Goal: Information Seeking & Learning: Check status

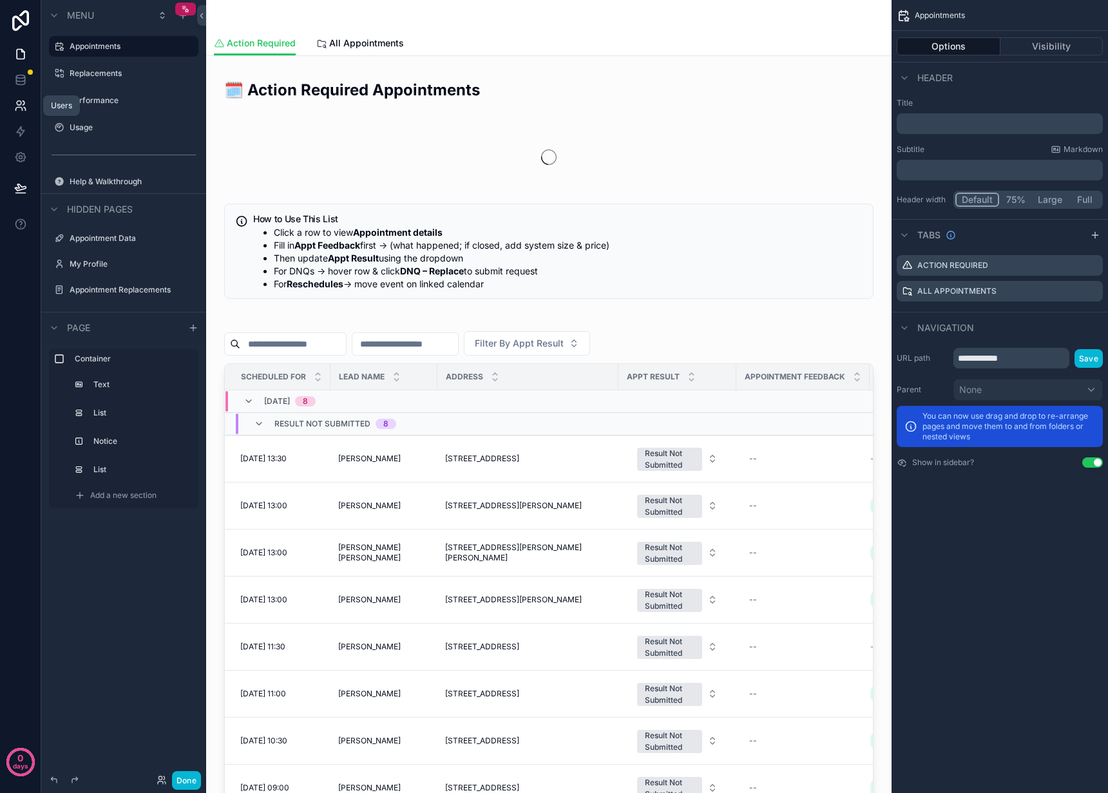
click at [23, 111] on icon at bounding box center [20, 105] width 13 height 13
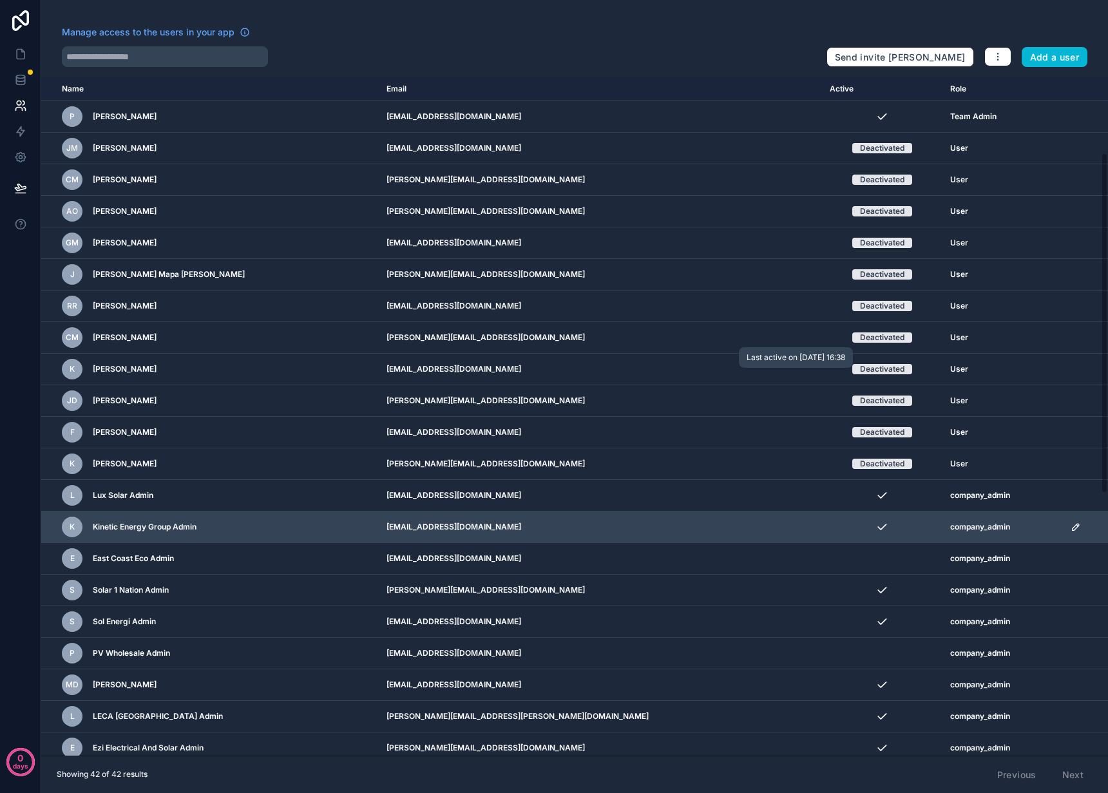
scroll to position [670, 0]
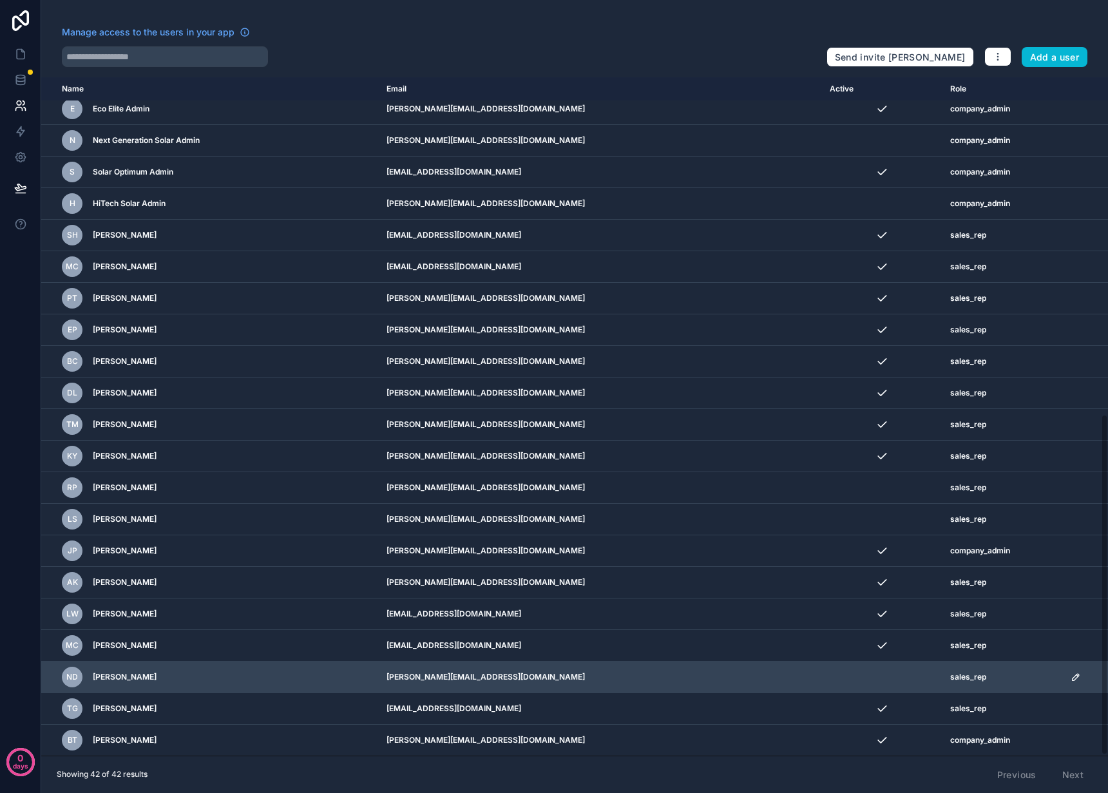
click at [508, 676] on td "[PERSON_NAME][EMAIL_ADDRESS][DOMAIN_NAME]" at bounding box center [600, 677] width 443 height 32
click at [1072, 675] on icon "scrollable content" at bounding box center [1075, 677] width 6 height 6
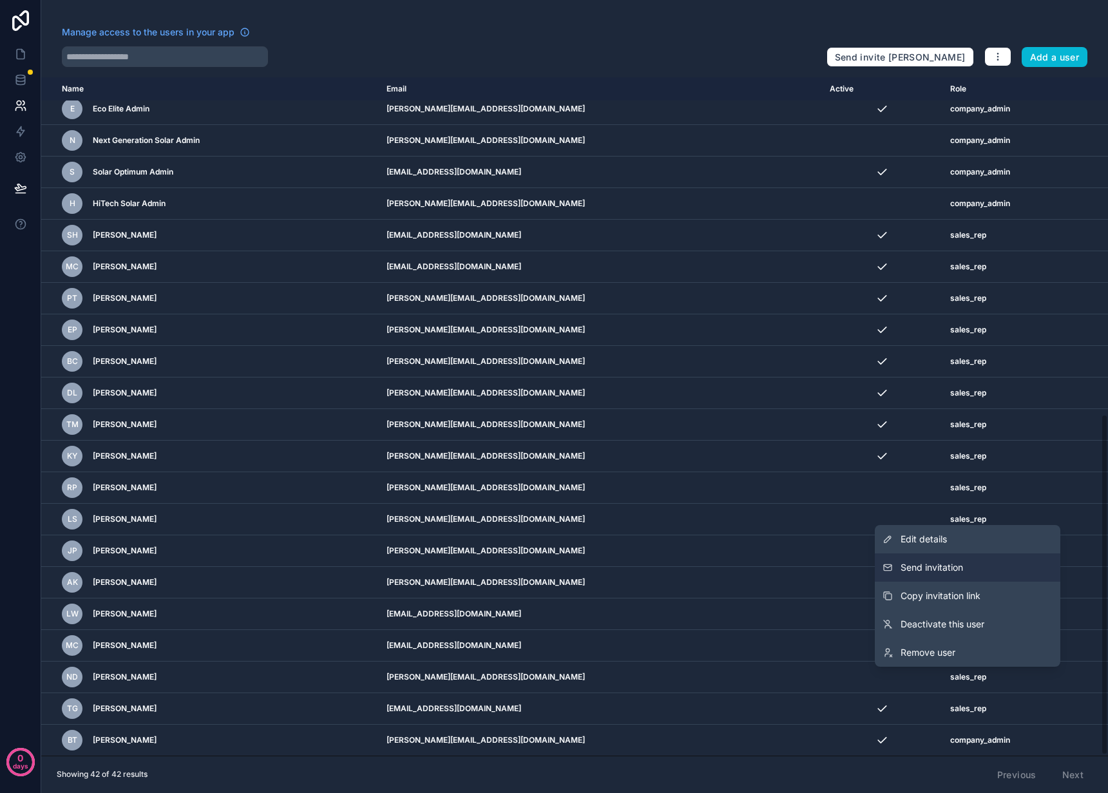
click at [958, 571] on span "Send invitation" at bounding box center [931, 567] width 62 height 13
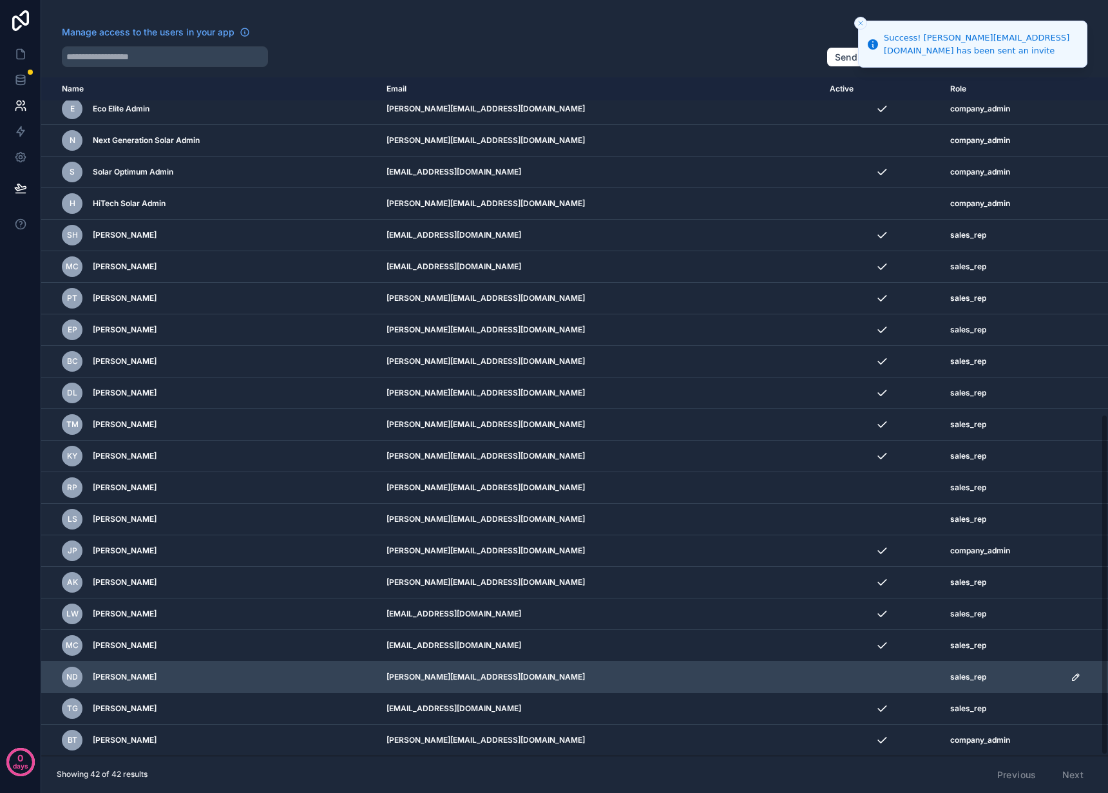
click at [1070, 677] on icon "scrollable content" at bounding box center [1075, 677] width 10 height 10
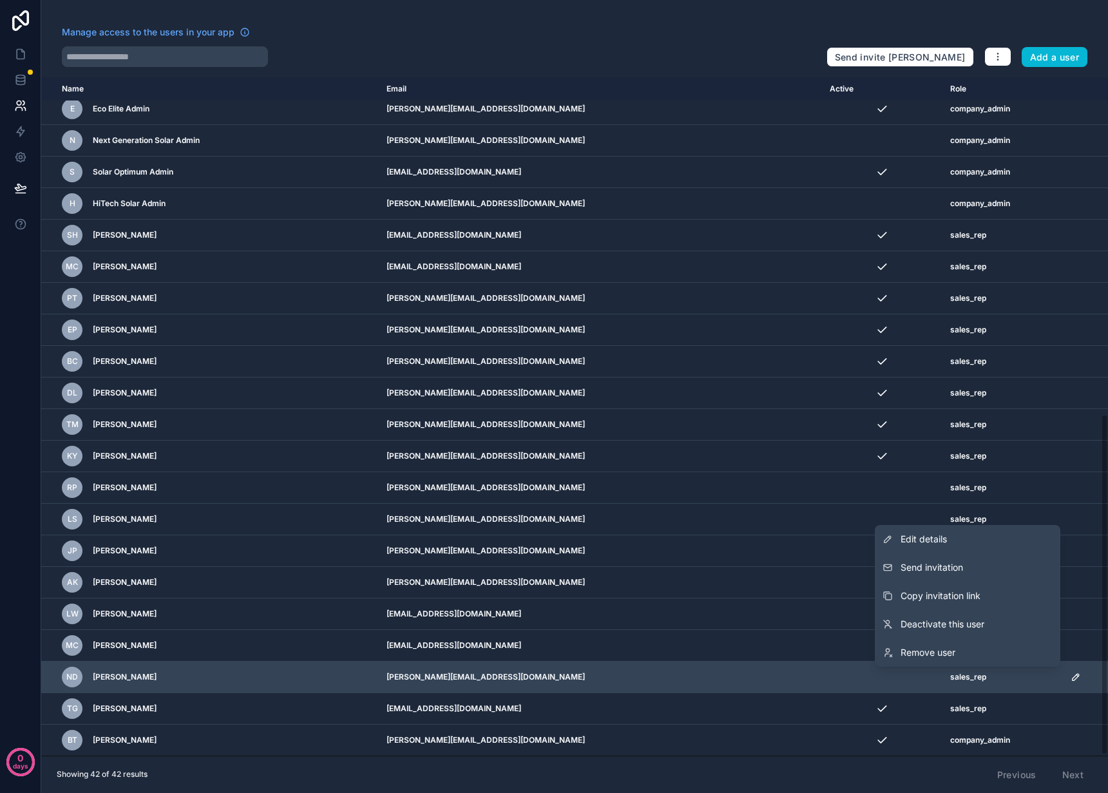
click at [500, 677] on td "[PERSON_NAME][EMAIL_ADDRESS][DOMAIN_NAME]" at bounding box center [600, 677] width 443 height 32
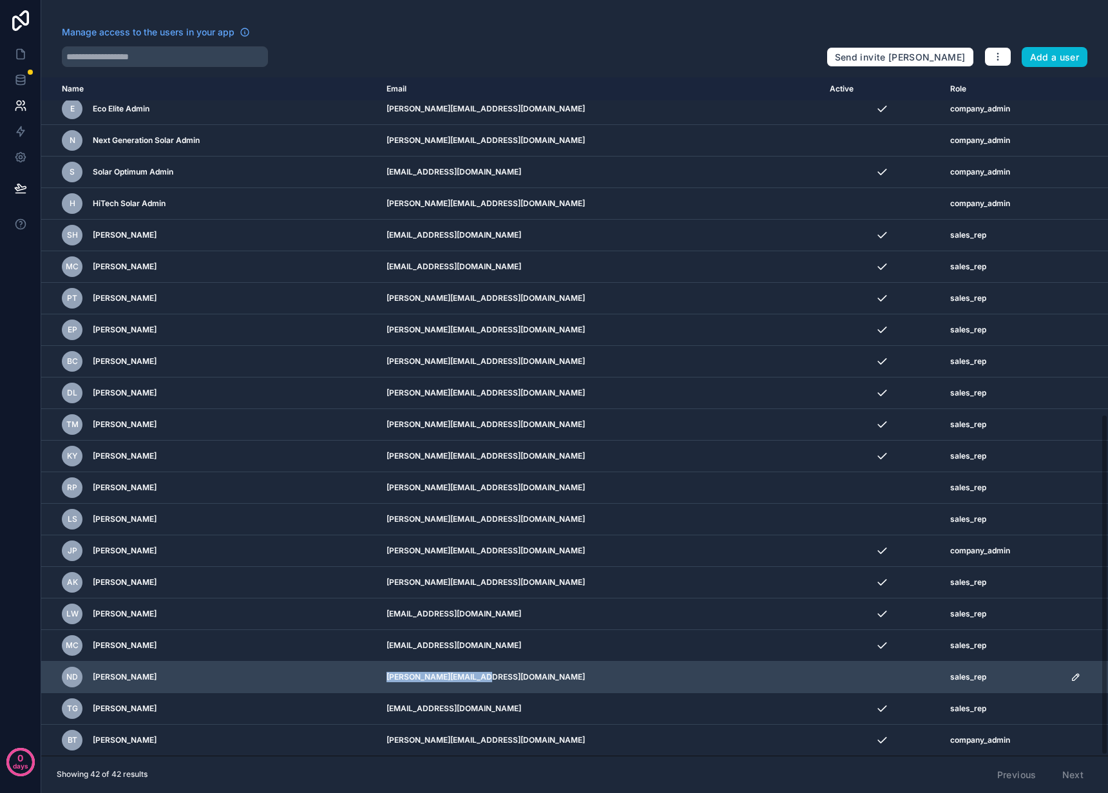
drag, startPoint x: 500, startPoint y: 674, endPoint x: 406, endPoint y: 677, distance: 93.4
click at [406, 677] on td "[PERSON_NAME][EMAIL_ADDRESS][DOMAIN_NAME]" at bounding box center [600, 677] width 443 height 32
click at [443, 679] on td "[PERSON_NAME][EMAIL_ADDRESS][DOMAIN_NAME]" at bounding box center [600, 677] width 443 height 32
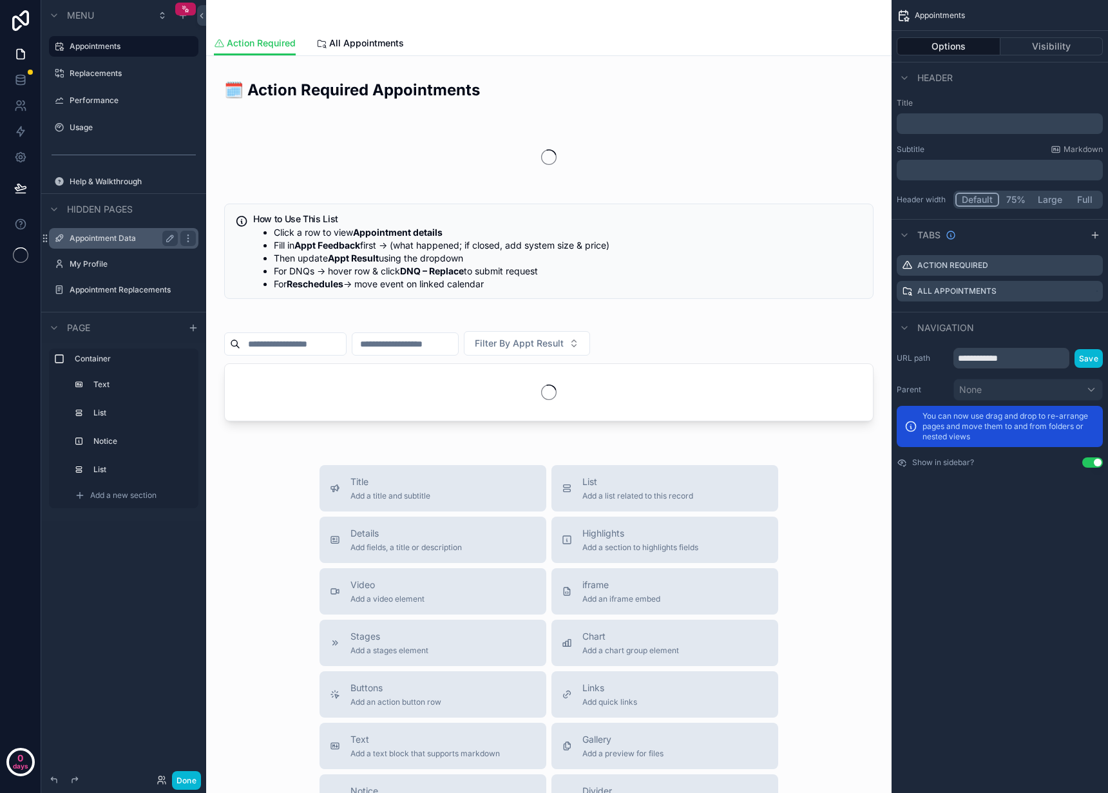
click at [112, 241] on label "Appointment Data" at bounding box center [121, 238] width 103 height 10
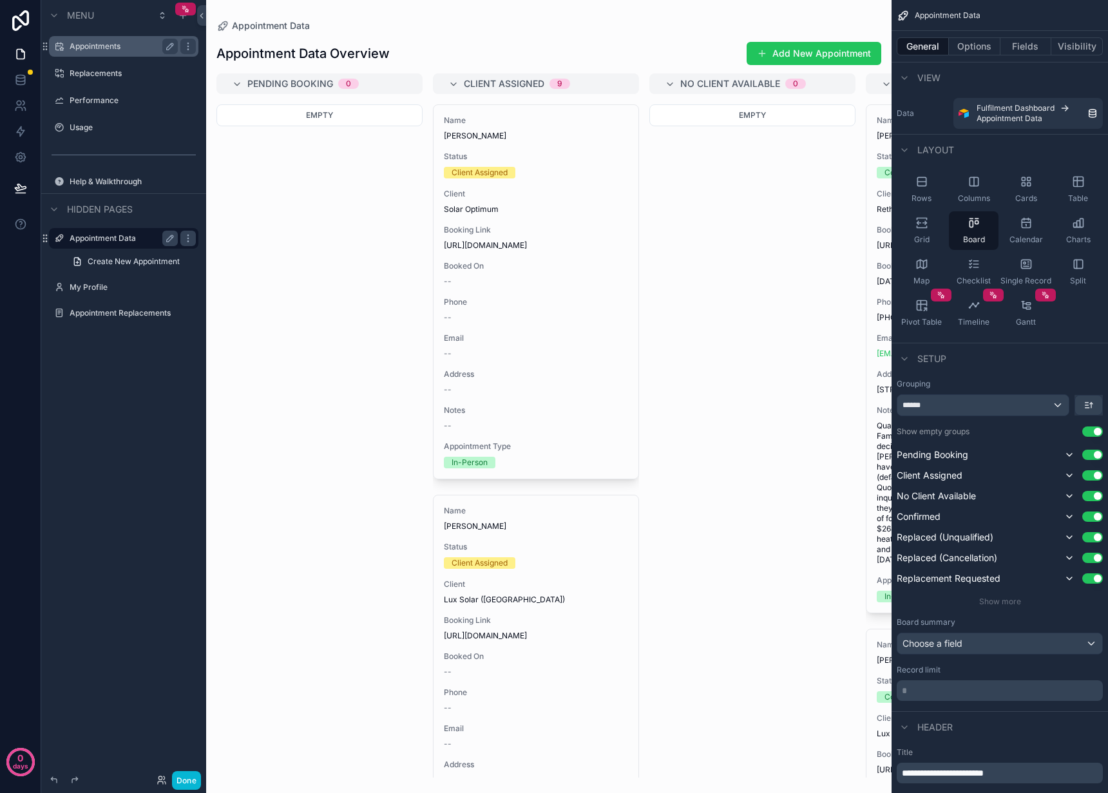
click at [121, 48] on label "Appointments" at bounding box center [121, 46] width 103 height 10
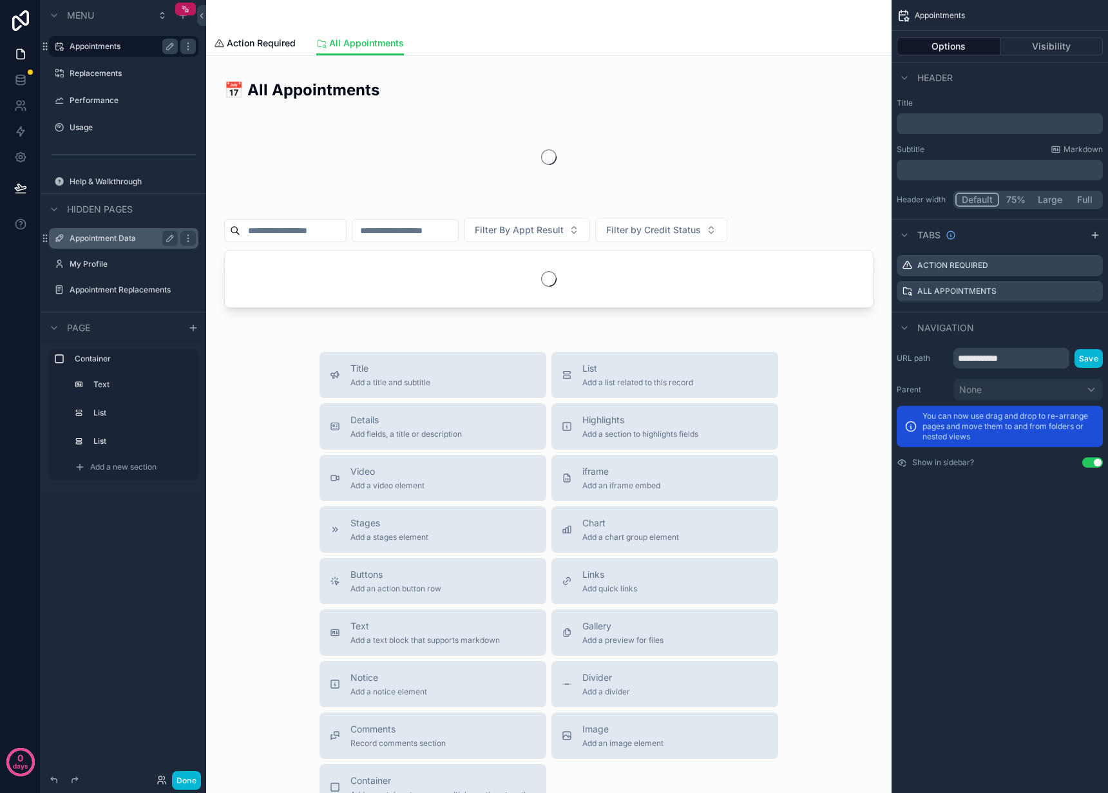
click at [437, 21] on div "scrollable content" at bounding box center [549, 15] width 670 height 31
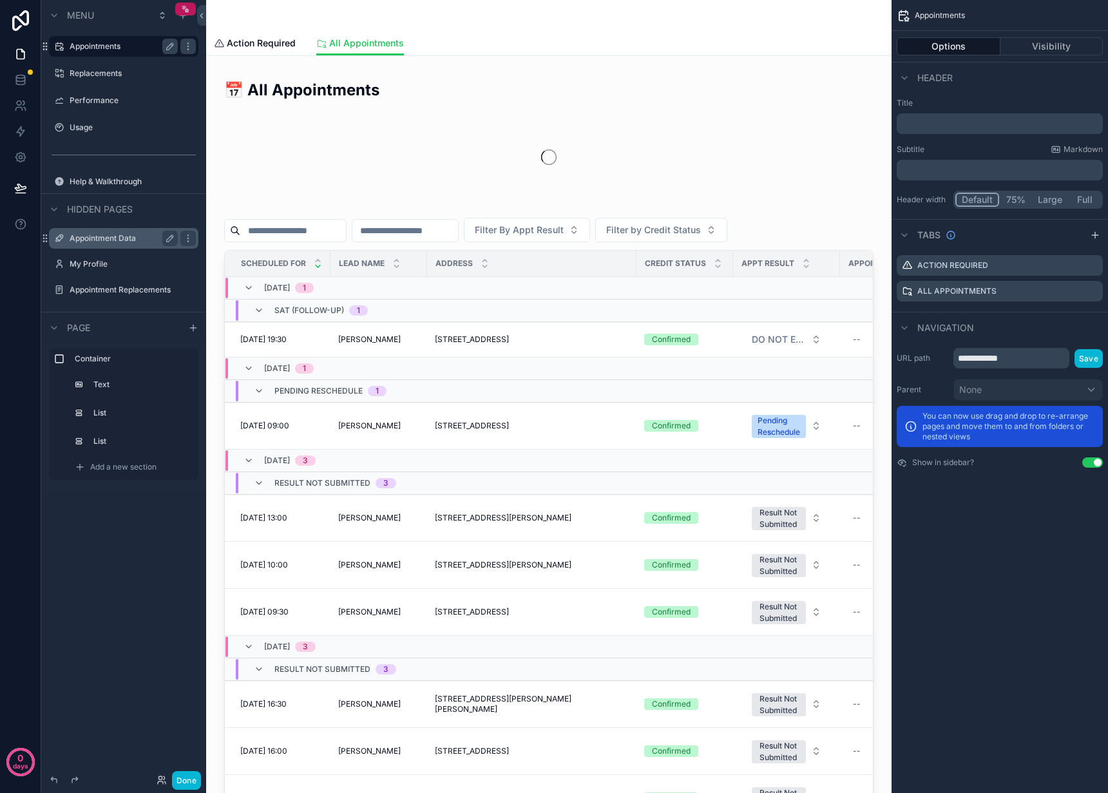
click at [437, 21] on div "scrollable content" at bounding box center [549, 15] width 670 height 31
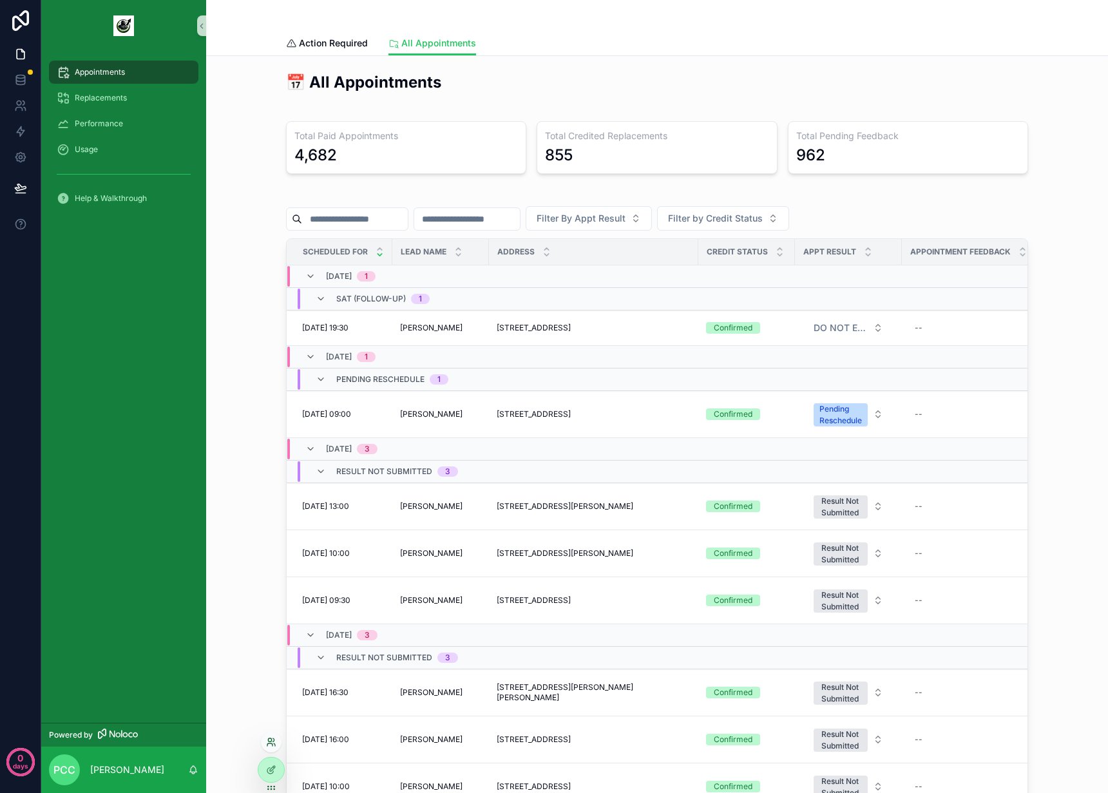
click at [270, 741] on icon at bounding box center [271, 742] width 10 height 10
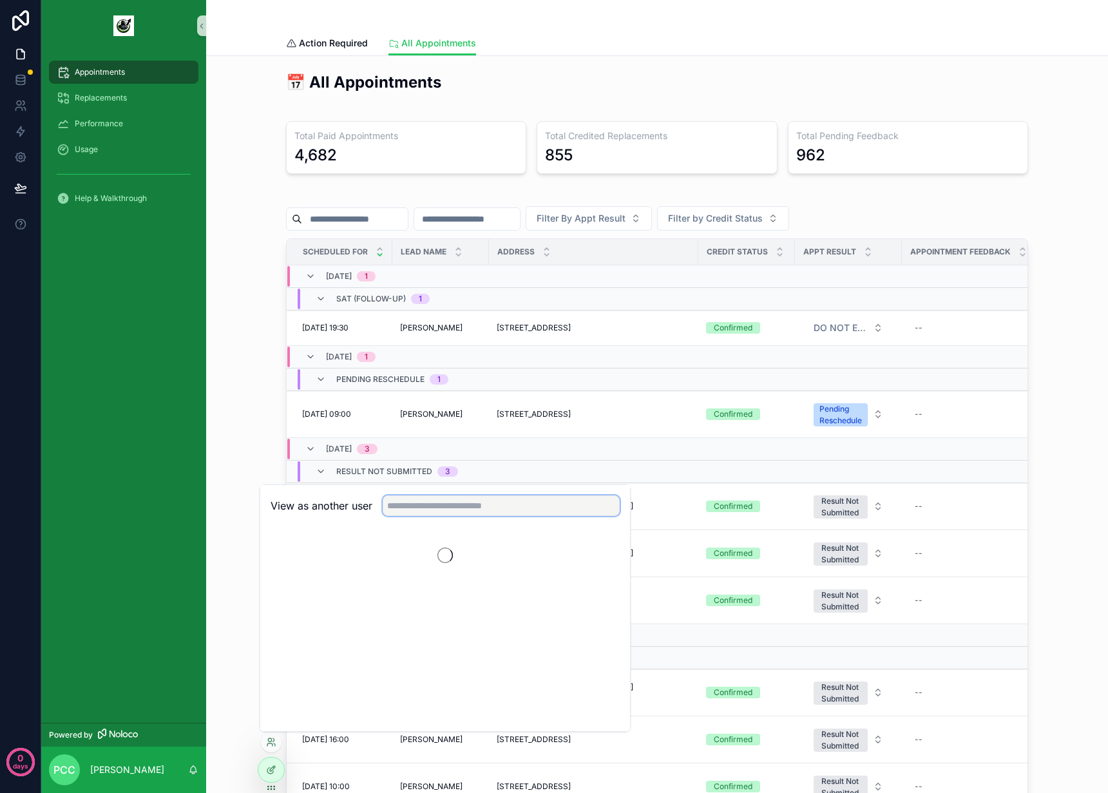
click at [462, 509] on input "text" at bounding box center [501, 505] width 237 height 21
type input "*****"
click at [605, 553] on button "Select" at bounding box center [602, 553] width 33 height 19
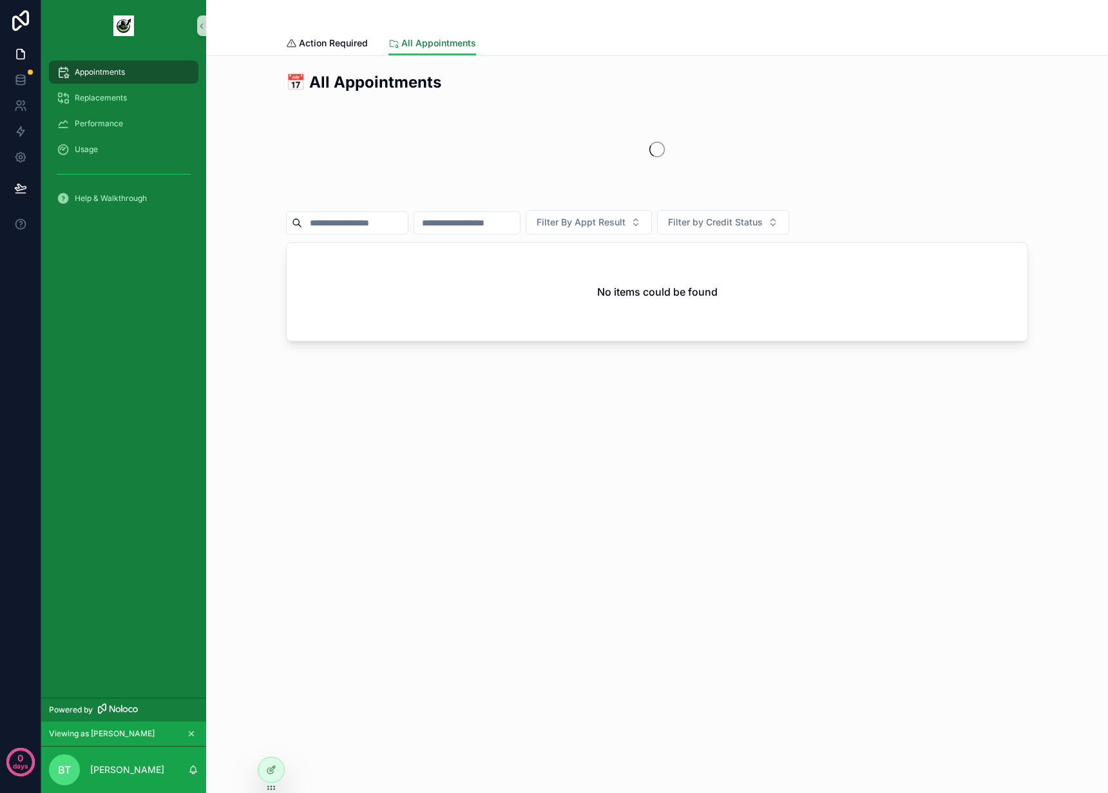
click at [425, 37] on span "All Appointments" at bounding box center [438, 43] width 75 height 13
click at [345, 41] on span "Action Required" at bounding box center [333, 43] width 69 height 13
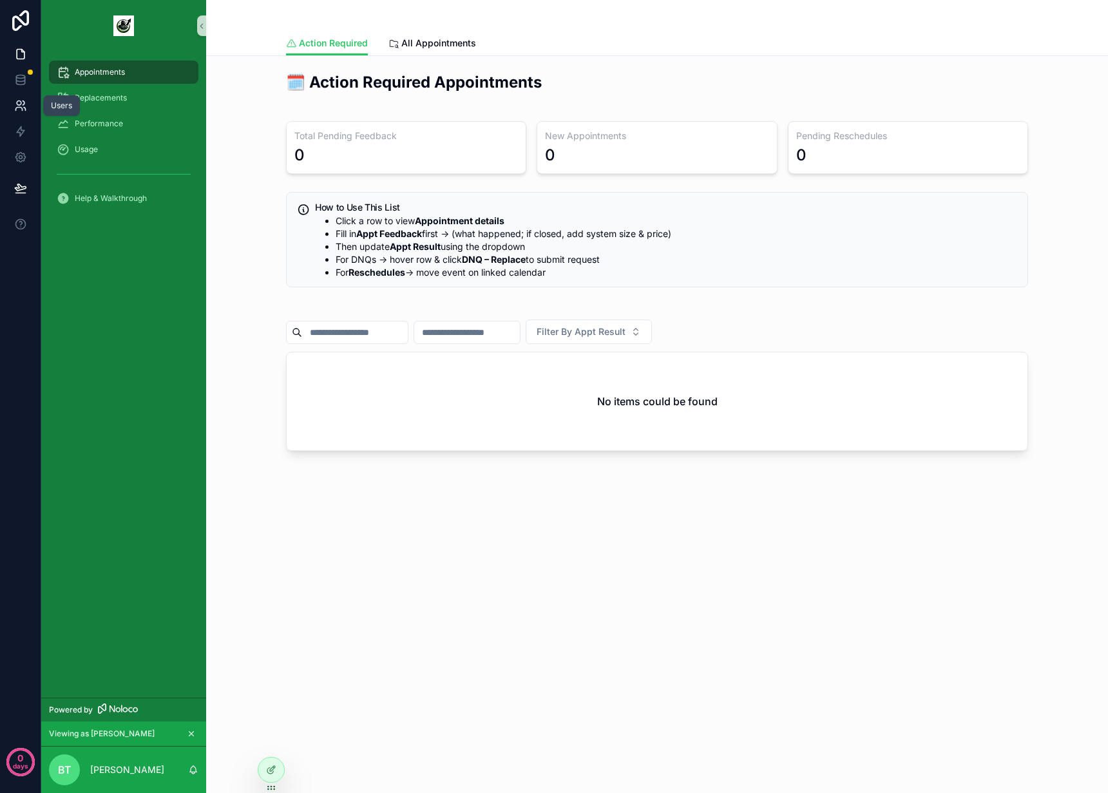
click at [15, 99] on icon at bounding box center [20, 105] width 13 height 13
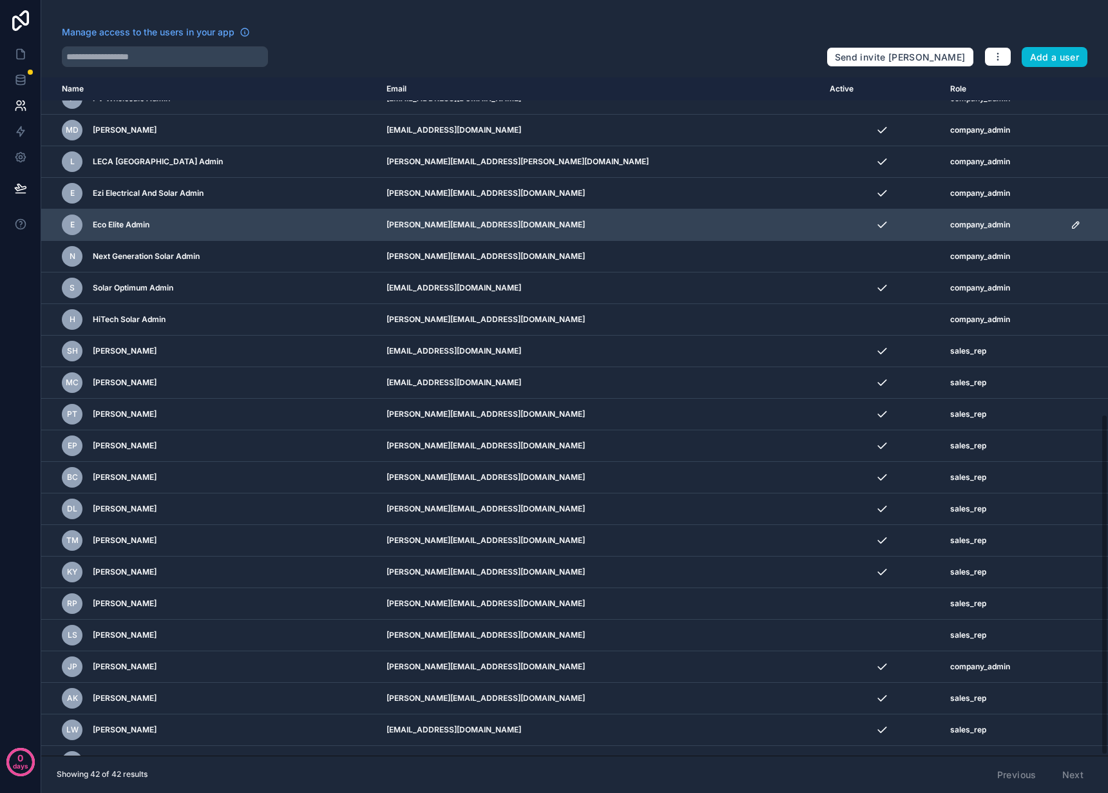
scroll to position [670, 0]
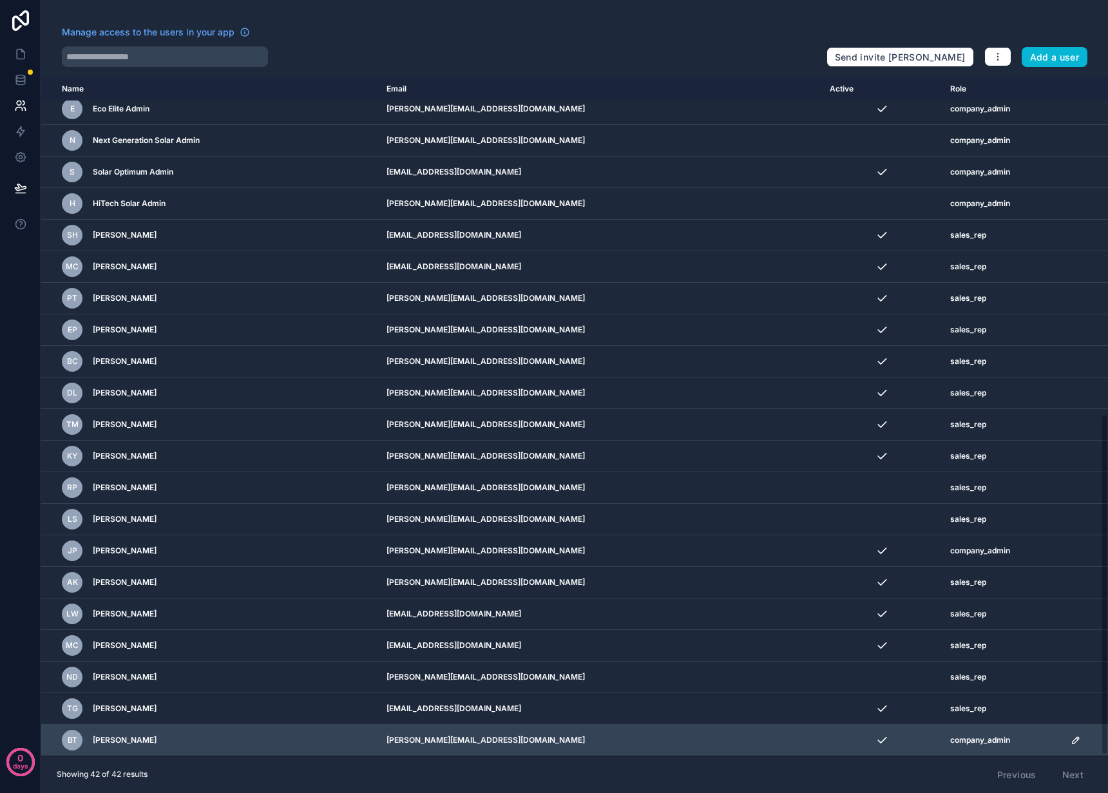
click at [1070, 738] on icon "scrollable content" at bounding box center [1075, 740] width 10 height 10
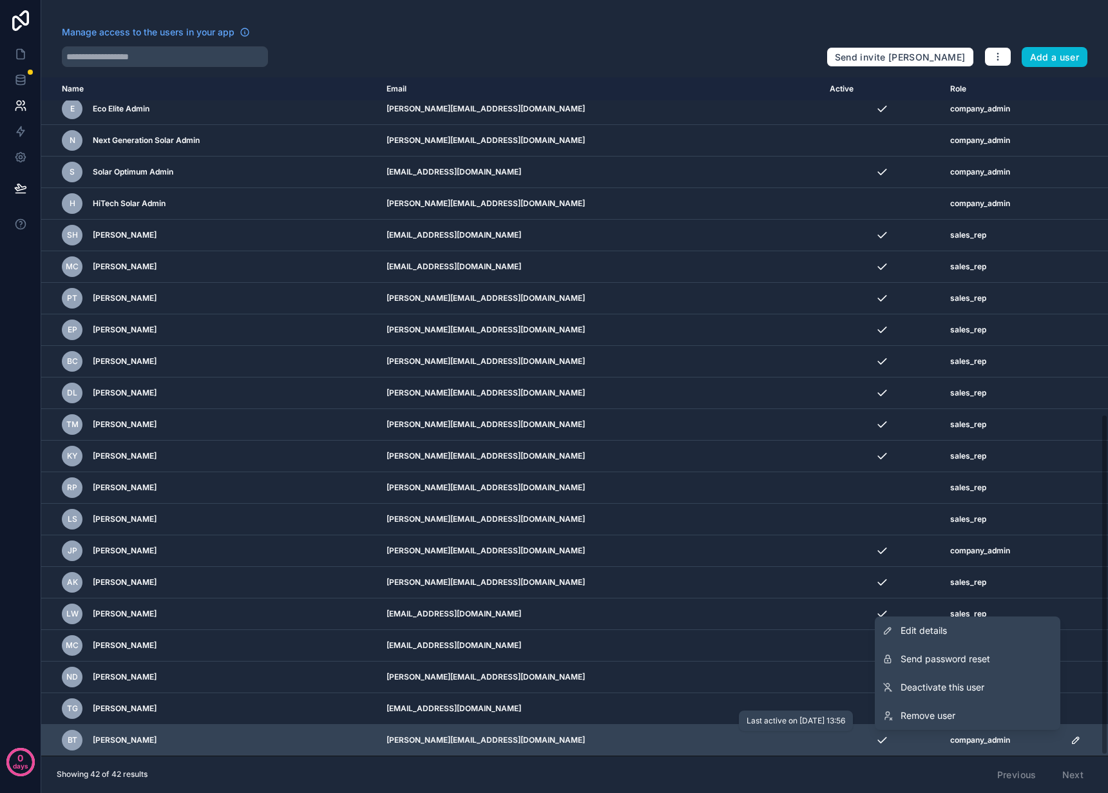
click at [829, 735] on div "scrollable content" at bounding box center [881, 739] width 105 height 13
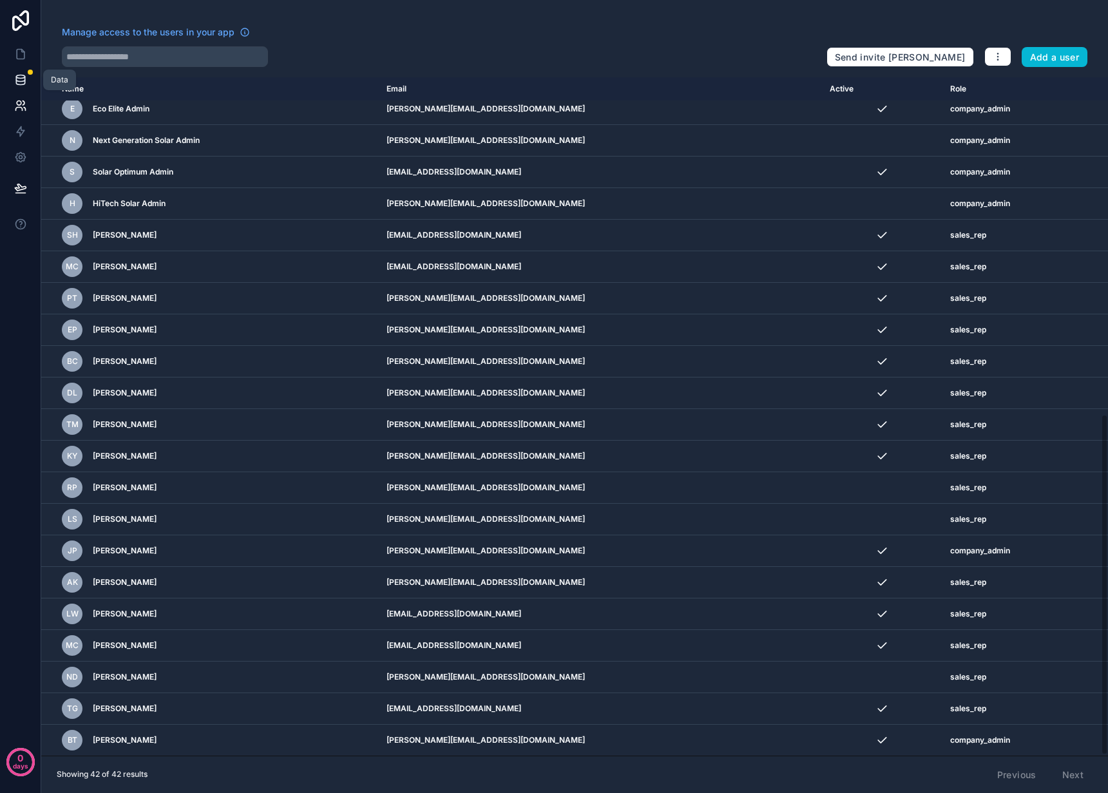
click at [16, 77] on icon at bounding box center [20, 79] width 8 height 5
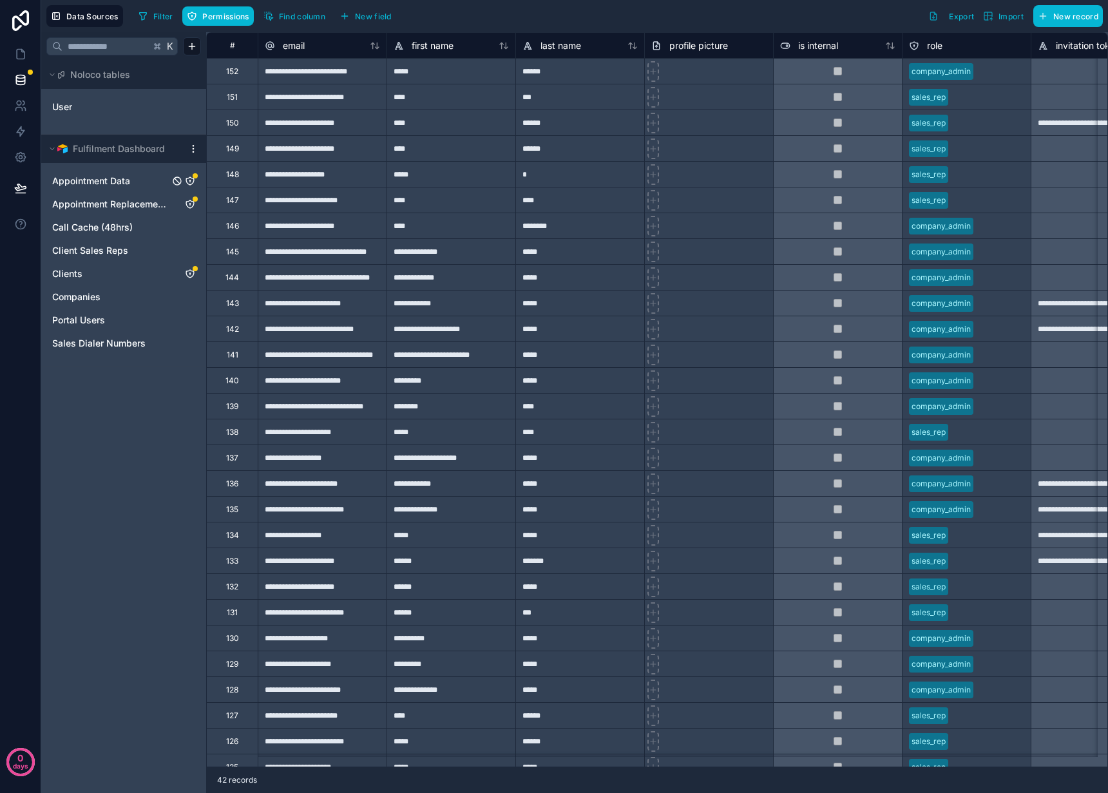
click at [111, 176] on span "Appointment Data" at bounding box center [91, 181] width 78 height 13
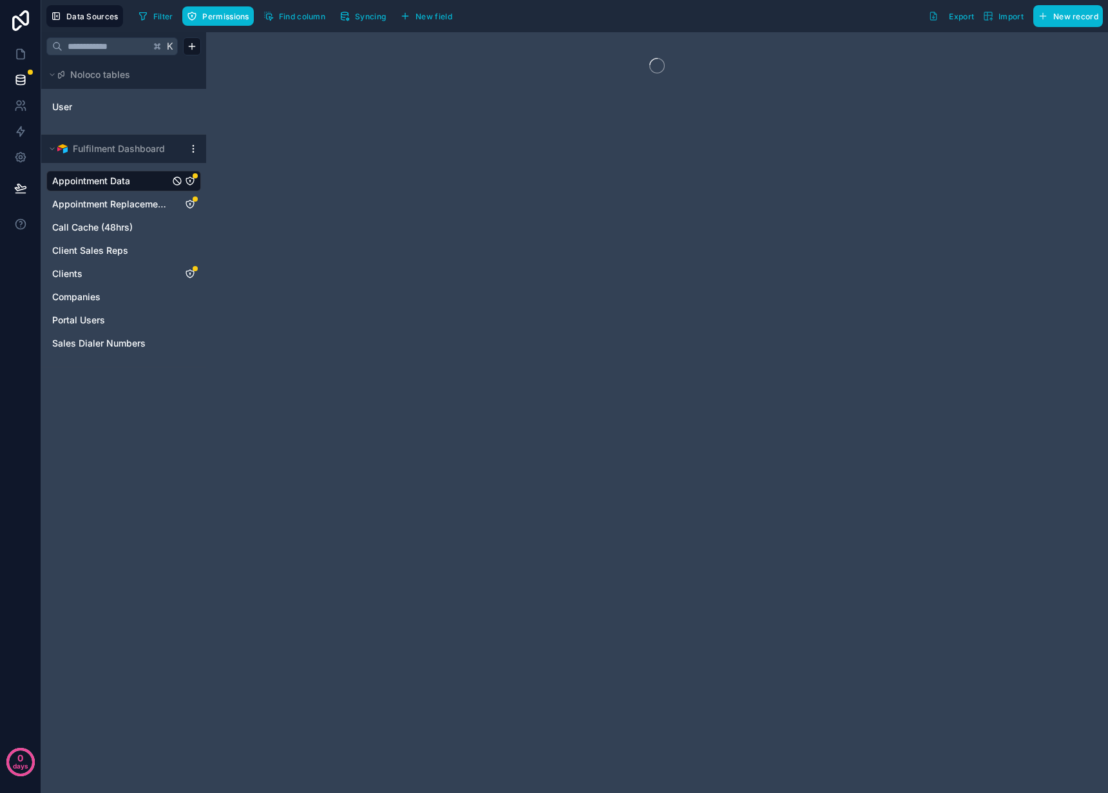
click at [190, 179] on icon "Appointment Data" at bounding box center [190, 181] width 10 height 10
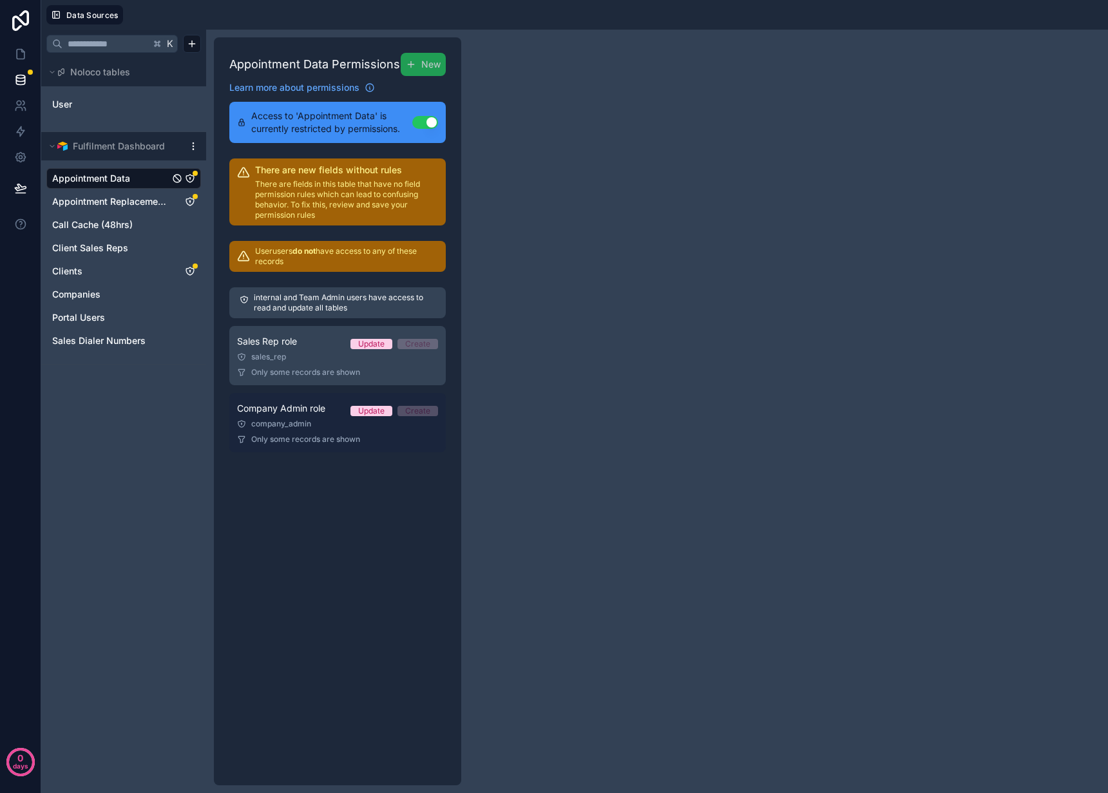
click at [317, 412] on span "Company Admin role" at bounding box center [281, 408] width 88 height 13
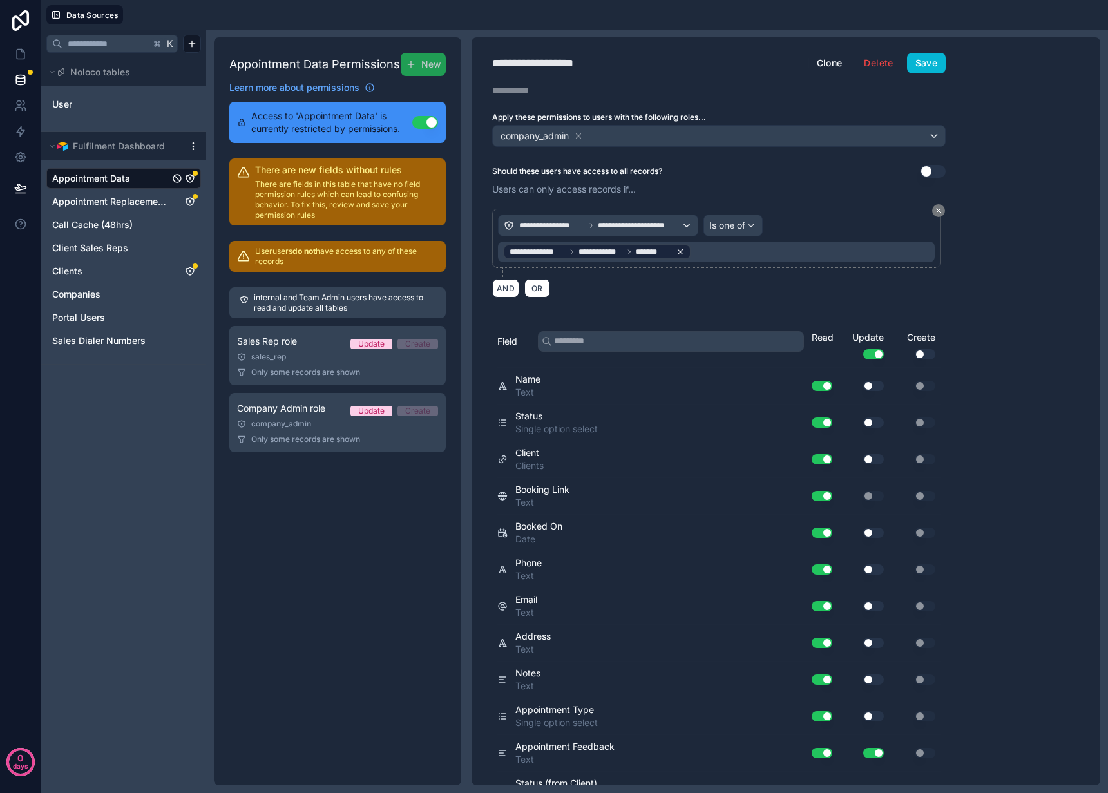
click at [636, 252] on span "*******" at bounding box center [653, 252] width 35 height 10
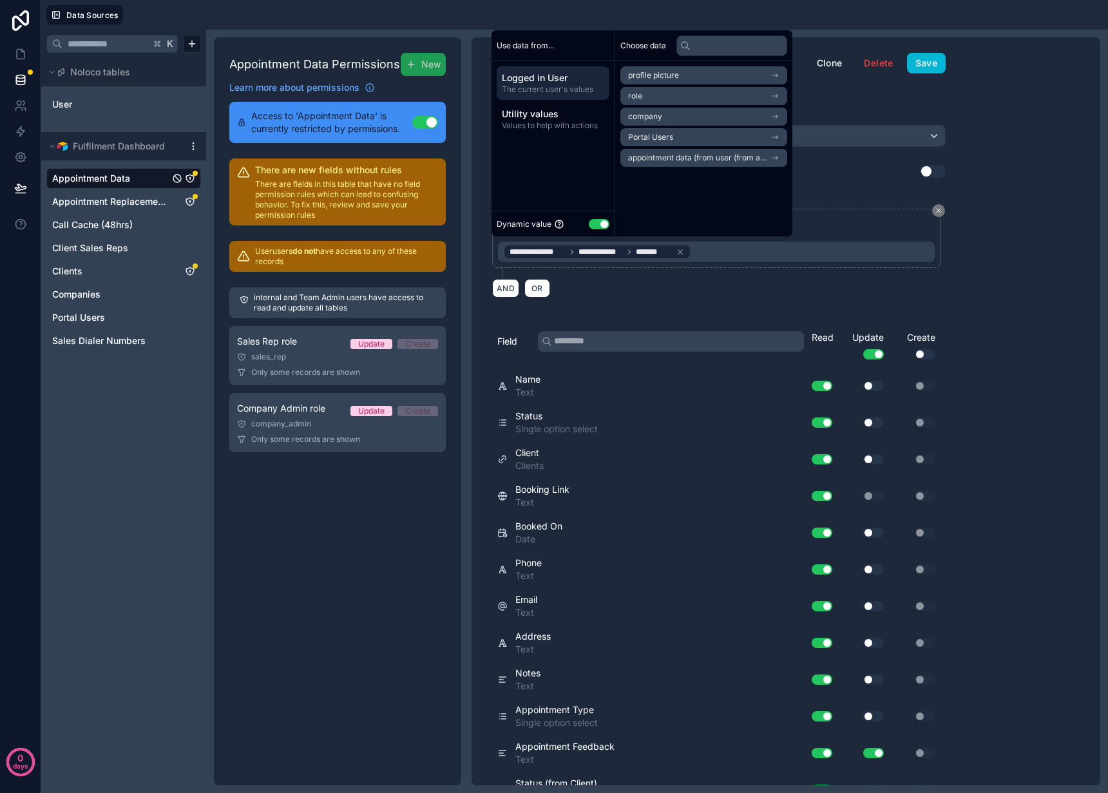
click at [558, 82] on span "Logged in User" at bounding box center [553, 77] width 102 height 13
click at [777, 117] on icon "scrollable content" at bounding box center [774, 117] width 5 height 0
click at [634, 74] on icon at bounding box center [632, 75] width 9 height 9
click at [729, 115] on li "company" at bounding box center [703, 117] width 167 height 18
click at [761, 74] on div "company" at bounding box center [703, 75] width 167 height 18
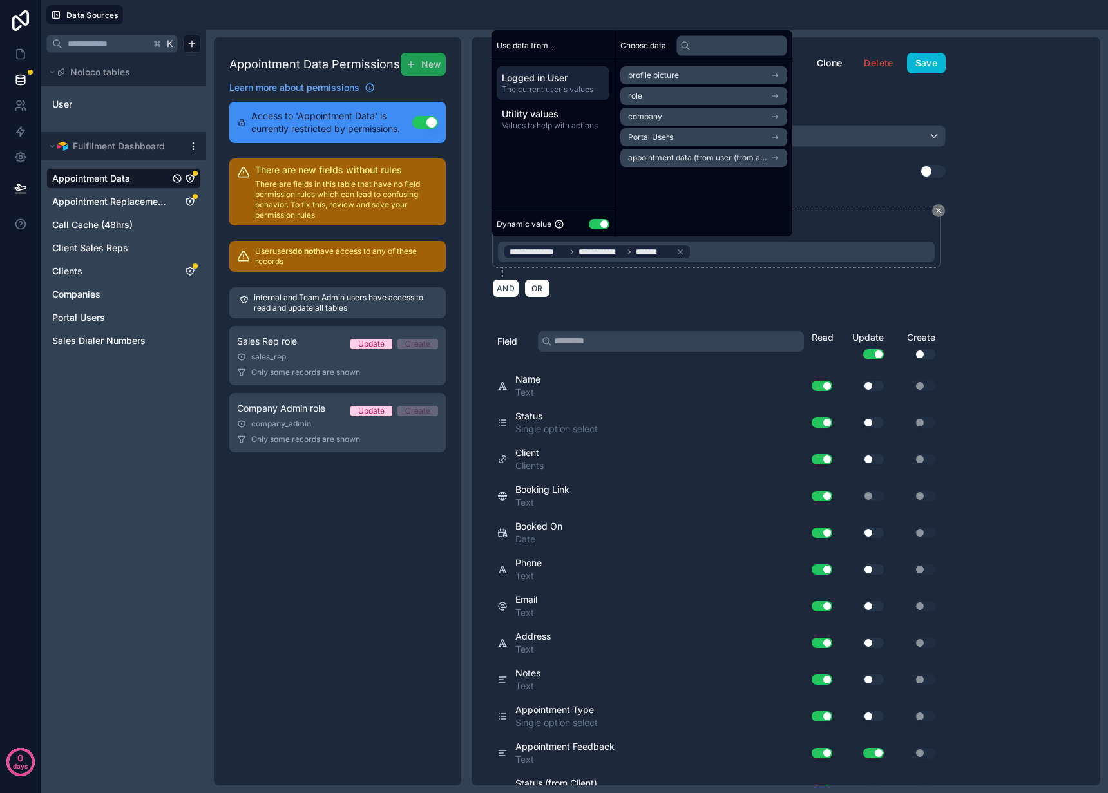
click at [756, 137] on li "Portal Users" at bounding box center [703, 137] width 167 height 18
click at [743, 99] on li "Company" at bounding box center [703, 99] width 167 height 18
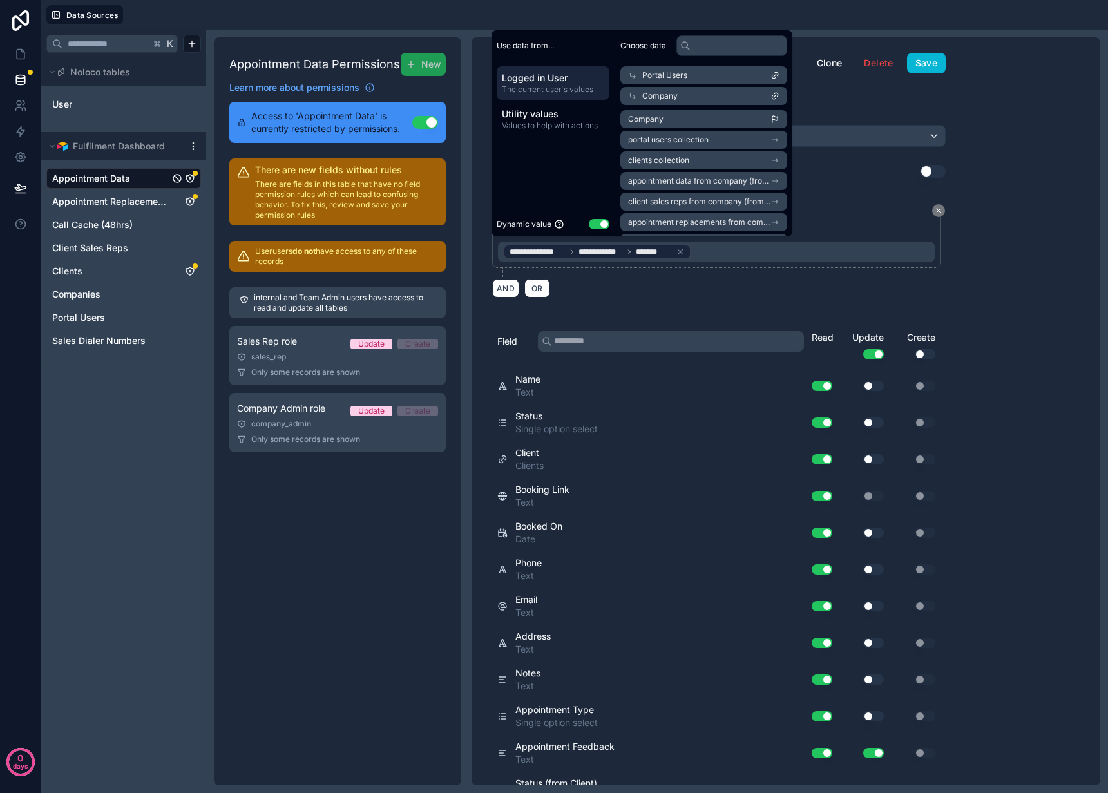
click at [989, 270] on div "**********" at bounding box center [785, 411] width 629 height 748
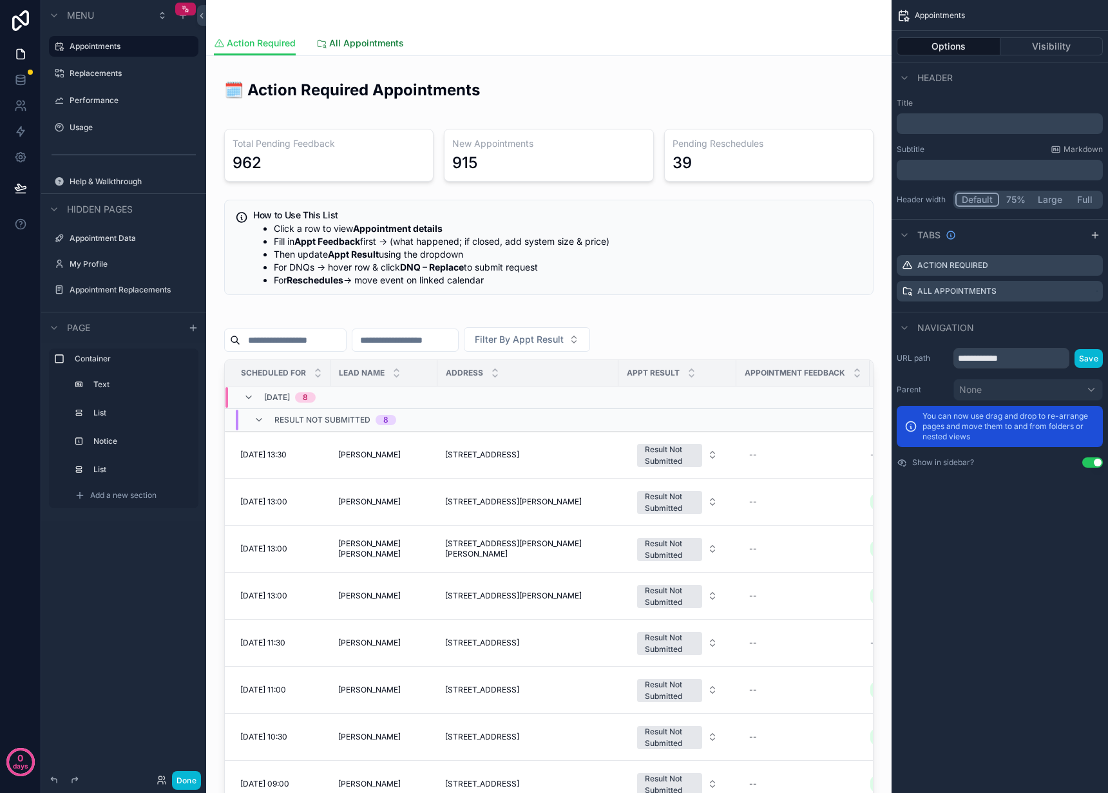
click at [386, 39] on span "All Appointments" at bounding box center [366, 43] width 75 height 13
click at [486, 10] on div "scrollable content" at bounding box center [549, 15] width 670 height 31
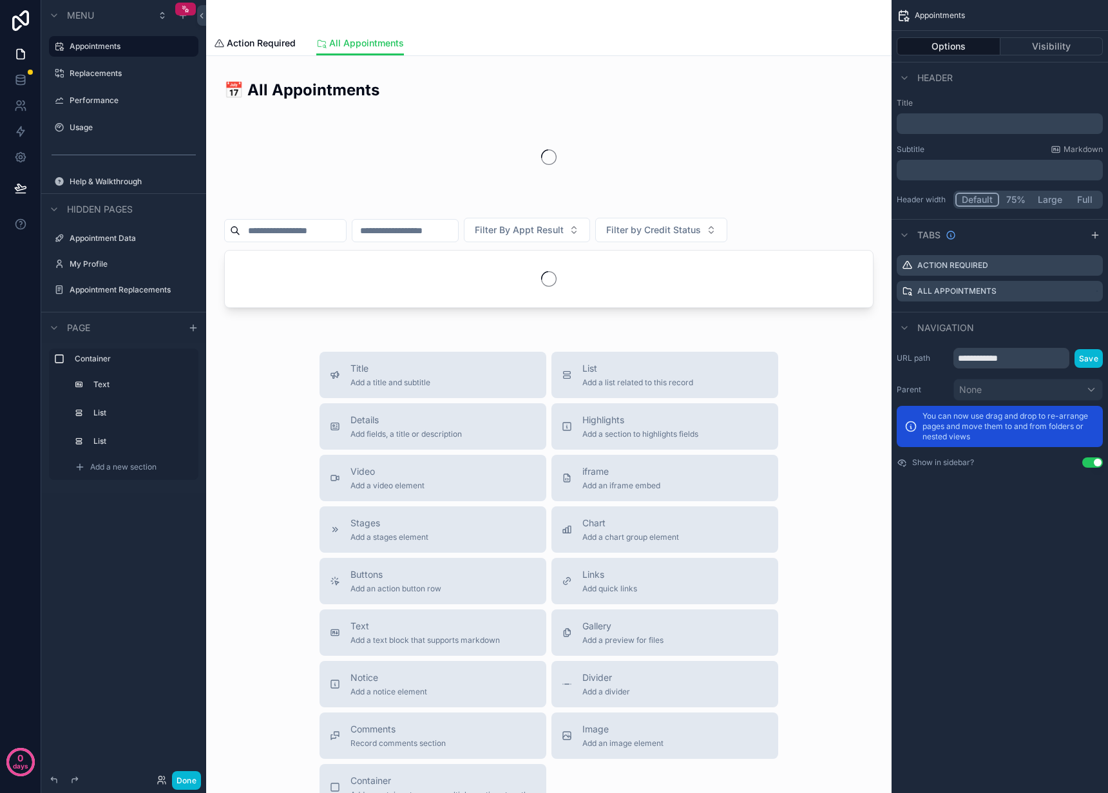
click at [474, 12] on div "scrollable content" at bounding box center [549, 15] width 670 height 31
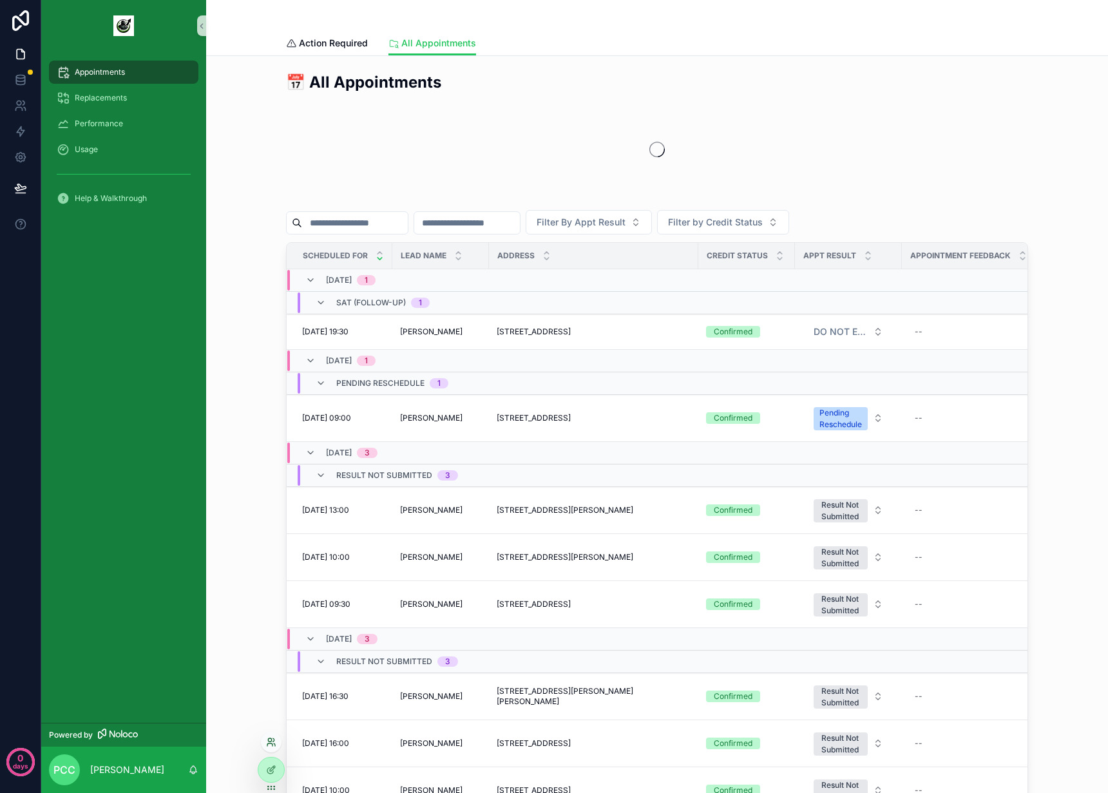
click at [269, 743] on icon at bounding box center [269, 744] width 5 height 3
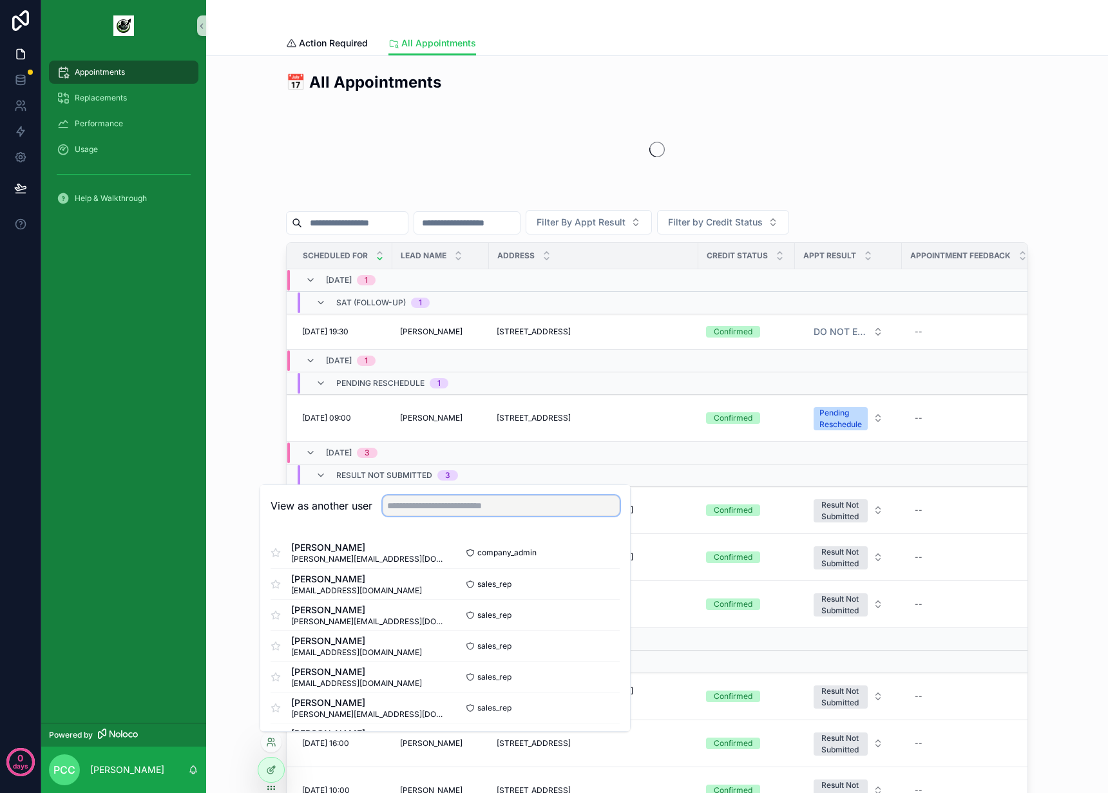
click at [462, 502] on input "text" at bounding box center [501, 505] width 237 height 21
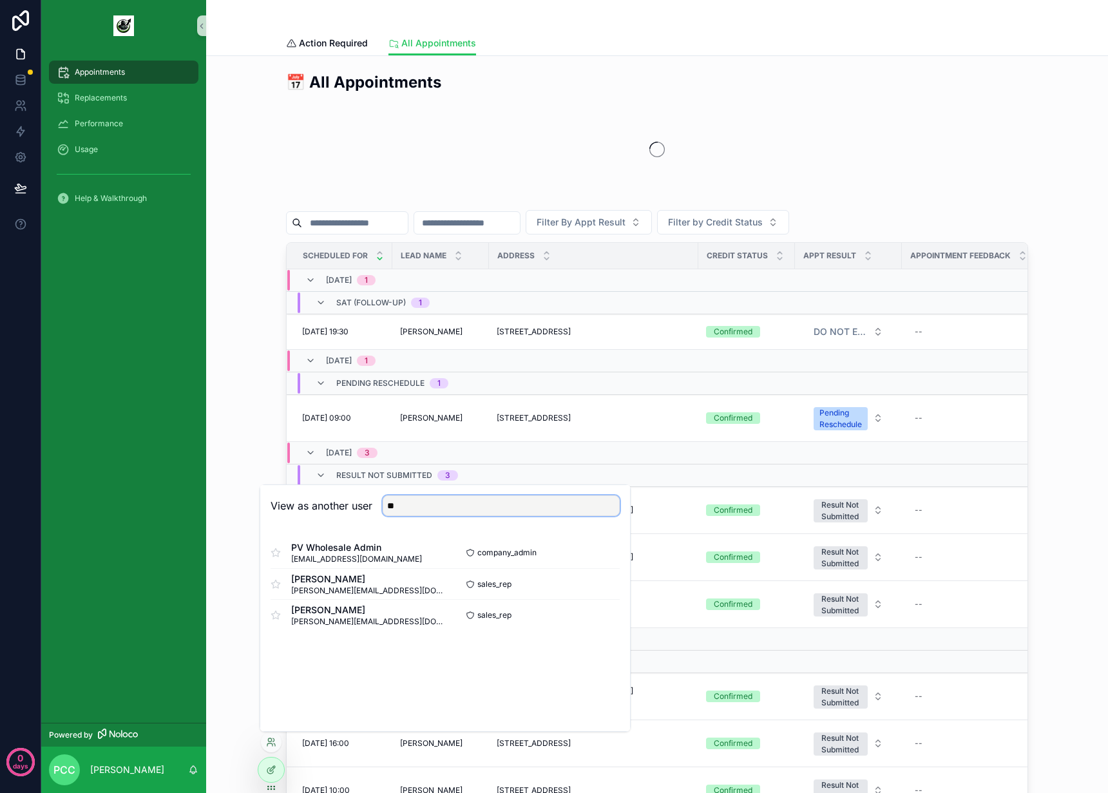
type input "**"
click at [359, 513] on div "View as another user **" at bounding box center [444, 505] width 349 height 21
click at [610, 555] on button "Select" at bounding box center [602, 553] width 33 height 19
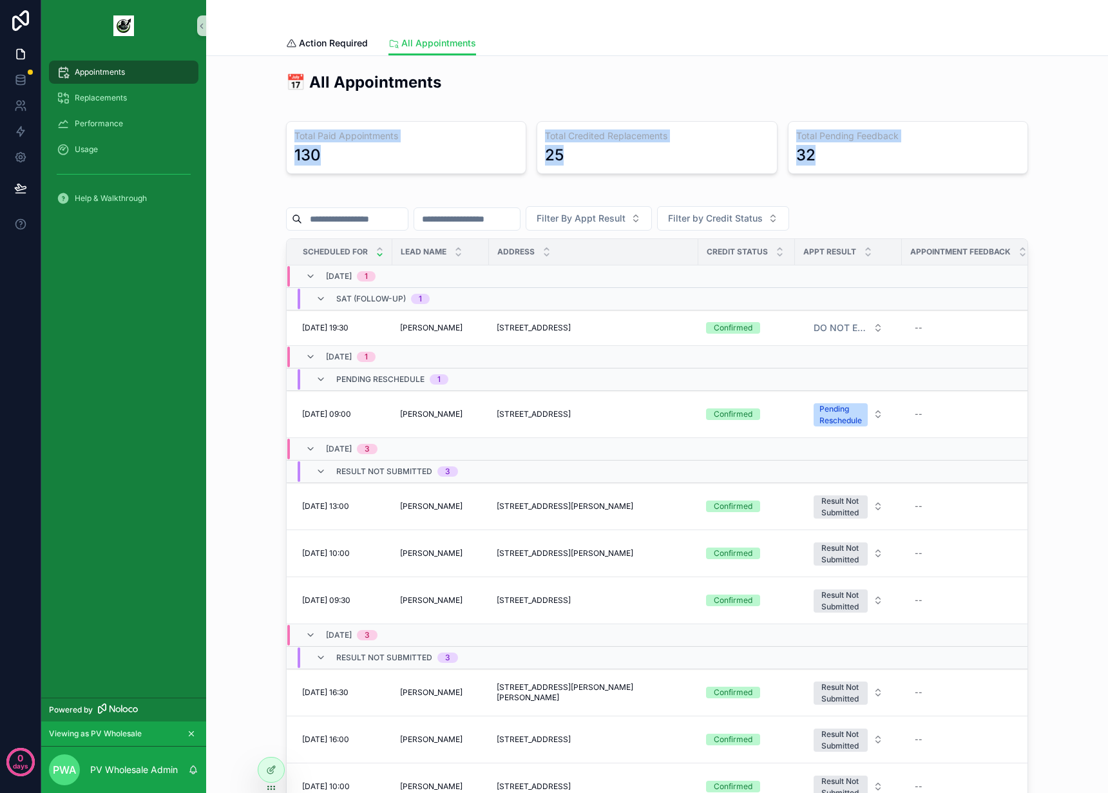
drag, startPoint x: 847, startPoint y: 153, endPoint x: 350, endPoint y: 120, distance: 498.2
click at [350, 120] on div "Total Paid Appointments 130 Total Credited Replacements 25 Total Pending Feedba…" at bounding box center [656, 147] width 757 height 63
click at [278, 81] on div "📅 All Appointments" at bounding box center [656, 87] width 757 height 42
click at [267, 741] on icon at bounding box center [271, 742] width 10 height 10
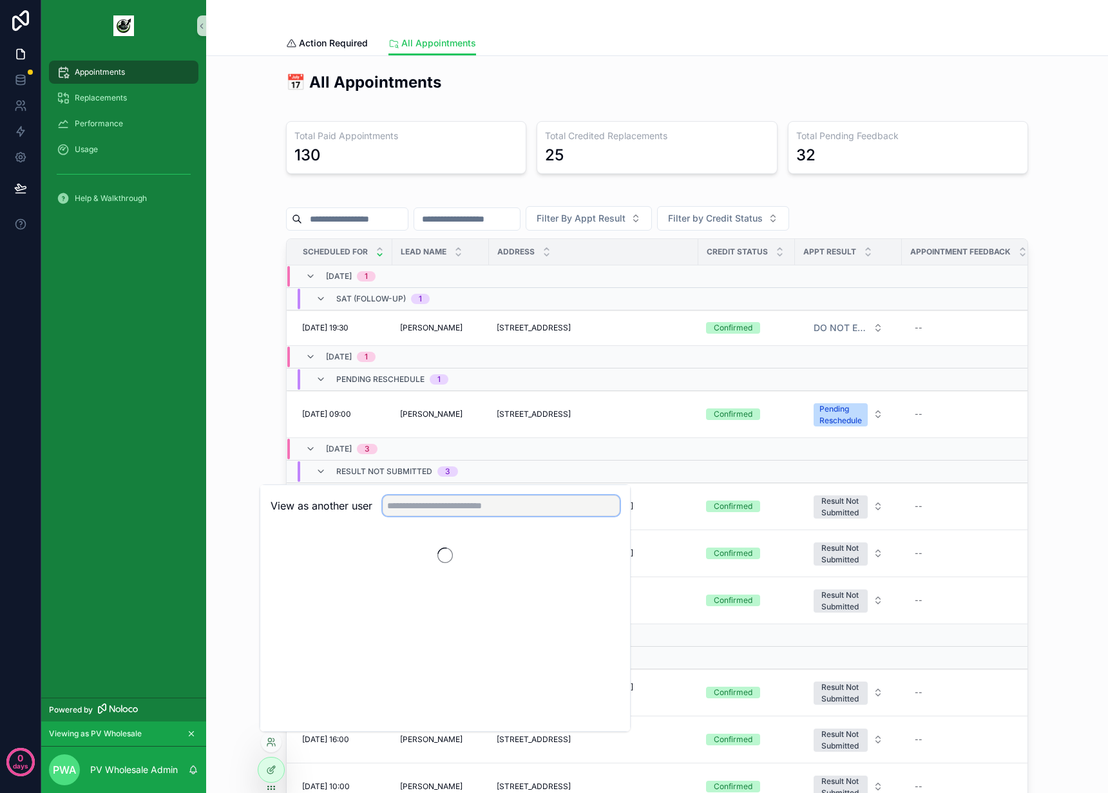
click at [498, 499] on input "text" at bounding box center [501, 505] width 237 height 21
type input "****"
click at [601, 577] on button "Select" at bounding box center [602, 583] width 33 height 19
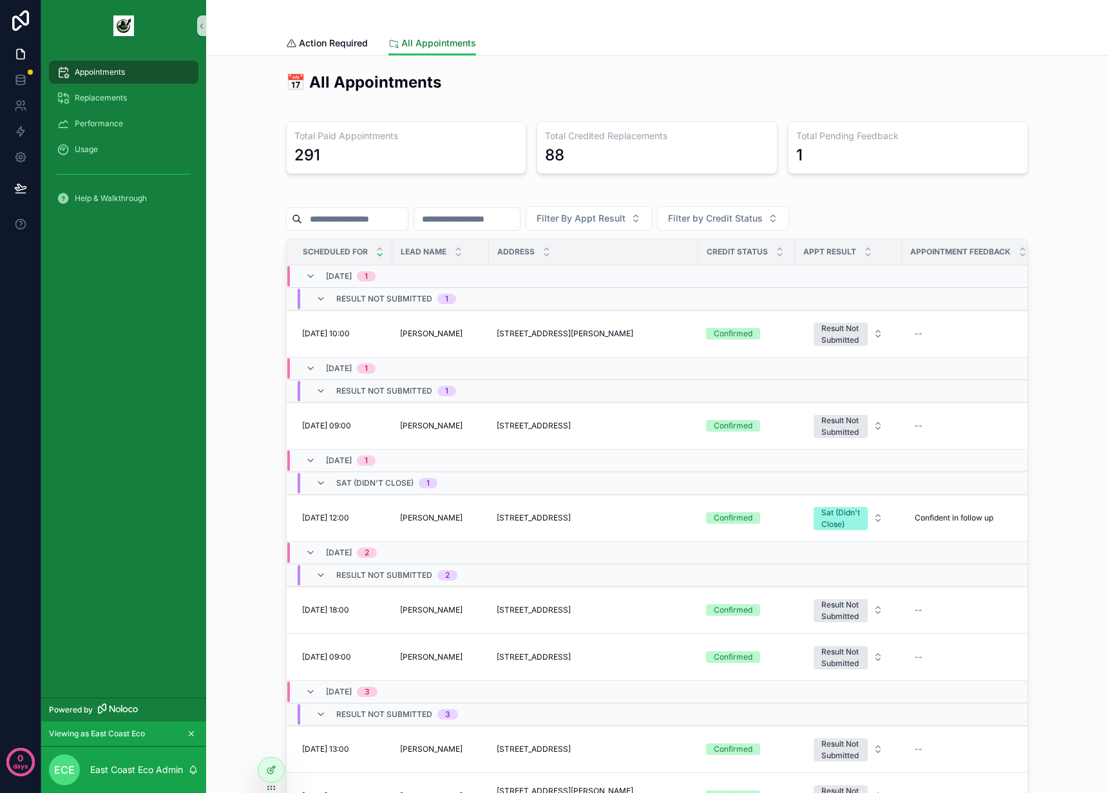
click at [431, 41] on span "All Appointments" at bounding box center [438, 43] width 75 height 13
click at [672, 91] on h2 "📅 All Appointments" at bounding box center [657, 81] width 742 height 21
click at [245, 126] on div "📅 All Appointments Total Paid Appointments 291 Total Credited Replacements 88 T…" at bounding box center [656, 452] width 881 height 773
click at [275, 737] on icon at bounding box center [271, 742] width 10 height 10
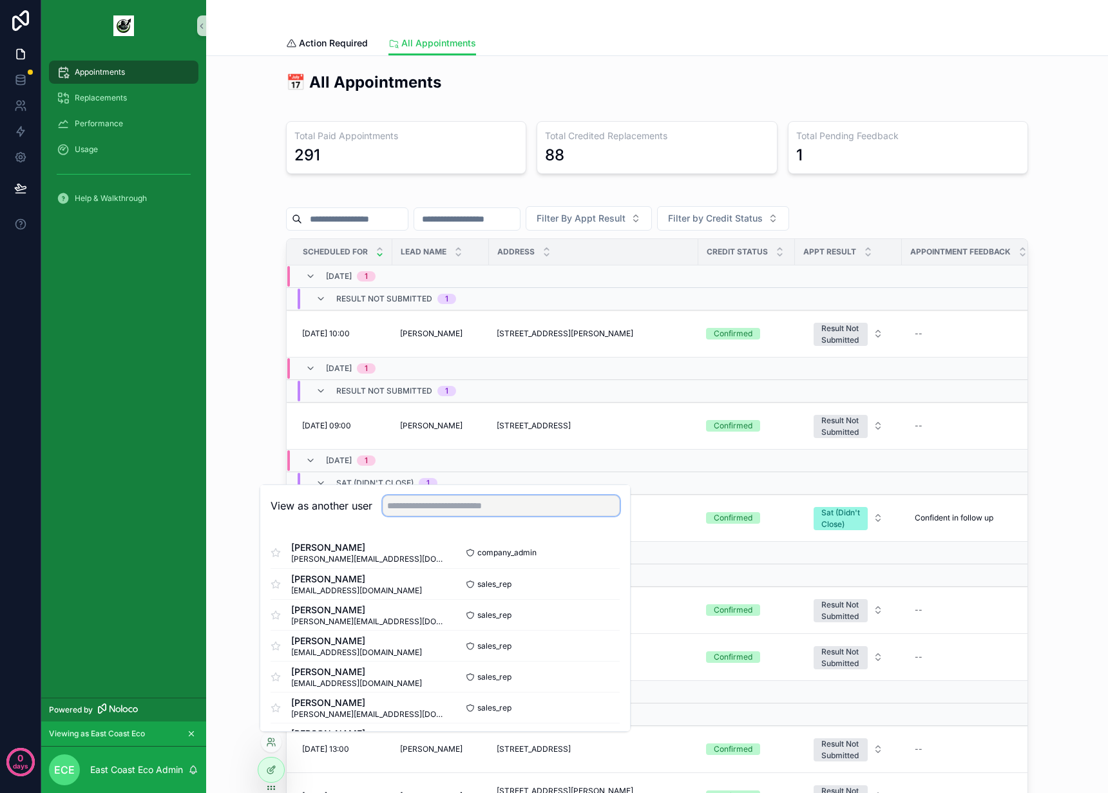
click at [484, 504] on input "text" at bounding box center [501, 505] width 237 height 21
click at [400, 551] on span "Brock Taylor" at bounding box center [368, 547] width 154 height 13
click at [591, 549] on button "Select" at bounding box center [602, 553] width 33 height 19
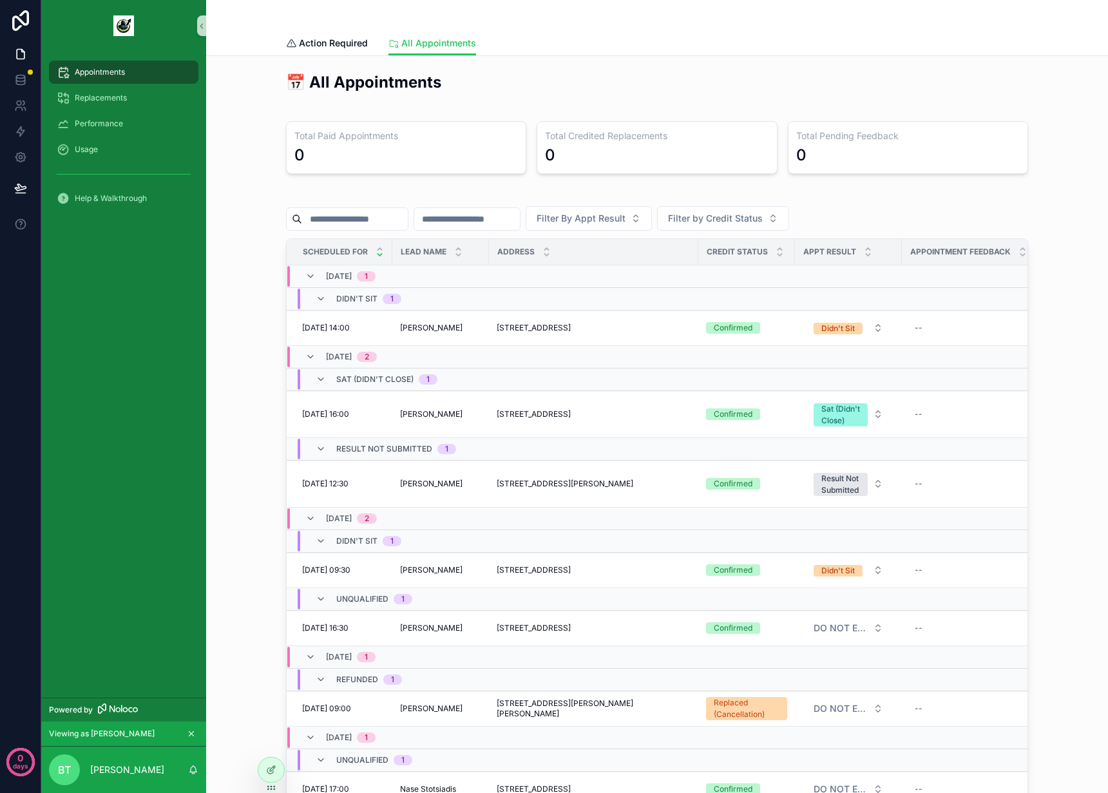
click at [525, 104] on div "📅 All Appointments" at bounding box center [656, 87] width 757 height 42
click at [319, 117] on div "Total Paid Appointments 0 Total Credited Replacements 0 Total Pending Feedback 0" at bounding box center [656, 147] width 757 height 63
drag, startPoint x: 314, startPoint y: 143, endPoint x: 513, endPoint y: 170, distance: 201.5
click at [465, 168] on div "Total Paid Appointments 0" at bounding box center [406, 147] width 240 height 53
click at [621, 160] on div "0" at bounding box center [656, 155] width 223 height 21
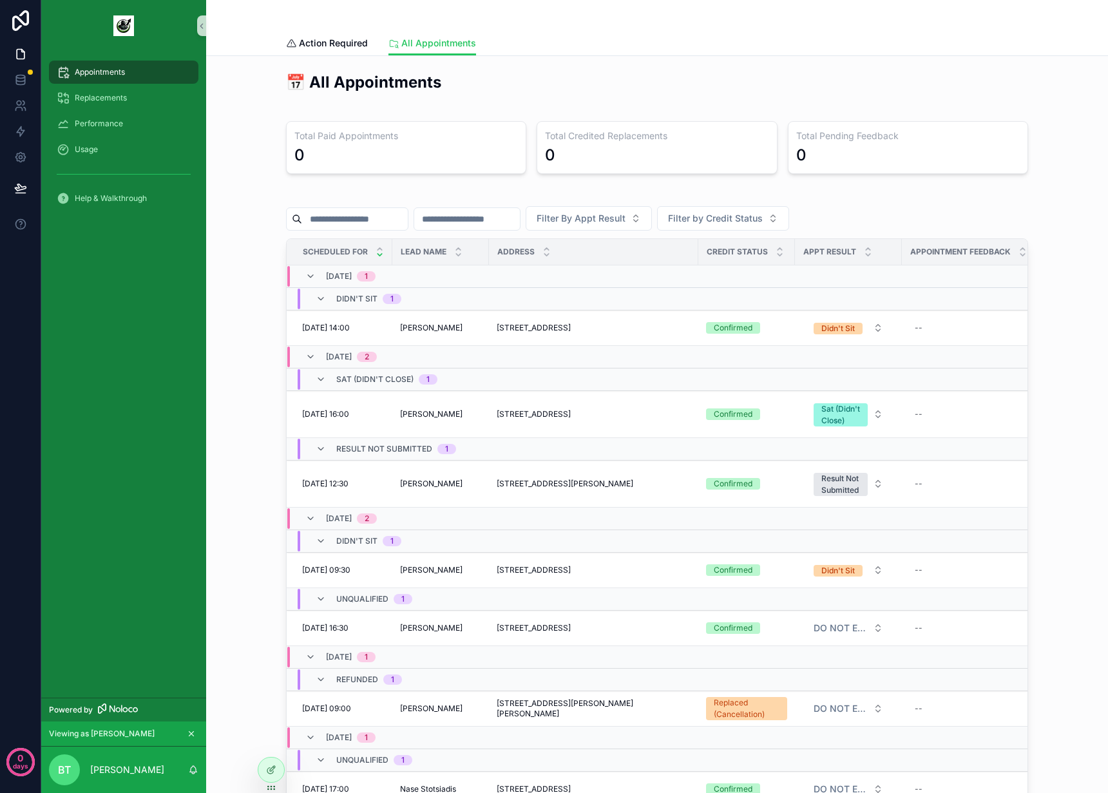
click at [805, 153] on div "0" at bounding box center [907, 155] width 223 height 21
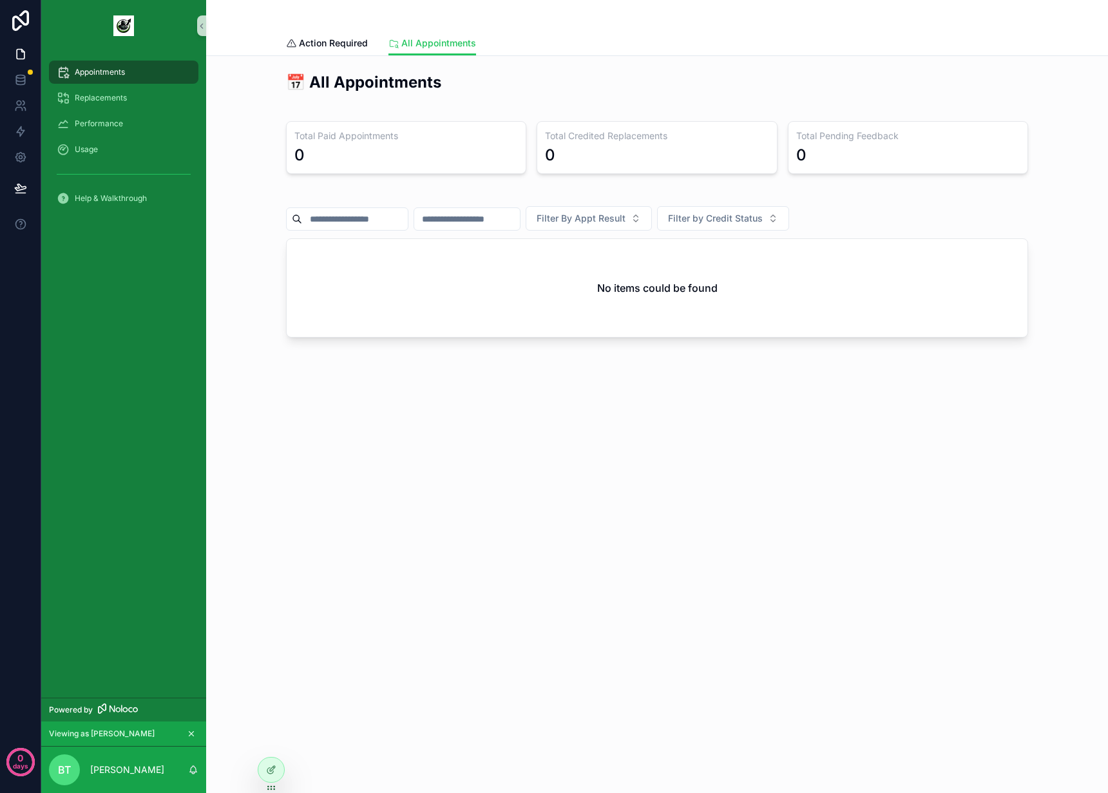
click at [815, 149] on div "0" at bounding box center [907, 155] width 223 height 21
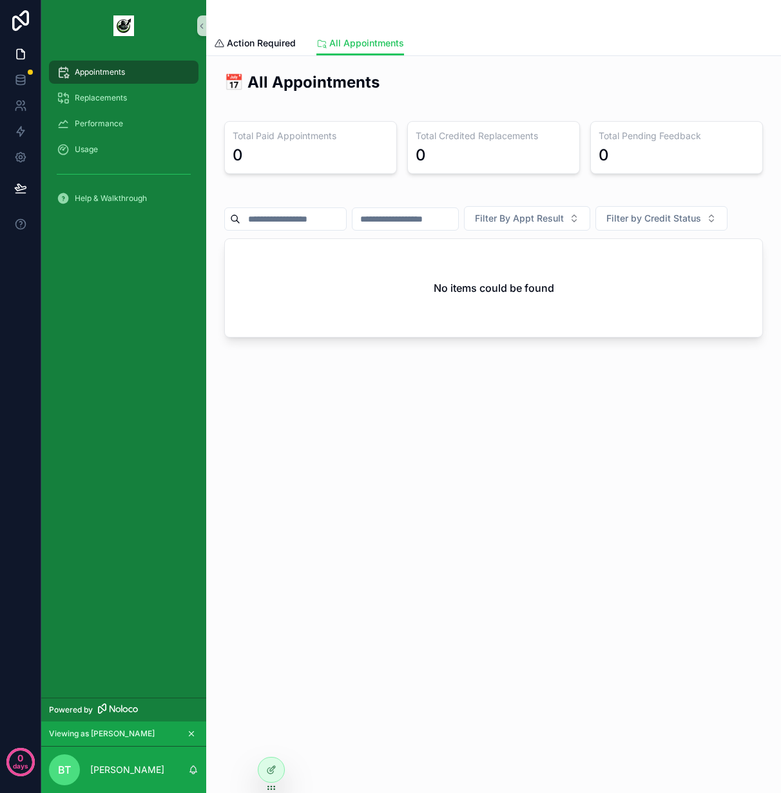
click at [515, 419] on div "📅 All Appointments Total Paid Appointments 0 Total Credited Replacements 0 Tota…" at bounding box center [493, 240] width 574 height 369
click at [255, 54] on link "Action Required" at bounding box center [255, 45] width 82 height 26
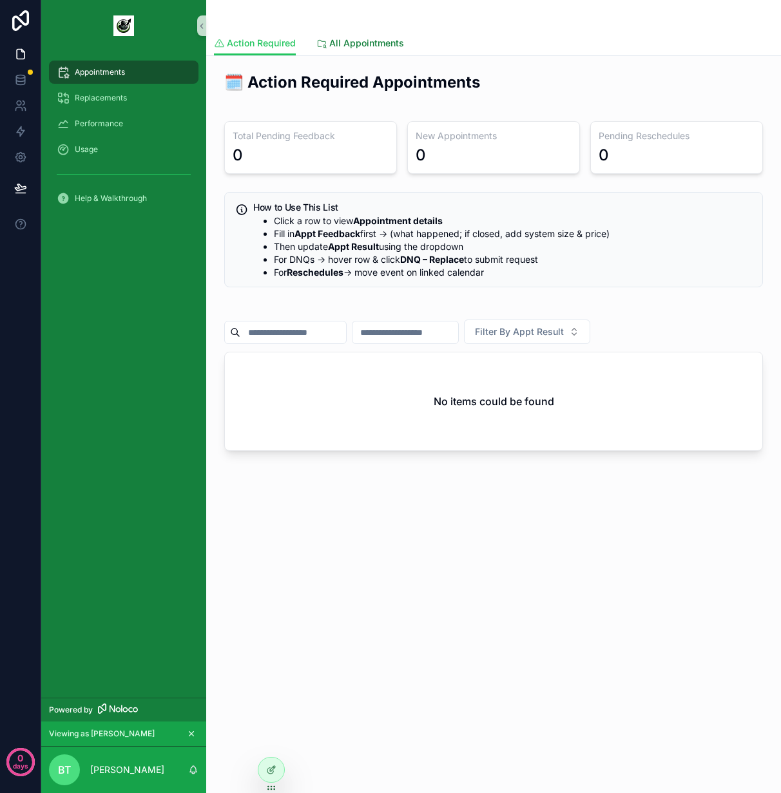
click at [337, 38] on span "All Appointments" at bounding box center [366, 43] width 75 height 13
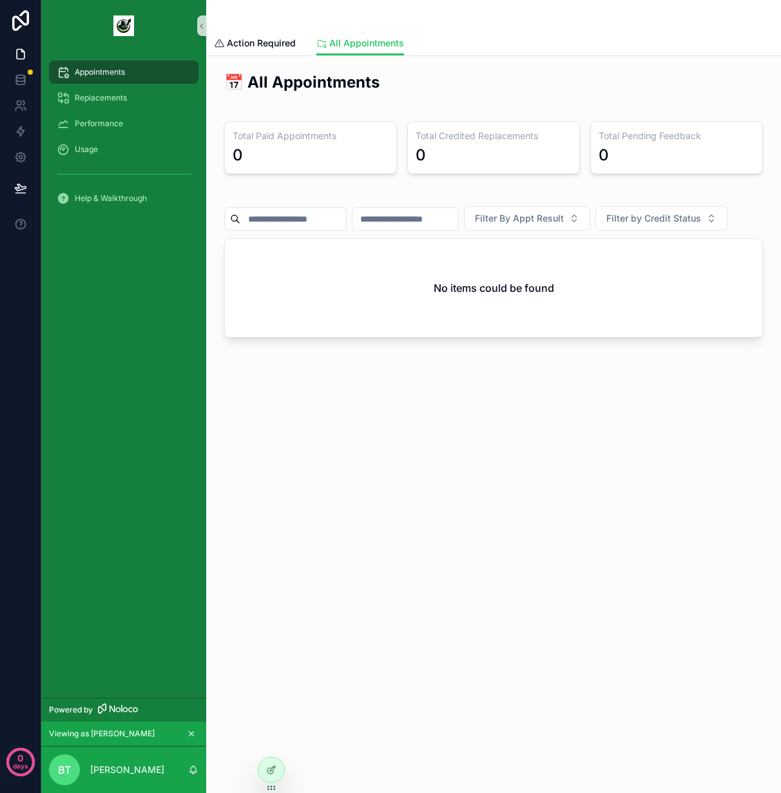
click at [484, 75] on h2 "📅 All Appointments" at bounding box center [493, 81] width 538 height 21
click at [93, 770] on p "Brock Taylor" at bounding box center [127, 769] width 74 height 13
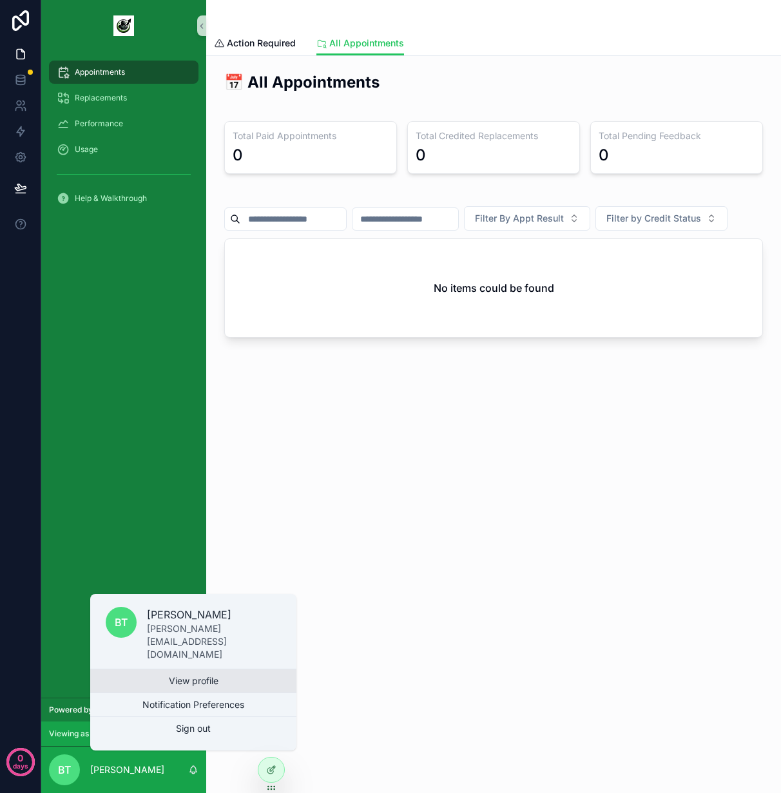
click at [201, 685] on link "View profile" at bounding box center [193, 680] width 206 height 23
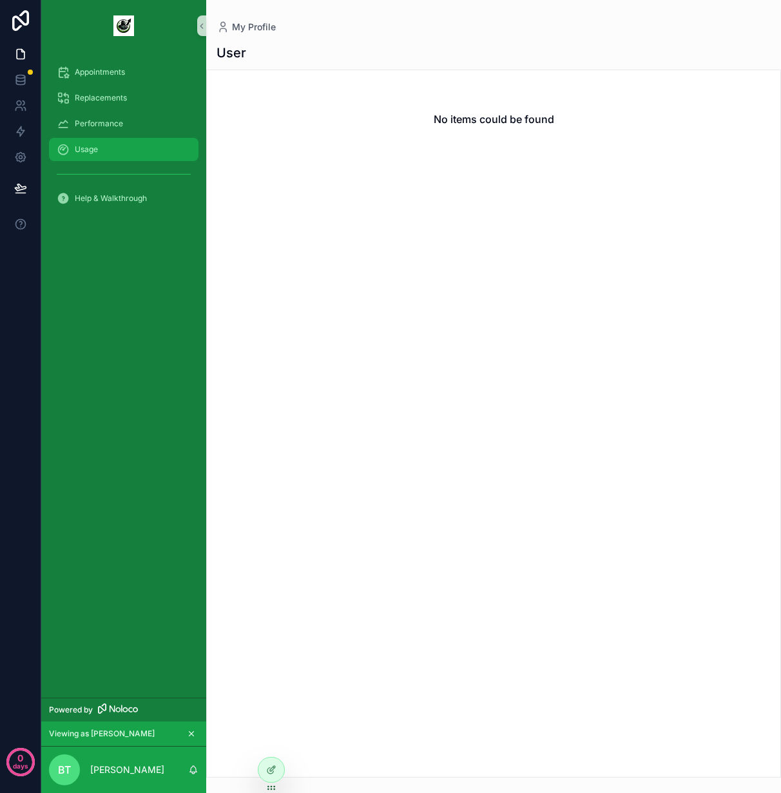
click at [101, 145] on div "Usage" at bounding box center [124, 149] width 134 height 21
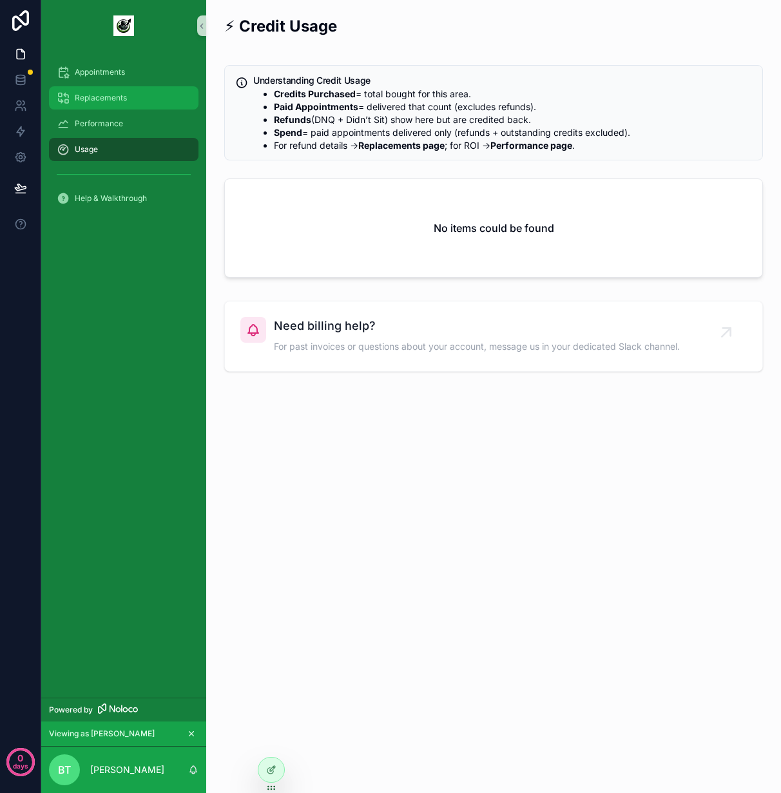
click at [118, 91] on div "Replacements" at bounding box center [124, 98] width 134 height 21
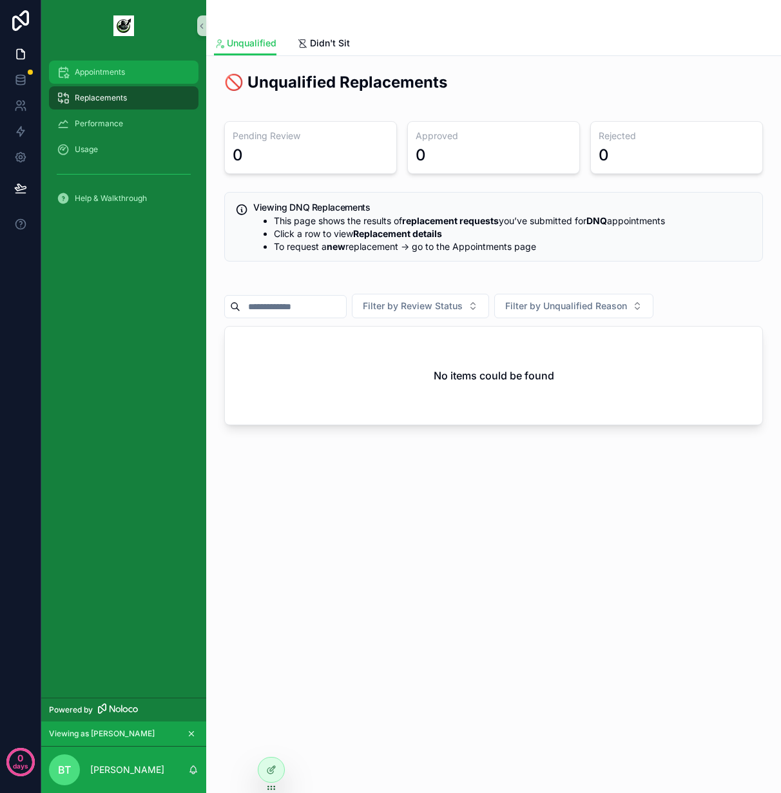
click at [121, 69] on span "Appointments" at bounding box center [100, 72] width 50 height 10
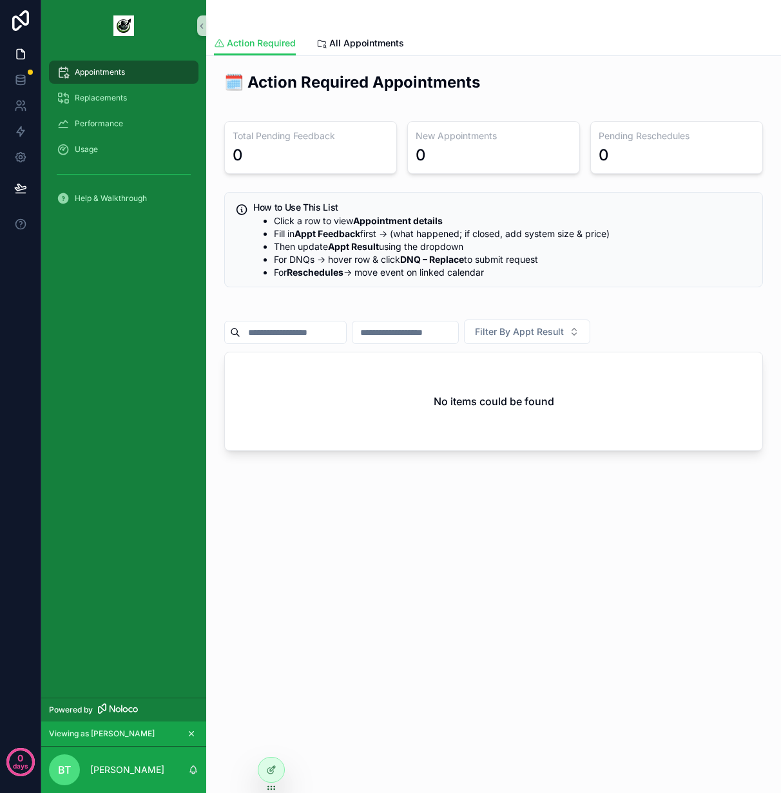
click at [558, 75] on h2 "🗓️ Action Required Appointments" at bounding box center [493, 81] width 538 height 21
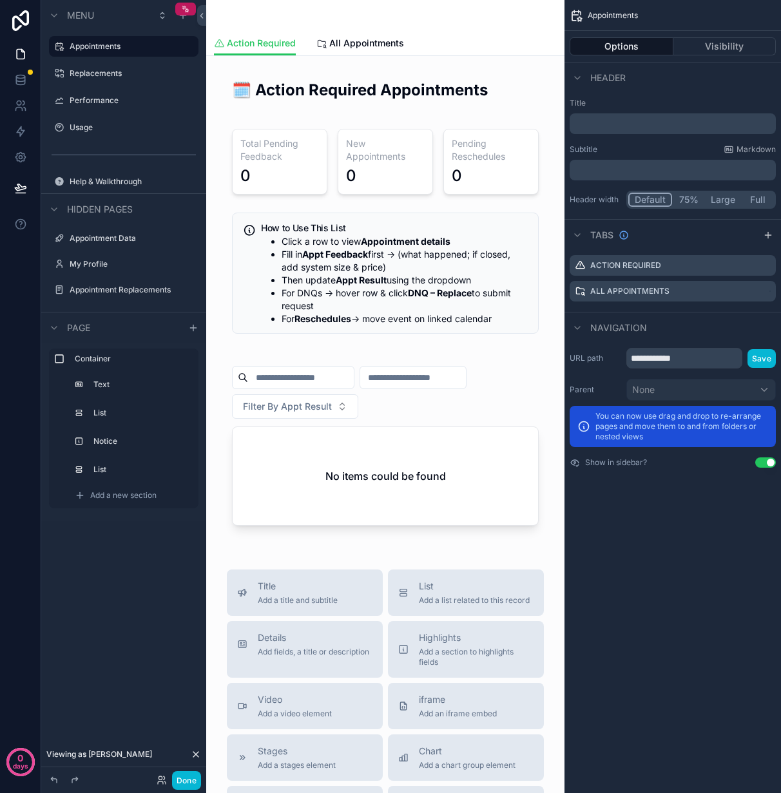
click at [167, 594] on div "Menu Appointments Replacements Performance Usage Help & Walkthrough Hidden page…" at bounding box center [123, 388] width 165 height 777
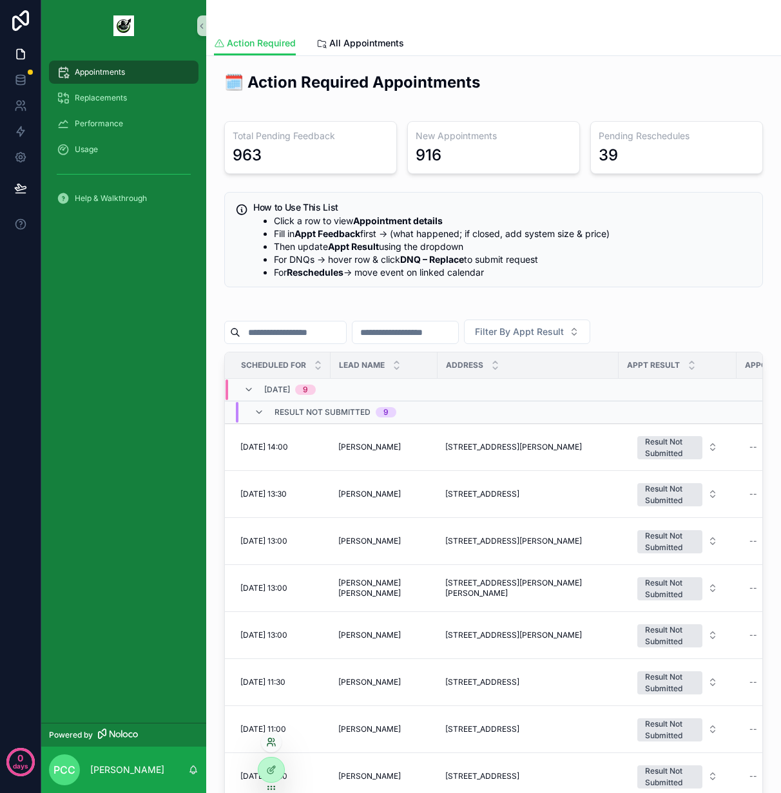
click at [272, 744] on icon at bounding box center [271, 742] width 10 height 10
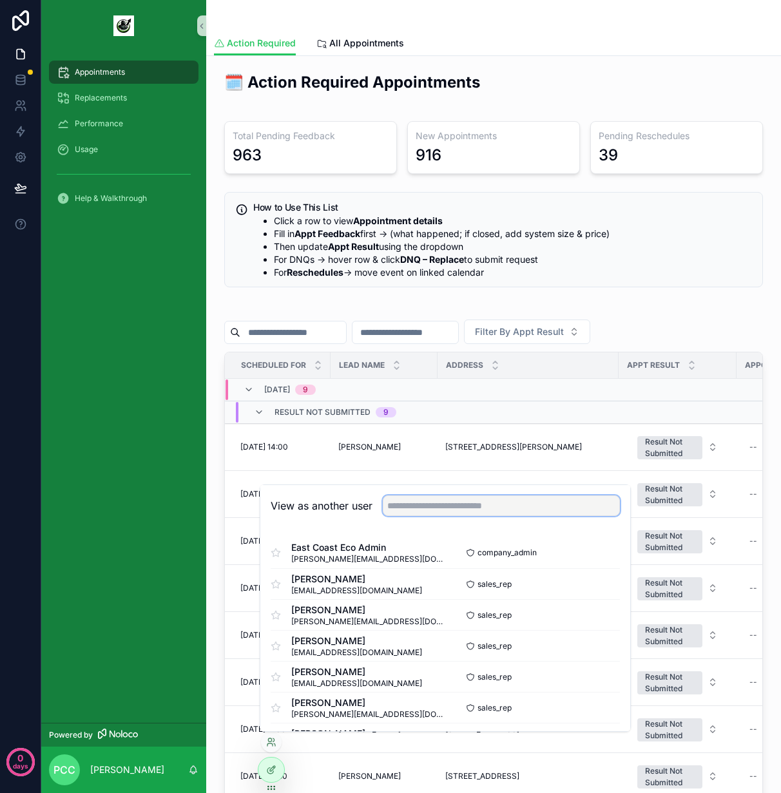
click at [449, 504] on input "text" at bounding box center [501, 505] width 237 height 21
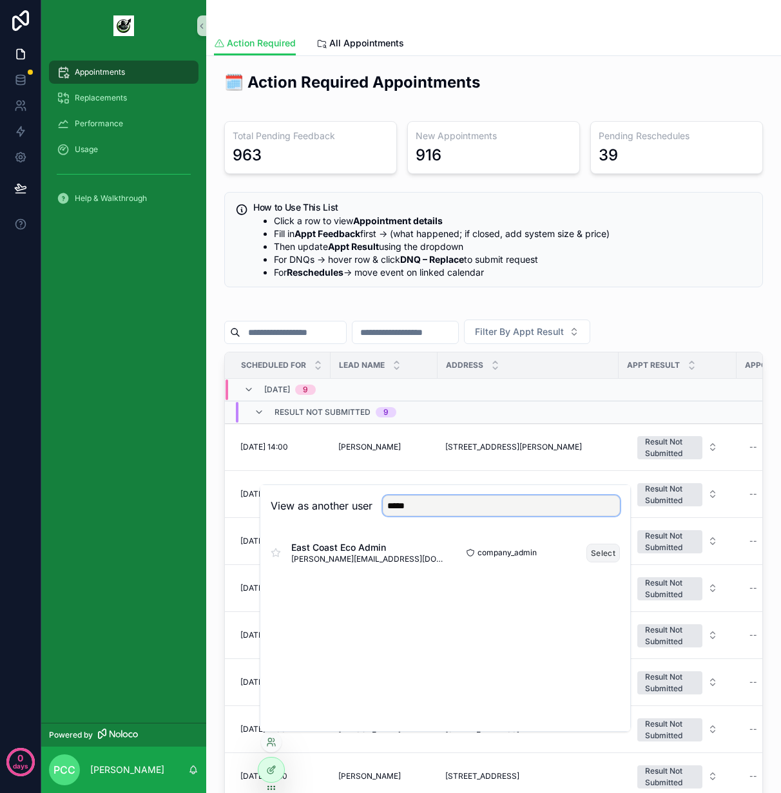
type input "*****"
click at [591, 549] on button "Select" at bounding box center [602, 553] width 33 height 19
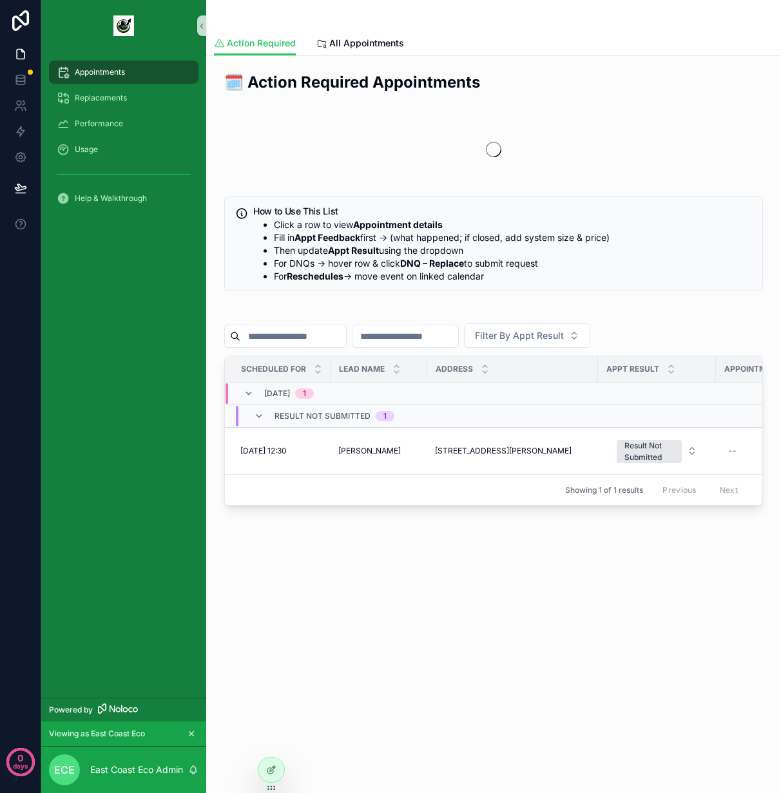
drag, startPoint x: 523, startPoint y: 544, endPoint x: 468, endPoint y: 374, distance: 178.8
click at [523, 545] on div "🗓️ Action Required Appointments How to Use This List Click a row to view Appoin…" at bounding box center [493, 324] width 574 height 537
click at [364, 43] on span "All Appointments" at bounding box center [366, 43] width 75 height 13
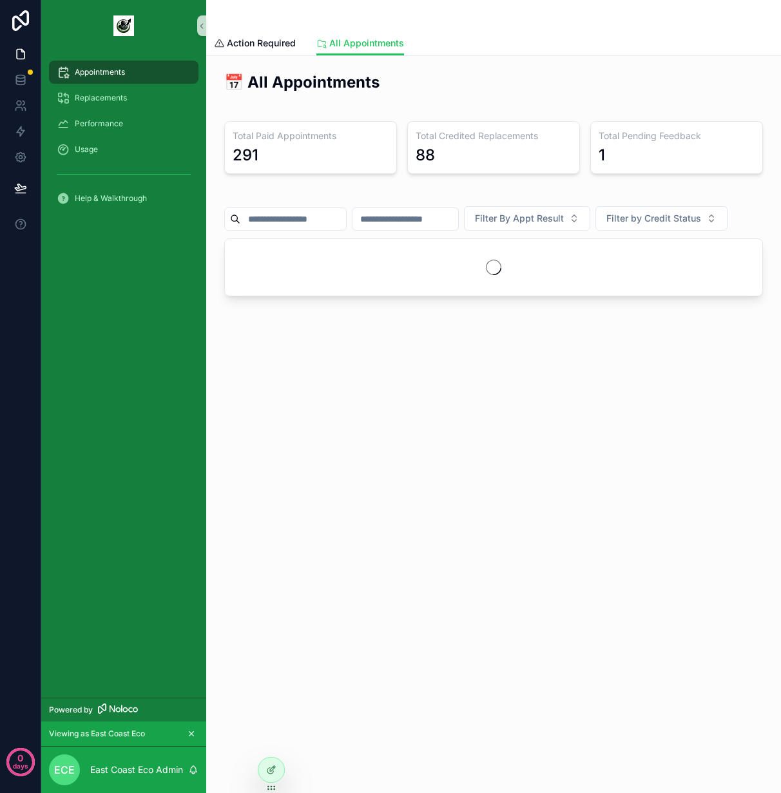
click at [553, 88] on h2 "📅 All Appointments" at bounding box center [493, 81] width 538 height 21
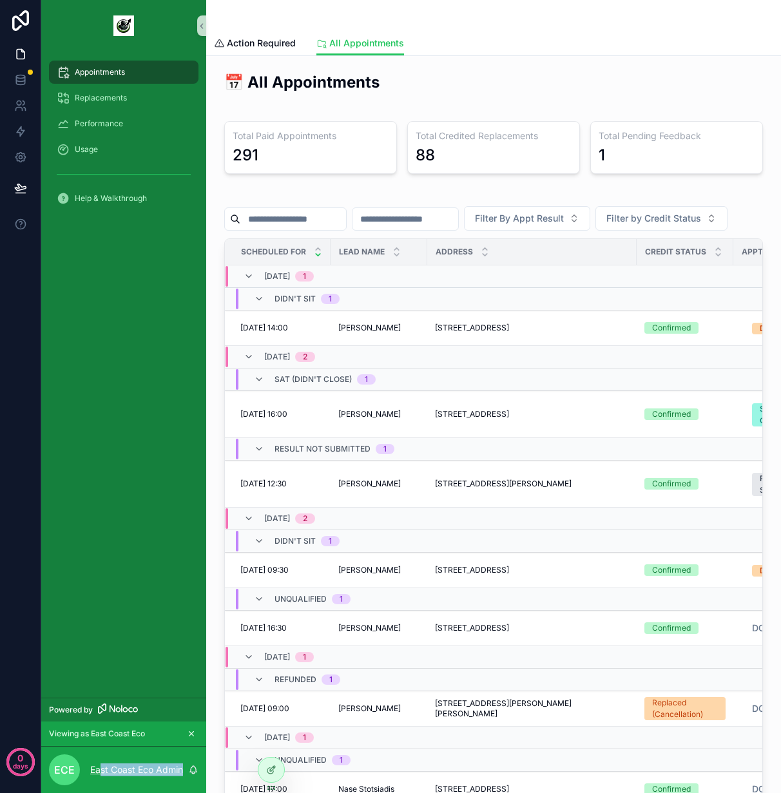
click at [99, 775] on div "ECE East Coast Eco Admin" at bounding box center [123, 769] width 165 height 46
click at [105, 770] on p "East Coast Eco Admin" at bounding box center [136, 769] width 93 height 13
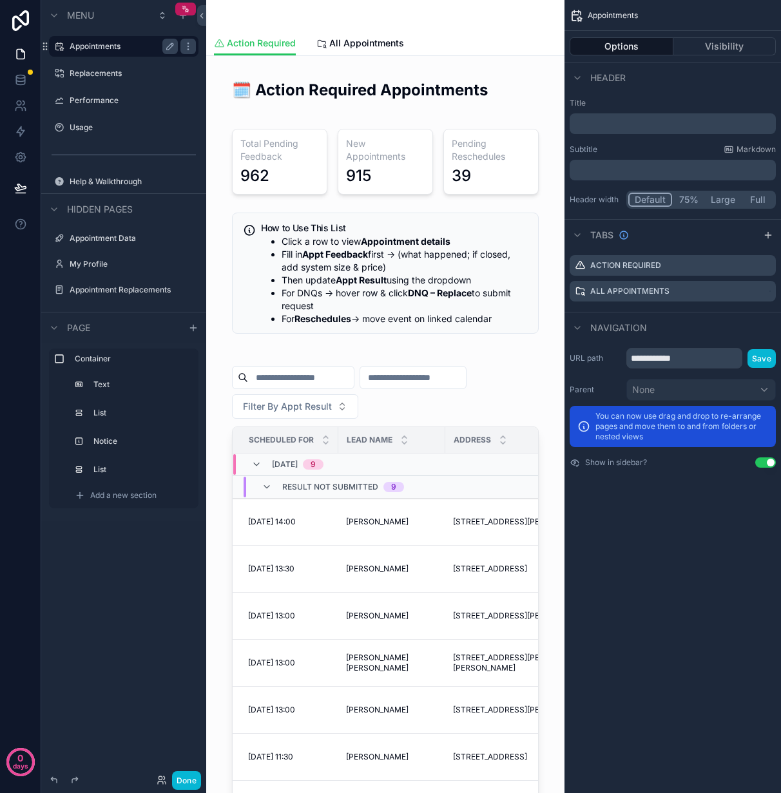
click at [118, 42] on label "Appointments" at bounding box center [121, 46] width 103 height 10
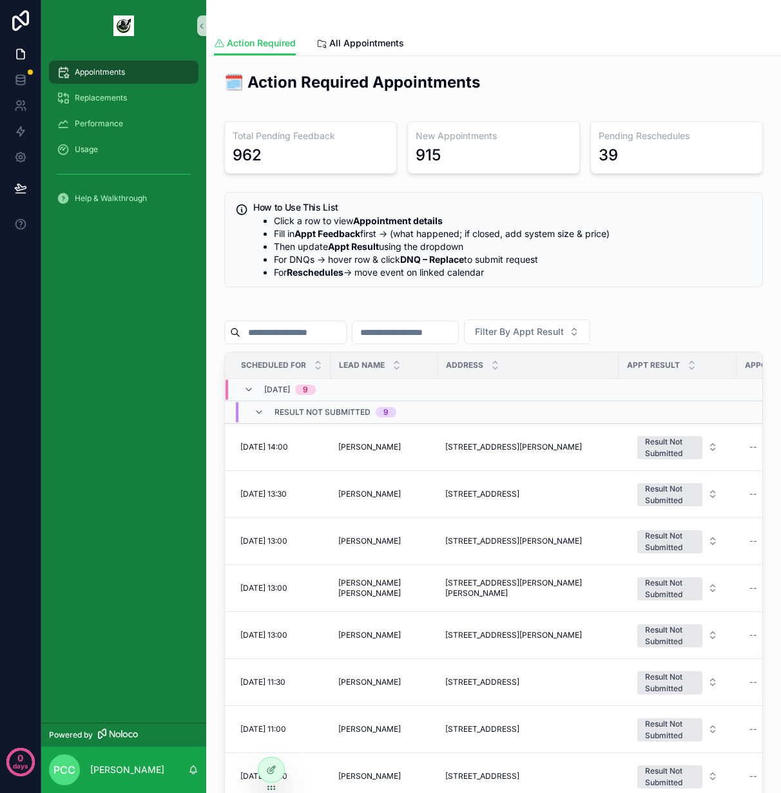
click at [3, 330] on div "0 days" at bounding box center [20, 396] width 41 height 793
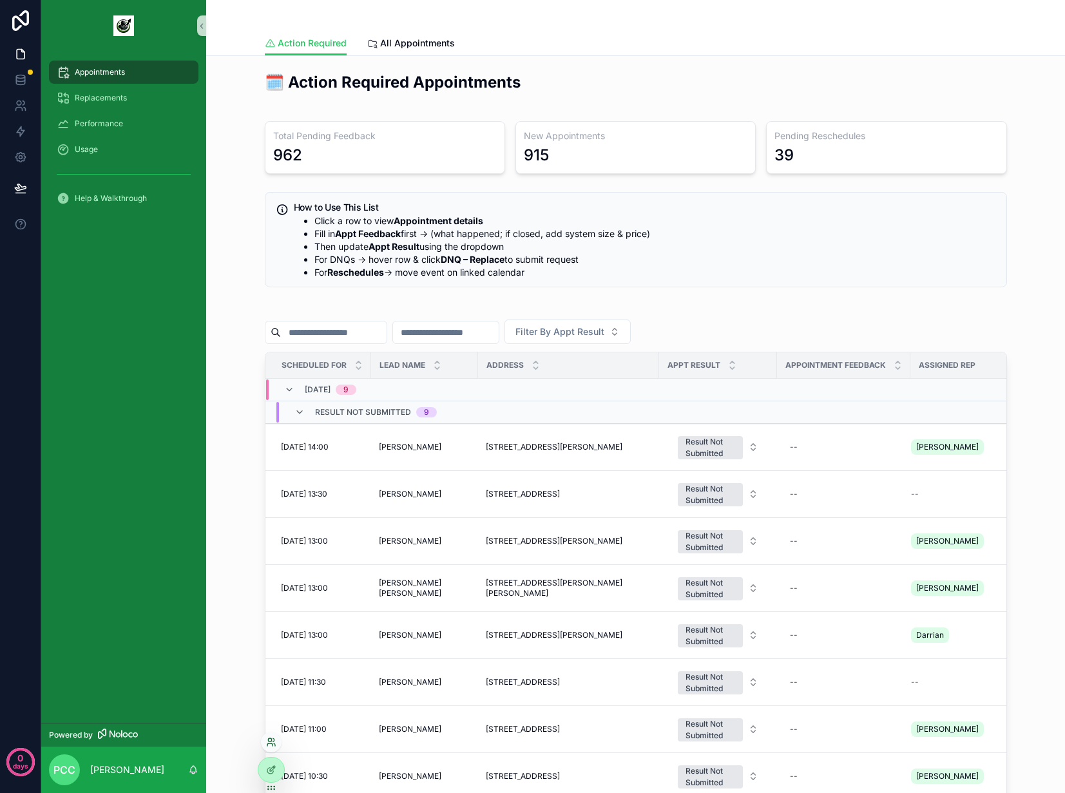
click at [271, 739] on icon at bounding box center [269, 739] width 3 height 3
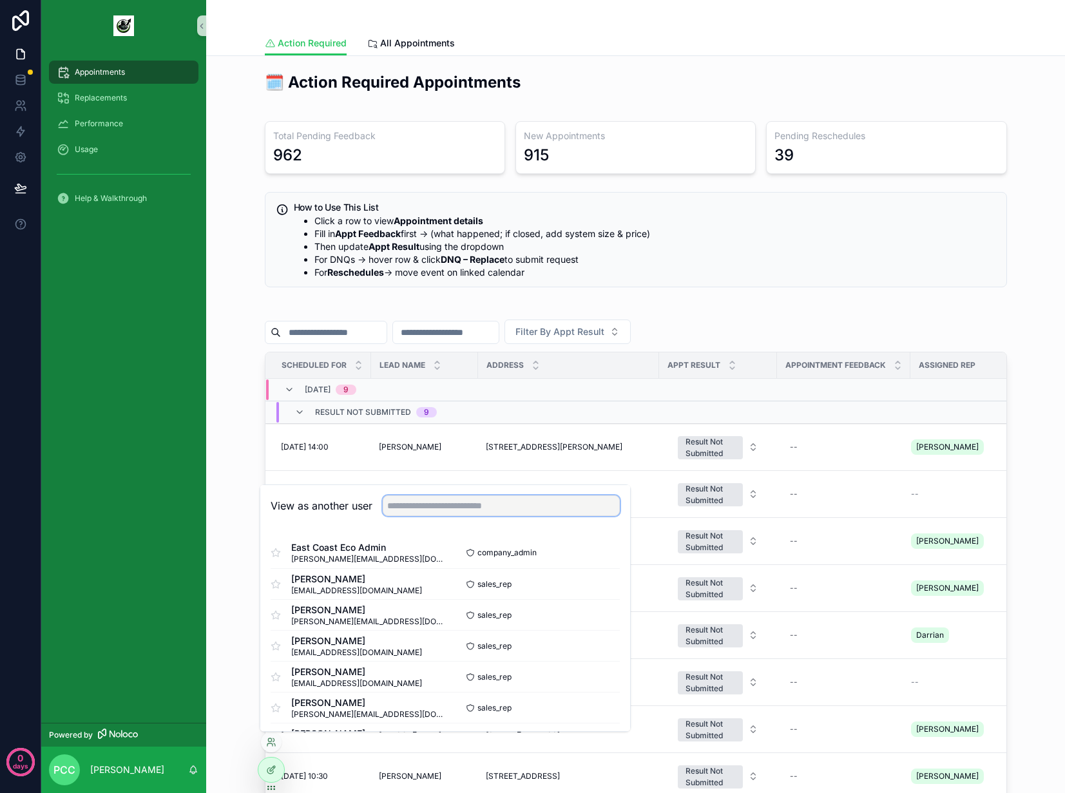
click at [525, 505] on input "text" at bounding box center [501, 505] width 237 height 21
type input "****"
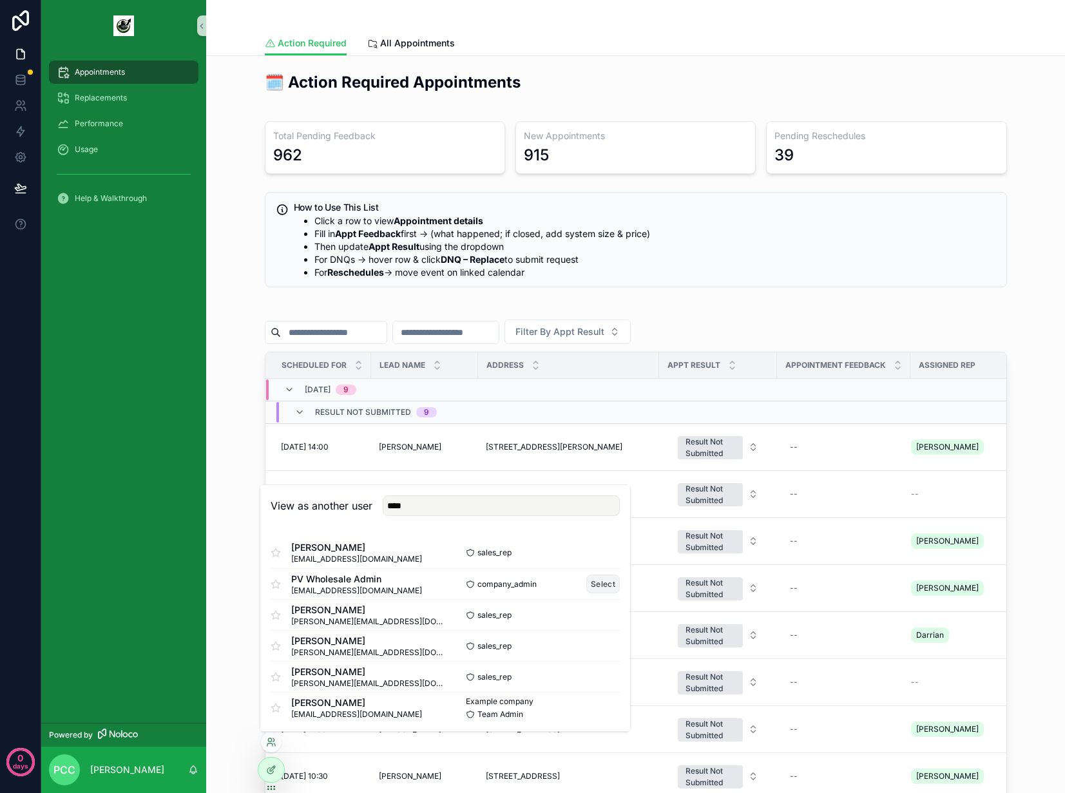
click at [587, 583] on button "Select" at bounding box center [602, 583] width 33 height 19
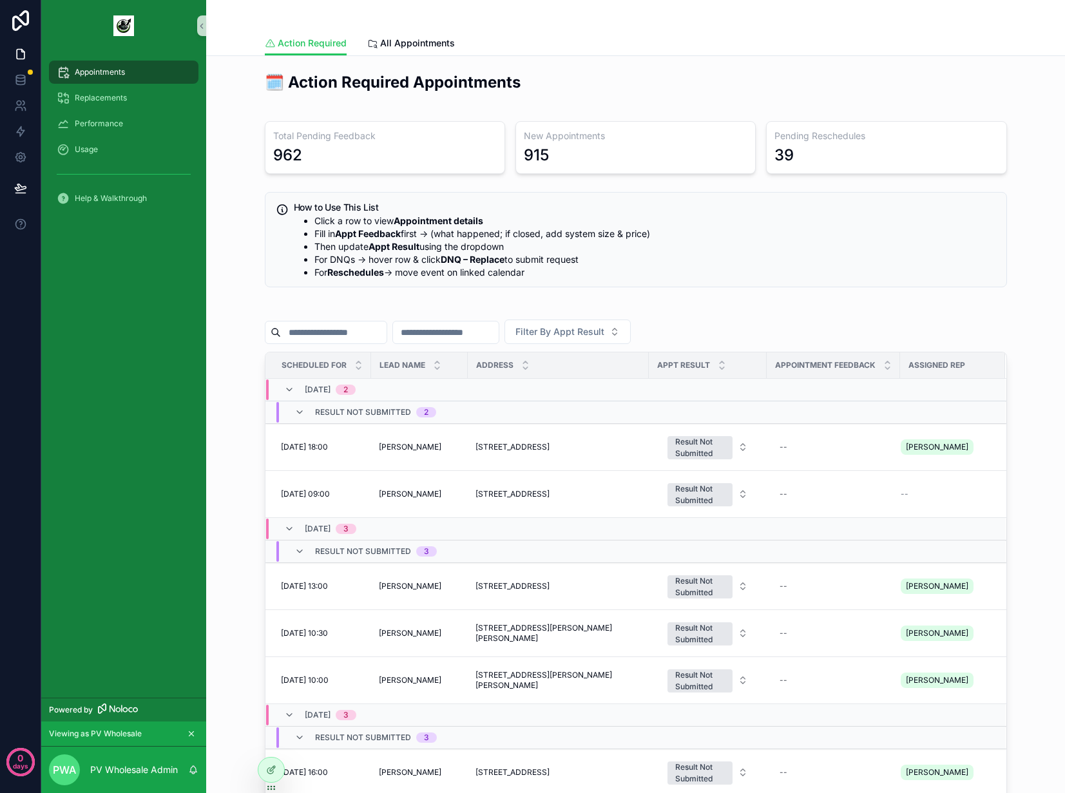
click at [509, 126] on div "Total Pending Feedback 962 New Appointments 915 Pending Reschedules 39" at bounding box center [636, 147] width 742 height 53
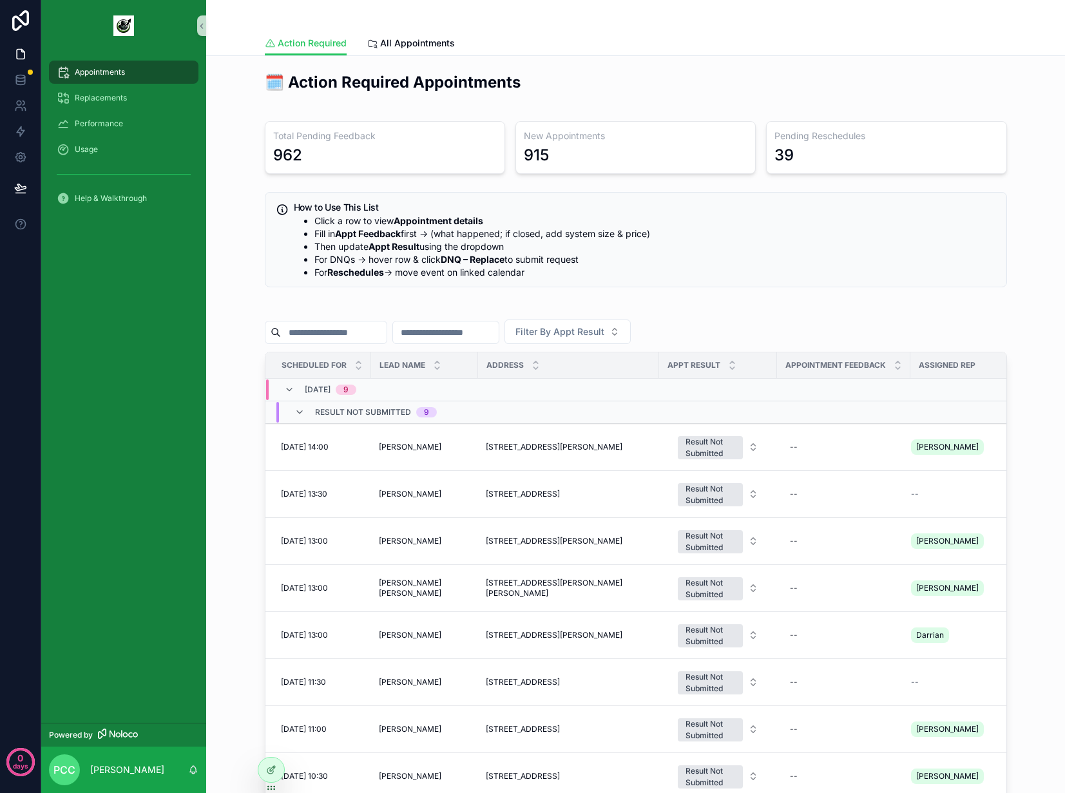
click at [469, 124] on div "Total Pending Feedback 962" at bounding box center [385, 147] width 240 height 53
click at [414, 44] on span "All Appointments" at bounding box center [417, 43] width 75 height 13
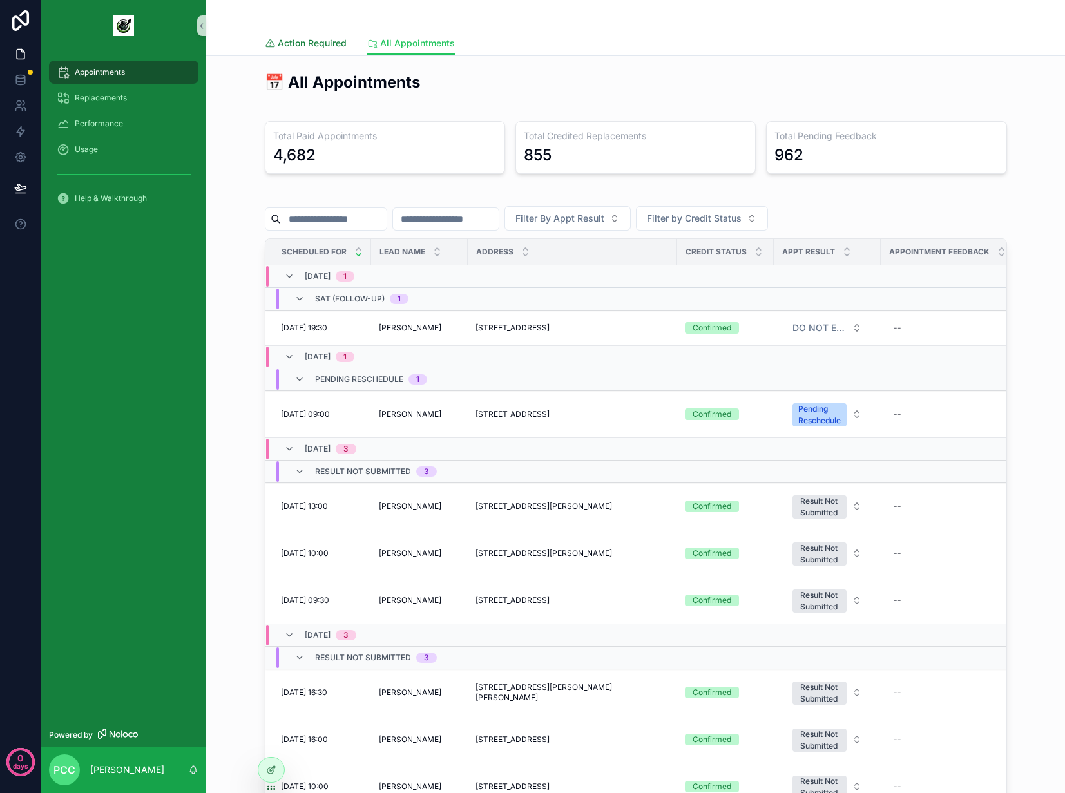
click at [309, 41] on span "Action Required" at bounding box center [312, 43] width 69 height 13
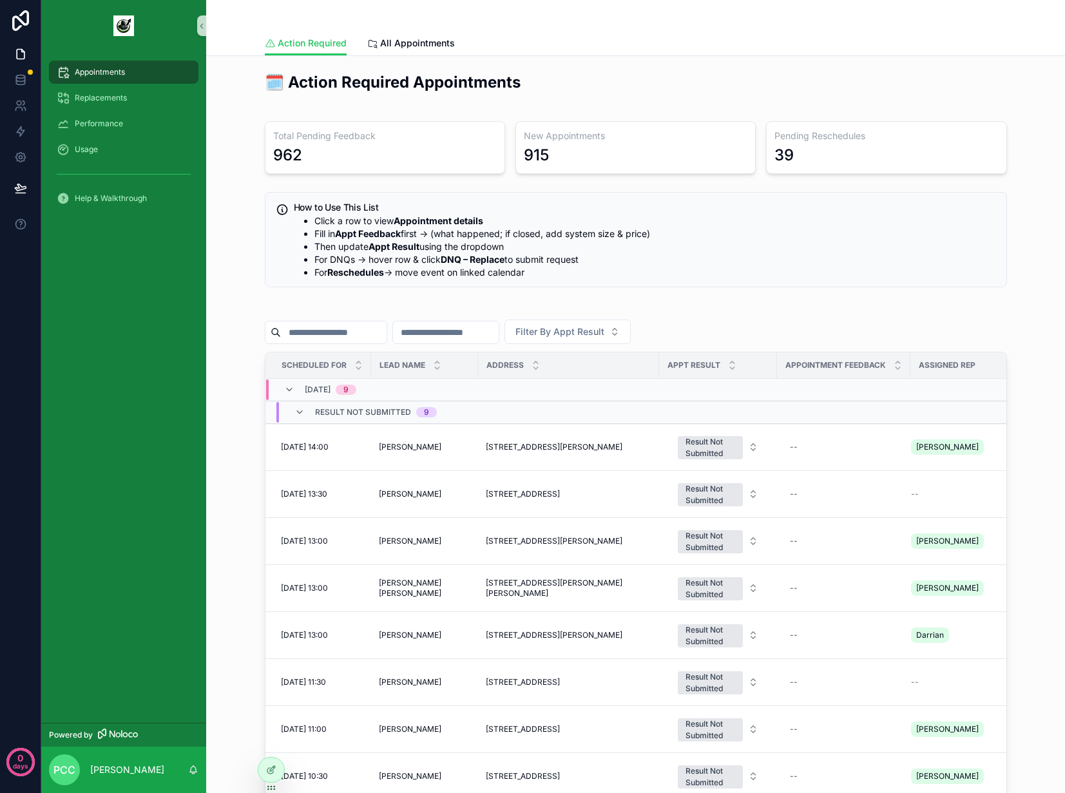
drag, startPoint x: 236, startPoint y: 120, endPoint x: 182, endPoint y: 59, distance: 81.2
click at [236, 121] on div "🗓️ Action Required Appointments Total Pending Feedback 962 New Appointments 915…" at bounding box center [635, 509] width 838 height 886
drag, startPoint x: 756, startPoint y: 142, endPoint x: 487, endPoint y: 145, distance: 269.2
click at [487, 145] on div "Total Pending Feedback 962 New Appointments 915 Pending Reschedules 39" at bounding box center [636, 147] width 742 height 53
click at [491, 146] on div "962" at bounding box center [384, 155] width 223 height 21
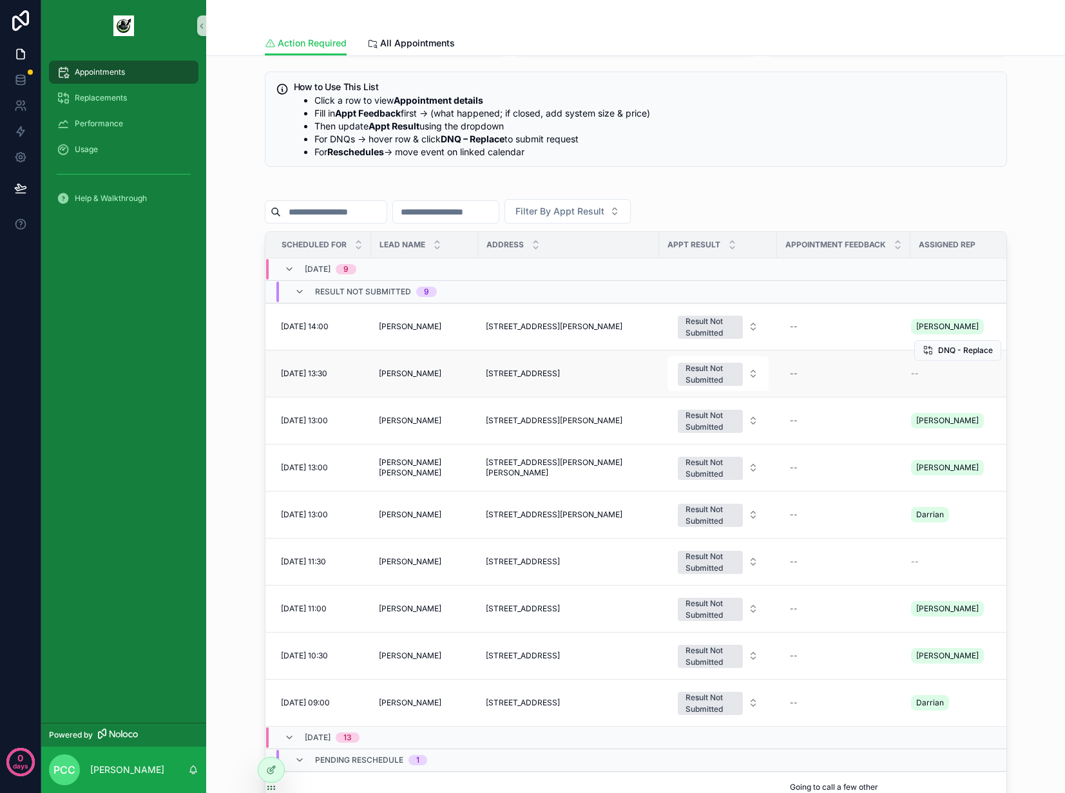
scroll to position [46, 0]
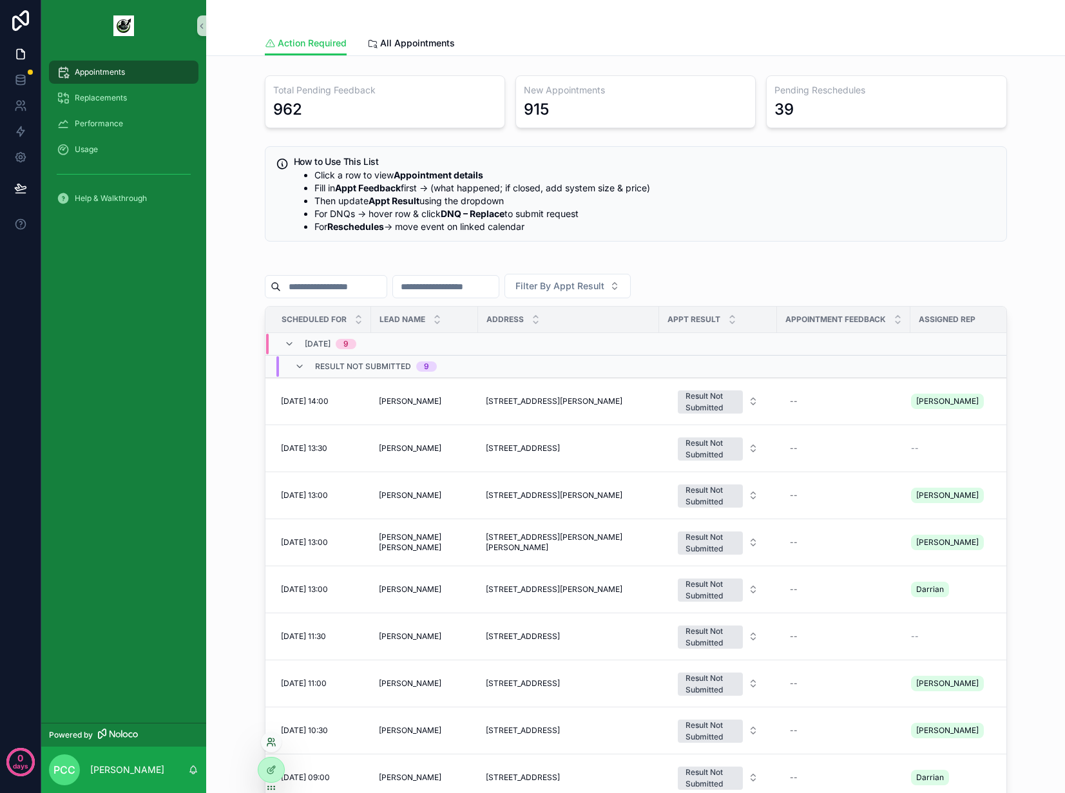
click at [269, 743] on icon at bounding box center [271, 742] width 10 height 10
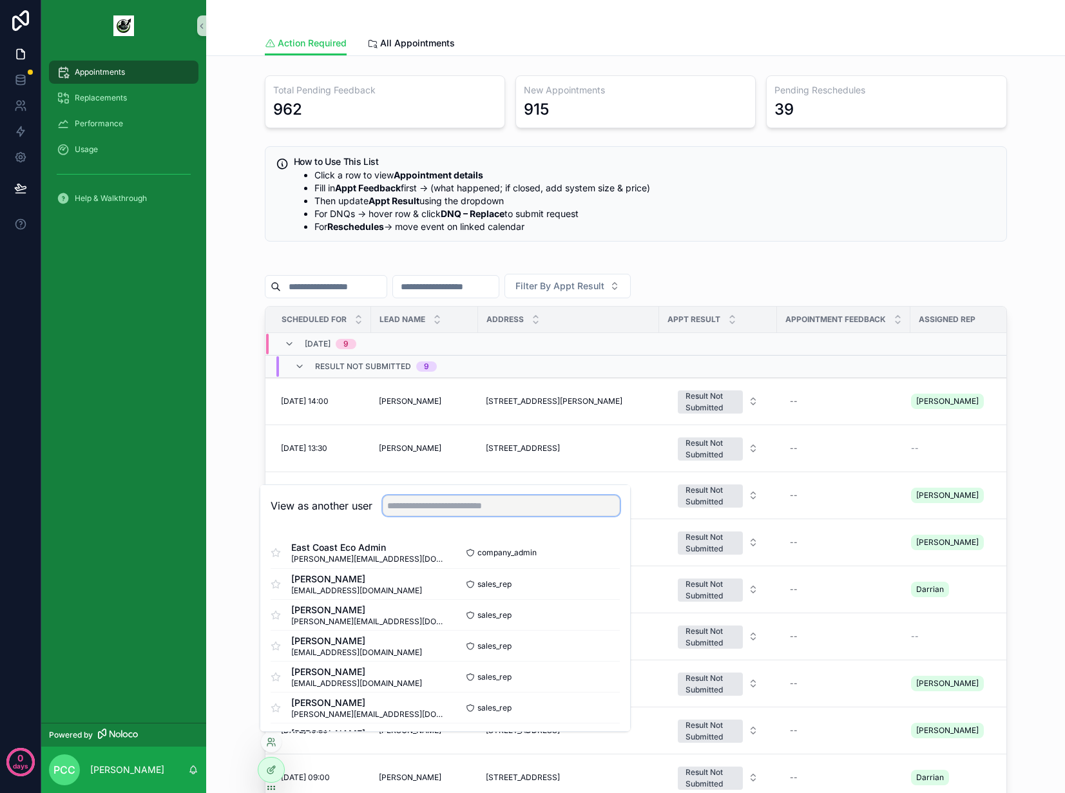
click at [459, 504] on input "text" at bounding box center [501, 505] width 237 height 21
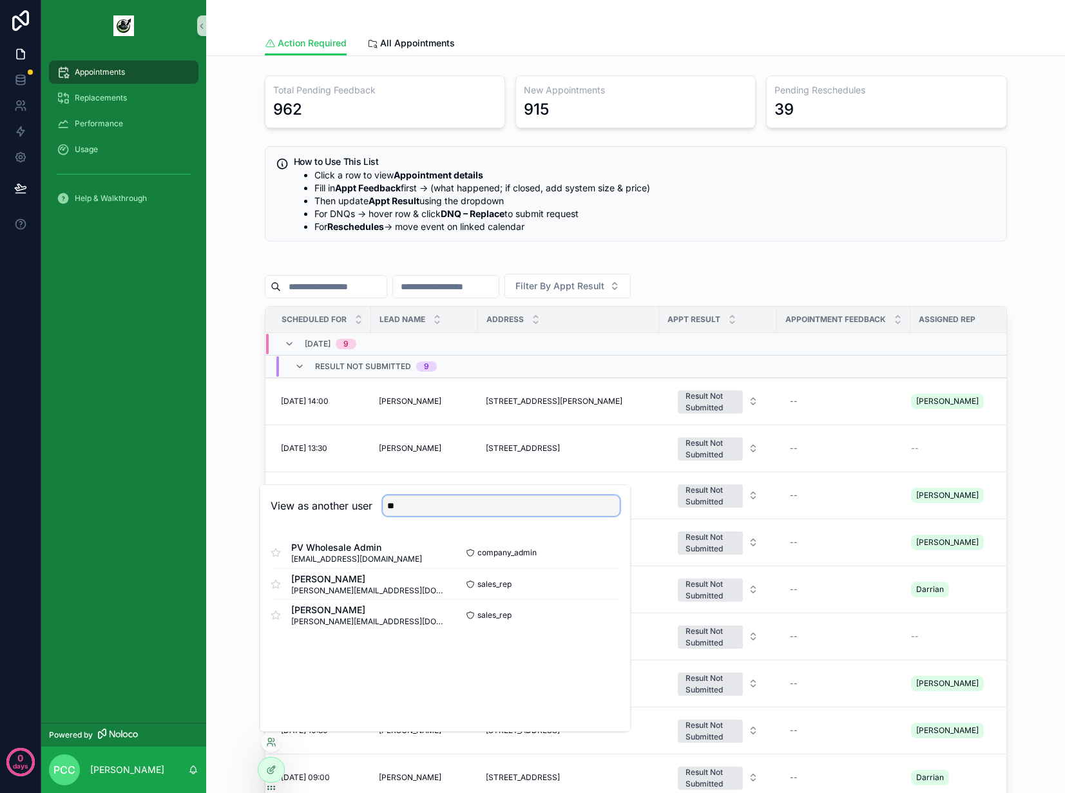
type input "**"
click at [364, 518] on div "View as another user **" at bounding box center [445, 506] width 370 height 42
click at [605, 553] on button "Select" at bounding box center [602, 553] width 33 height 19
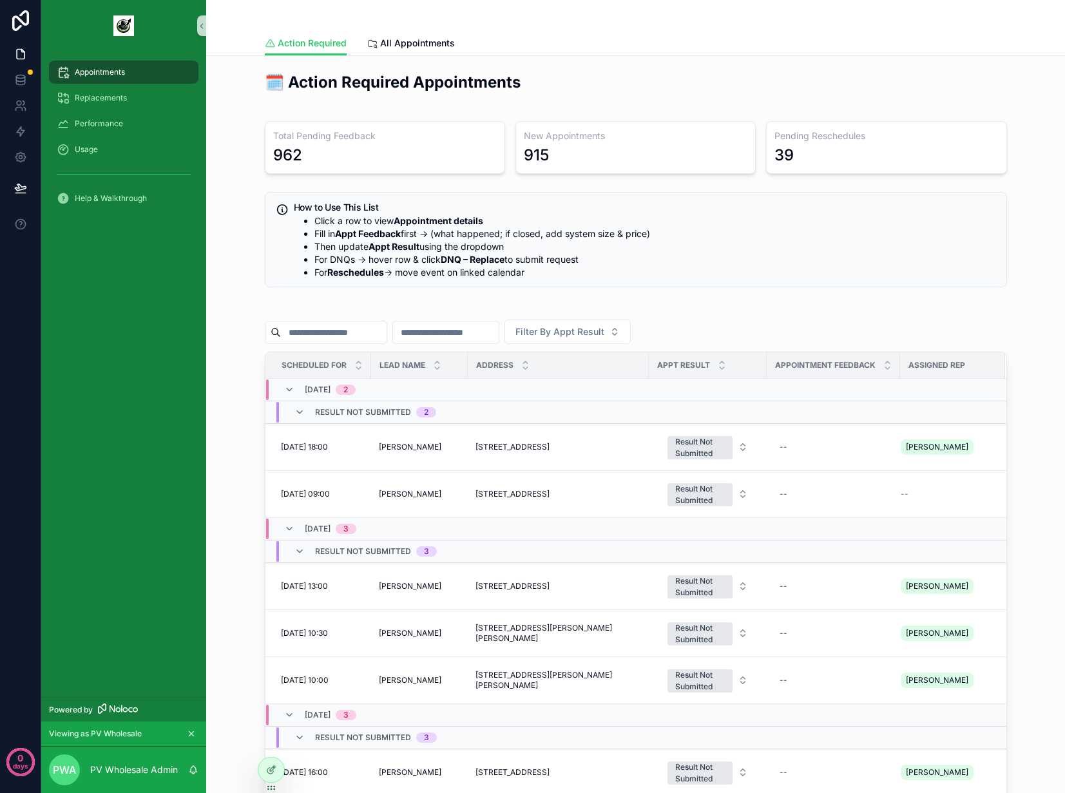
click at [731, 99] on div "🗓️ Action Required Appointments" at bounding box center [635, 87] width 757 height 42
drag, startPoint x: 954, startPoint y: 156, endPoint x: 248, endPoint y: 124, distance: 706.5
click at [248, 124] on div "🗓️ Action Required Appointments Total Pending Feedback 962 New Appointments 915…" at bounding box center [635, 509] width 838 height 886
drag, startPoint x: 247, startPoint y: 124, endPoint x: 915, endPoint y: 160, distance: 668.8
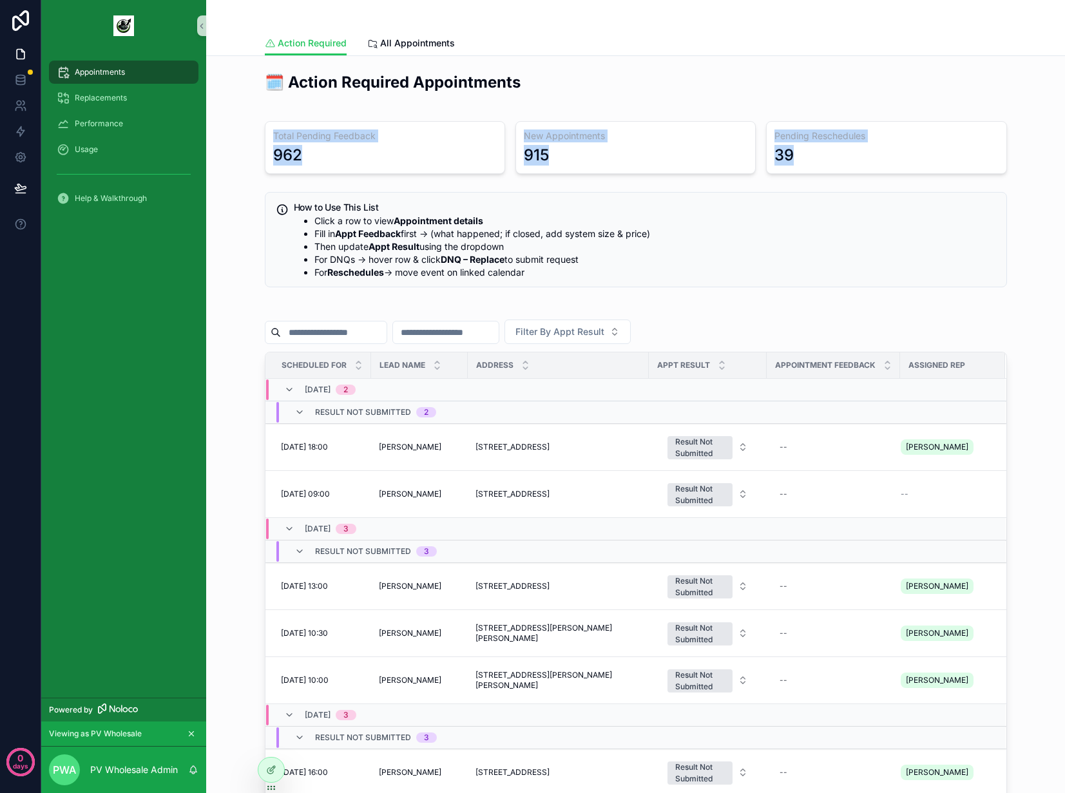
click at [915, 160] on div "🗓️ Action Required Appointments Total Pending Feedback 962 New Appointments 915…" at bounding box center [635, 509] width 838 height 886
click at [915, 160] on div "39" at bounding box center [885, 155] width 223 height 21
click at [231, 260] on div "🗓️ Action Required Appointments Total Pending Feedback 962 New Appointments 915…" at bounding box center [635, 509] width 838 height 886
click at [811, 276] on li "For Reschedules → move event on linked calendar" at bounding box center [654, 272] width 681 height 13
click at [533, 158] on div "915" at bounding box center [536, 155] width 25 height 21
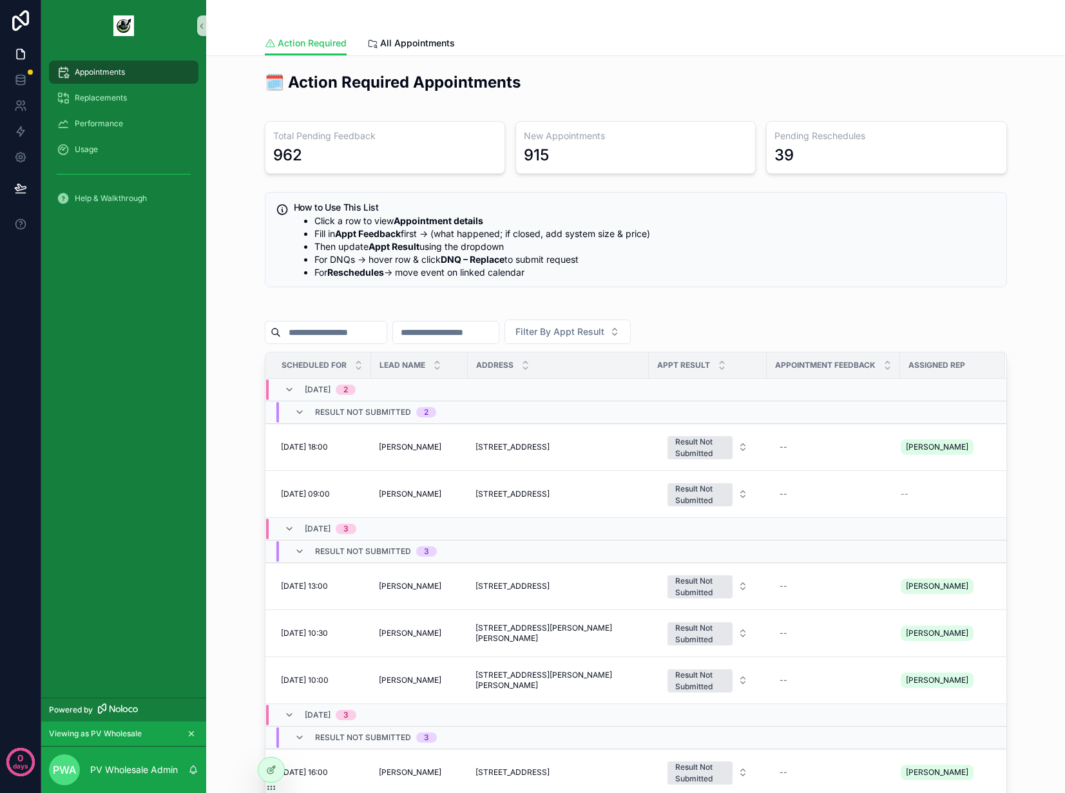
drag, startPoint x: 351, startPoint y: 151, endPoint x: 317, endPoint y: 149, distance: 33.5
click at [317, 149] on div "962" at bounding box center [384, 155] width 223 height 21
click at [381, 32] on link "All Appointments" at bounding box center [411, 45] width 88 height 26
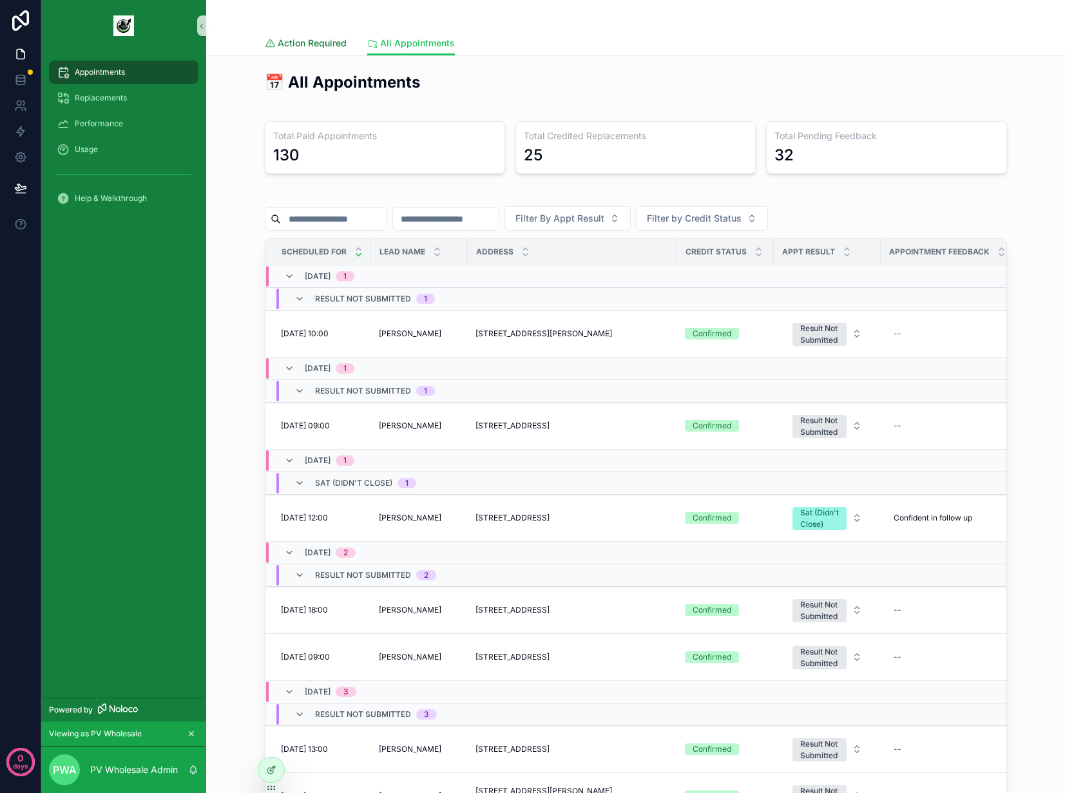
click at [308, 39] on span "Action Required" at bounding box center [312, 43] width 69 height 13
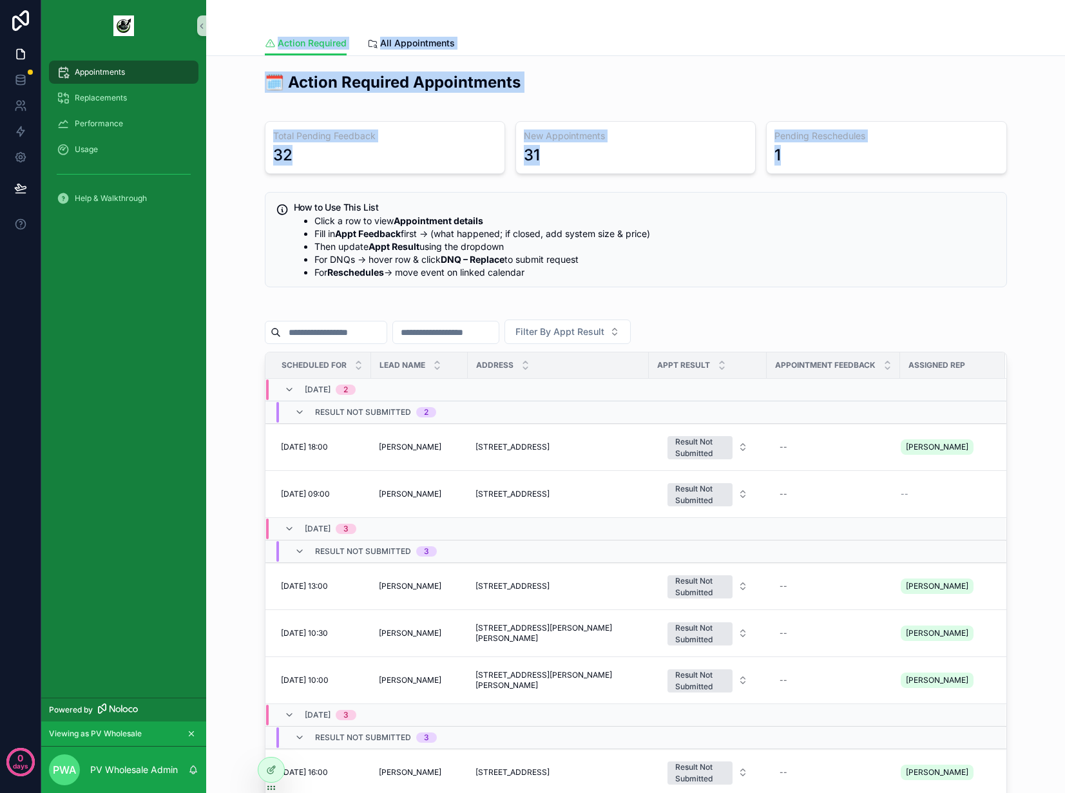
drag, startPoint x: 876, startPoint y: 164, endPoint x: 245, endPoint y: 29, distance: 646.1
click at [245, 29] on div "Action Required Action Required All Appointments 🗓️ Action Required Appointment…" at bounding box center [635, 527] width 858 height 1055
click at [245, 29] on div "Action Required Action Required All Appointments" at bounding box center [635, 28] width 858 height 56
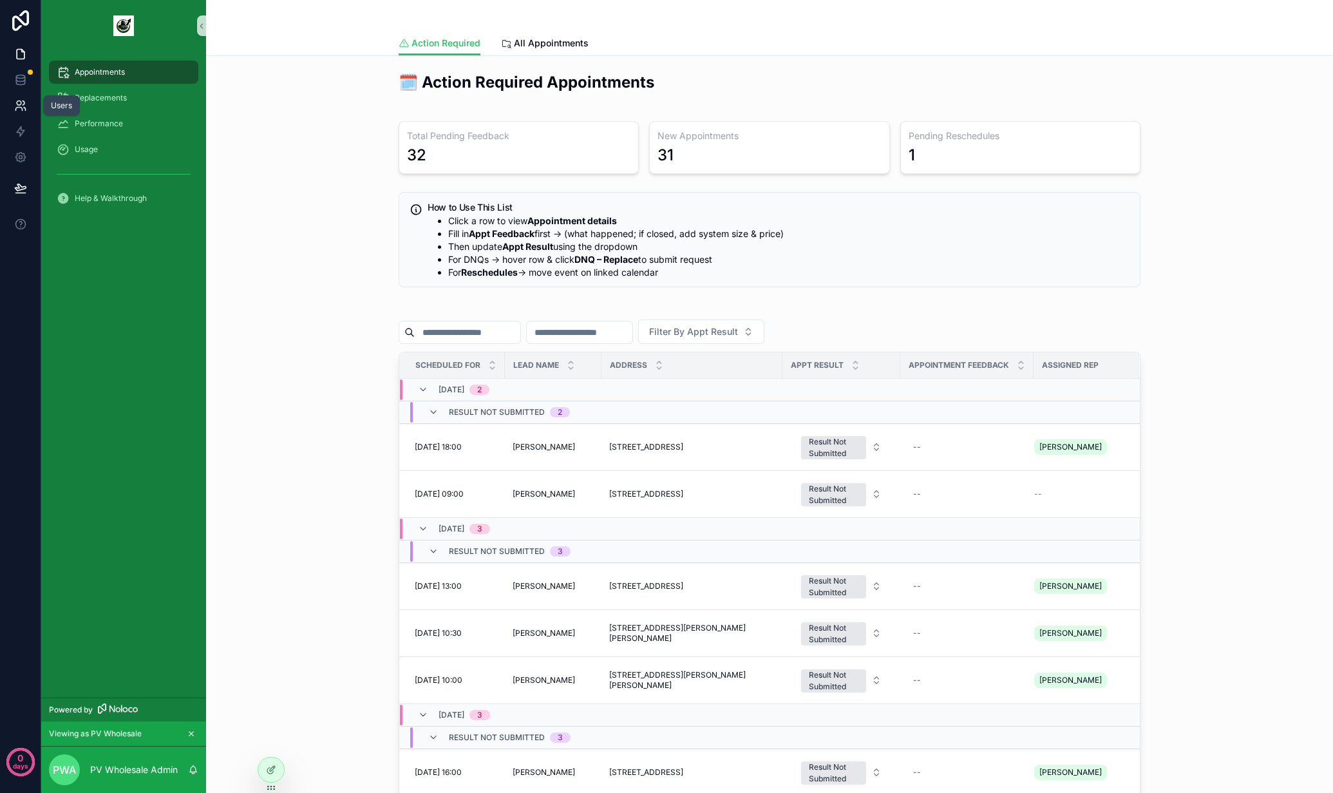
click at [24, 102] on icon at bounding box center [20, 105] width 13 height 13
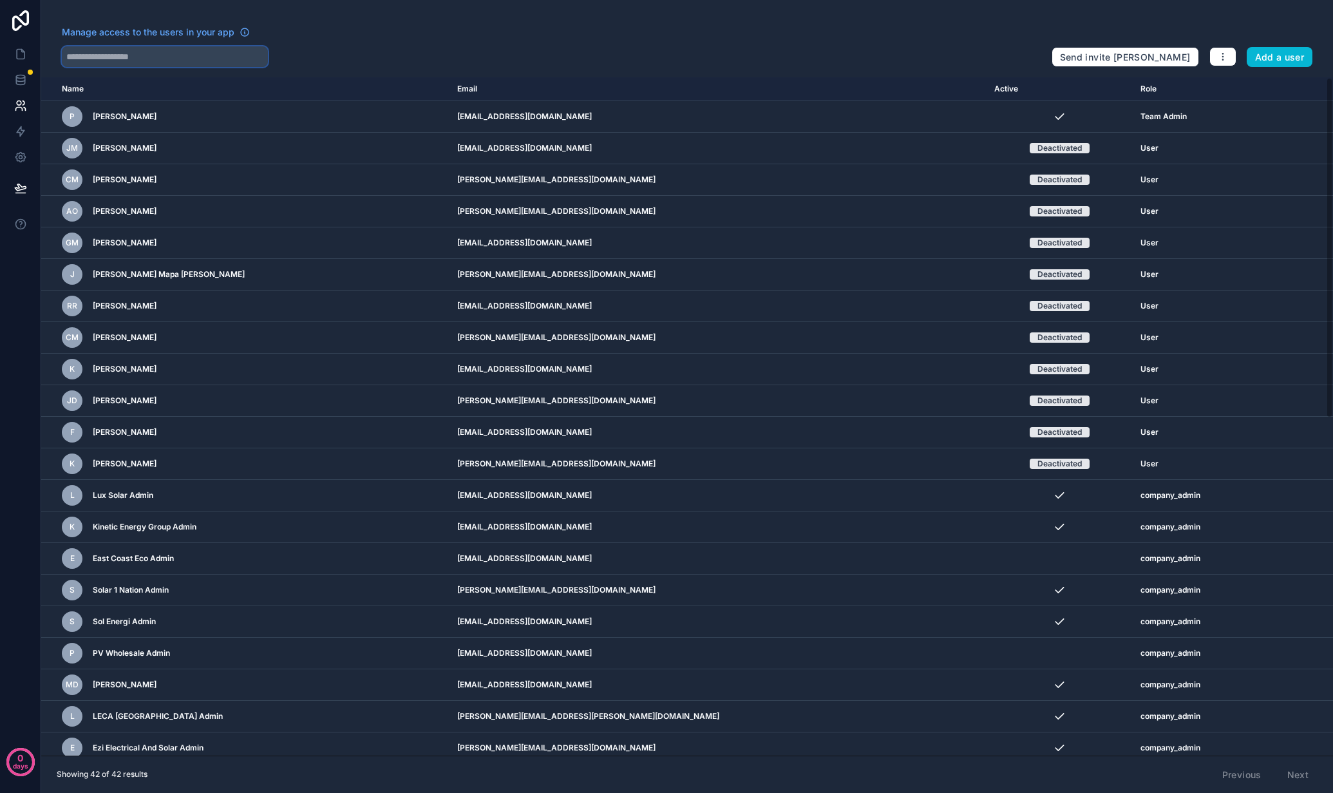
click at [241, 55] on input "text" at bounding box center [165, 56] width 206 height 21
type input "**"
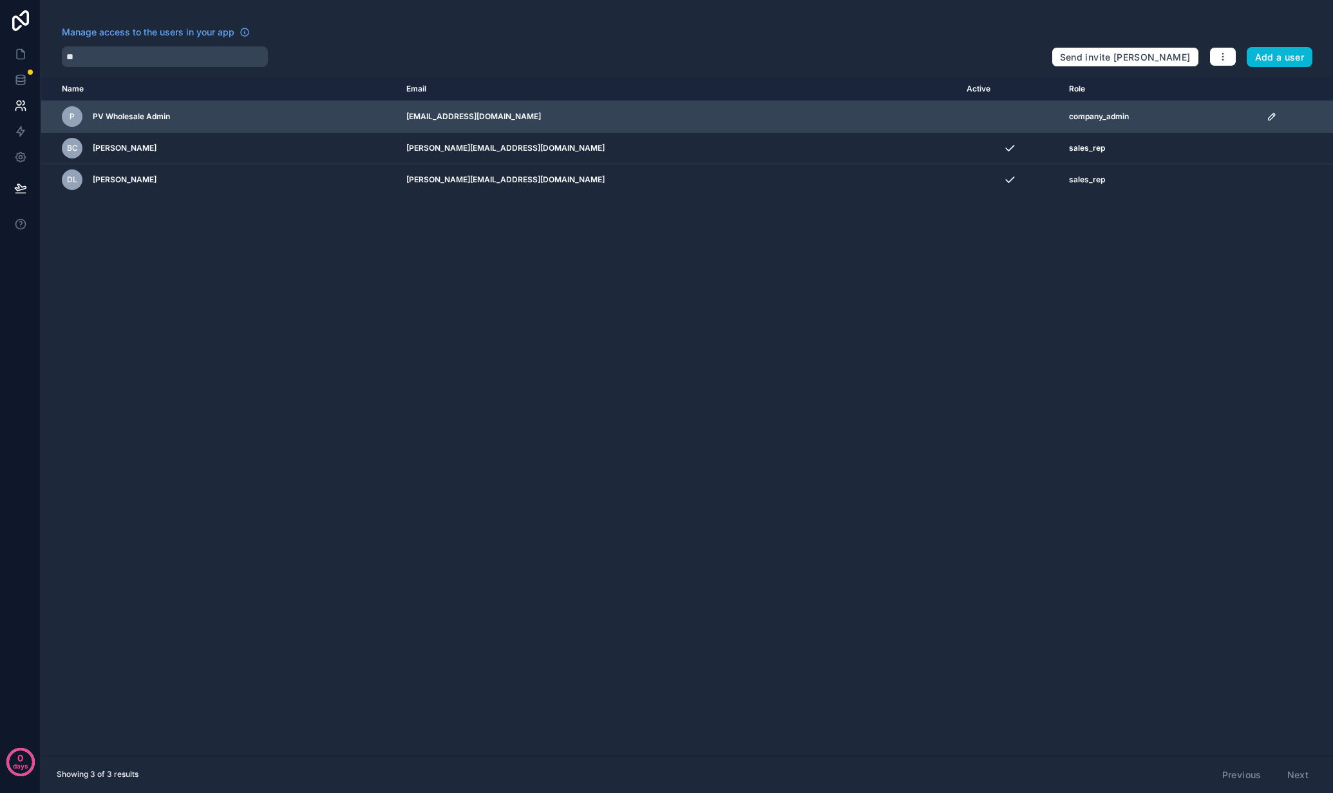
click at [1064, 115] on icon "scrollable content" at bounding box center [1272, 116] width 10 height 10
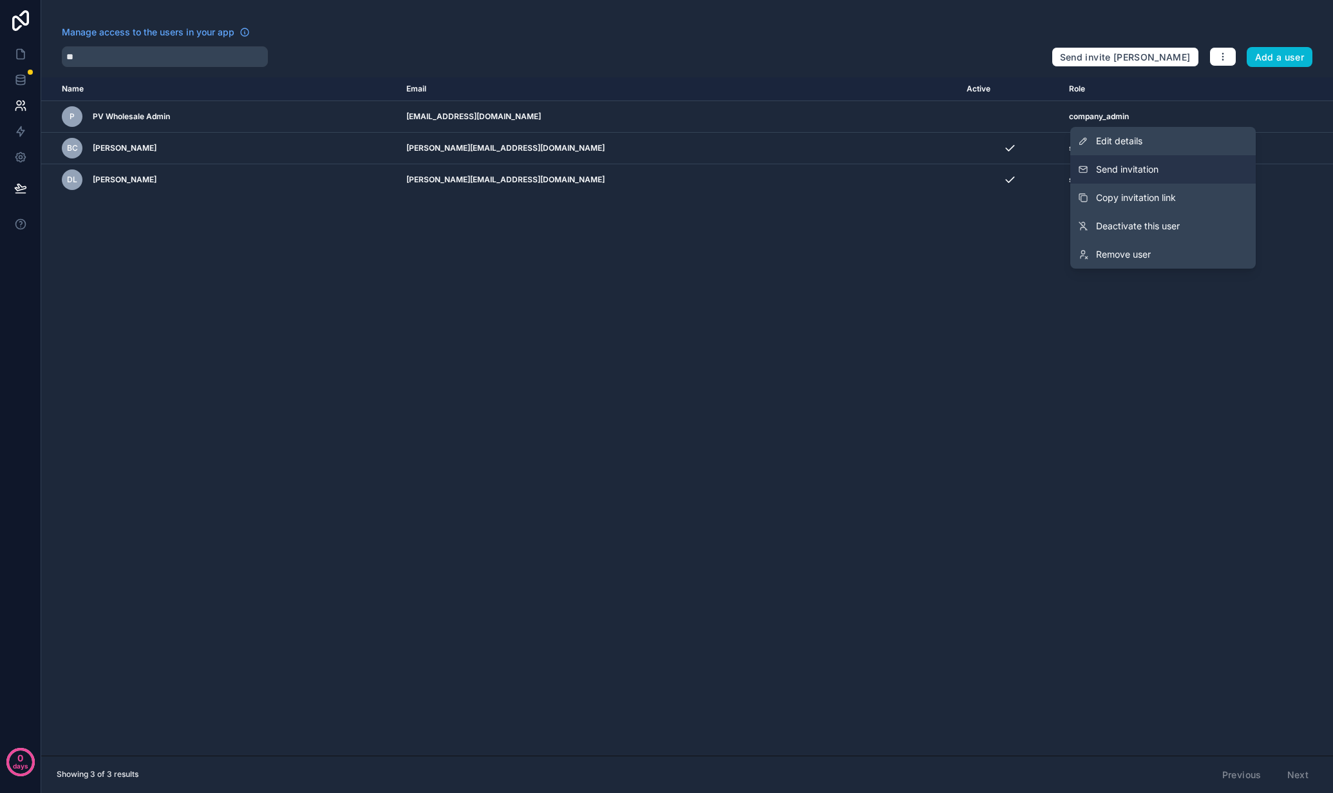
click at [1064, 169] on span "Send invitation" at bounding box center [1127, 169] width 62 height 13
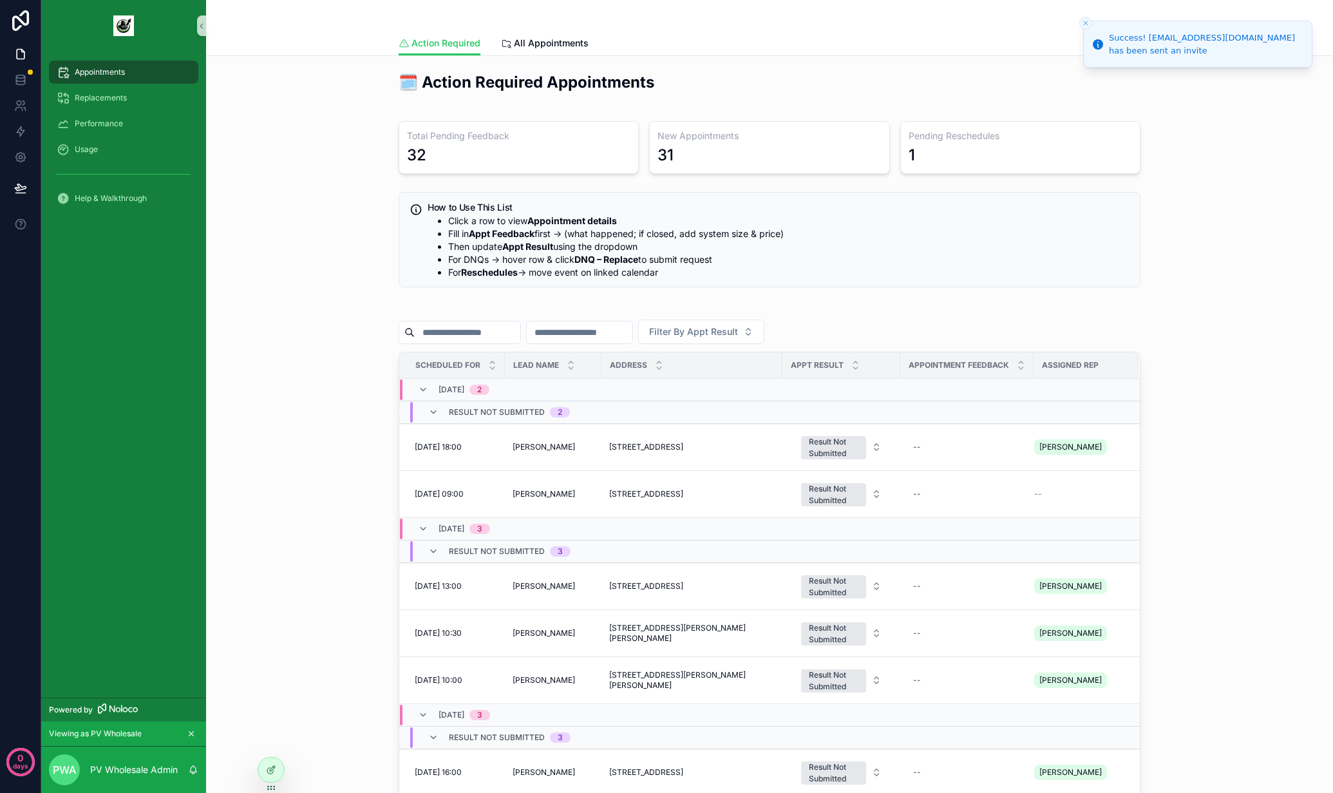
click at [304, 292] on div "🗓️ Action Required Appointments Total Pending Feedback 32 New Appointments 31 P…" at bounding box center [769, 509] width 1106 height 886
click at [272, 747] on div at bounding box center [271, 742] width 21 height 21
click at [272, 740] on icon at bounding box center [271, 742] width 10 height 10
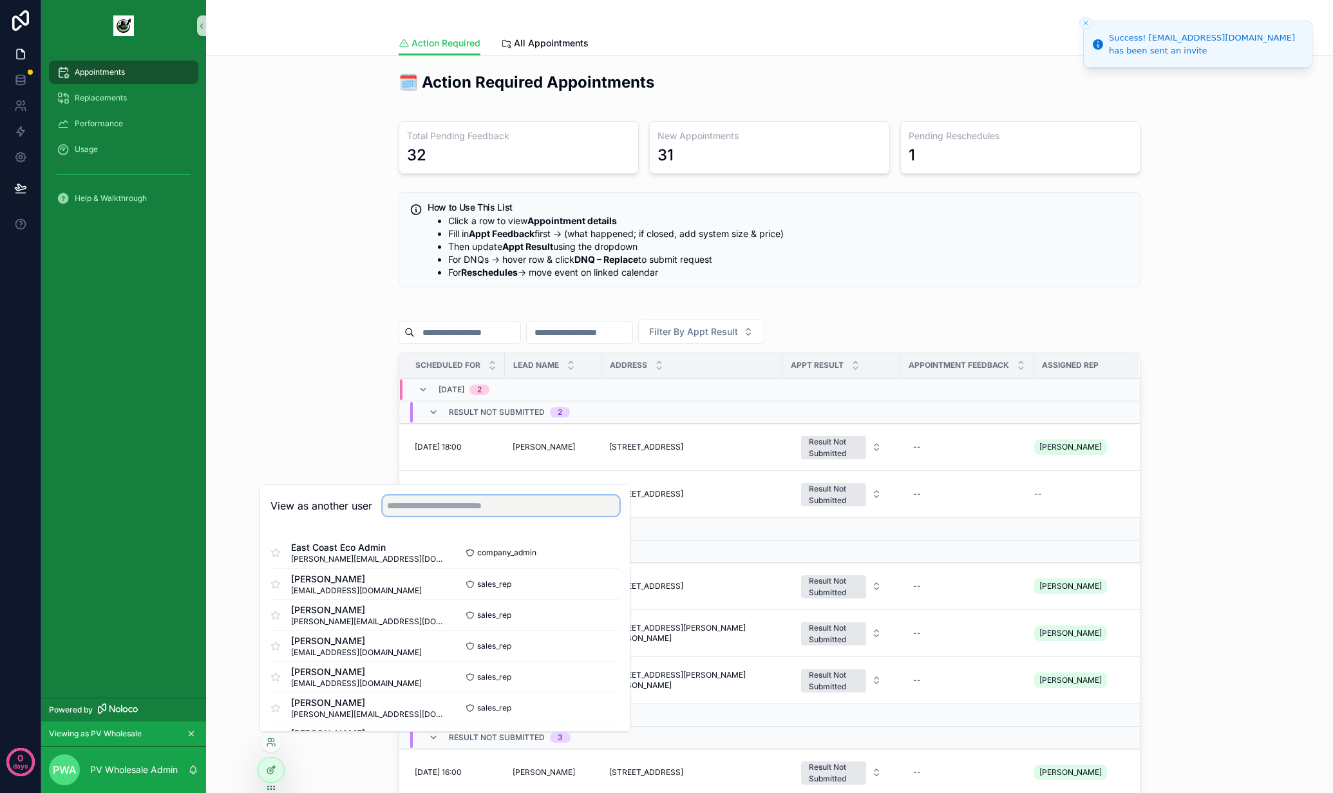
click at [444, 500] on input "text" at bounding box center [501, 505] width 237 height 21
type input "******"
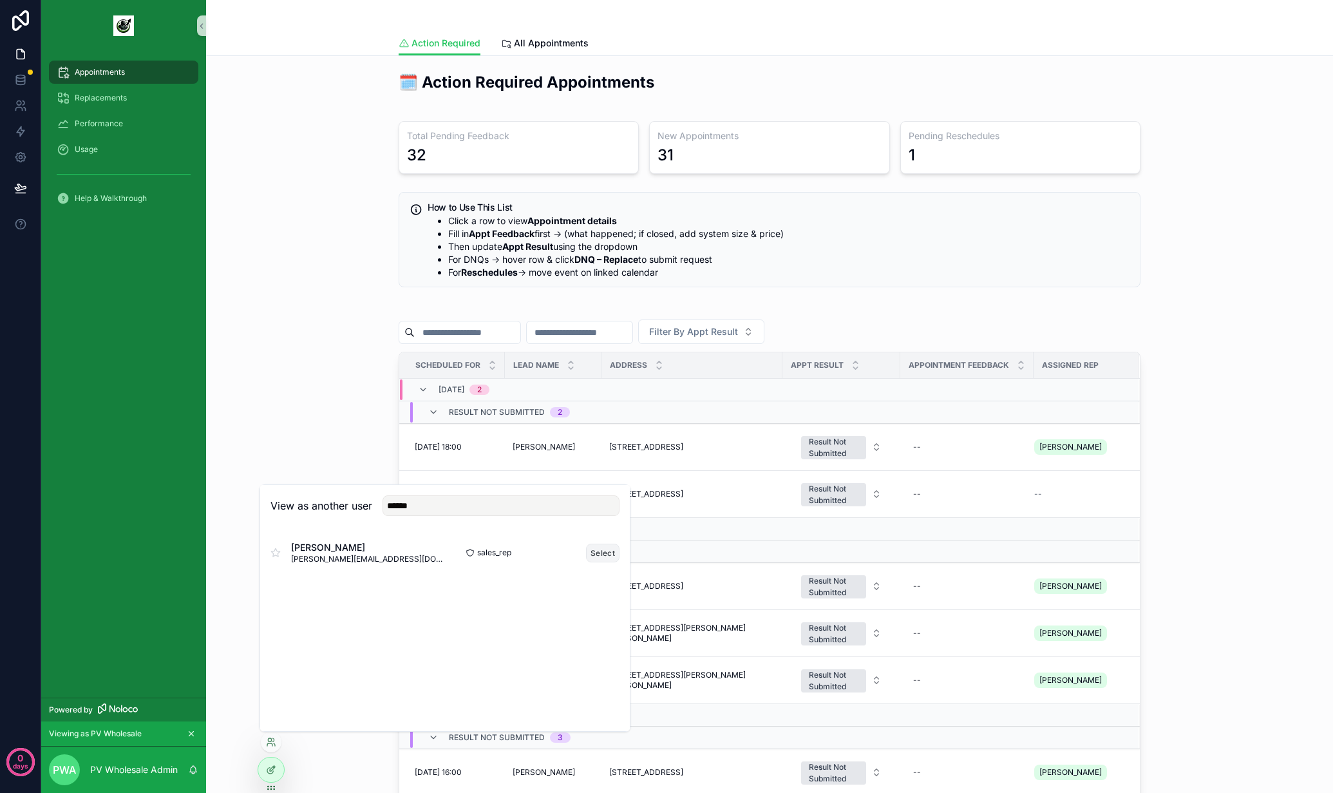
click at [603, 547] on button "Select" at bounding box center [602, 553] width 33 height 19
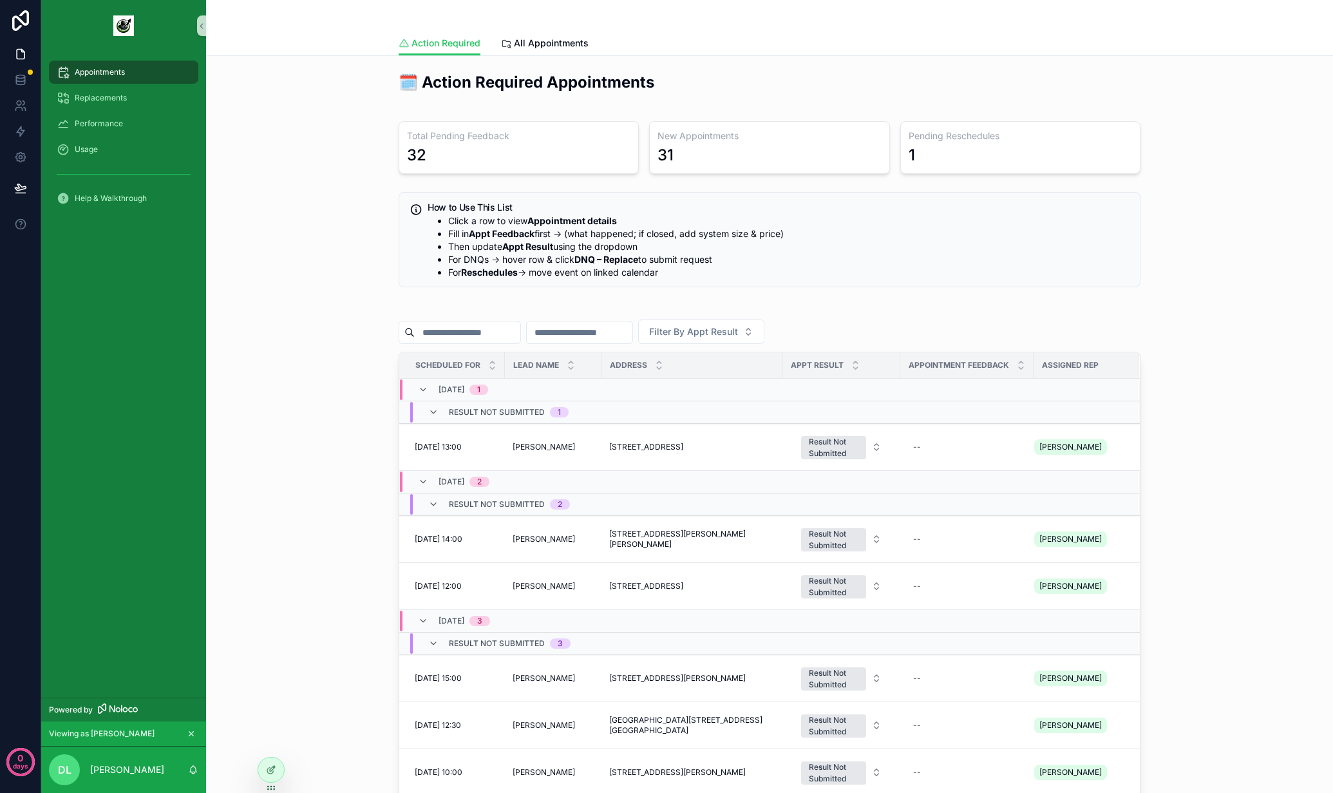
click at [334, 124] on div "🗓️ Action Required Appointments Total Pending Feedback 32 New Appointments 31 P…" at bounding box center [769, 509] width 1106 height 886
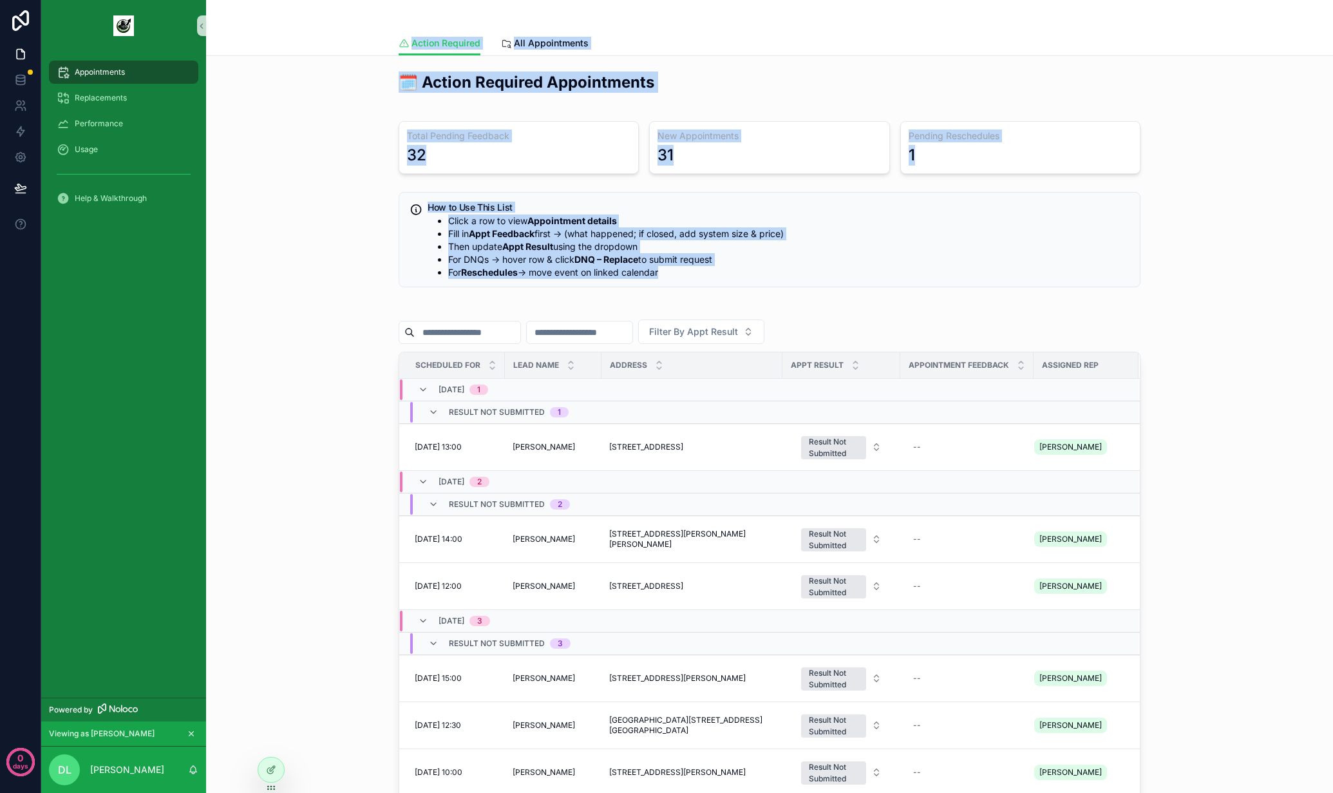
drag, startPoint x: 334, startPoint y: 28, endPoint x: 893, endPoint y: 297, distance: 620.4
click at [893, 297] on div "Action Required Action Required All Appointments 🗓️ Action Required Appointment…" at bounding box center [769, 527] width 1127 height 1055
click at [889, 296] on div "🗓️ Action Required Appointments Total Pending Feedback 32 New Appointments 31 P…" at bounding box center [769, 509] width 757 height 886
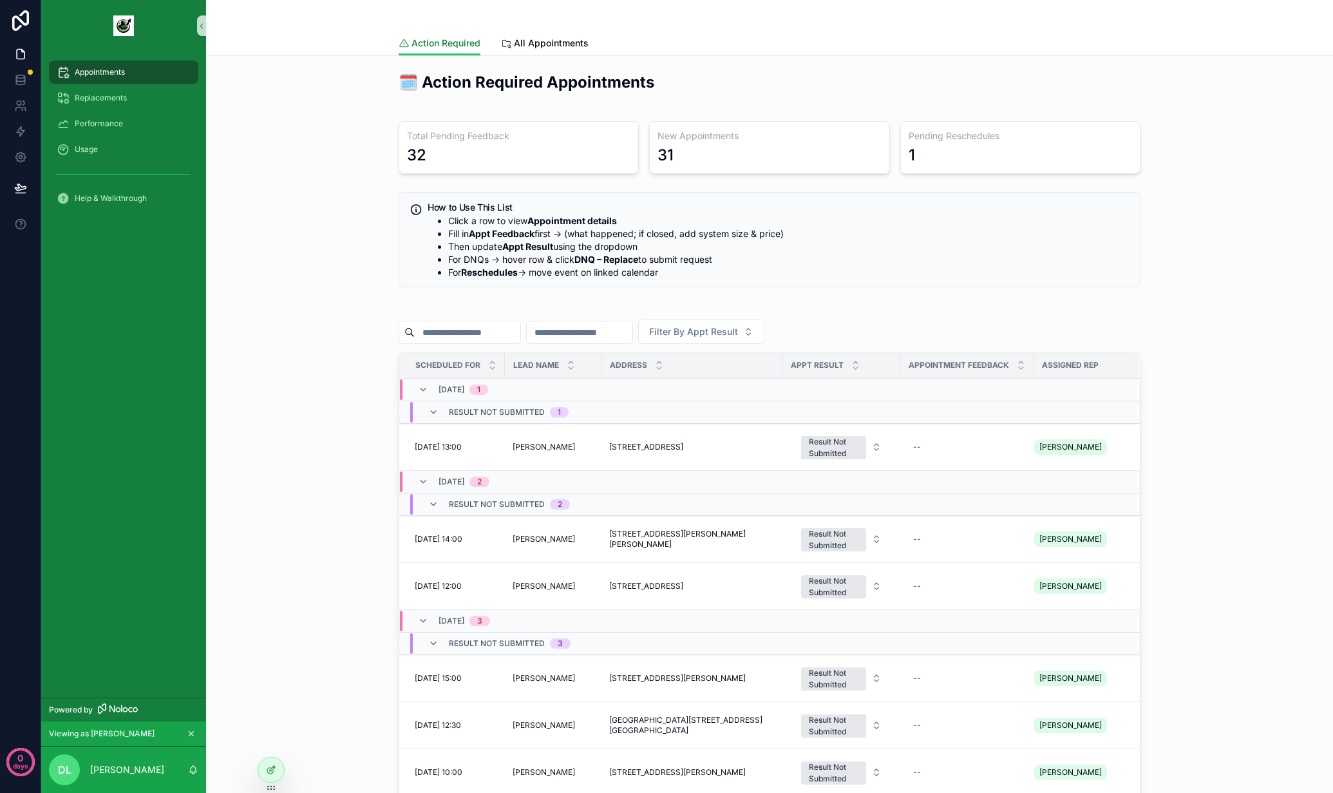
click at [424, 43] on span "Action Required" at bounding box center [446, 43] width 69 height 13
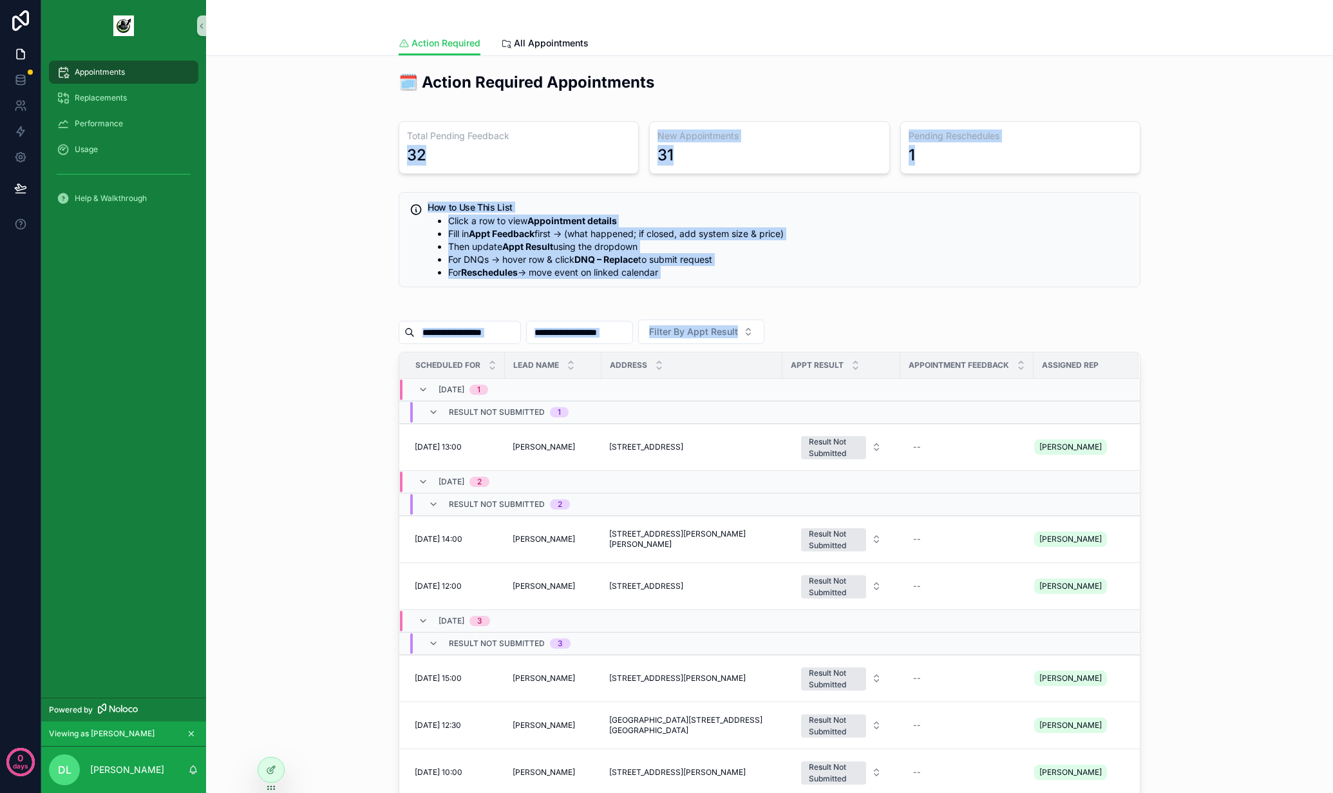
drag, startPoint x: 647, startPoint y: 228, endPoint x: 891, endPoint y: 334, distance: 265.9
click at [891, 334] on div "🗓️ Action Required Appointments Total Pending Feedback 32 New Appointments 31 P…" at bounding box center [769, 509] width 1106 height 886
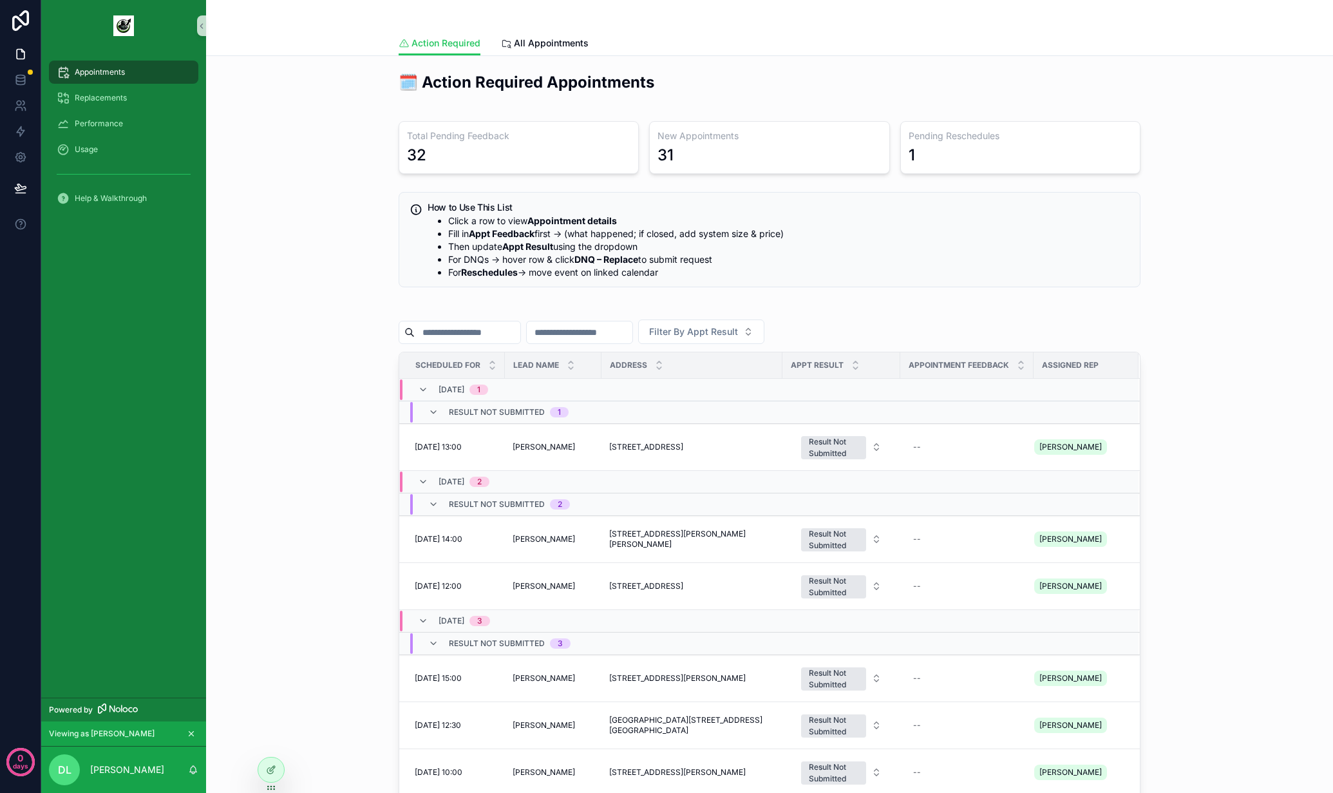
click at [815, 271] on li "For Reschedules → move event on linked calendar" at bounding box center [788, 272] width 681 height 13
click at [547, 26] on div "scrollable content" at bounding box center [770, 15] width 742 height 31
click at [542, 35] on link "All Appointments" at bounding box center [545, 45] width 88 height 26
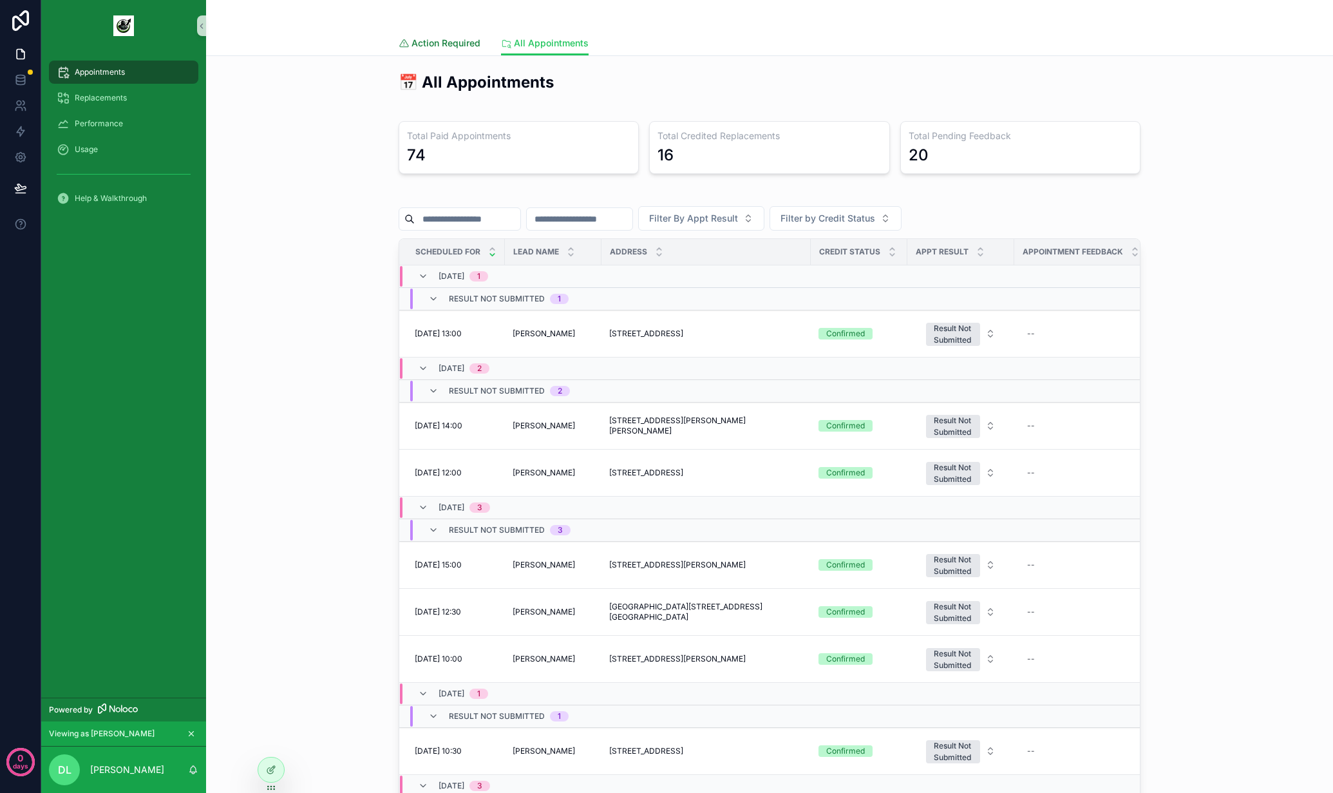
click at [437, 43] on span "Action Required" at bounding box center [446, 43] width 69 height 13
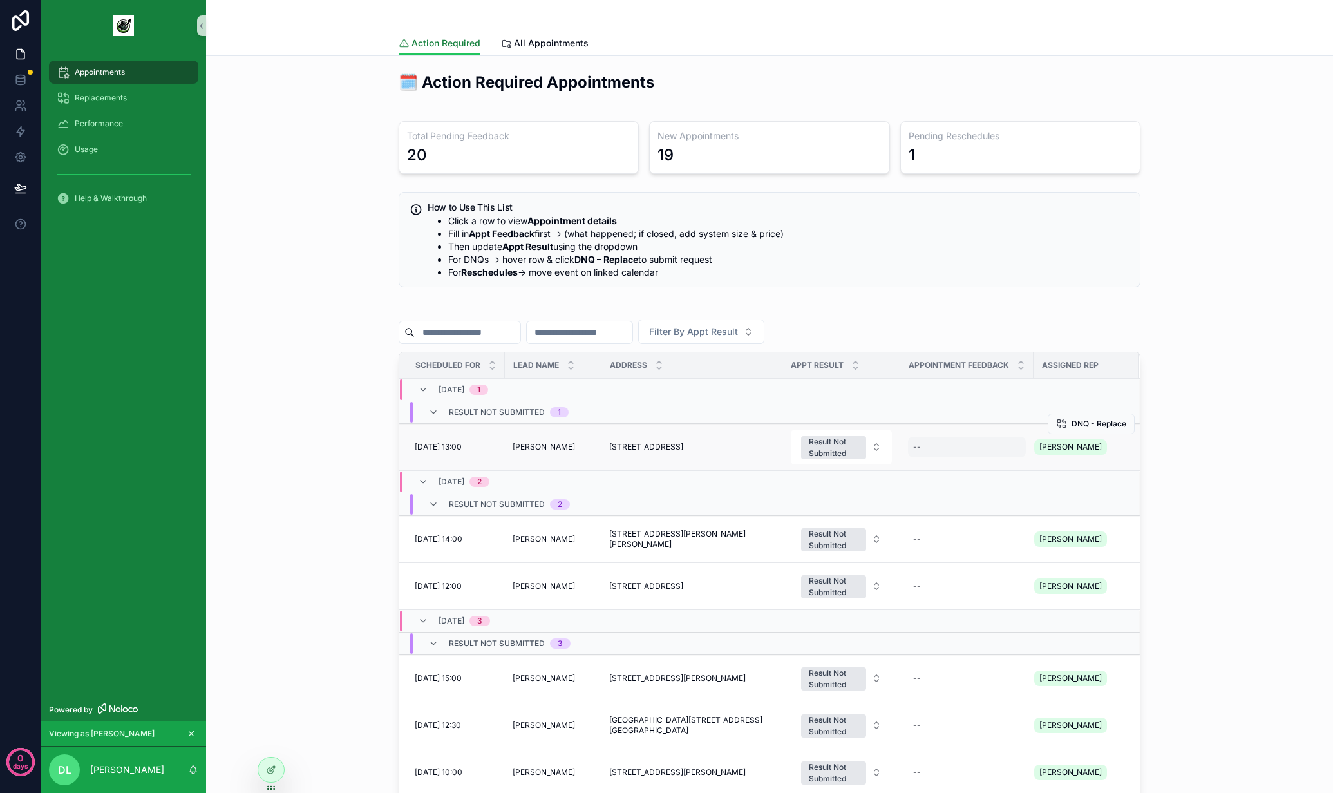
scroll to position [9, 0]
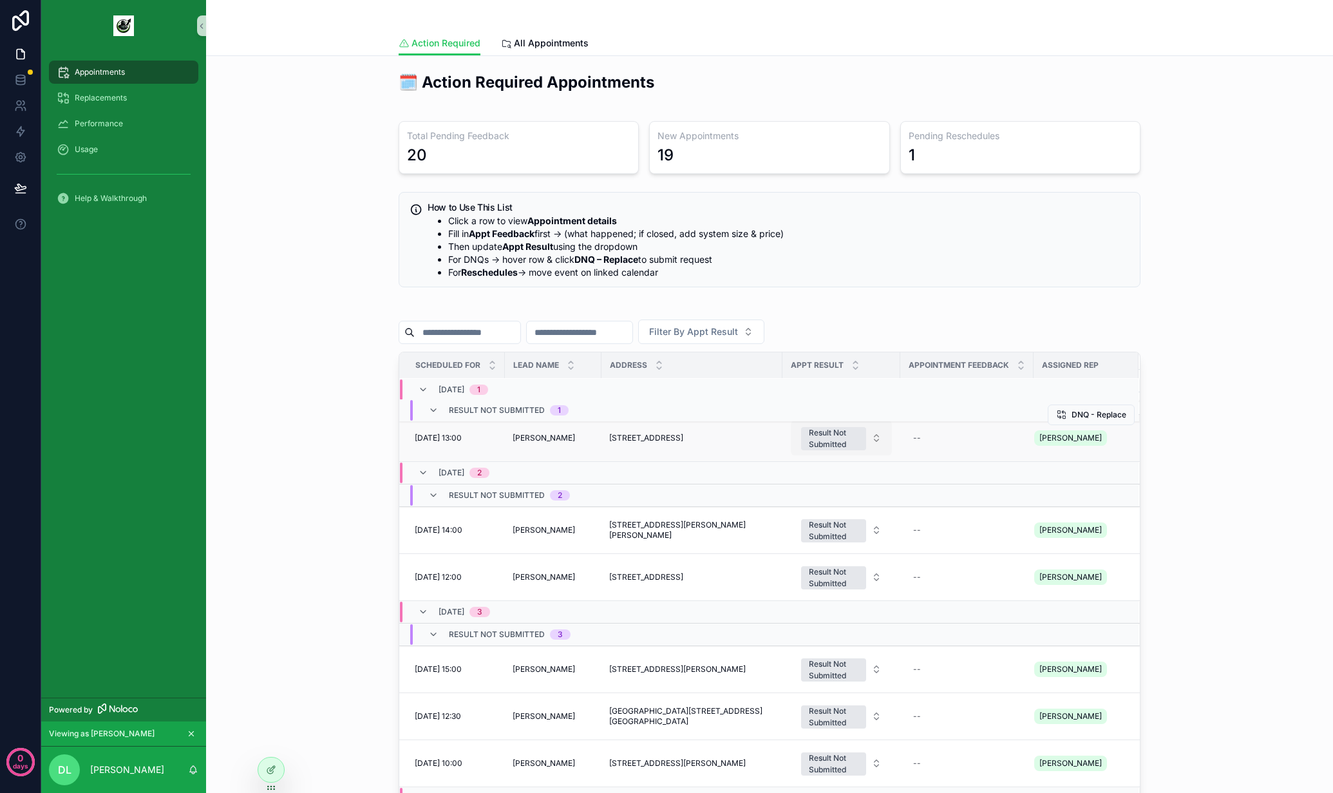
click at [820, 435] on div "Result Not Submitted" at bounding box center [834, 438] width 50 height 23
click at [940, 439] on div "--" at bounding box center [967, 438] width 118 height 21
click at [938, 452] on textarea "scrollable content" at bounding box center [971, 464] width 122 height 39
type textarea "**********"
click at [1049, 450] on icon "scrollable content" at bounding box center [1048, 455] width 10 height 10
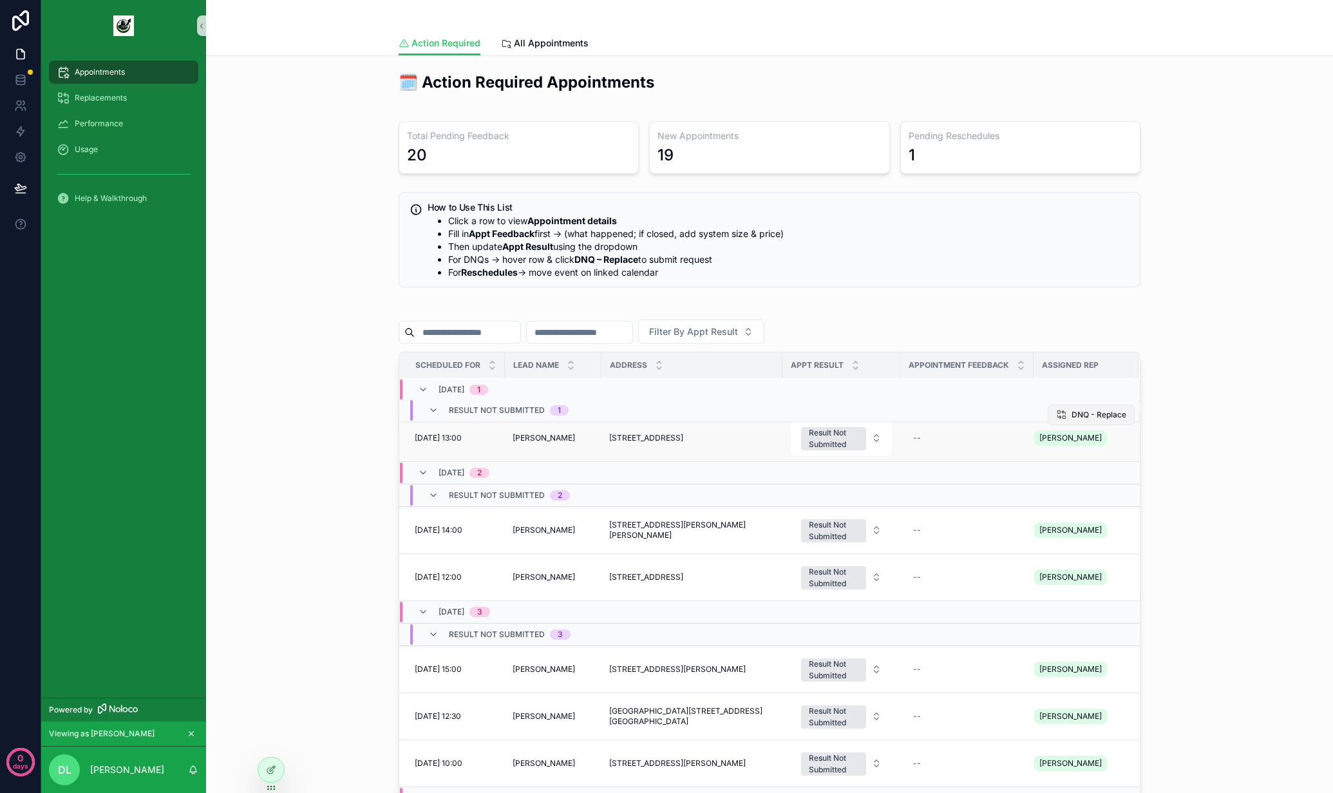
click at [1072, 416] on span "DNQ - Replace" at bounding box center [1099, 415] width 55 height 10
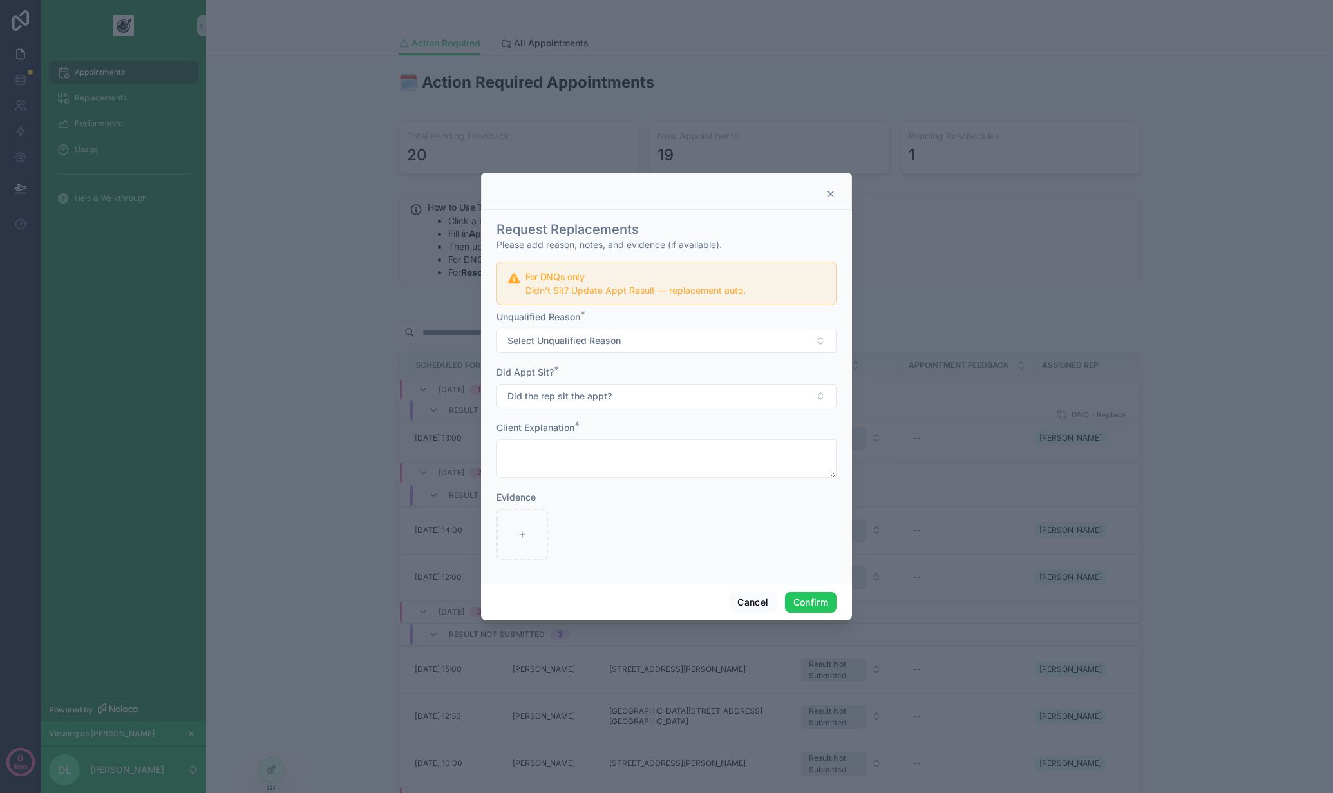
click at [830, 191] on icon at bounding box center [831, 194] width 10 height 10
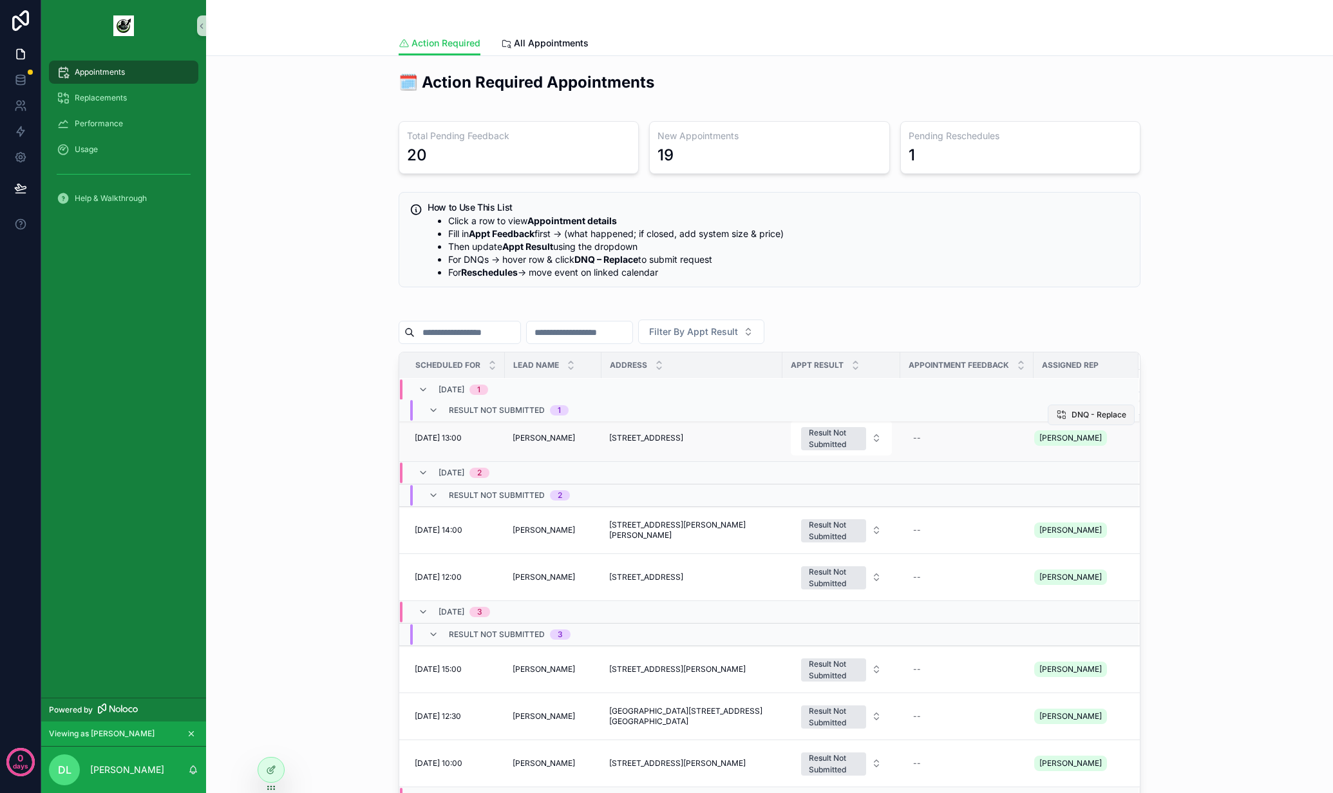
click at [1072, 415] on span "DNQ - Replace" at bounding box center [1099, 415] width 55 height 10
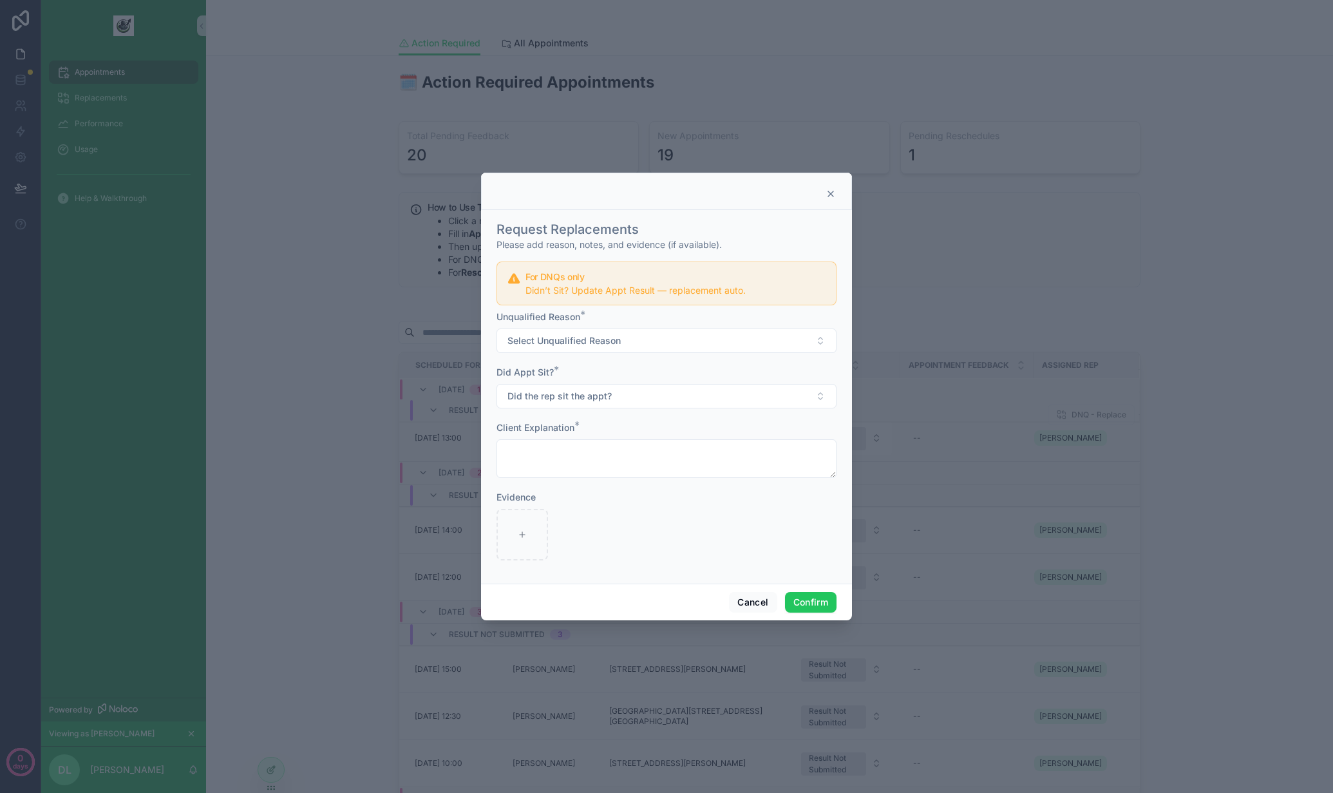
click at [826, 195] on icon at bounding box center [831, 194] width 10 height 10
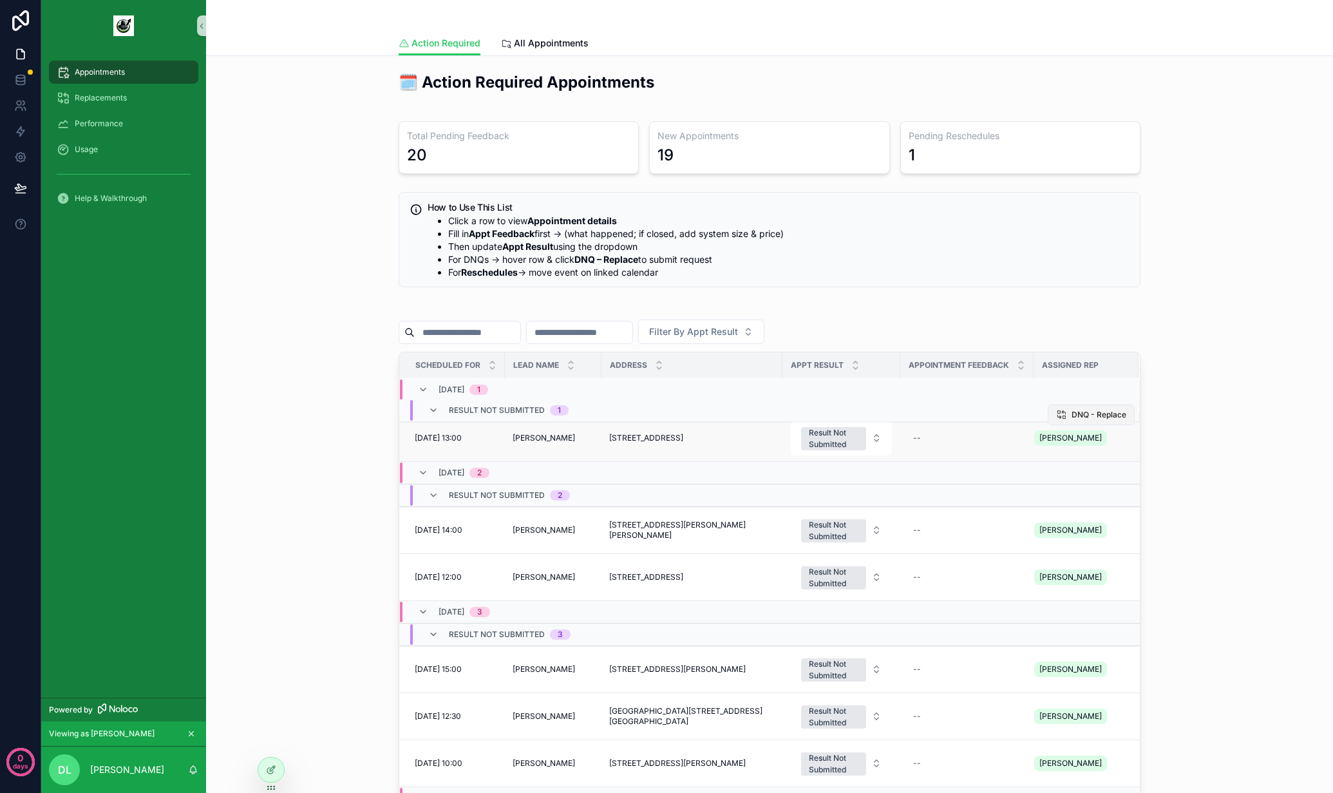
click at [1074, 410] on span "DNQ - Replace" at bounding box center [1099, 415] width 55 height 10
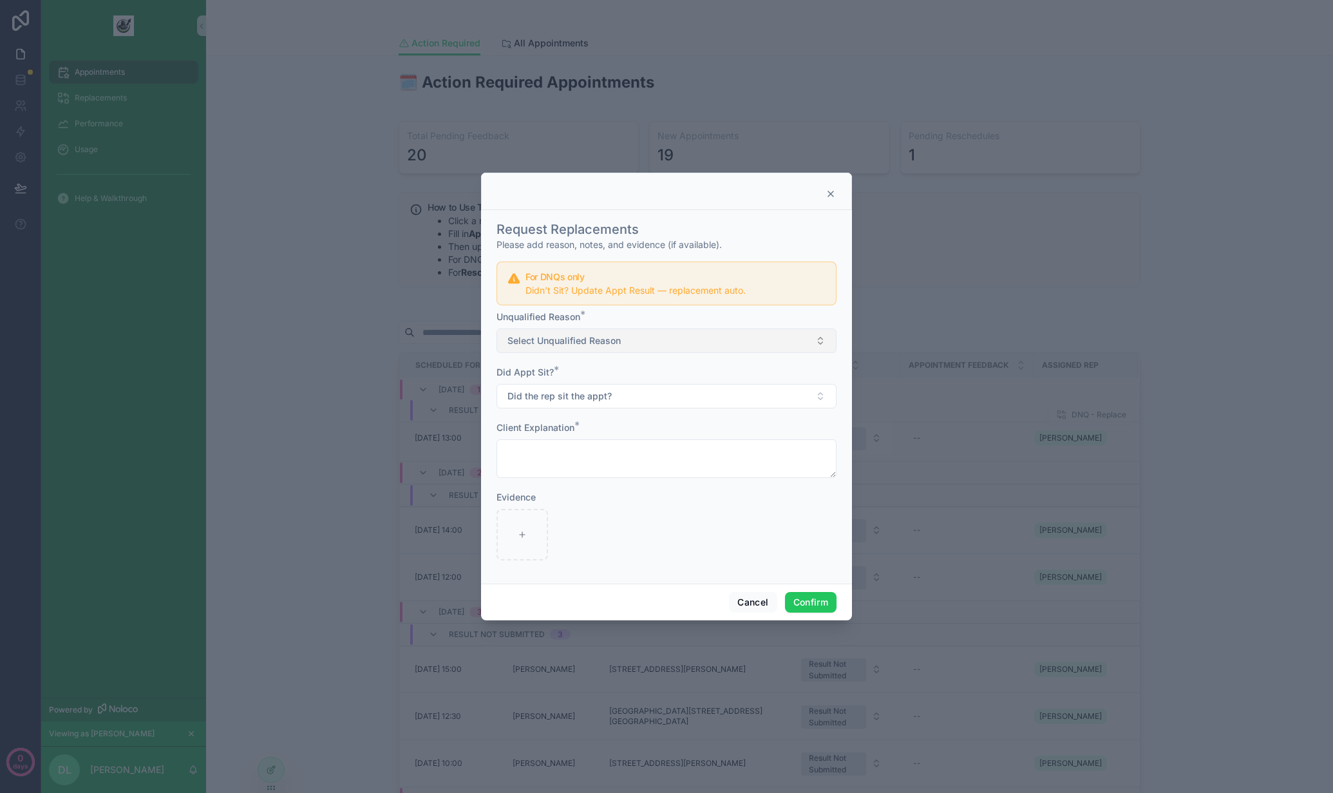
click at [638, 337] on button "Select Unqualified Reason" at bounding box center [667, 340] width 340 height 24
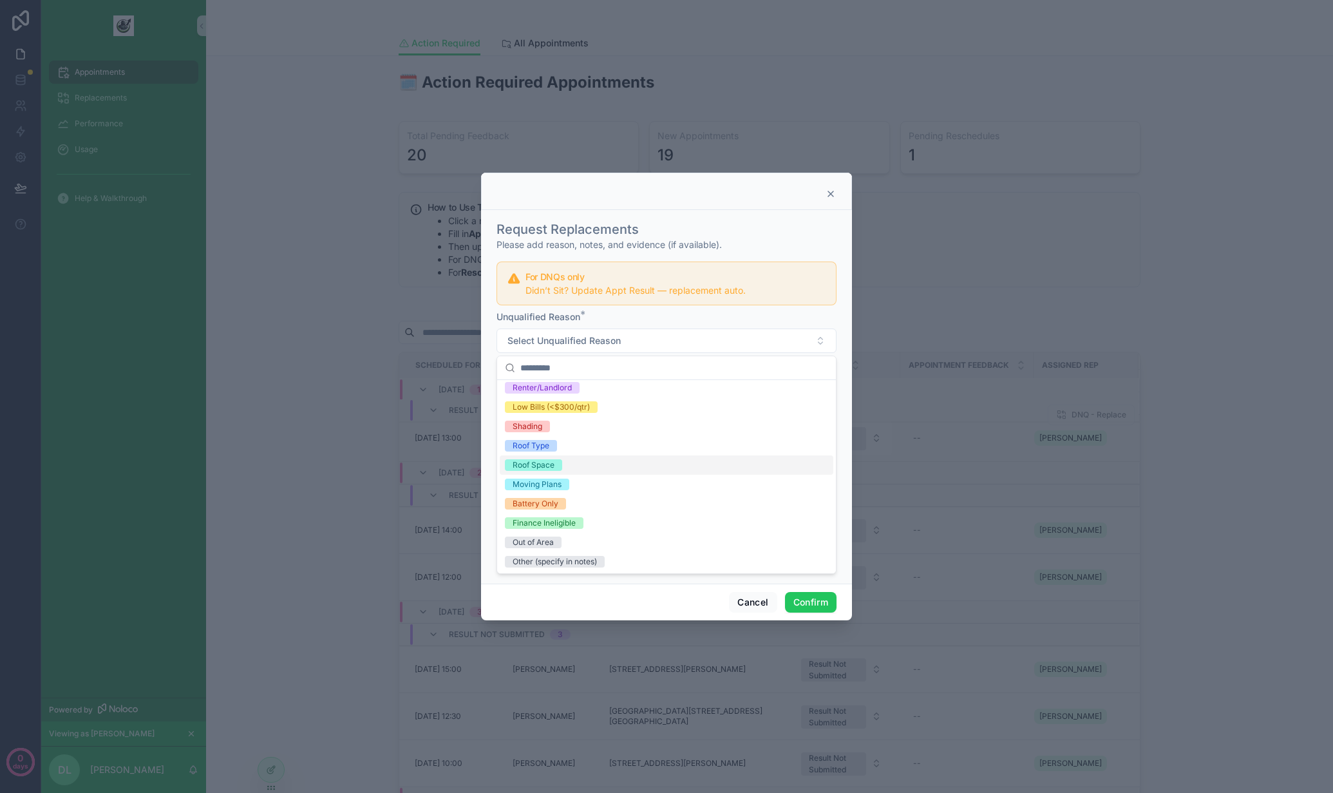
scroll to position [5, 0]
click at [701, 326] on div "Unqualified Reason * Select Unqualified Reason" at bounding box center [667, 331] width 340 height 43
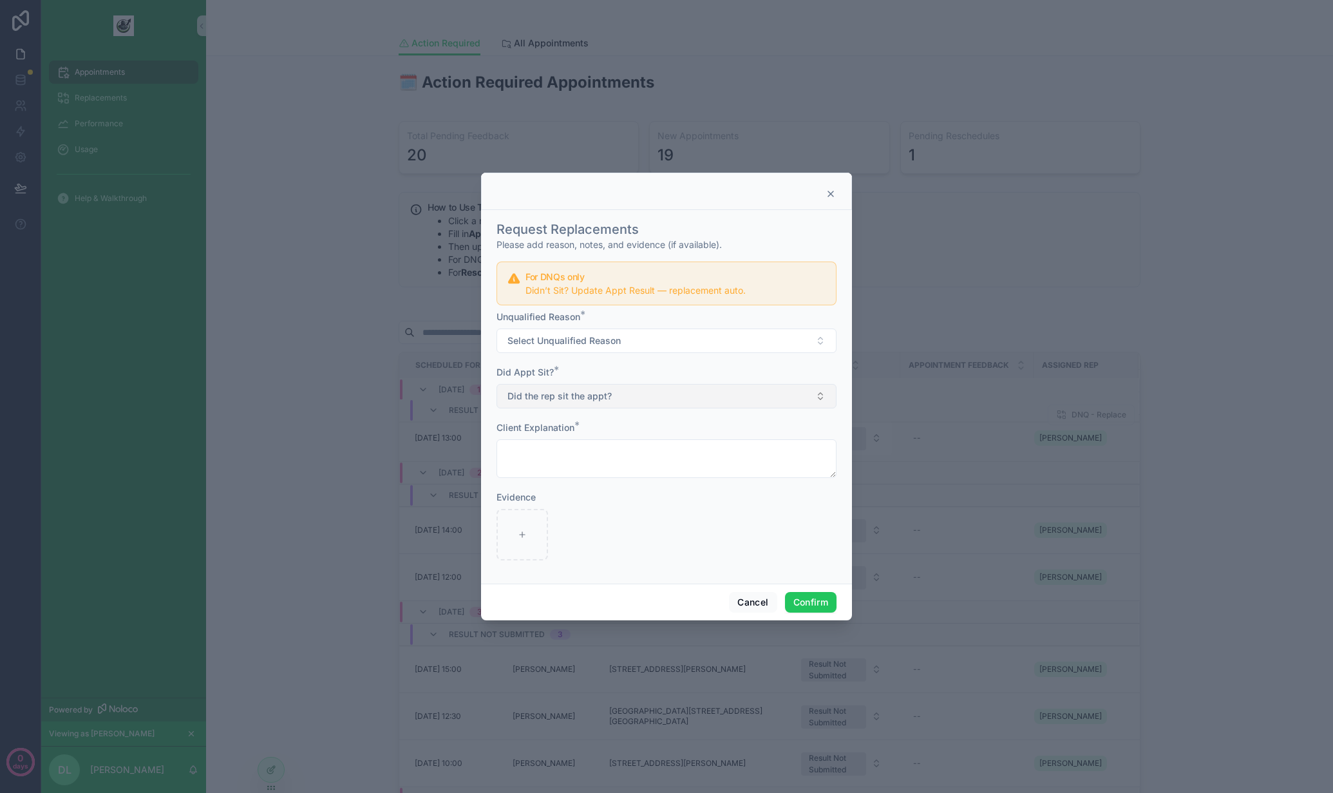
click at [617, 392] on button "Did the rep sit the appt?" at bounding box center [667, 396] width 340 height 24
click at [680, 583] on div "Cancel Confirm" at bounding box center [666, 601] width 371 height 37
click at [614, 447] on textarea at bounding box center [667, 458] width 340 height 39
click at [605, 526] on div at bounding box center [667, 535] width 340 height 52
click at [743, 596] on button "Cancel" at bounding box center [753, 602] width 48 height 21
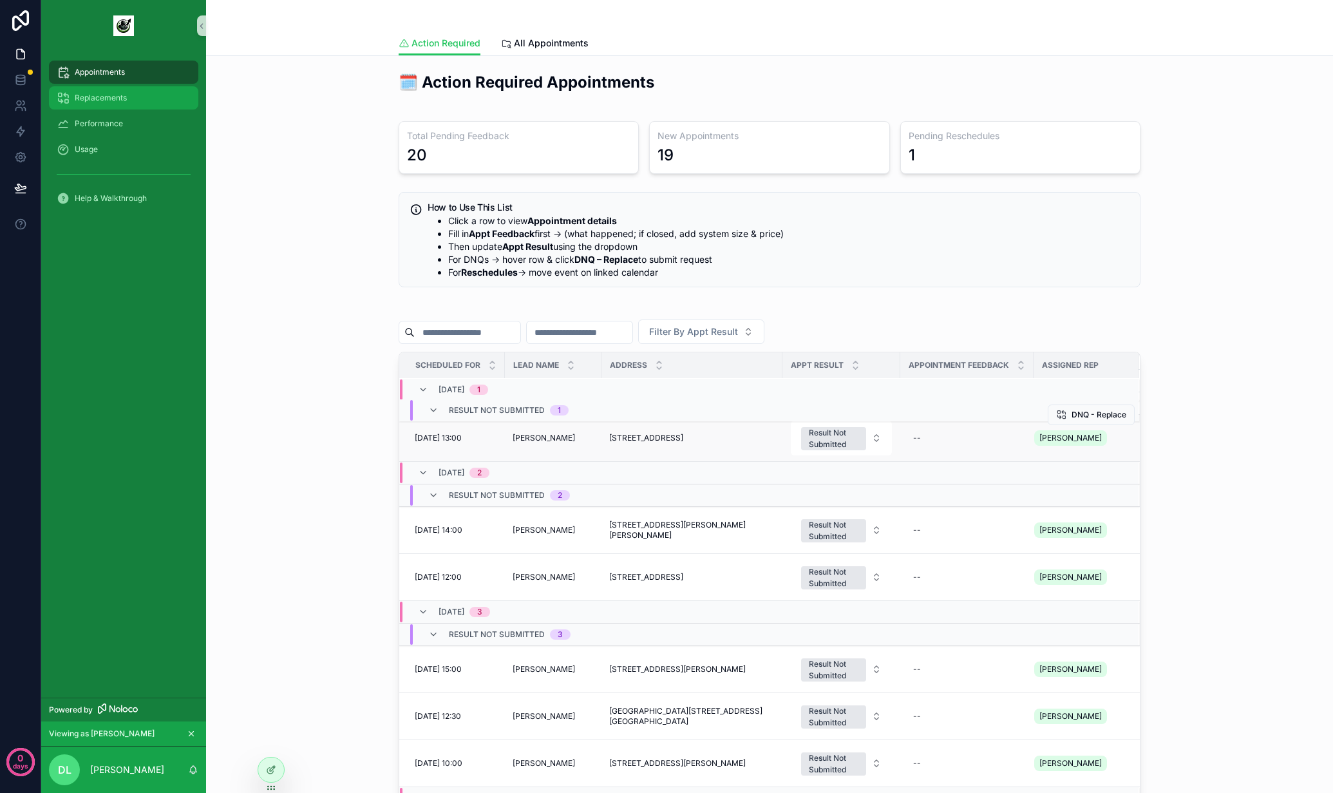
click at [146, 89] on div "Replacements" at bounding box center [124, 98] width 134 height 21
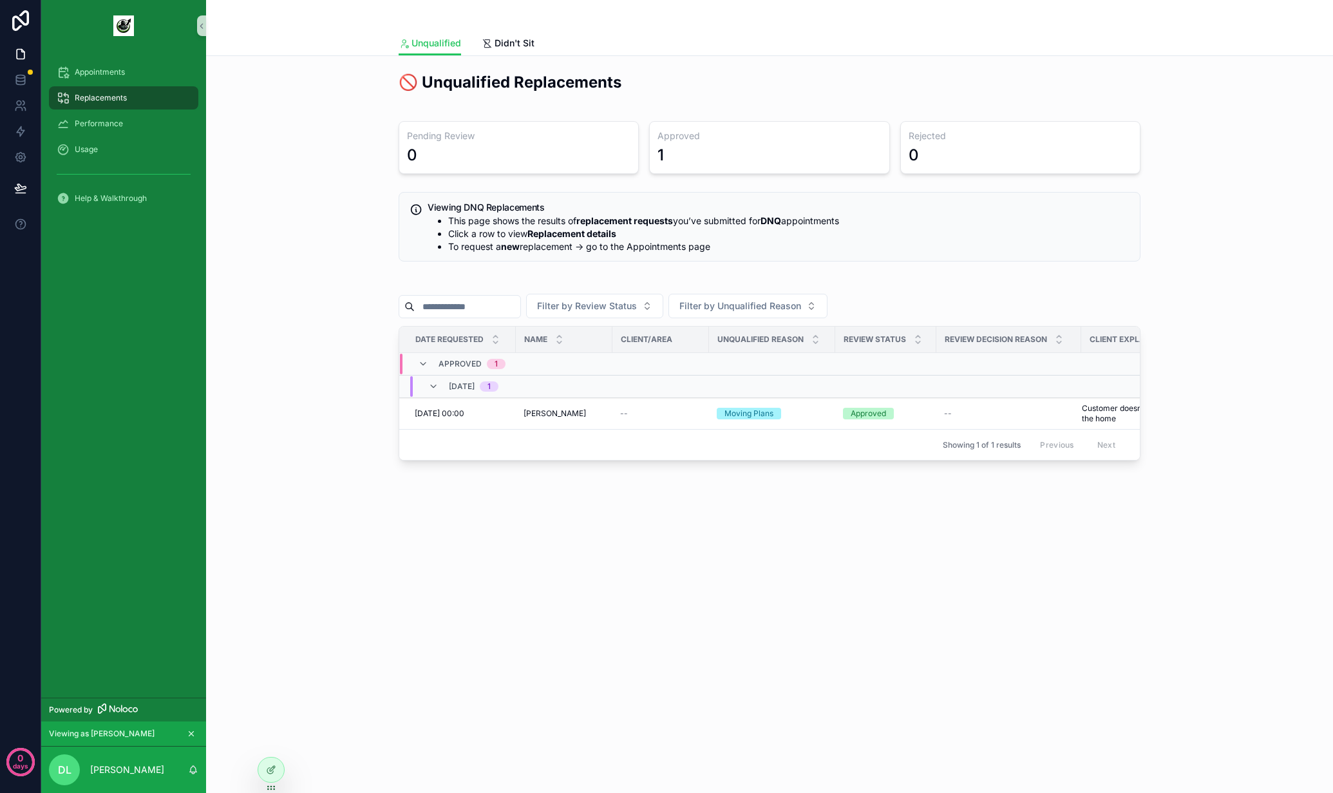
click at [115, 104] on div "Replacements" at bounding box center [124, 98] width 134 height 21
click at [100, 95] on span "Replacements" at bounding box center [101, 98] width 52 height 10
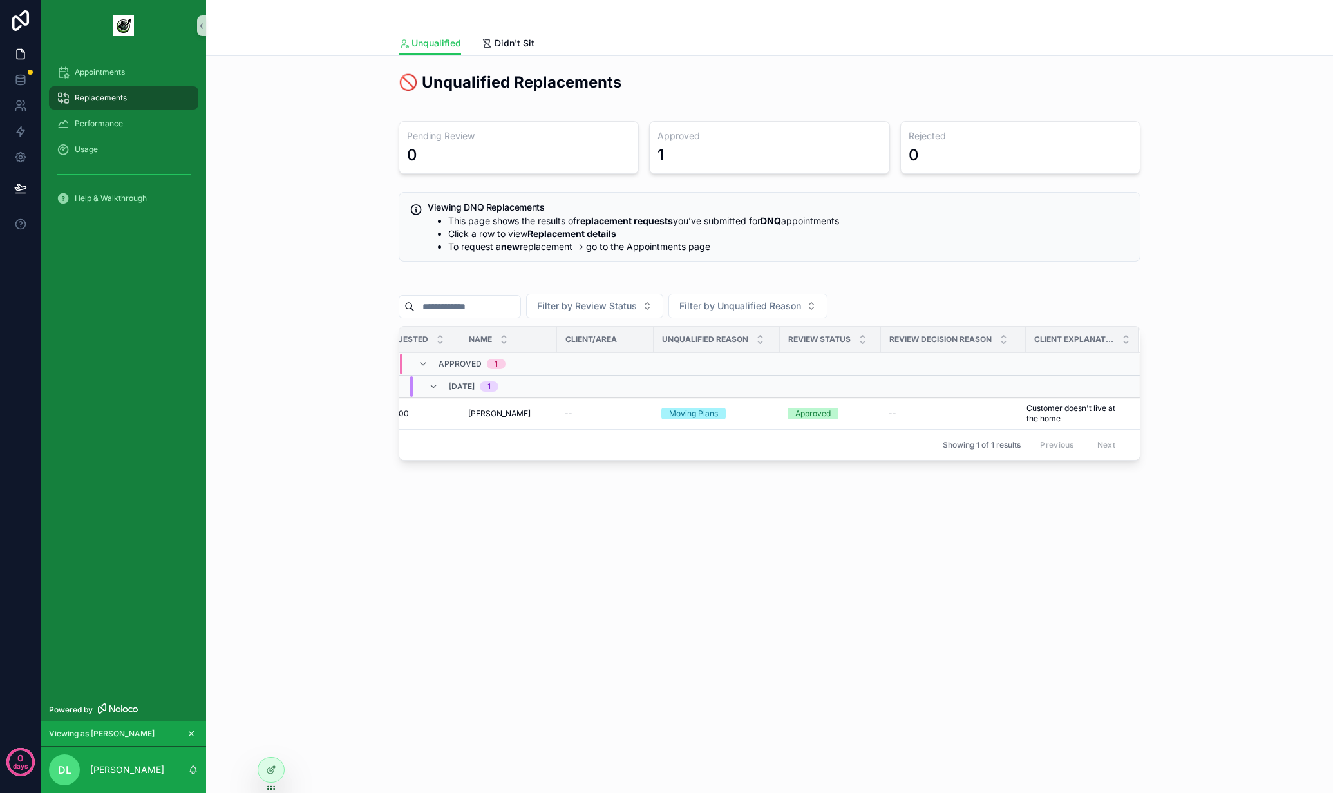
drag, startPoint x: 941, startPoint y: 461, endPoint x: 1020, endPoint y: 473, distance: 80.1
click at [1020, 473] on div "🚫 Unqualified Replacements Pending Review 0 Approved 1 Rejected 0 Viewing DNQ R…" at bounding box center [769, 302] width 1127 height 492
click at [88, 67] on span "Appointments" at bounding box center [100, 72] width 50 height 10
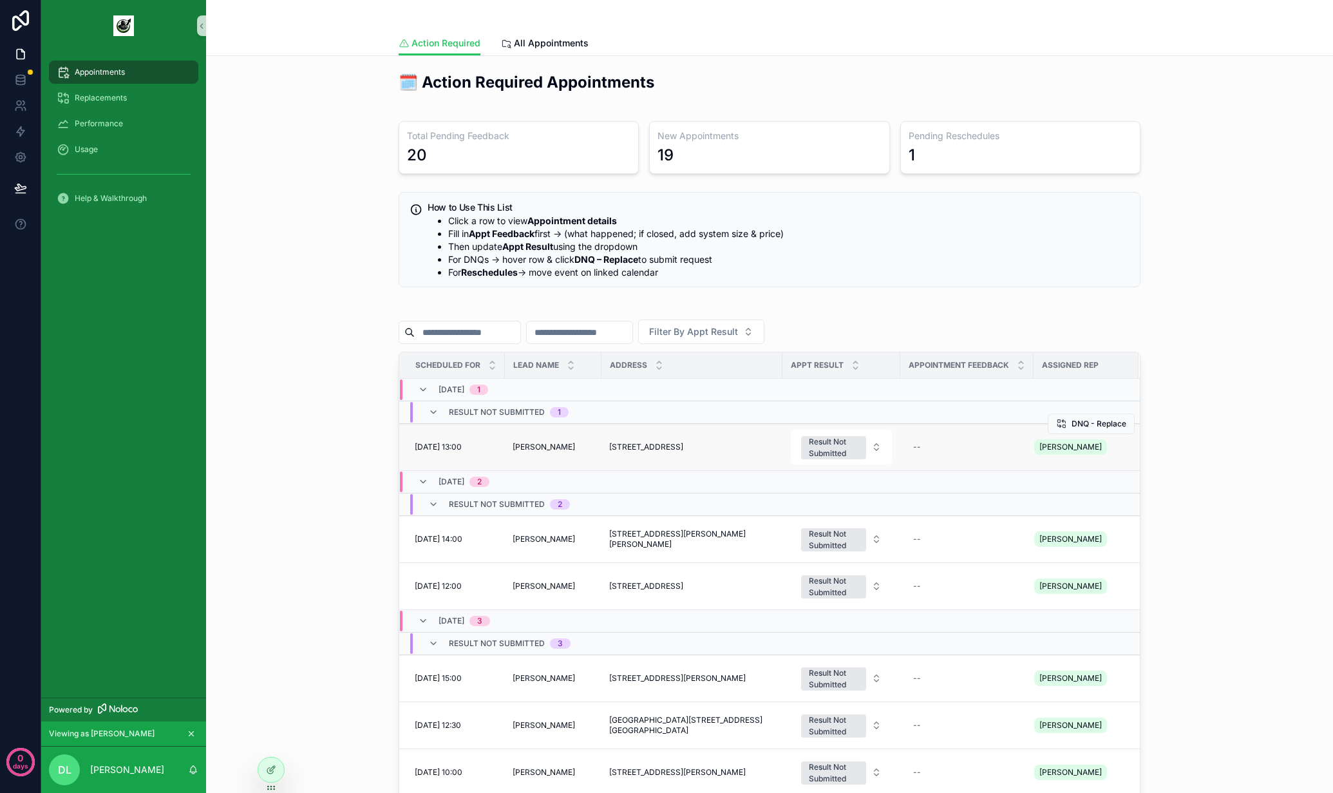
click at [547, 440] on td "Donna Attwood Donna Attwood" at bounding box center [553, 447] width 97 height 47
click at [547, 444] on span "[PERSON_NAME]" at bounding box center [544, 447] width 62 height 10
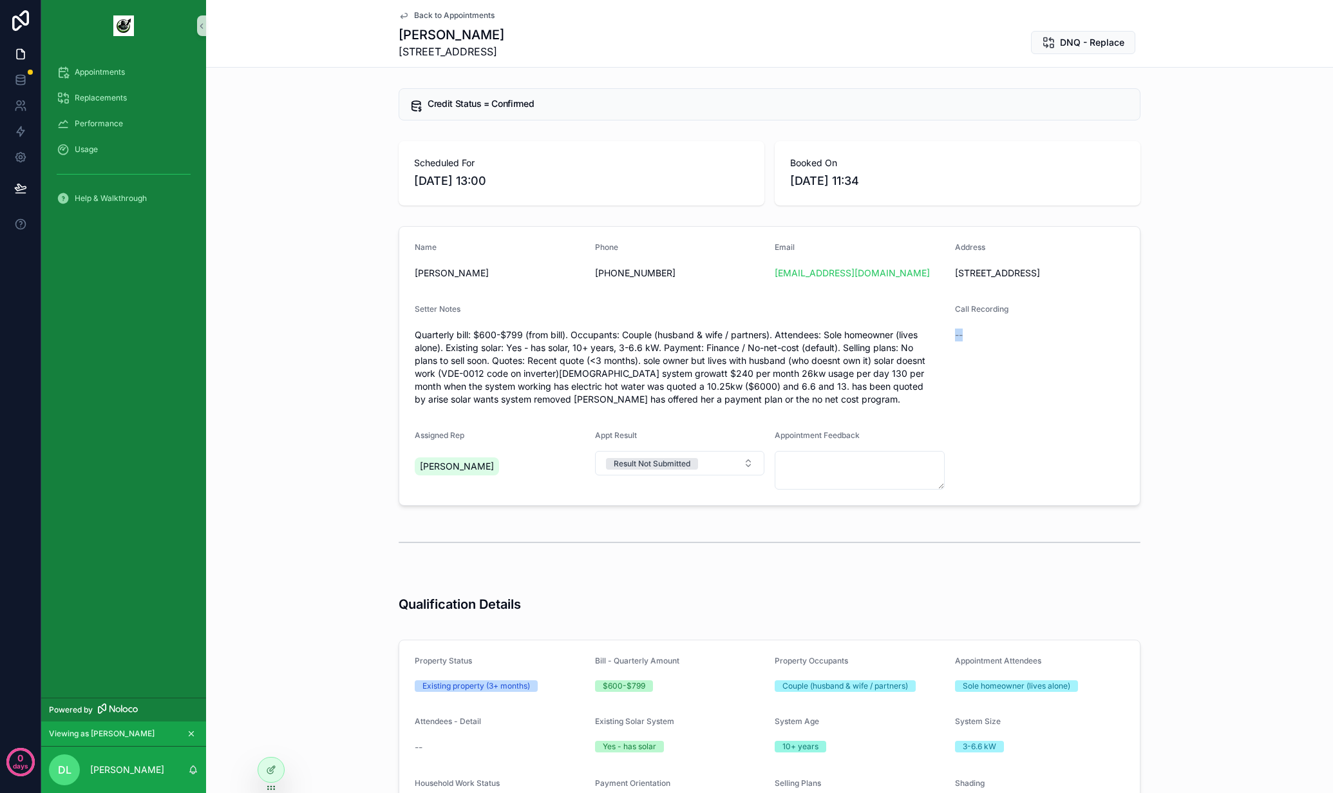
drag, startPoint x: 972, startPoint y: 348, endPoint x: 946, endPoint y: 346, distance: 25.9
click at [946, 346] on form "Name Donna Attwood Phone +61424821508 Email rmdbattwood@gmail.com Address 10 Kn…" at bounding box center [769, 366] width 741 height 278
click at [373, 133] on div "Credit Status = Confirmed Scheduled For 26/09/2025 13:00 Booked On 18/09/2025 1…" at bounding box center [769, 491] width 1127 height 817
click at [417, 14] on span "Back to Appointments" at bounding box center [454, 15] width 80 height 10
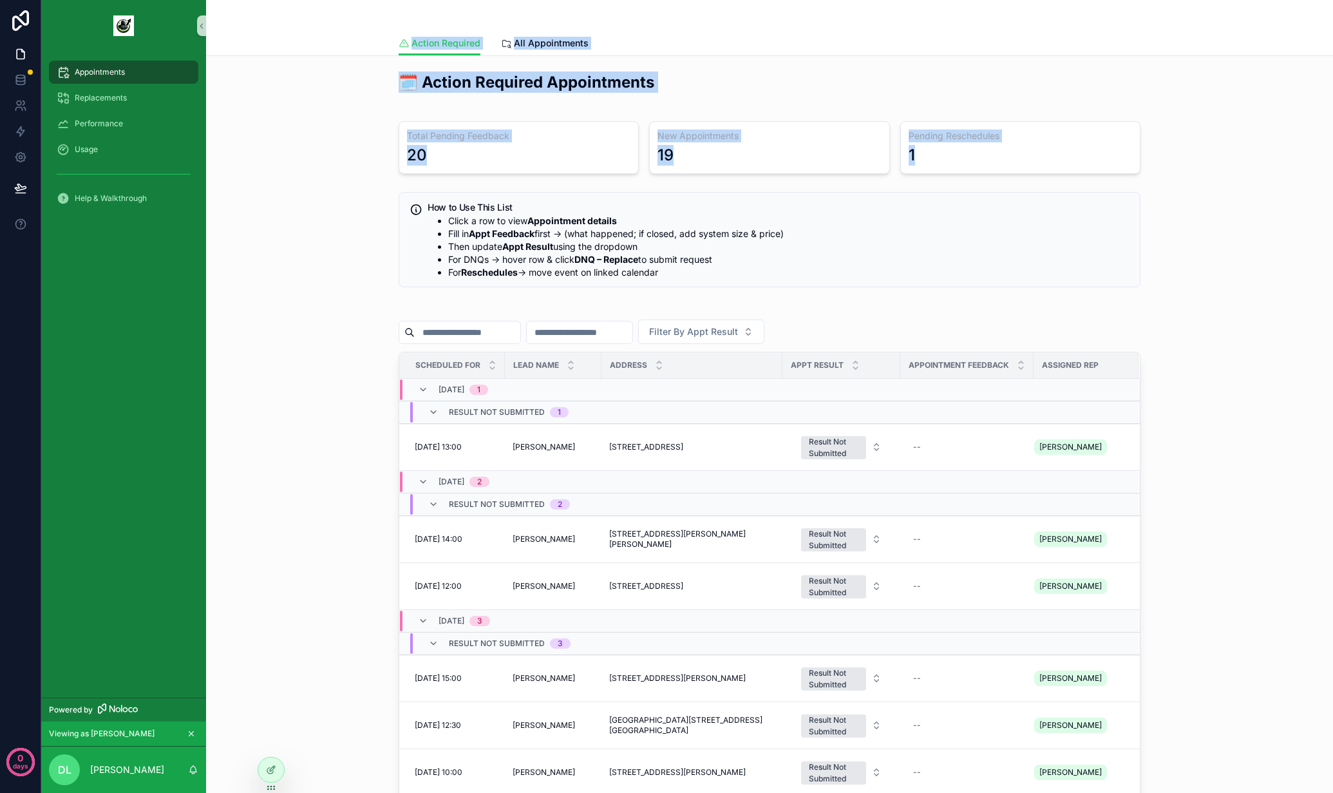
drag, startPoint x: 963, startPoint y: 165, endPoint x: 317, endPoint y: 48, distance: 655.8
click at [317, 48] on div "Action Required Action Required All Appointments 🗓️ Action Required Appointment…" at bounding box center [769, 527] width 1127 height 1055
click at [317, 48] on div "Action Required All Appointments" at bounding box center [770, 43] width 1112 height 24
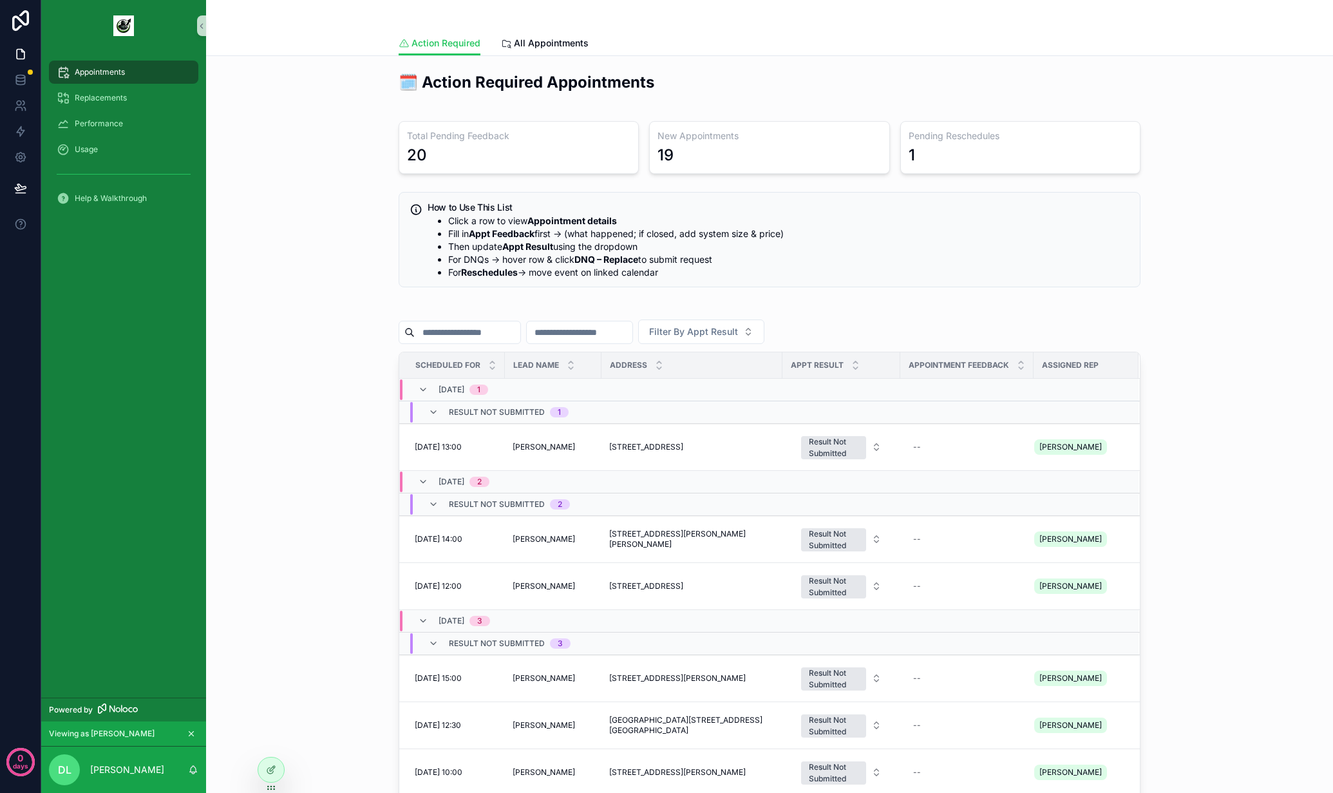
click at [900, 330] on div "Filter By Appt Result" at bounding box center [770, 331] width 742 height 24
click at [909, 307] on div "scrollable content" at bounding box center [770, 308] width 742 height 6
click at [349, 269] on div "🗓️ Action Required Appointments Total Pending Feedback 20 New Appointments 19 P…" at bounding box center [769, 509] width 1106 height 886
click at [383, 350] on div "🗓️ Action Required Appointments Total Pending Feedback 20 New Appointments 19 P…" at bounding box center [769, 509] width 1106 height 886
click at [364, 254] on div "🗓️ Action Required Appointments Total Pending Feedback 20 New Appointments 19 P…" at bounding box center [769, 509] width 1106 height 886
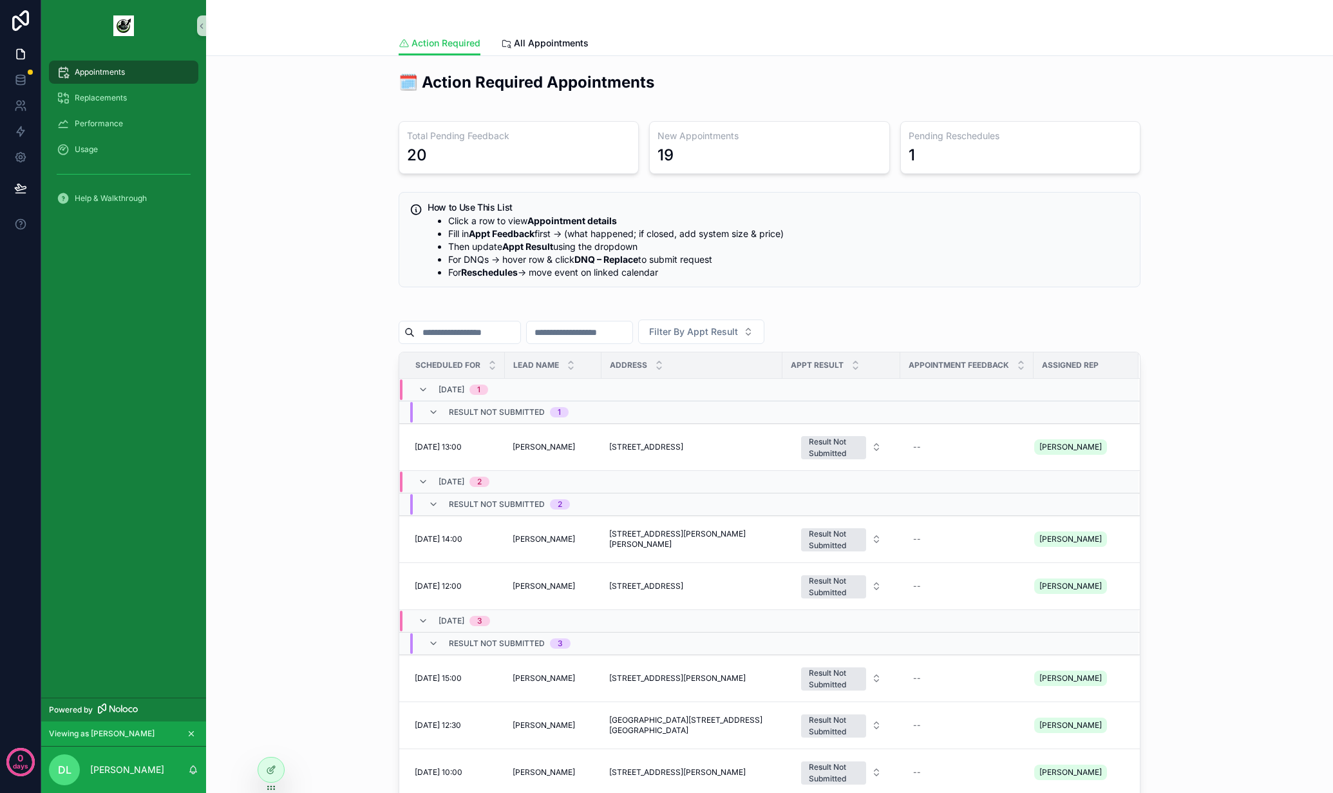
click at [343, 240] on div "🗓️ Action Required Appointments Total Pending Feedback 20 New Appointments 19 P…" at bounding box center [769, 509] width 1106 height 886
click at [350, 282] on div "🗓️ Action Required Appointments Total Pending Feedback 20 New Appointments 19 P…" at bounding box center [769, 509] width 1106 height 886
click at [348, 267] on div "🗓️ Action Required Appointments Total Pending Feedback 20 New Appointments 19 P…" at bounding box center [769, 509] width 1106 height 886
click at [357, 260] on div "🗓️ Action Required Appointments Total Pending Feedback 20 New Appointments 19 P…" at bounding box center [769, 509] width 1106 height 886
drag, startPoint x: 435, startPoint y: 151, endPoint x: 375, endPoint y: 139, distance: 61.0
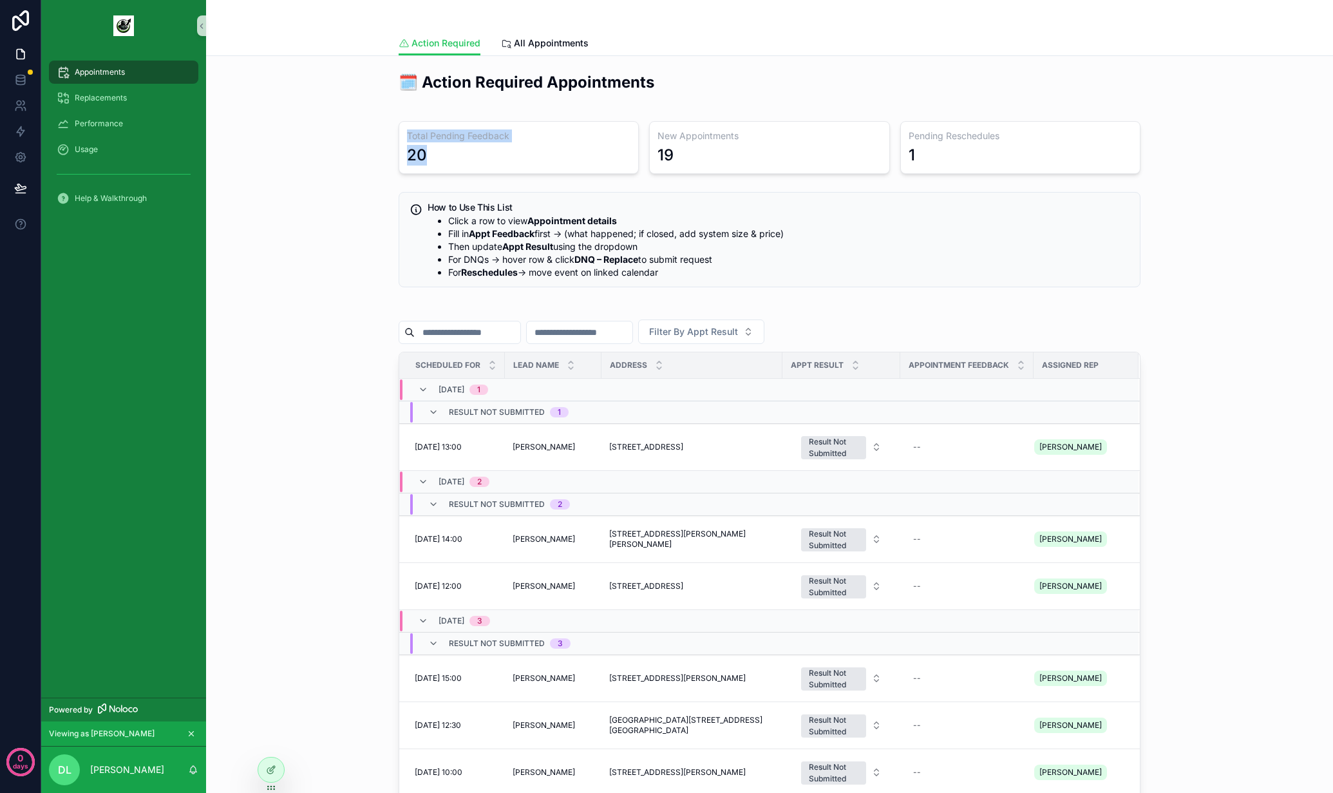
click at [375, 139] on div "🗓️ Action Required Appointments Total Pending Feedback 20 New Appointments 19 P…" at bounding box center [769, 509] width 1106 height 886
click at [268, 737] on icon at bounding box center [271, 742] width 10 height 10
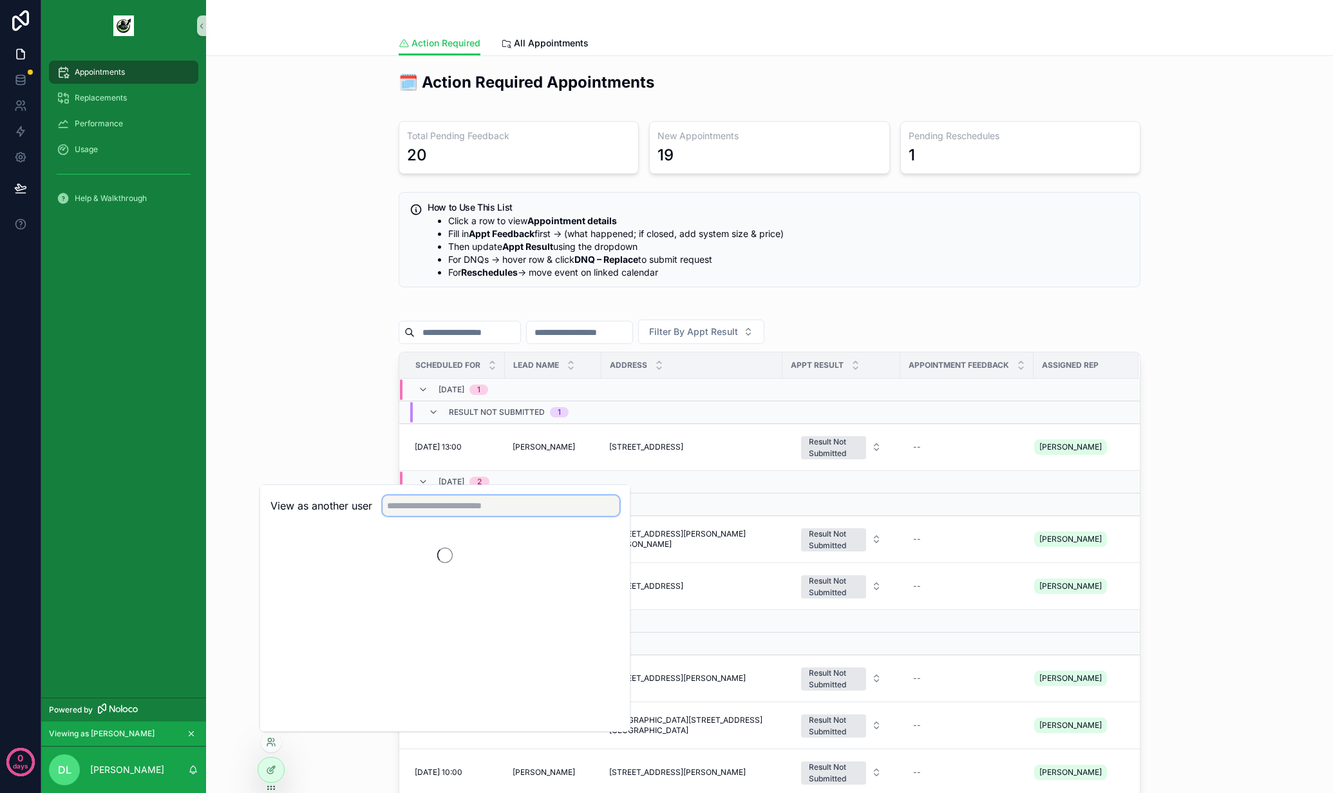
click at [442, 511] on input "text" at bounding box center [501, 505] width 237 height 21
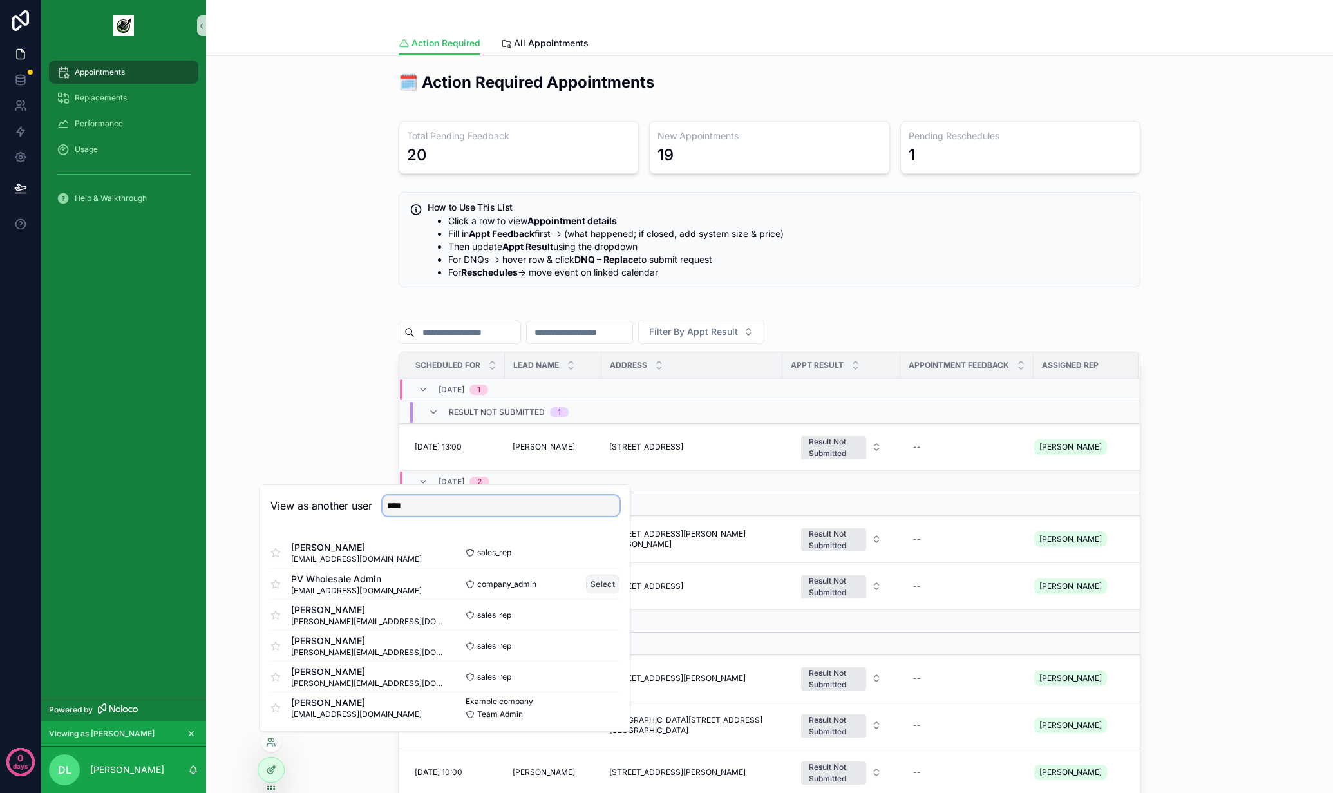
type input "****"
click at [589, 584] on button "Select" at bounding box center [602, 583] width 33 height 19
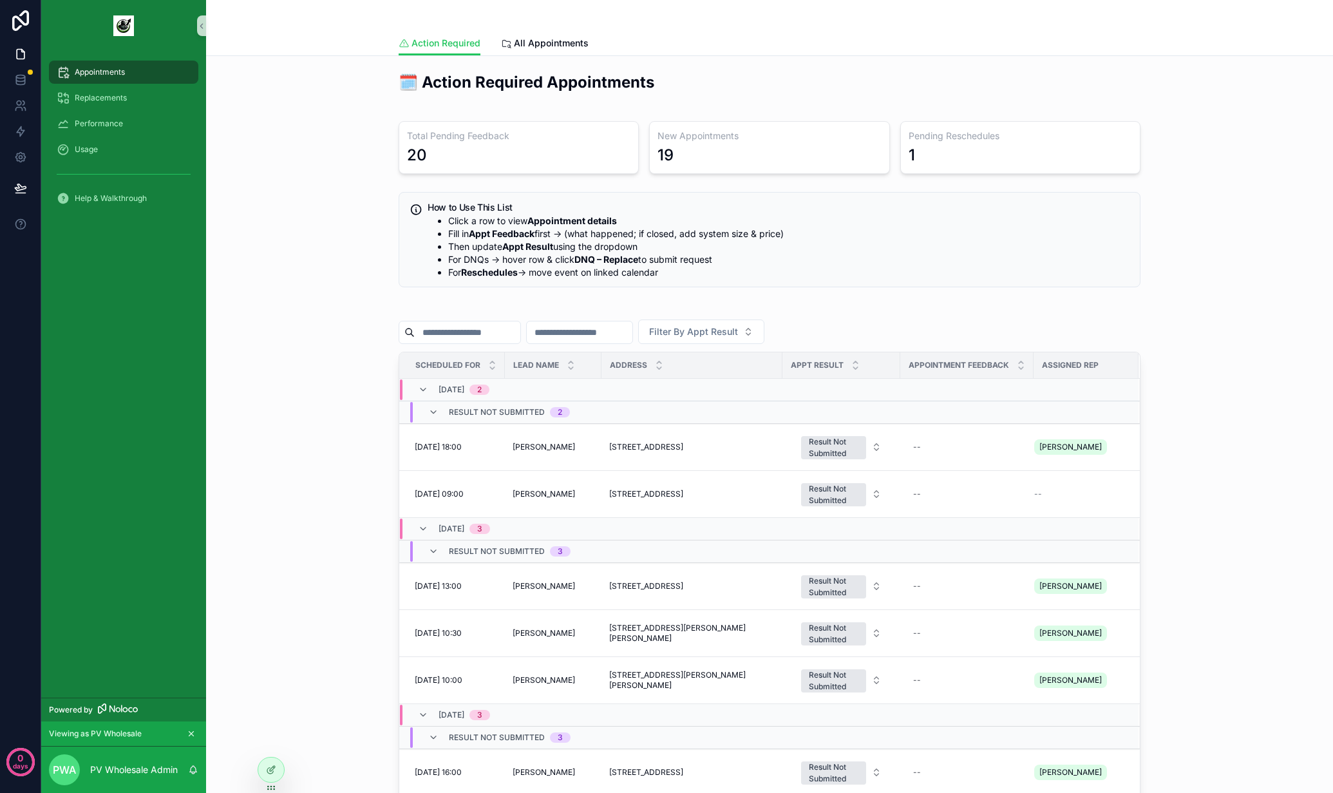
click at [311, 147] on div "🗓️ Action Required Appointments Total Pending Feedback 20 New Appointments 19 P…" at bounding box center [769, 509] width 1106 height 886
drag, startPoint x: 368, startPoint y: 156, endPoint x: 986, endPoint y: 158, distance: 618.2
click at [986, 158] on div "🗓️ Action Required Appointments Total Pending Feedback 20 New Appointments 19 P…" at bounding box center [769, 509] width 1106 height 886
click at [986, 158] on div "1" at bounding box center [1020, 155] width 223 height 21
drag, startPoint x: 377, startPoint y: 120, endPoint x: 983, endPoint y: 208, distance: 612.4
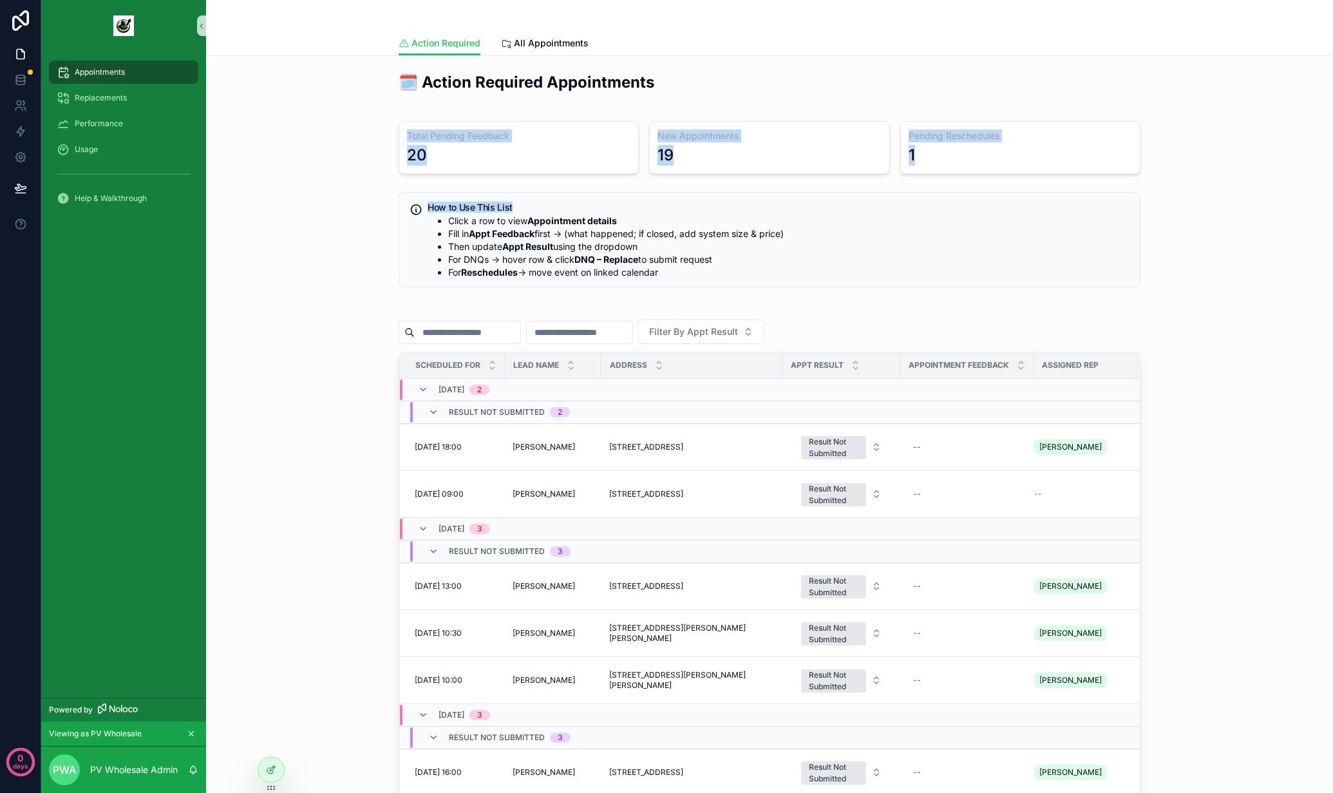
click at [981, 207] on div "🗓️ Action Required Appointments Total Pending Feedback 20 New Appointments 19 P…" at bounding box center [769, 509] width 1106 height 886
click at [987, 211] on h5 "How to Use This List" at bounding box center [779, 207] width 702 height 9
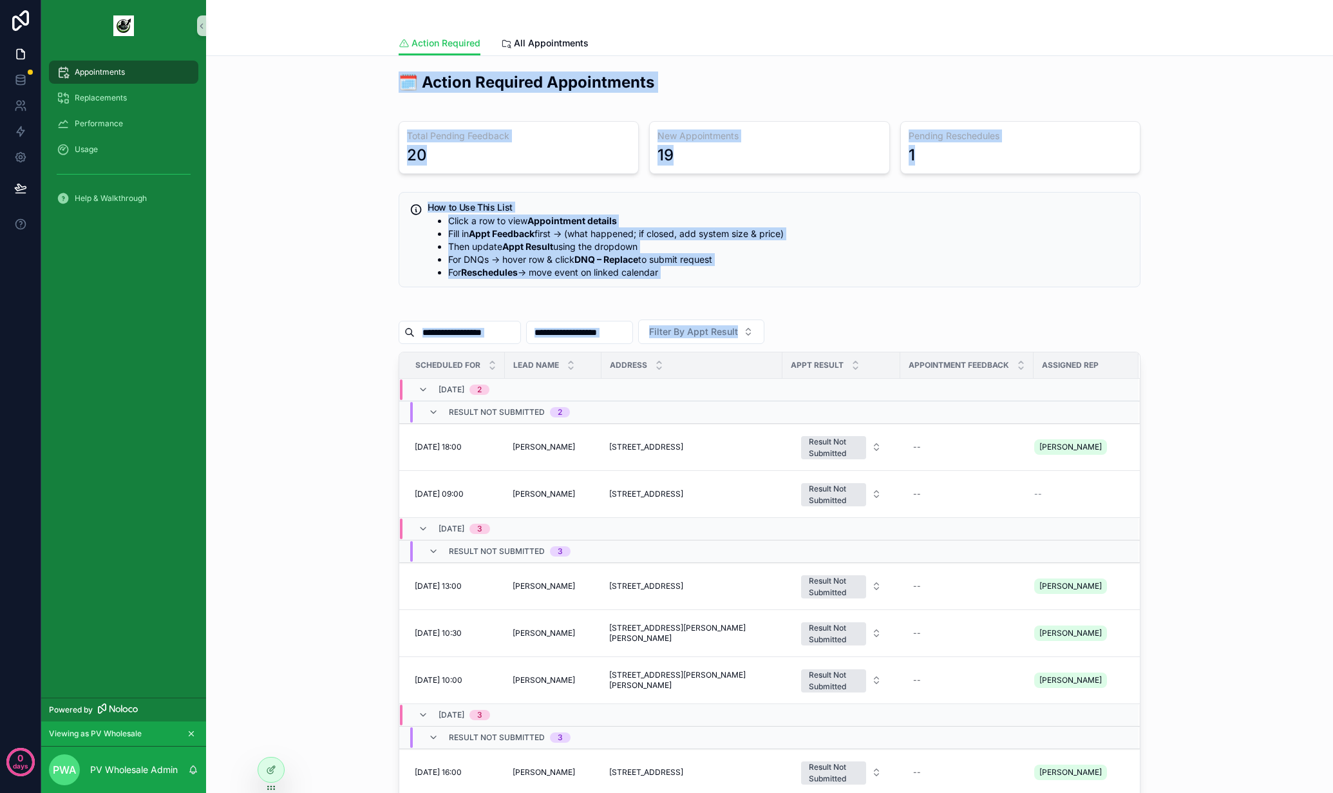
drag, startPoint x: 334, startPoint y: 65, endPoint x: 821, endPoint y: 321, distance: 550.5
click at [821, 321] on div "🗓️ Action Required Appointments Total Pending Feedback 20 New Appointments 19 P…" at bounding box center [769, 545] width 1127 height 979
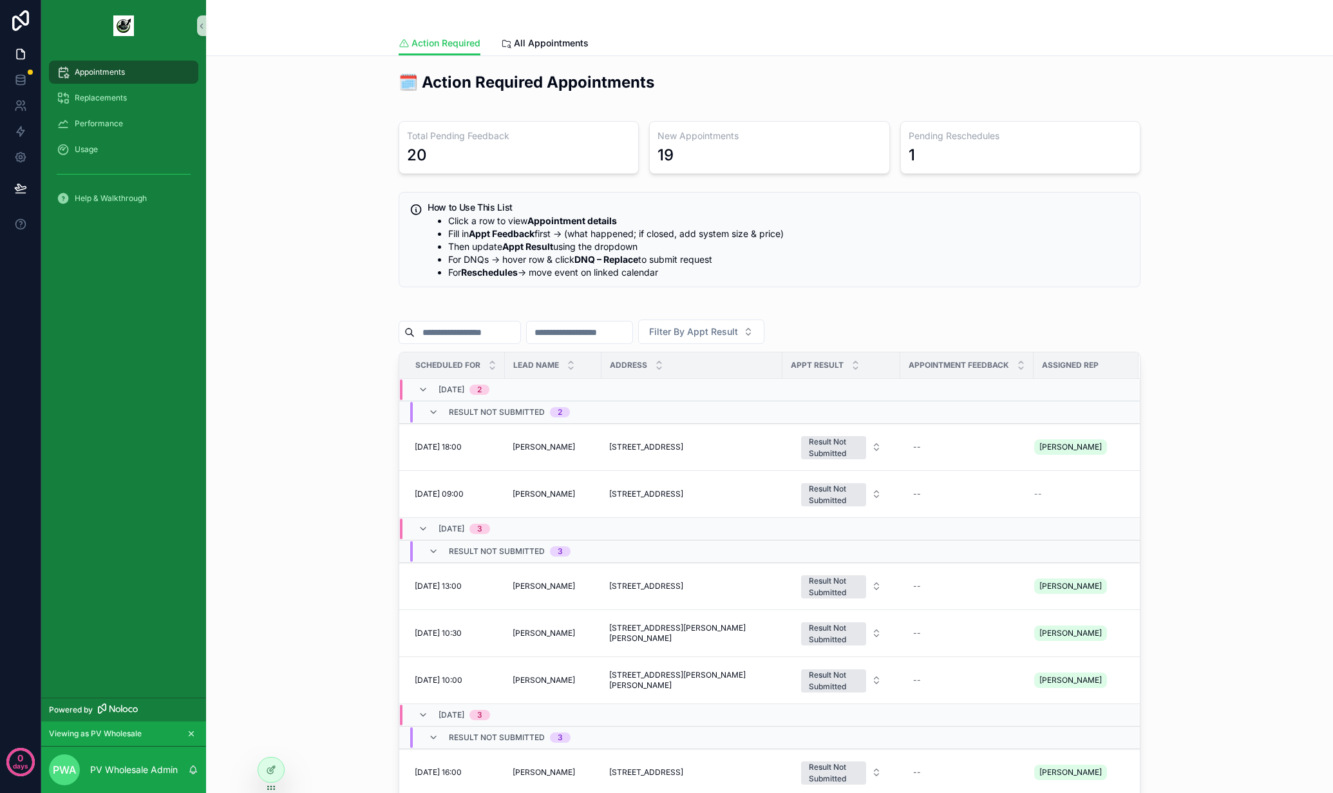
click at [844, 329] on div "Filter By Appt Result" at bounding box center [770, 331] width 742 height 24
click at [155, 127] on div "Performance" at bounding box center [124, 123] width 134 height 21
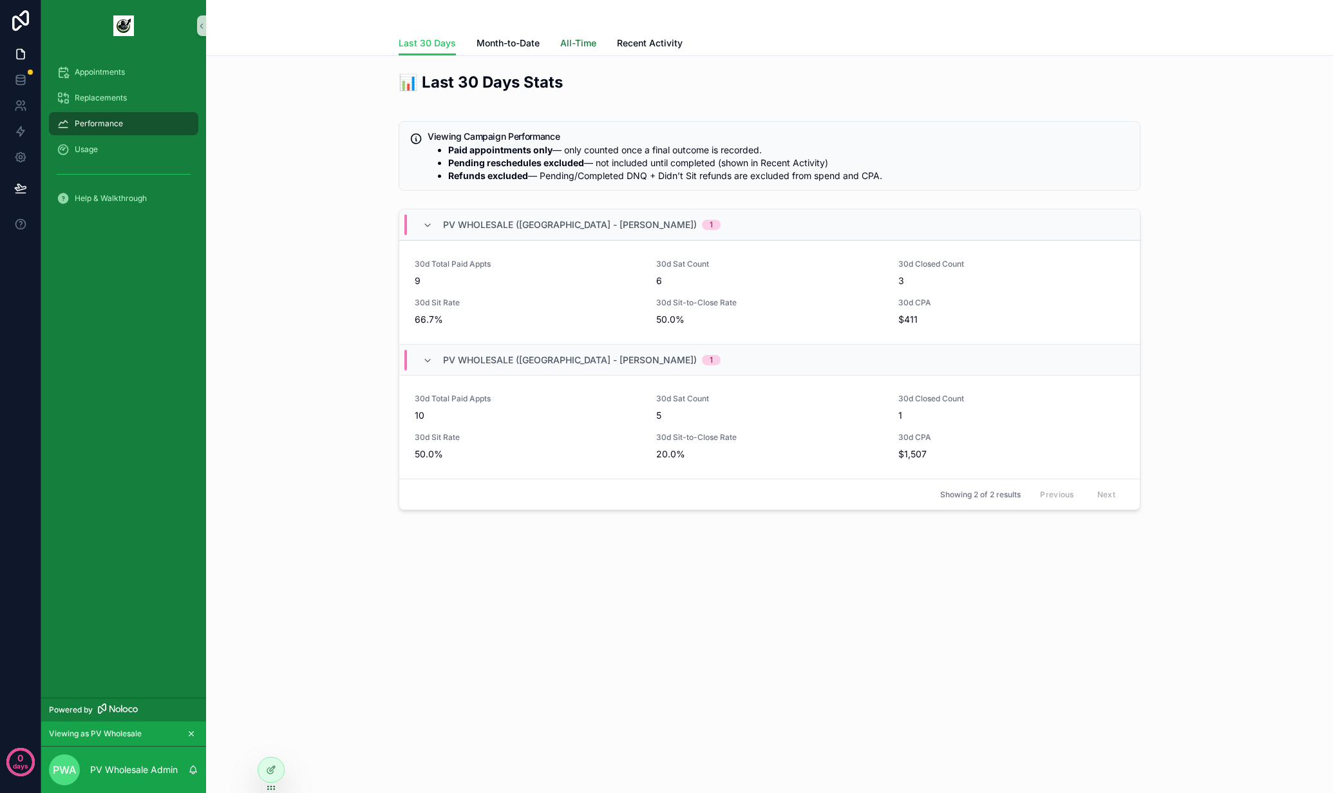
click at [582, 35] on link "All-Time" at bounding box center [578, 45] width 36 height 26
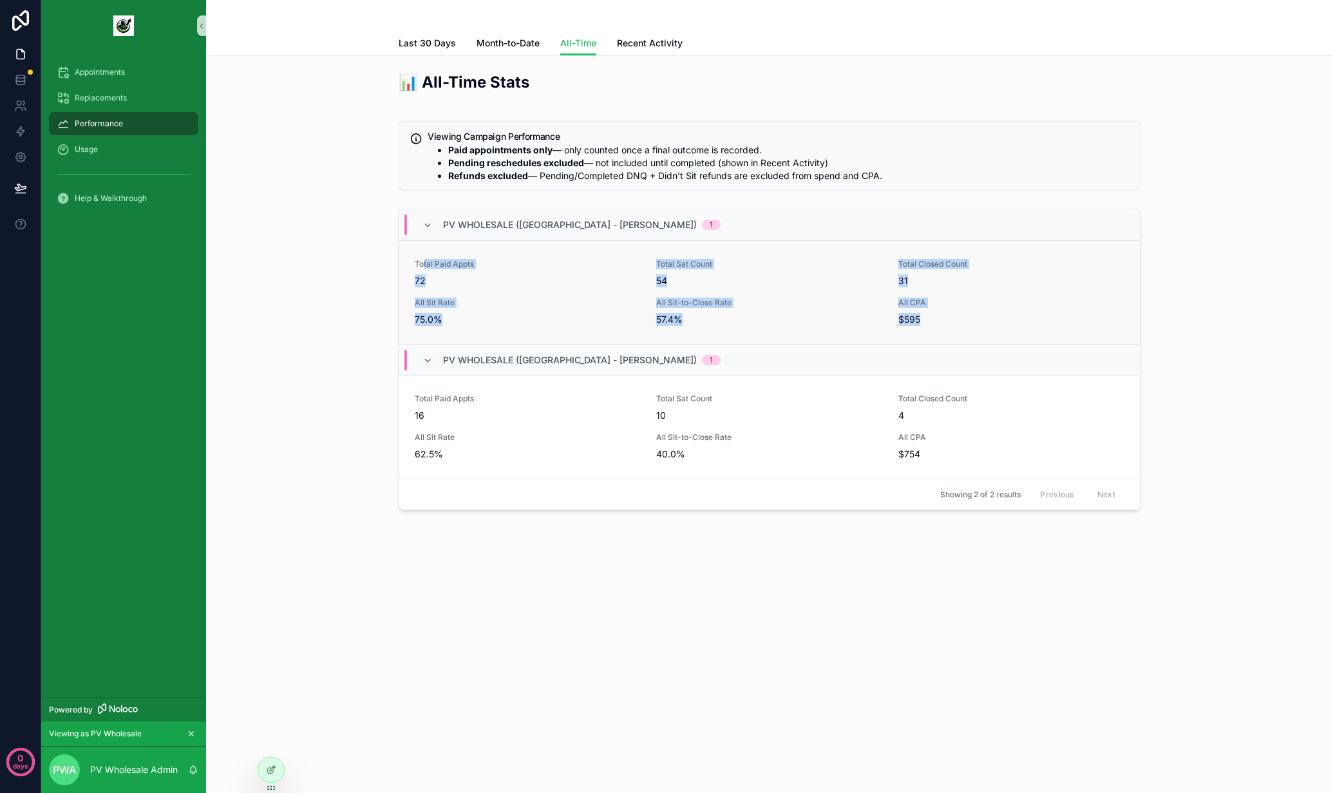
drag, startPoint x: 900, startPoint y: 318, endPoint x: 422, endPoint y: 267, distance: 480.6
click at [422, 267] on div "Total Paid Appts 72 Total Sat Count 54 Total Closed Count 31 All Sit Rate 75.0%…" at bounding box center [769, 292] width 741 height 104
click at [417, 265] on span "Total Paid Appts" at bounding box center [528, 264] width 226 height 10
drag, startPoint x: 460, startPoint y: 316, endPoint x: 394, endPoint y: 306, distance: 66.5
click at [394, 306] on div "PV Wholesale ([GEOGRAPHIC_DATA] - [PERSON_NAME]) 1 Total Paid Appts 72 Total Sa…" at bounding box center [769, 361] width 757 height 317
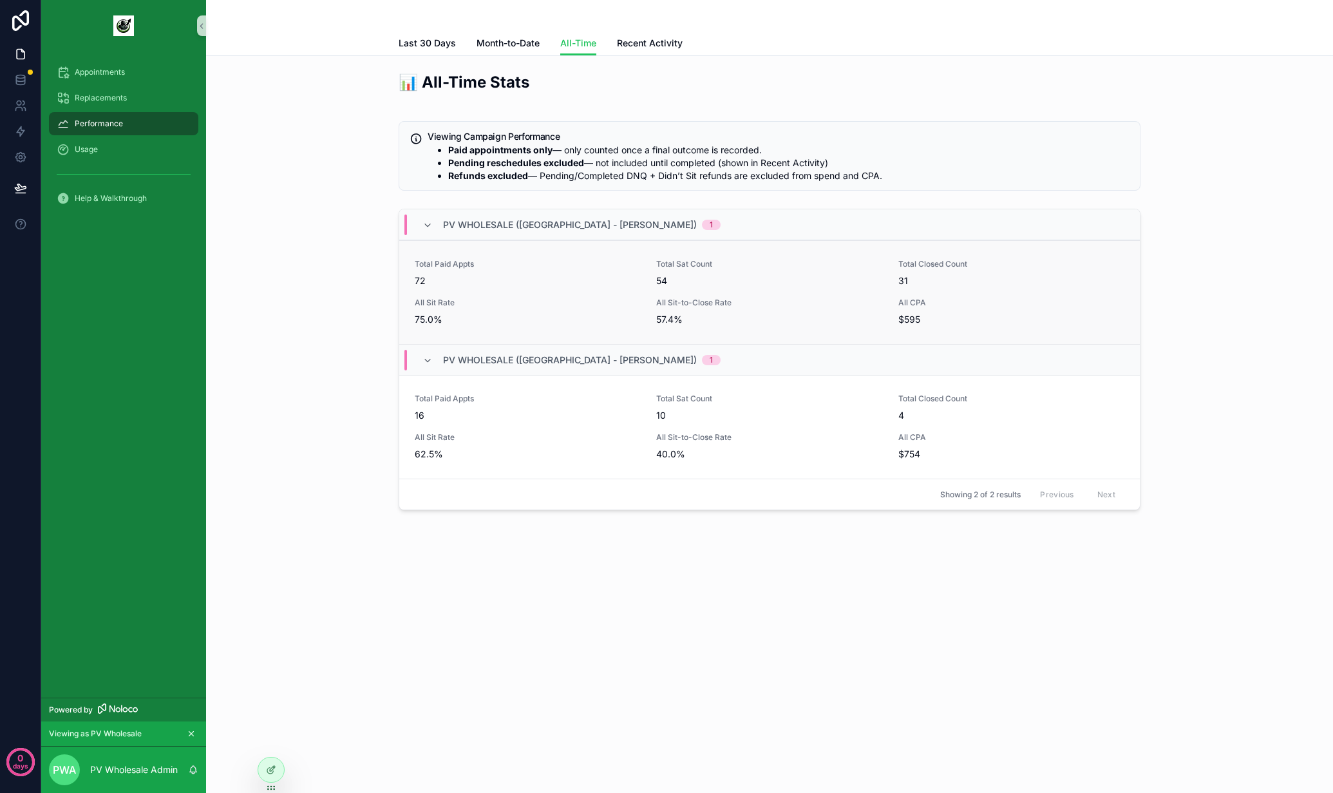
click at [664, 312] on div "All Sit-to-Close Rate 57.4%" at bounding box center [769, 312] width 226 height 28
drag, startPoint x: 699, startPoint y: 326, endPoint x: 620, endPoint y: 303, distance: 83.0
click at [620, 303] on div "Total Paid Appts 72 Total Sat Count 54 Total Closed Count 31 All Sit Rate 75.0%…" at bounding box center [769, 292] width 741 height 104
click at [875, 317] on span "57.4%" at bounding box center [769, 319] width 226 height 13
drag, startPoint x: 893, startPoint y: 313, endPoint x: 855, endPoint y: 305, distance: 39.5
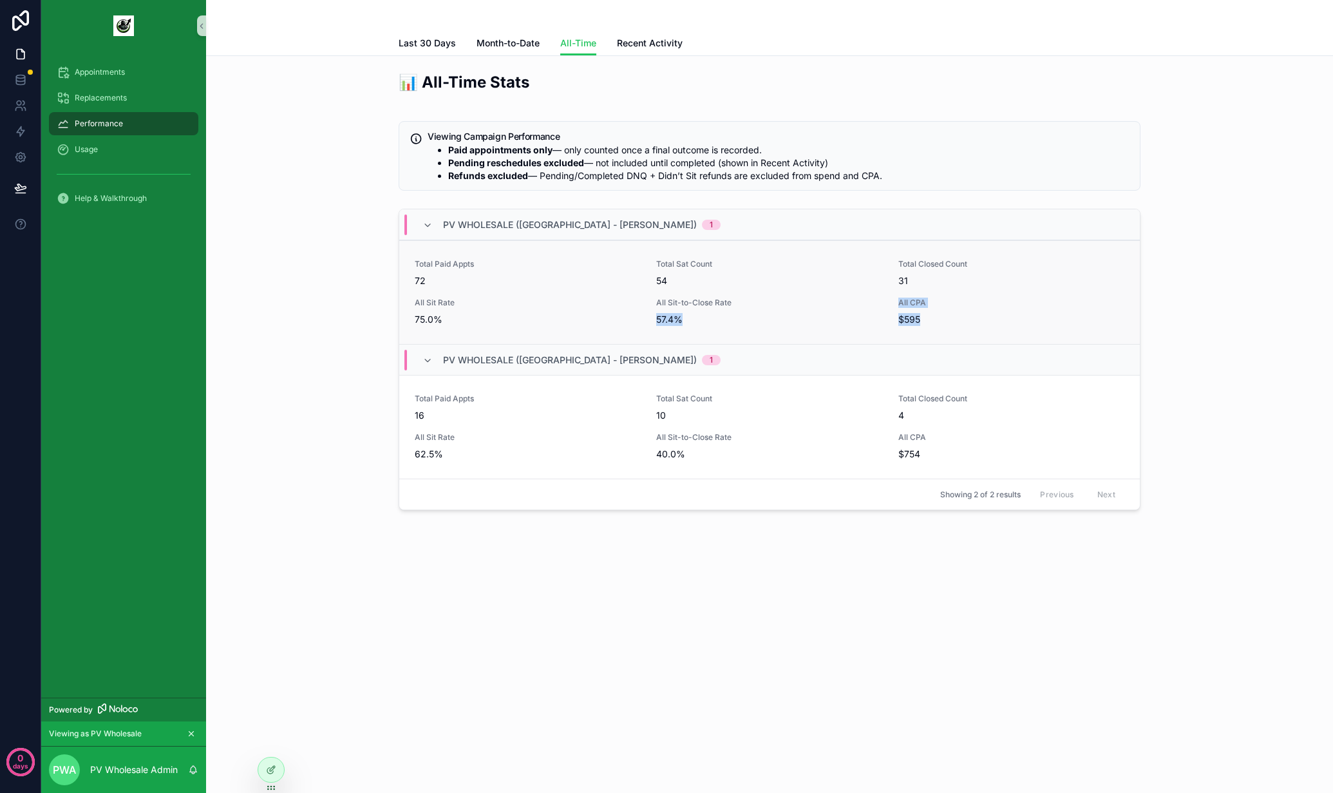
click at [855, 305] on div "Total Paid Appts 72 Total Sat Count 54 Total Closed Count 31 All Sit Rate 75.0%…" at bounding box center [769, 292] width 741 height 104
click at [855, 305] on span "All Sit-to-Close Rate" at bounding box center [769, 303] width 226 height 10
click at [297, 173] on div "📊 All-Time Stats Viewing Campaign Performance Paid appointments only — only cou…" at bounding box center [769, 293] width 1106 height 454
click at [120, 101] on span "Replacements" at bounding box center [101, 98] width 52 height 10
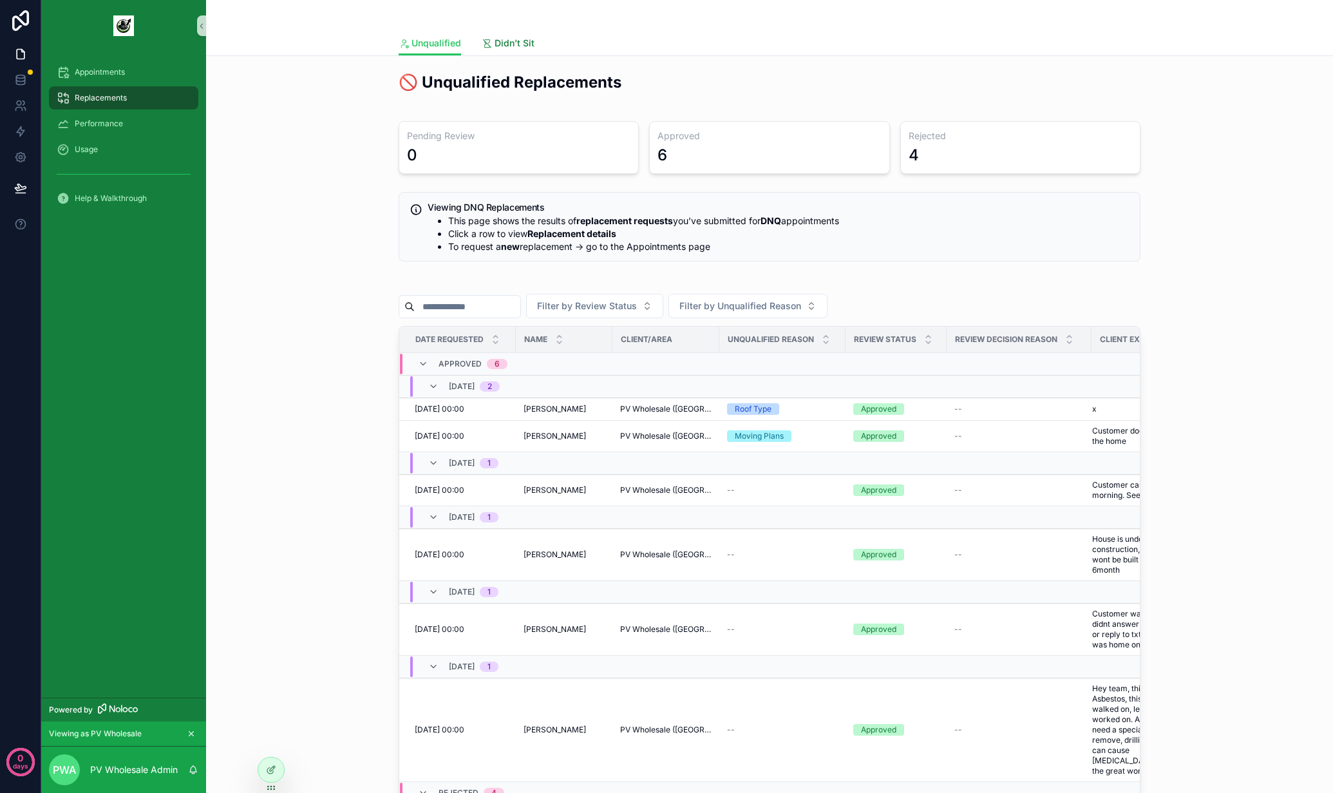
click at [514, 40] on span "Didn't Sit" at bounding box center [515, 43] width 40 height 13
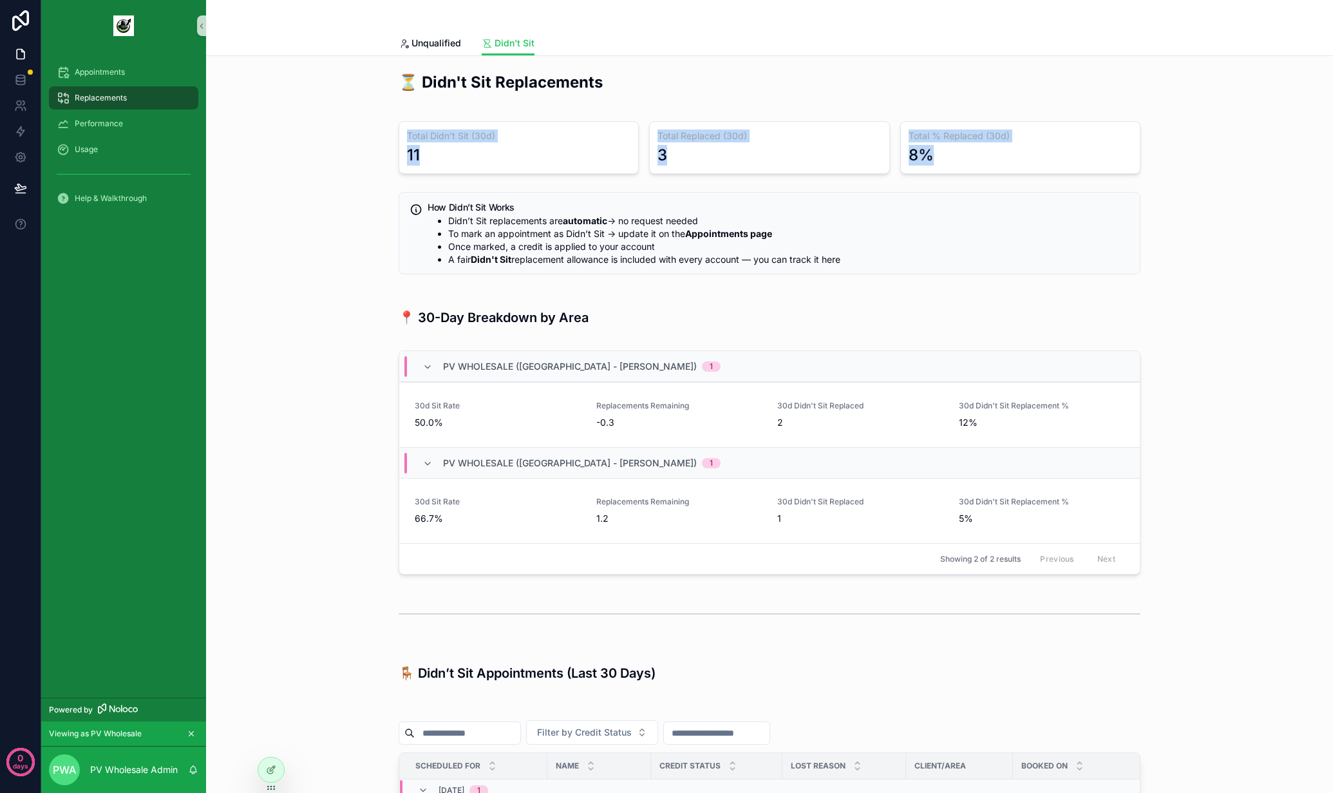
drag, startPoint x: 640, startPoint y: 138, endPoint x: 355, endPoint y: 113, distance: 286.4
click at [355, 113] on div "⏳ Didn't Sit Replacements Total Didn't Sit (30d) 11 Total Replaced (30d) 3 Tota…" at bounding box center [769, 709] width 1106 height 1287
click at [108, 74] on span "Appointments" at bounding box center [100, 72] width 50 height 10
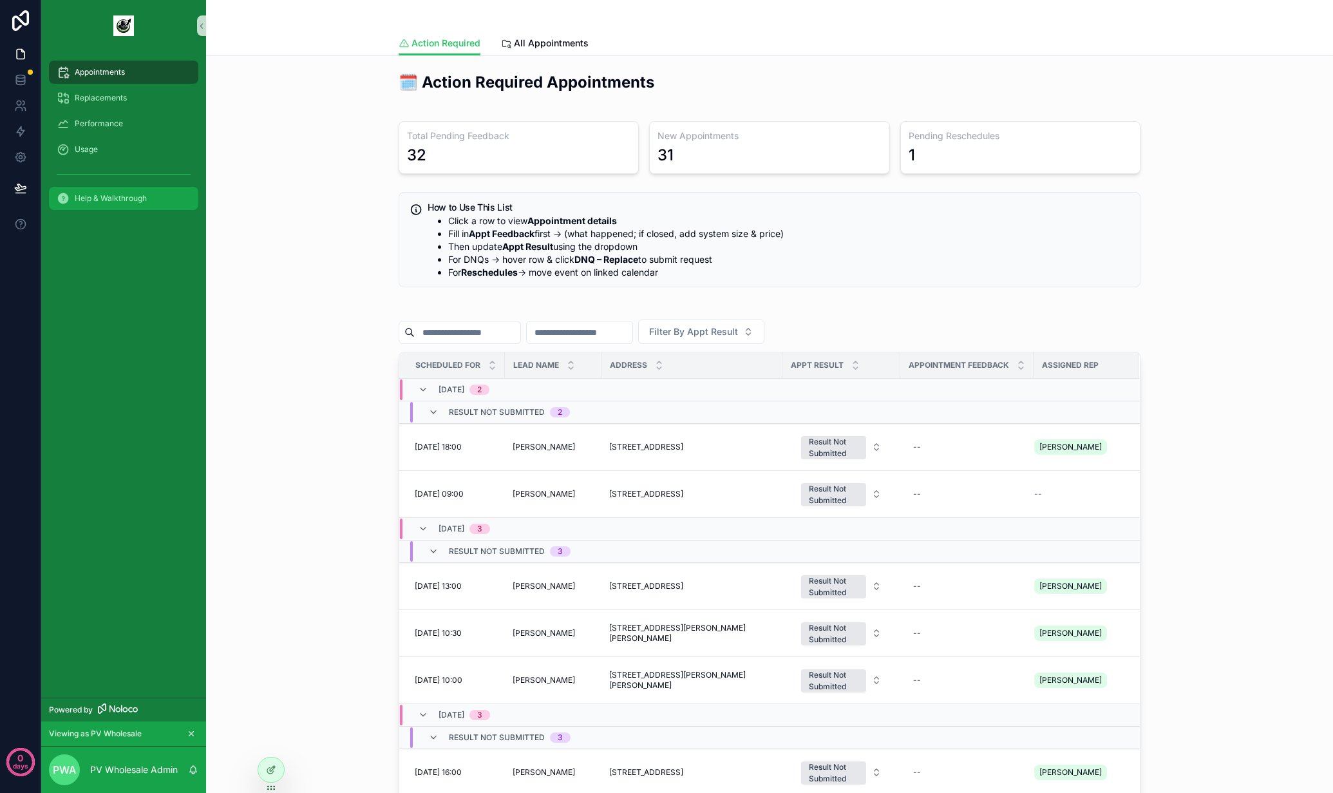
click at [141, 198] on span "Help & Walkthrough" at bounding box center [111, 198] width 72 height 10
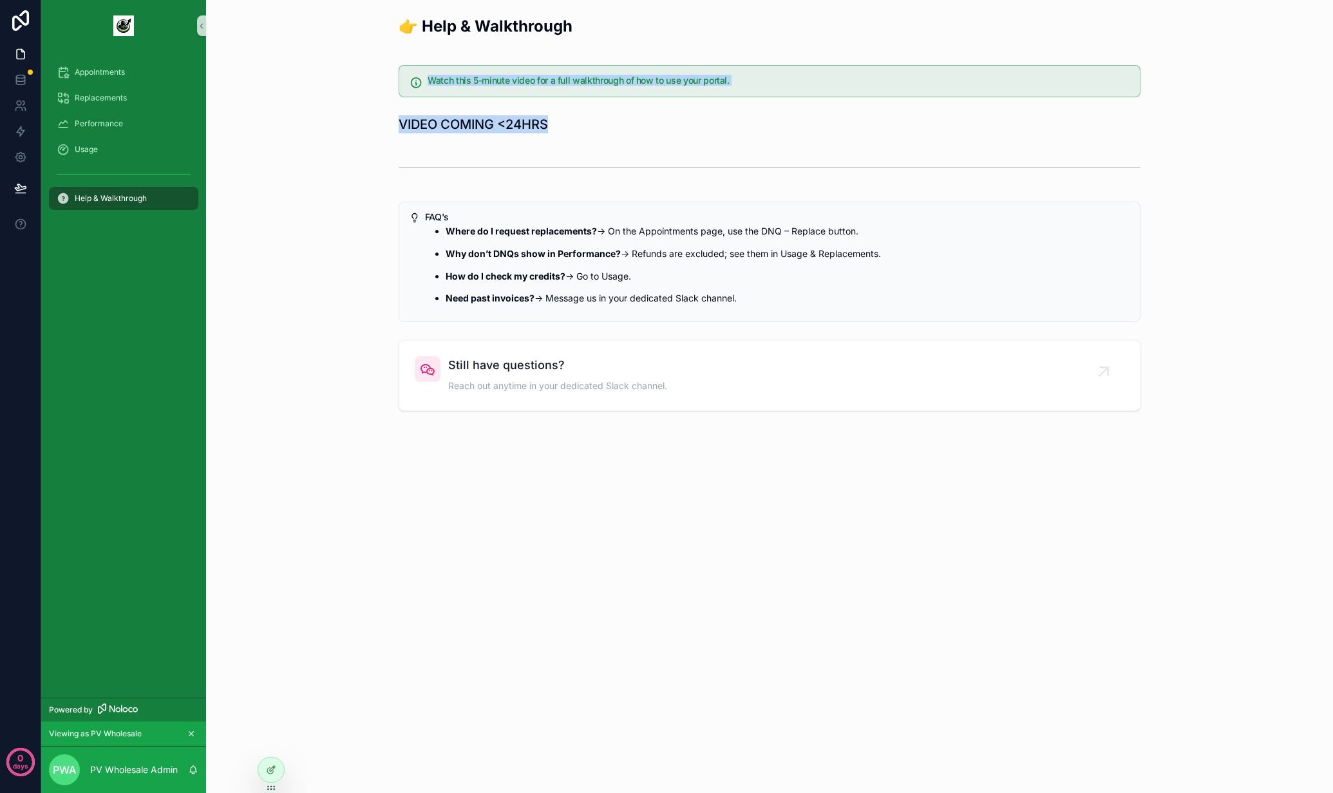
drag, startPoint x: 627, startPoint y: 138, endPoint x: 688, endPoint y: 170, distance: 69.1
click at [688, 170] on div "👉 Help & Walkthrough Watch this 5-minute video for a full walkthrough of how to…" at bounding box center [769, 213] width 1106 height 406
click at [687, 168] on div "scrollable content" at bounding box center [770, 167] width 742 height 32
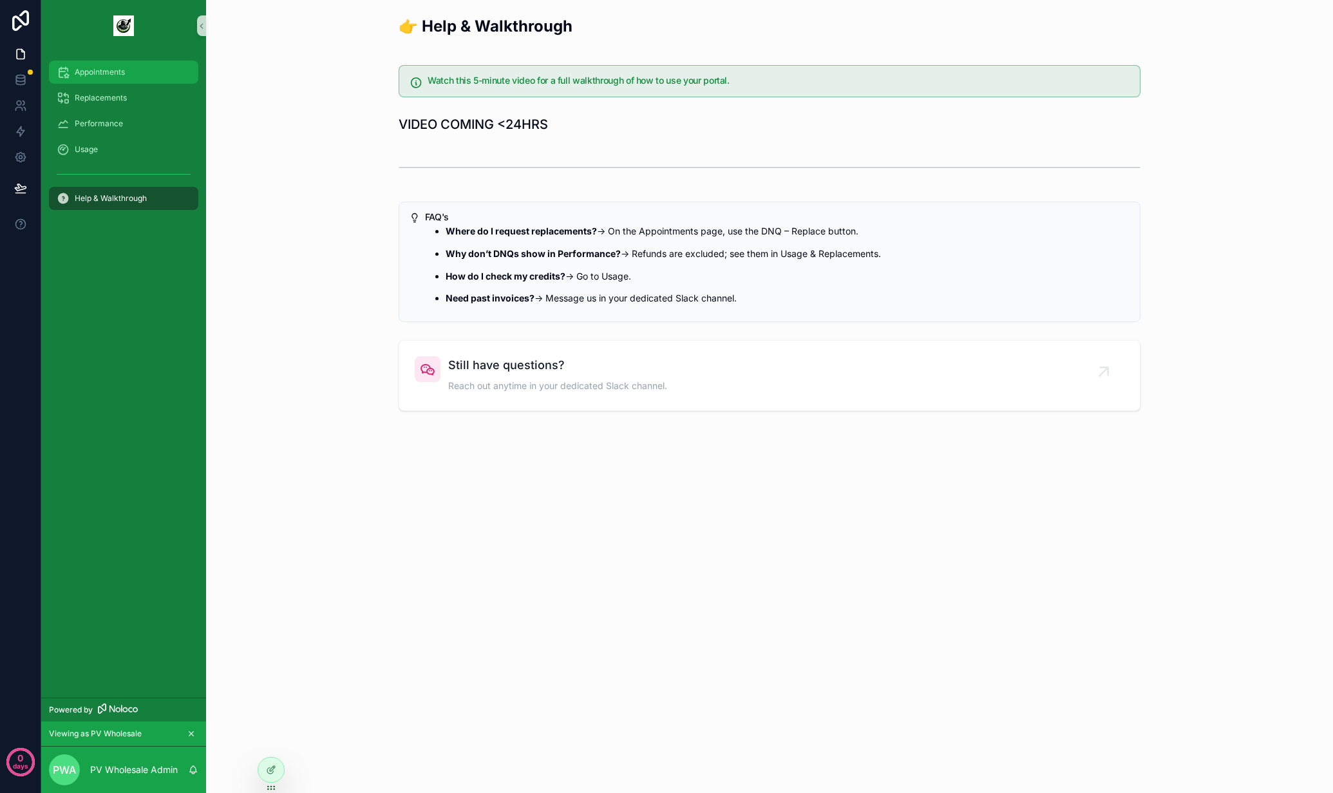
click at [92, 73] on span "Appointments" at bounding box center [100, 72] width 50 height 10
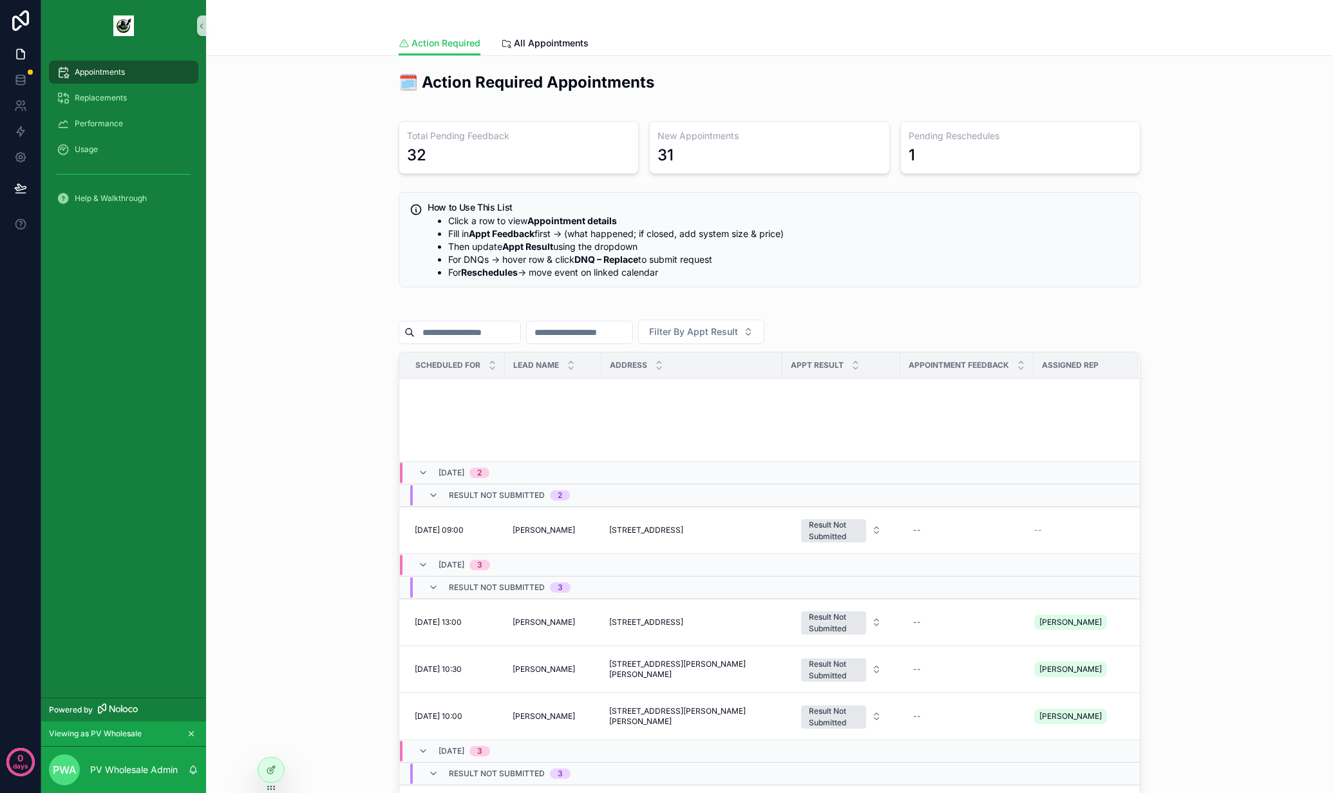
scroll to position [475, 0]
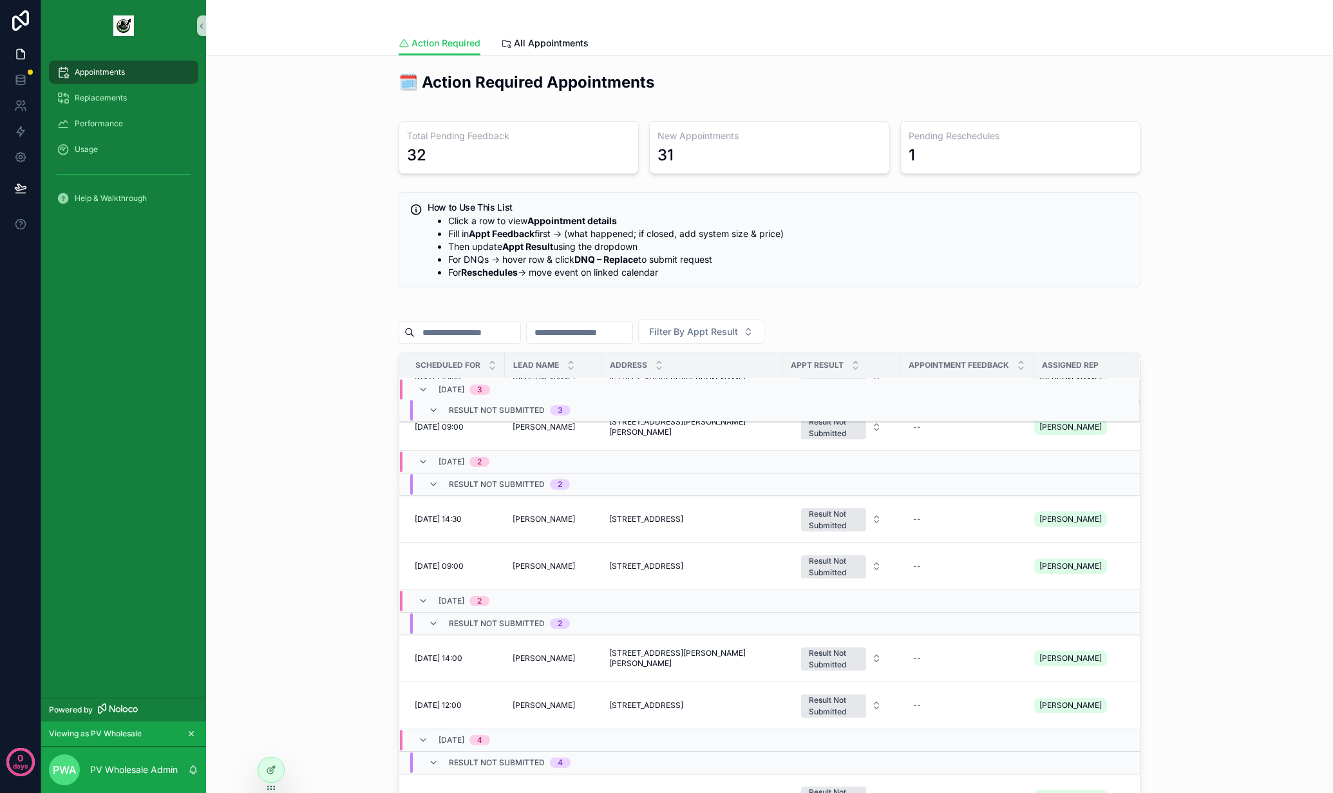
click at [345, 97] on div "🗓️ Action Required Appointments Total Pending Feedback 32 New Appointments 31 P…" at bounding box center [769, 509] width 1106 height 886
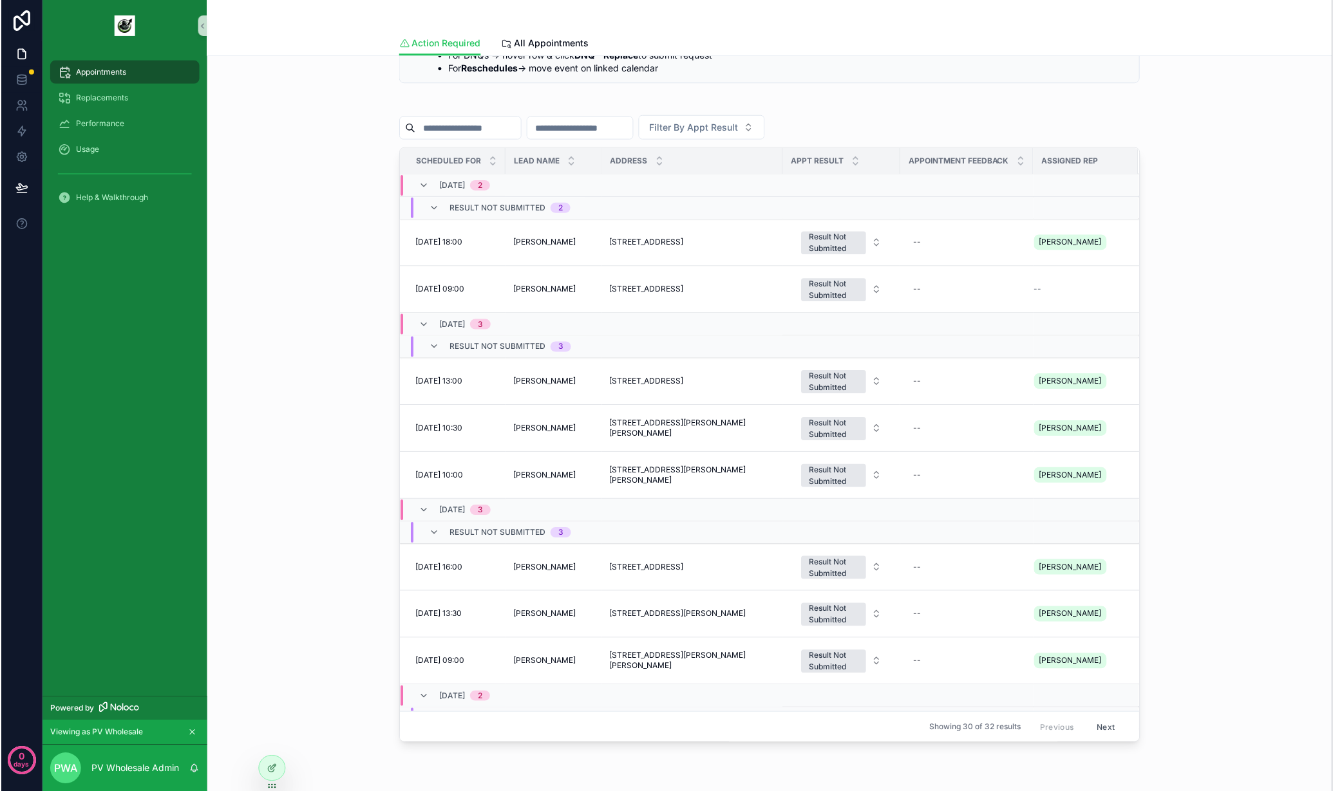
scroll to position [0, 0]
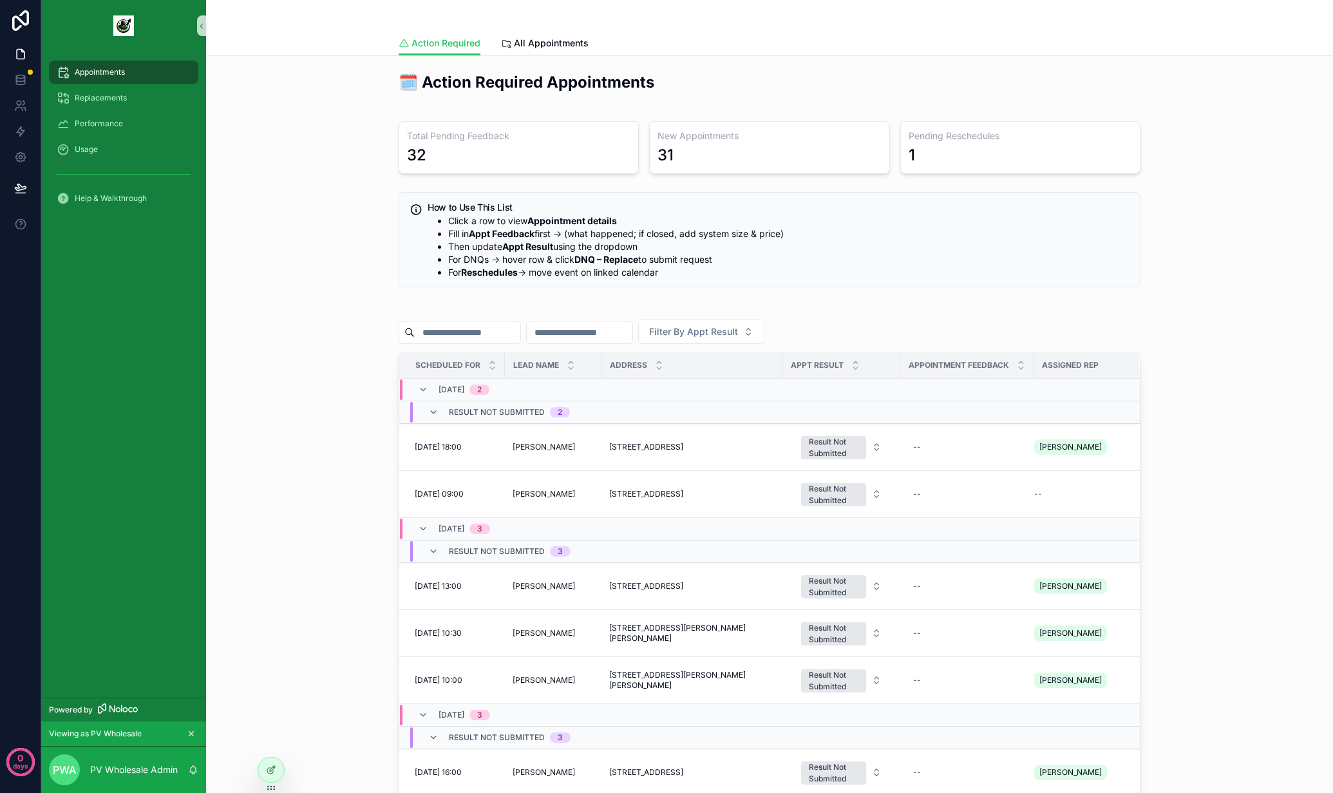
click at [1164, 366] on div "🗓️ Action Required Appointments Total Pending Feedback 32 New Appointments 31 P…" at bounding box center [769, 509] width 1106 height 886
click at [115, 120] on span "Performance" at bounding box center [99, 123] width 48 height 10
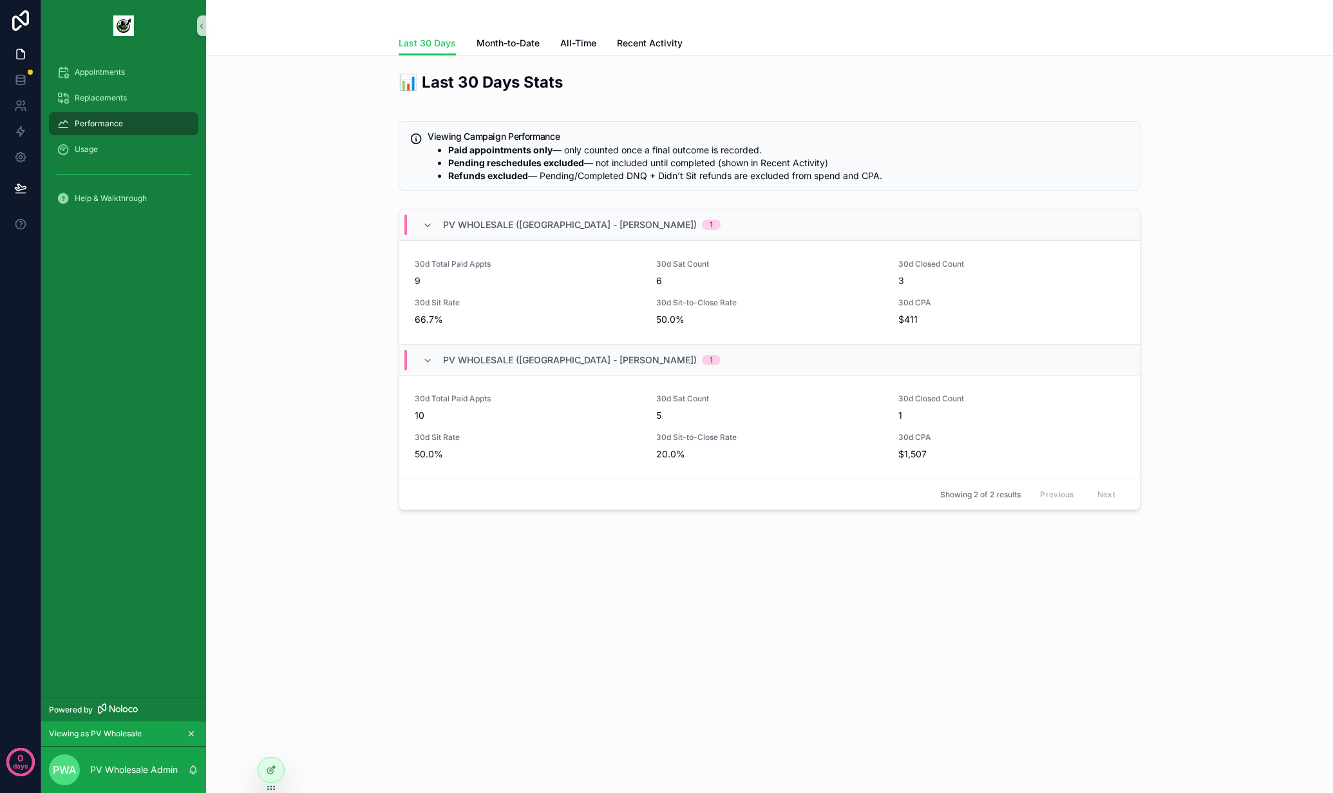
click at [90, 122] on span "Performance" at bounding box center [99, 123] width 48 height 10
click at [507, 43] on span "Month-to-Date" at bounding box center [508, 43] width 63 height 13
drag, startPoint x: 603, startPoint y: 86, endPoint x: 362, endPoint y: 86, distance: 241.5
click at [362, 86] on div "📊 Month-to-Date Stats Viewing Campaign Performance Paid appointments only — onl…" at bounding box center [769, 293] width 1106 height 454
click at [363, 86] on div "📊 Month-to-Date Stats Viewing Campaign Performance Paid appointments only — onl…" at bounding box center [769, 293] width 1106 height 454
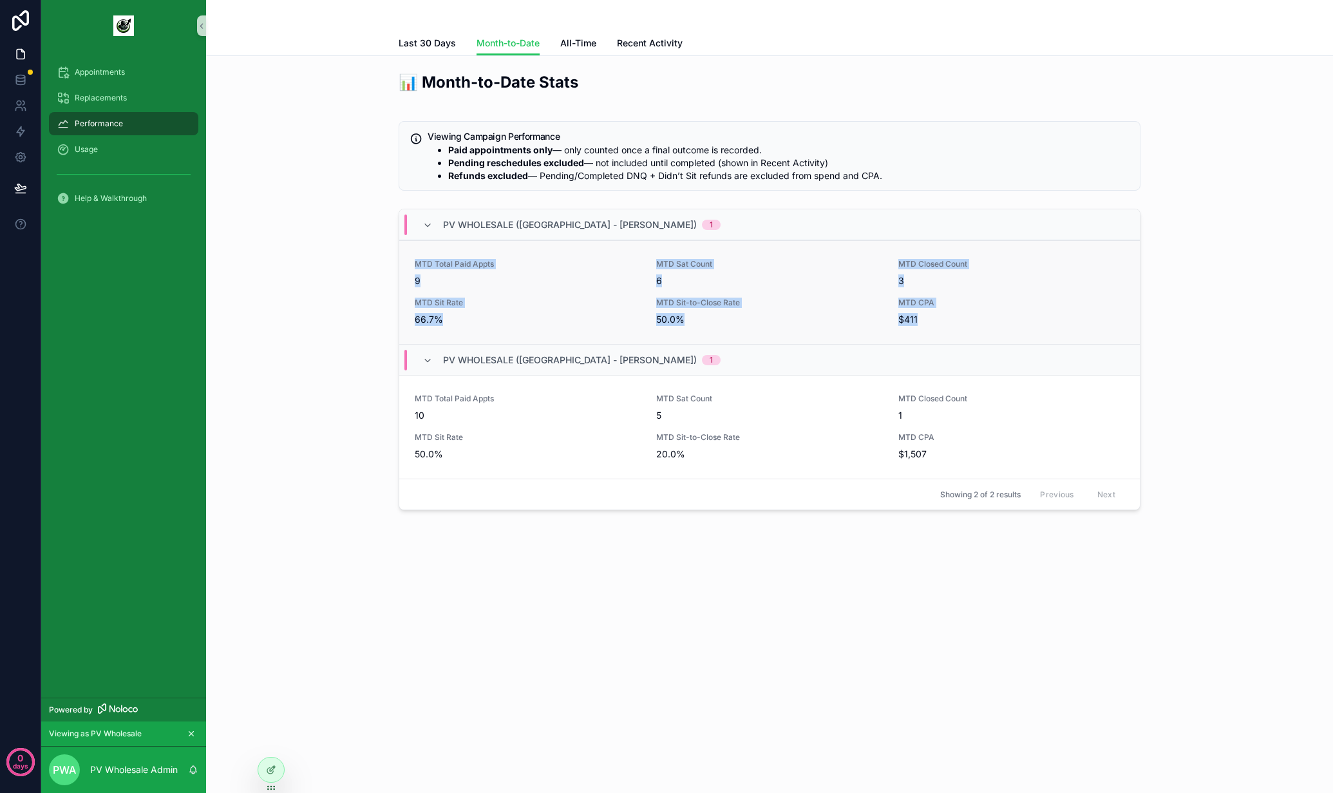
drag, startPoint x: 945, startPoint y: 318, endPoint x: 417, endPoint y: 255, distance: 531.8
click at [417, 255] on div "MTD Total Paid Appts 9 MTD Sat Count 6 MTD Closed Count 3 MTD Sit Rate 66.7% MT…" at bounding box center [769, 292] width 741 height 104
drag, startPoint x: 406, startPoint y: 254, endPoint x: 1018, endPoint y: 332, distance: 616.7
click at [1018, 332] on div "MTD Total Paid Appts 9 MTD Sat Count 6 MTD Closed Count 3 MTD Sit Rate 66.7% MT…" at bounding box center [769, 292] width 741 height 104
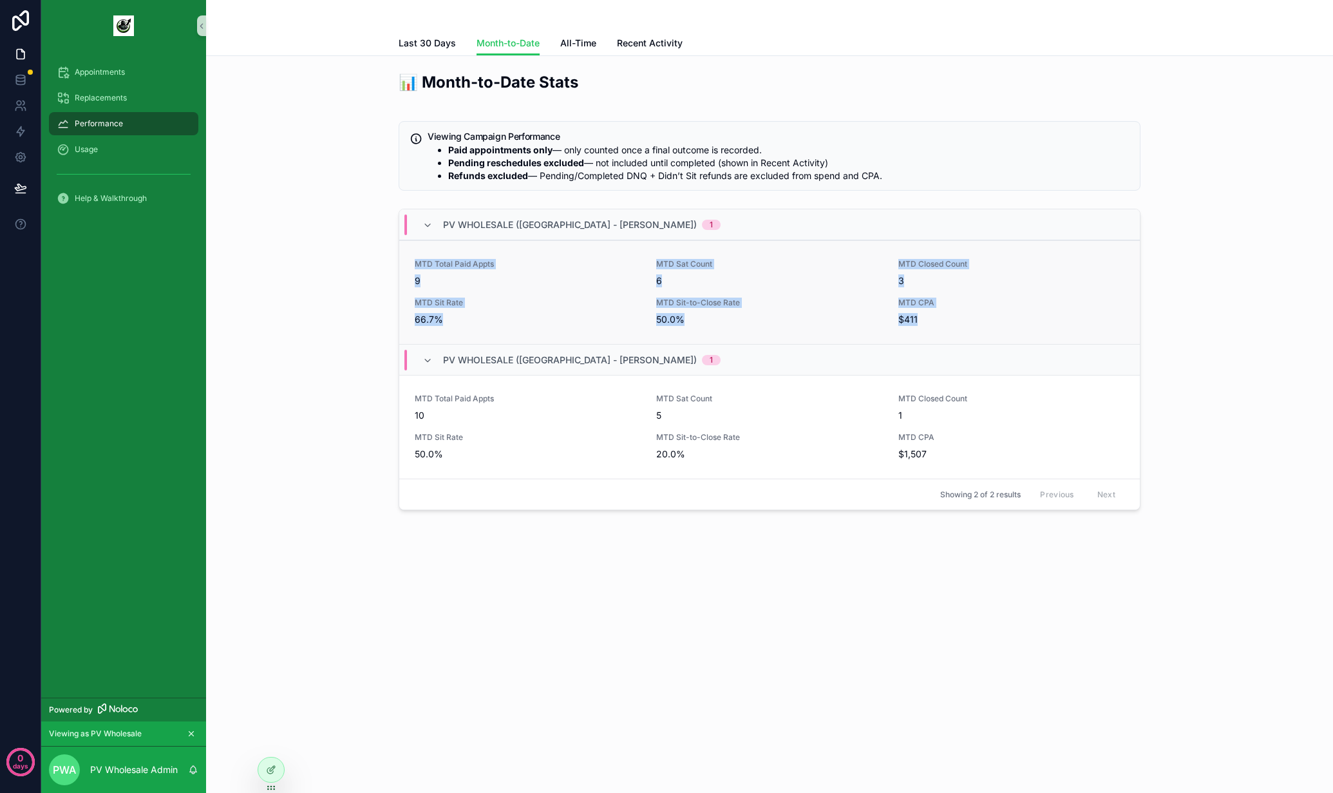
click at [1018, 332] on div "MTD Total Paid Appts 9 MTD Sat Count 6 MTD Closed Count 3 MTD Sit Rate 66.7% MT…" at bounding box center [769, 292] width 741 height 104
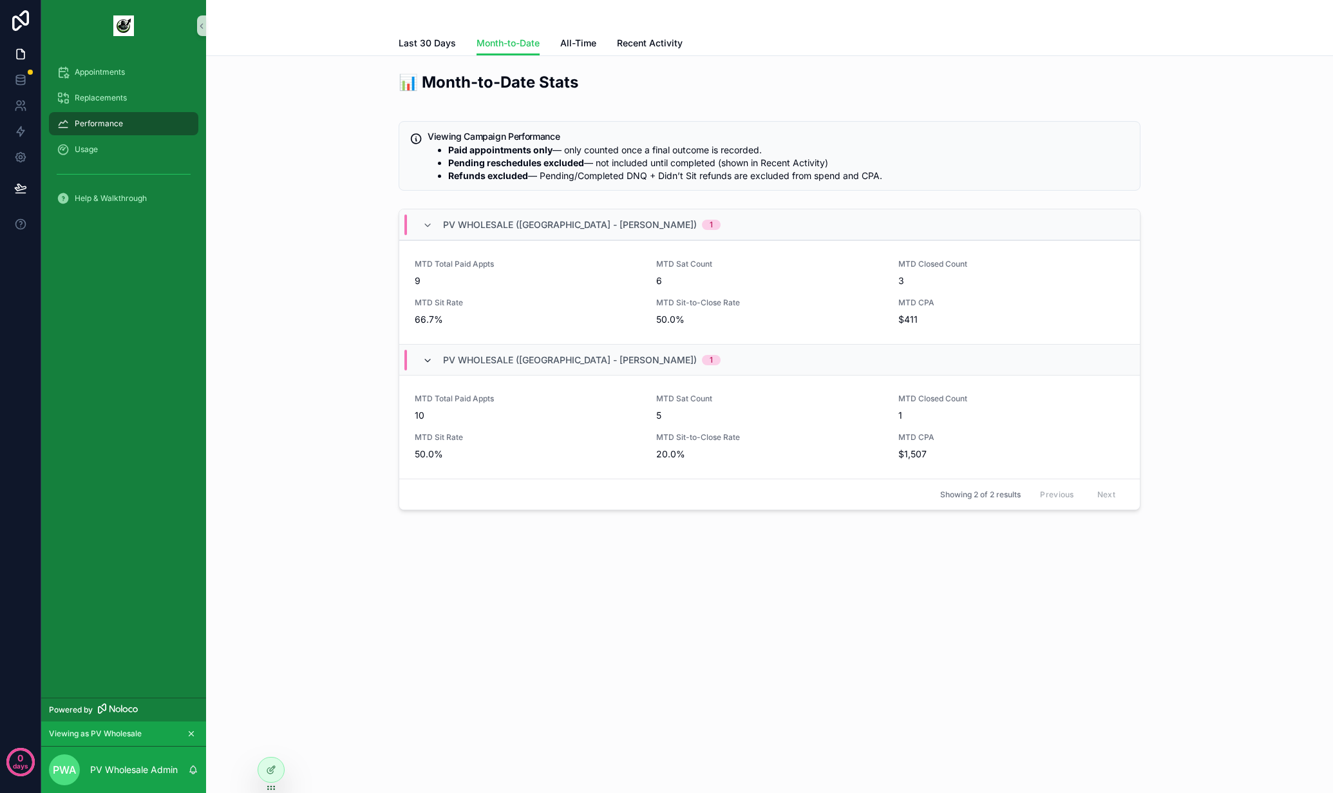
click at [422, 363] on icon "scrollable content" at bounding box center [427, 360] width 10 height 10
click at [431, 357] on icon "scrollable content" at bounding box center [427, 360] width 10 height 10
drag, startPoint x: 945, startPoint y: 460, endPoint x: 395, endPoint y: 392, distance: 554.7
click at [395, 392] on div "PV Wholesale ([GEOGRAPHIC_DATA] - Brendan) 1 MTD Total Paid Appts 9 MTD Sat Cou…" at bounding box center [769, 361] width 757 height 317
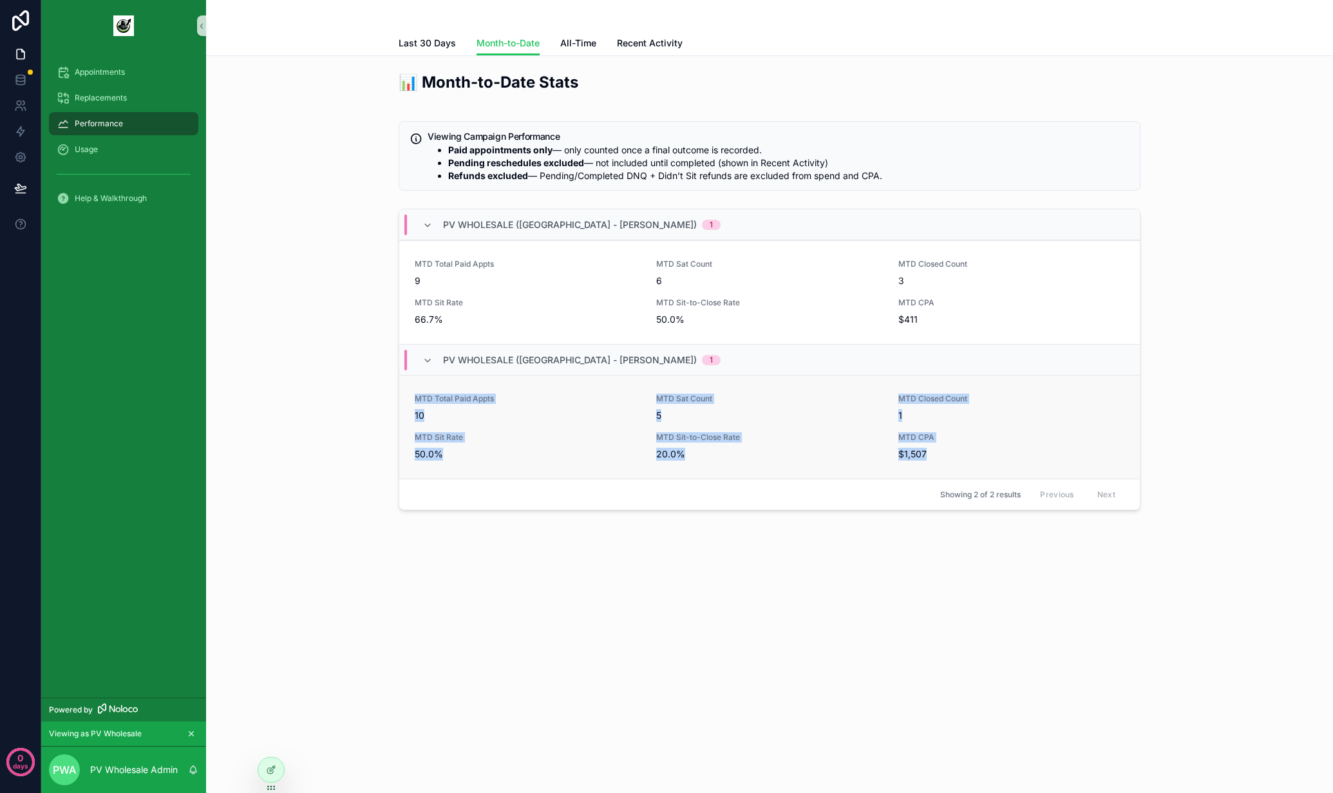
click at [406, 398] on div "MTD Total Paid Appts 10 MTD Sat Count 5 MTD Closed Count 1 MTD Sit Rate 50.0% M…" at bounding box center [769, 427] width 741 height 104
drag, startPoint x: 969, startPoint y: 452, endPoint x: 369, endPoint y: 380, distance: 603.9
click at [369, 380] on div "📊 Month-to-Date Stats Viewing Campaign Performance Paid appointments only — onl…" at bounding box center [769, 293] width 1106 height 454
click at [533, 414] on span "10" at bounding box center [528, 415] width 226 height 13
drag, startPoint x: 991, startPoint y: 453, endPoint x: 337, endPoint y: 373, distance: 659.2
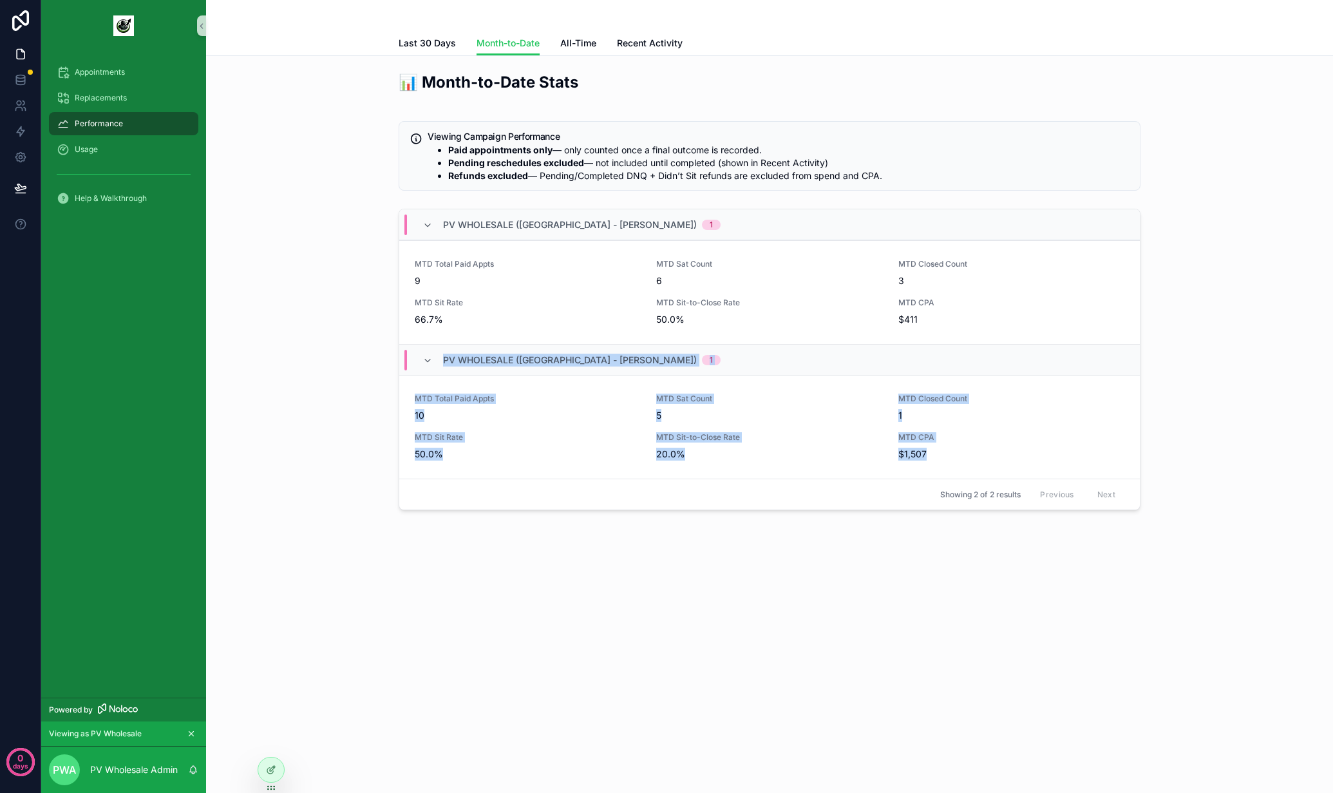
click at [337, 373] on div "📊 Month-to-Date Stats Viewing Campaign Performance Paid appointments only — onl…" at bounding box center [769, 293] width 1106 height 454
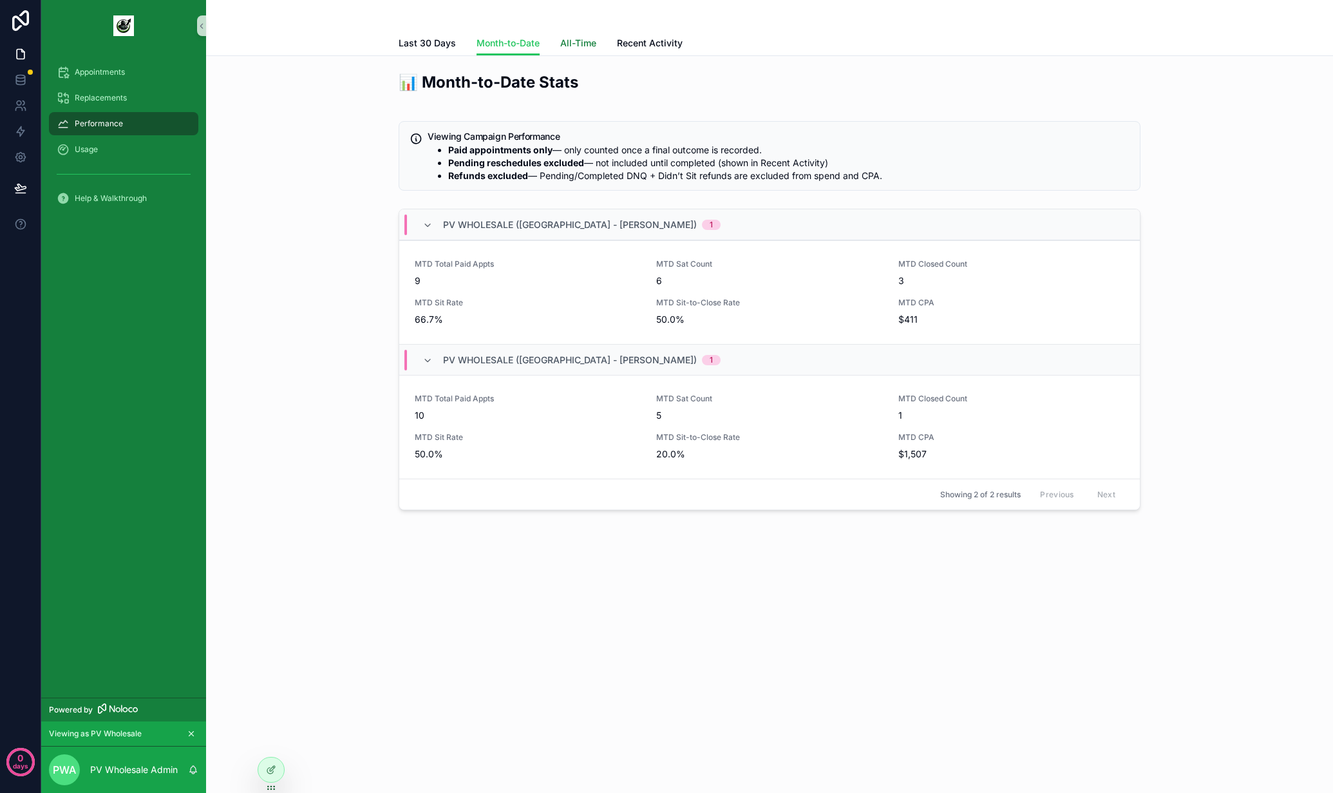
click at [574, 44] on span "All-Time" at bounding box center [578, 43] width 36 height 13
click at [516, 43] on span "Month-to-Date" at bounding box center [508, 43] width 63 height 13
click at [574, 44] on span "All-Time" at bounding box center [578, 43] width 36 height 13
click at [527, 44] on span "Month-to-Date" at bounding box center [508, 43] width 63 height 13
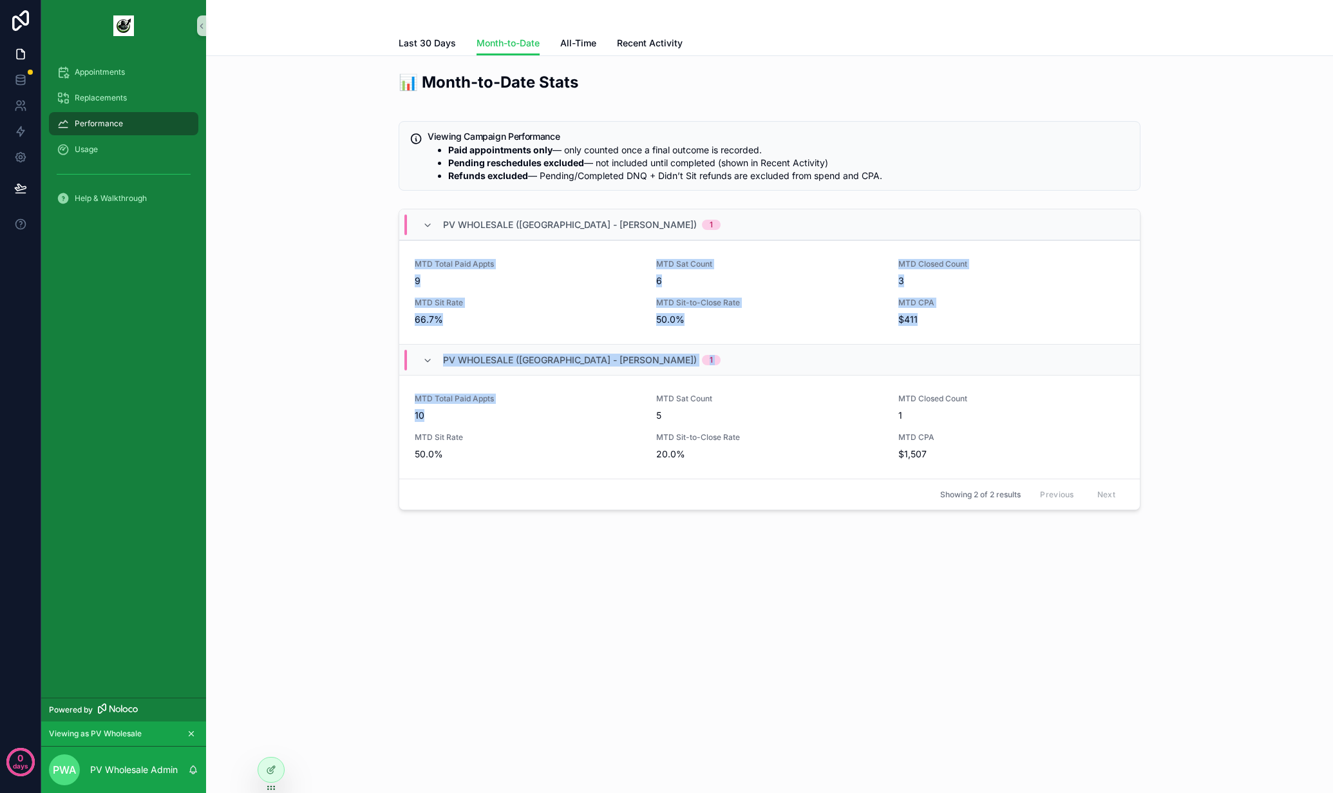
drag, startPoint x: 453, startPoint y: 418, endPoint x: 363, endPoint y: 241, distance: 199.0
click at [363, 241] on div "📊 Month-to-Date Stats Viewing Campaign Performance Paid appointments only — onl…" at bounding box center [769, 293] width 1106 height 454
drag, startPoint x: 962, startPoint y: 446, endPoint x: 386, endPoint y: 263, distance: 604.3
click at [386, 267] on div "📊 Month-to-Date Stats Viewing Campaign Performance Paid appointments only — onl…" at bounding box center [769, 293] width 1106 height 454
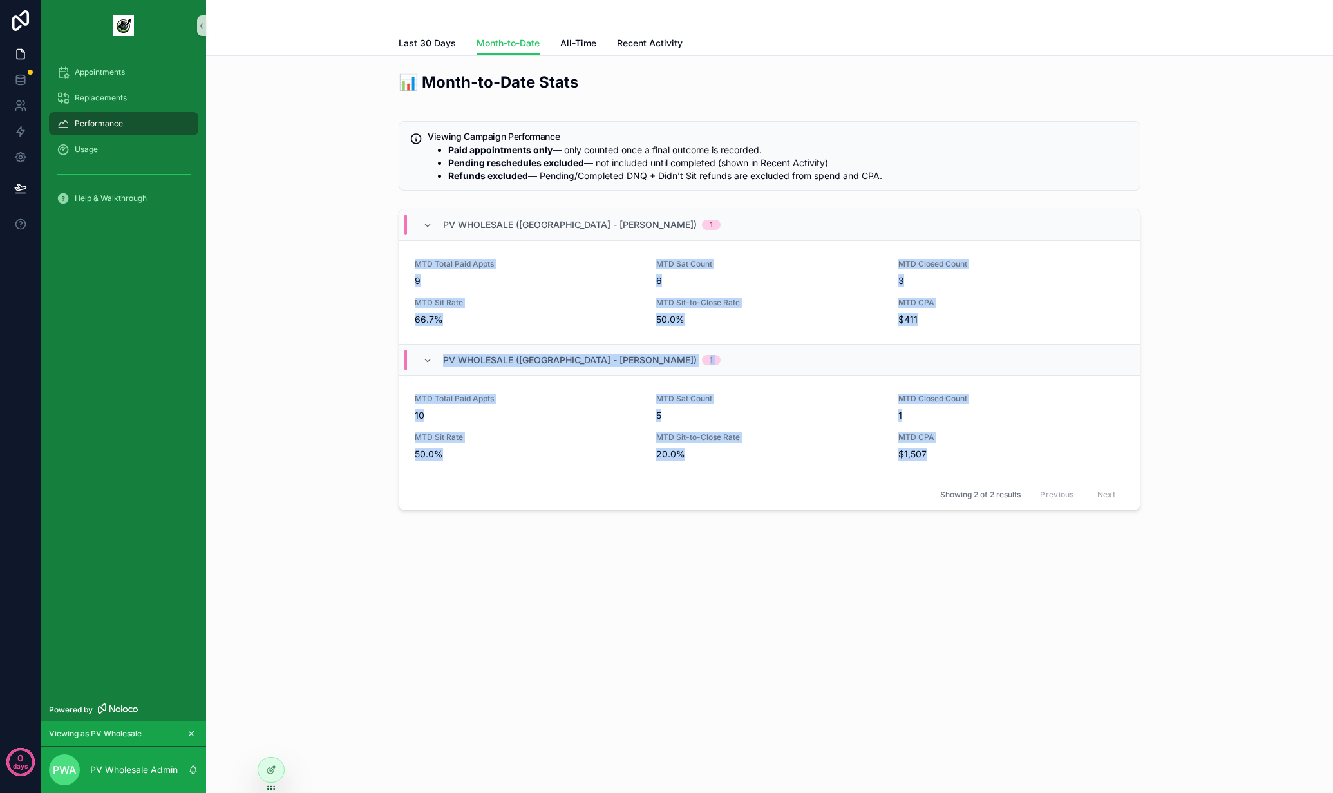
click at [386, 263] on div "📊 Month-to-Date Stats Viewing Campaign Performance Paid appointments only — onl…" at bounding box center [769, 293] width 1106 height 454
drag, startPoint x: 381, startPoint y: 254, endPoint x: 1150, endPoint y: 515, distance: 812.3
click at [1150, 515] on div "📊 Month-to-Date Stats Viewing Campaign Performance Paid appointments only — onl…" at bounding box center [769, 293] width 1106 height 454
click at [1151, 515] on div "📊 Month-to-Date Stats Viewing Campaign Performance Paid appointments only — onl…" at bounding box center [769, 293] width 1106 height 454
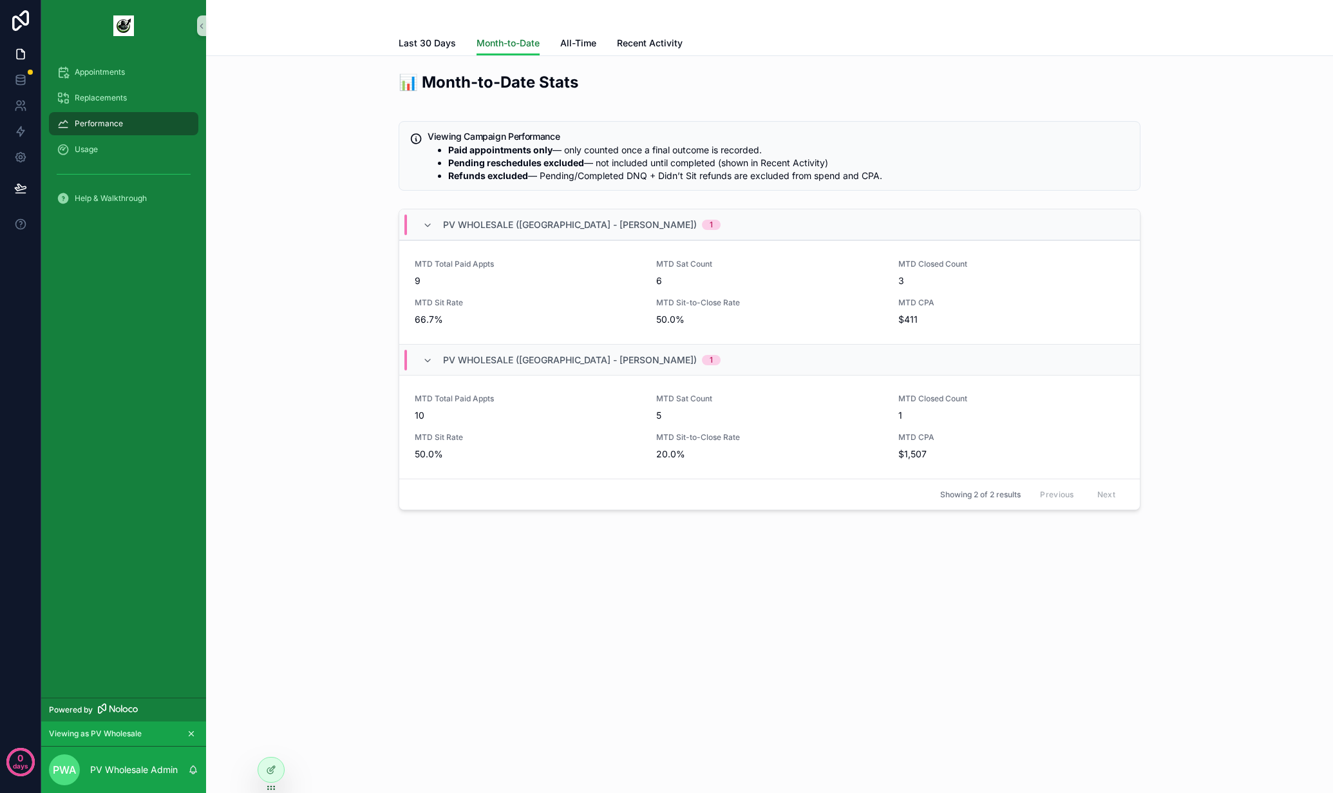
click at [520, 43] on span "Month-to-Date" at bounding box center [508, 43] width 63 height 13
click at [509, 39] on span "Month-to-Date" at bounding box center [508, 43] width 63 height 13
click at [285, 124] on div "📊 Month-to-Date Stats Viewing Campaign Performance Paid appointments only — onl…" at bounding box center [769, 293] width 1106 height 454
click at [307, 72] on div "📊 Month-to-Date Stats Viewing Campaign Performance Paid appointments only — onl…" at bounding box center [769, 293] width 1106 height 454
click at [280, 140] on div "📊 Month-to-Date Stats Viewing Campaign Performance Paid appointments only — onl…" at bounding box center [769, 293] width 1106 height 454
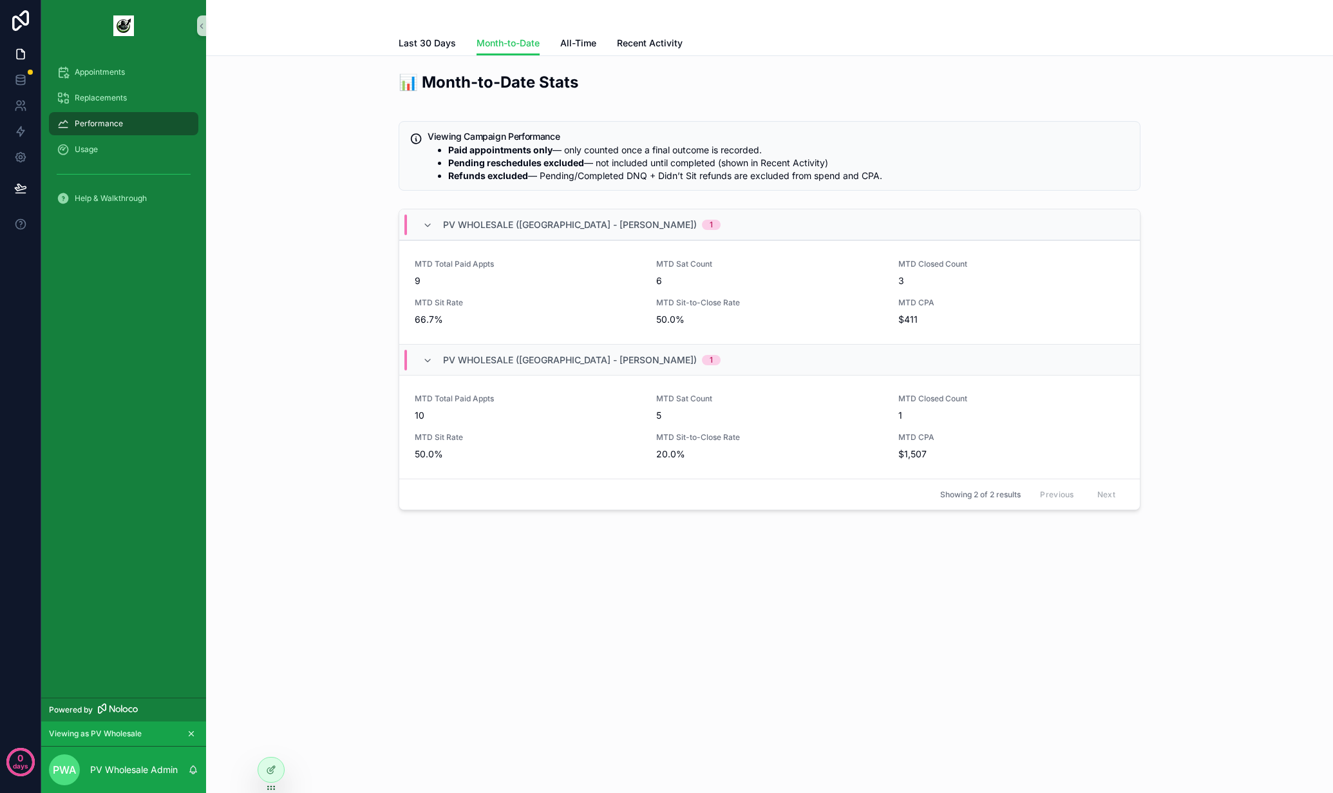
click at [337, 82] on div "📊 Month-to-Date Stats Viewing Campaign Performance Paid appointments only — onl…" at bounding box center [769, 293] width 1106 height 454
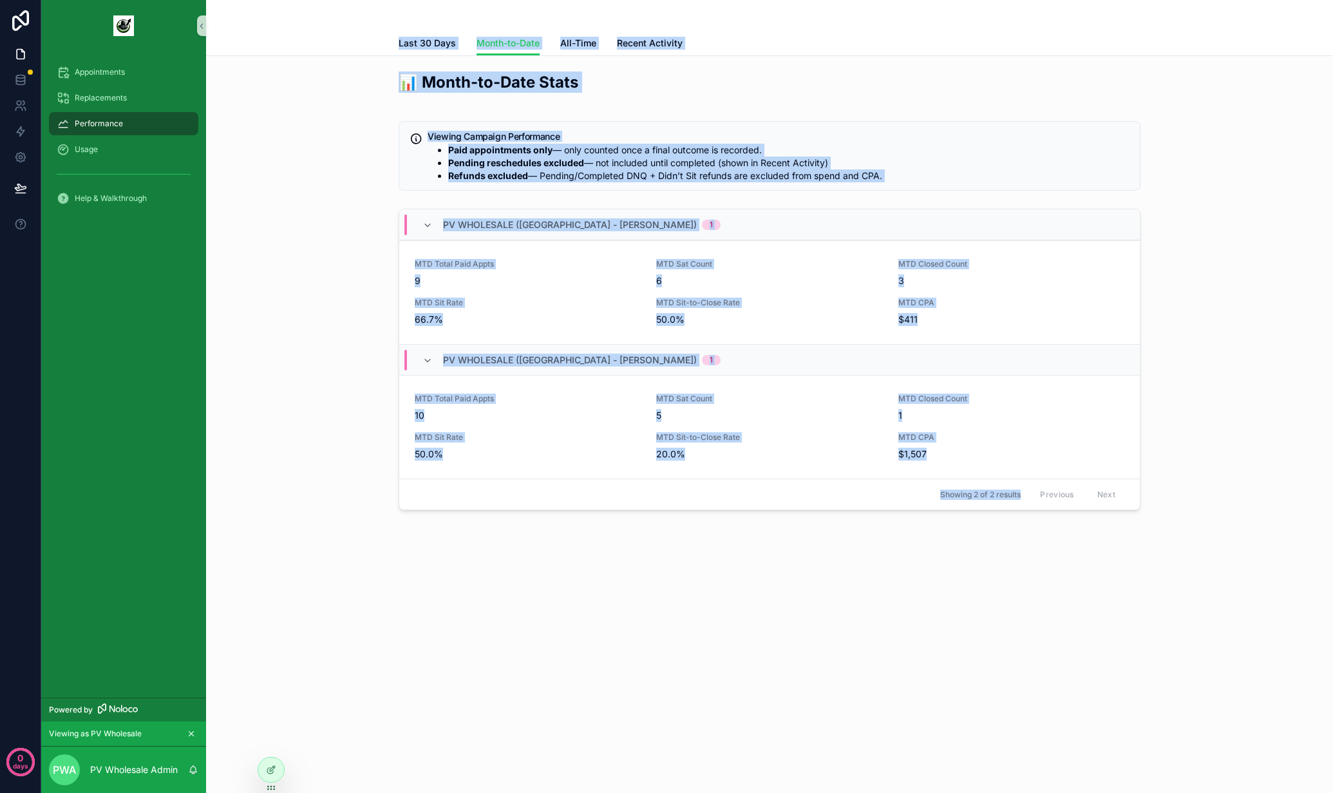
drag, startPoint x: 381, startPoint y: 34, endPoint x: 832, endPoint y: 547, distance: 683.0
click at [834, 547] on div "Month-to-Date Last 30 Days Month-to-Date All-Time Recent Activity 📊 Month-to-Da…" at bounding box center [769, 311] width 1127 height 623
click at [832, 547] on div "📊 Month-to-Date Stats Viewing Campaign Performance Paid appointments only — onl…" at bounding box center [769, 329] width 1127 height 547
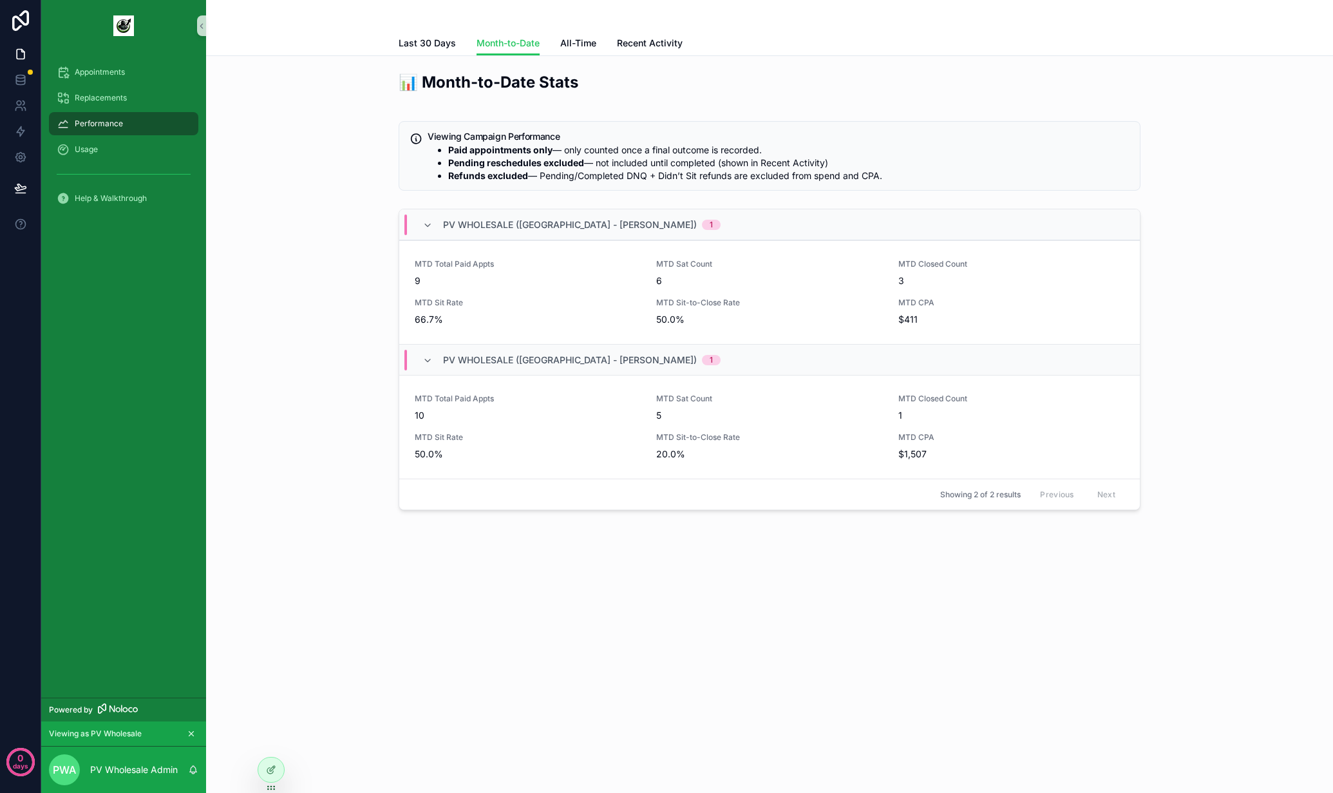
click at [1165, 531] on div "📊 Month-to-Date Stats Viewing Campaign Performance Paid appointments only — onl…" at bounding box center [769, 329] width 1127 height 547
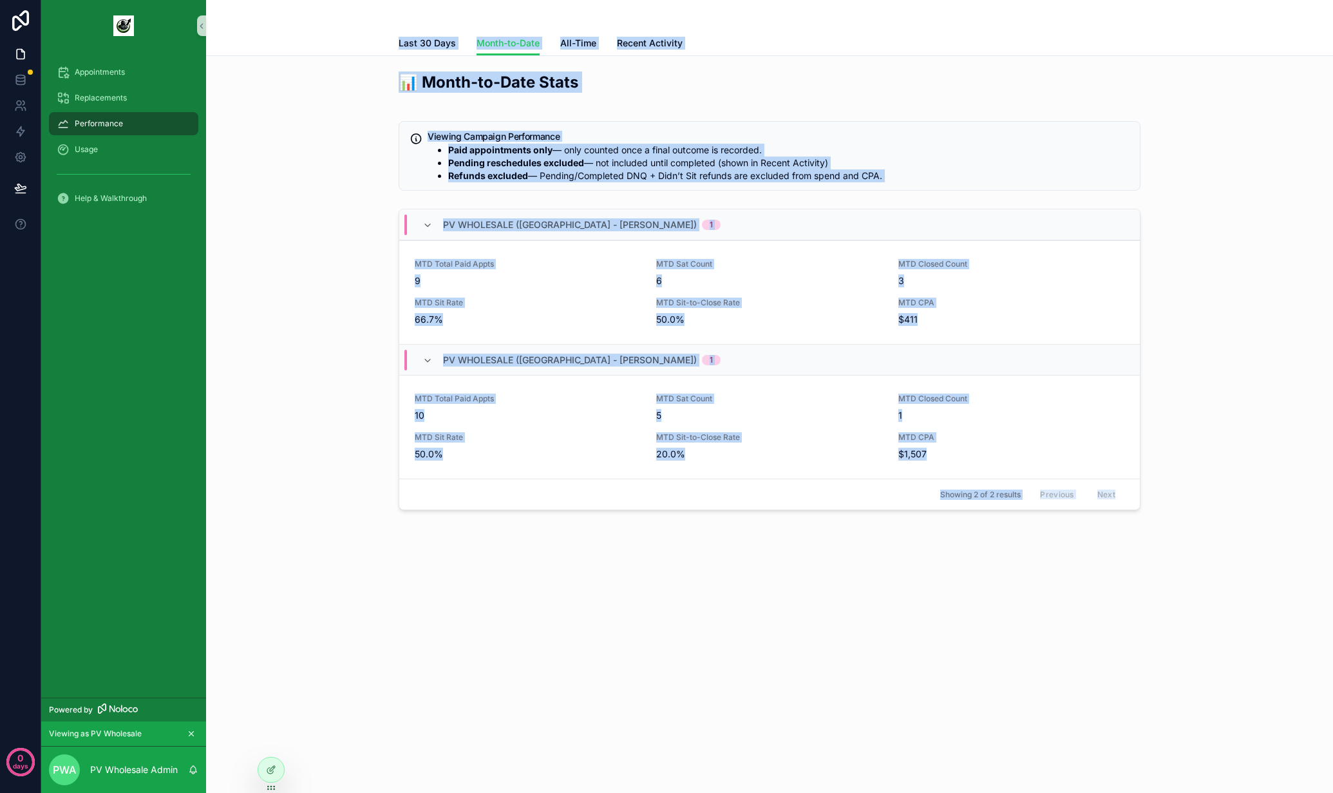
drag, startPoint x: 1153, startPoint y: 603, endPoint x: 321, endPoint y: 43, distance: 1002.7
click at [321, 43] on div "Month-to-Date Last 30 Days Month-to-Date All-Time Recent Activity 📊 Month-to-Da…" at bounding box center [769, 311] width 1127 height 623
click at [321, 42] on div "Last 30 Days Month-to-Date All-Time Recent Activity" at bounding box center [770, 43] width 1112 height 24
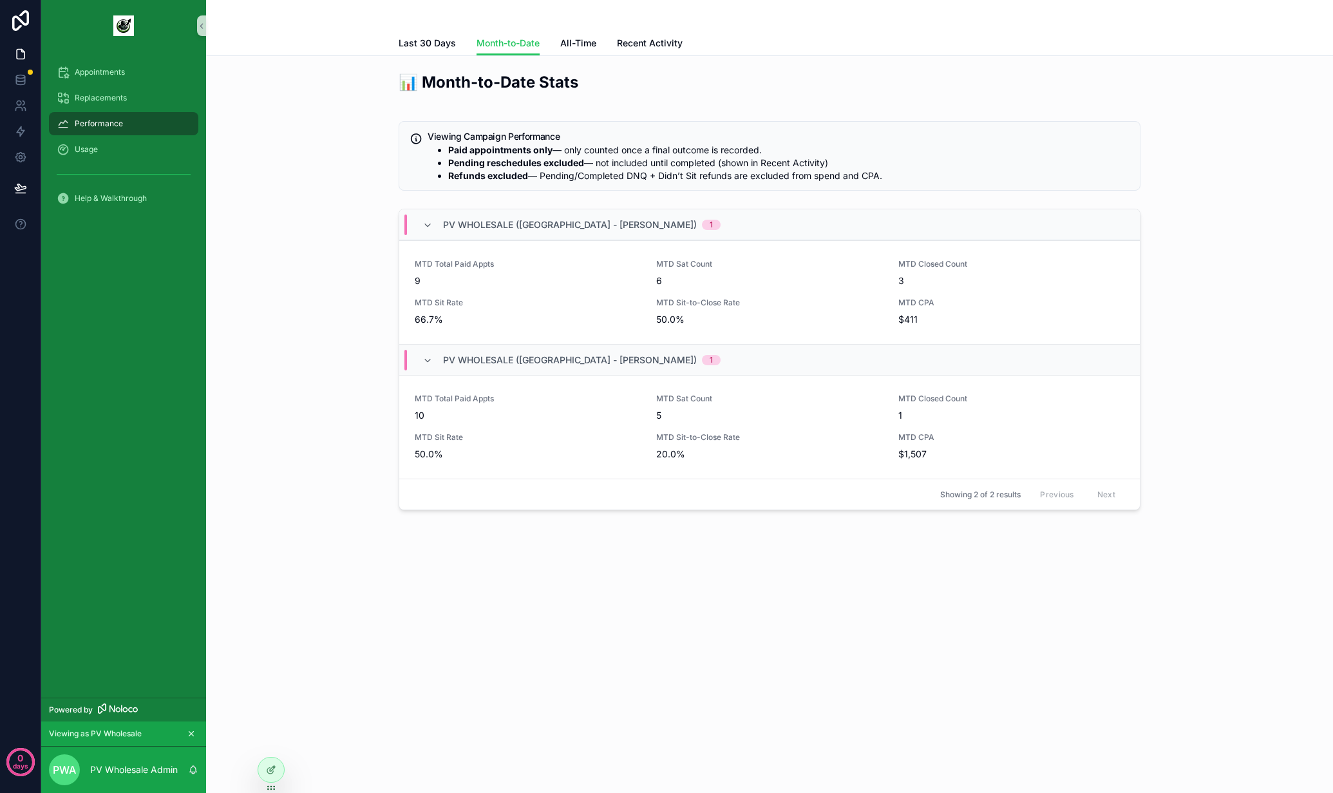
click at [1088, 612] on div "Month-to-Date Last 30 Days Month-to-Date All-Time Recent Activity 📊 Month-to-Da…" at bounding box center [769, 311] width 1127 height 623
click at [1033, 169] on li "Refunds excluded — Pending/Completed DNQ + Didn’t Sit refunds are excluded from…" at bounding box center [788, 175] width 681 height 13
click at [1260, 433] on div "📊 Month-to-Date Stats Viewing Campaign Performance Paid appointments only — onl…" at bounding box center [769, 293] width 1106 height 454
click at [1224, 308] on div "📊 Month-to-Date Stats Viewing Campaign Performance Paid appointments only — onl…" at bounding box center [769, 293] width 1106 height 454
click at [1191, 327] on div "📊 Month-to-Date Stats Viewing Campaign Performance Paid appointments only — onl…" at bounding box center [769, 293] width 1106 height 454
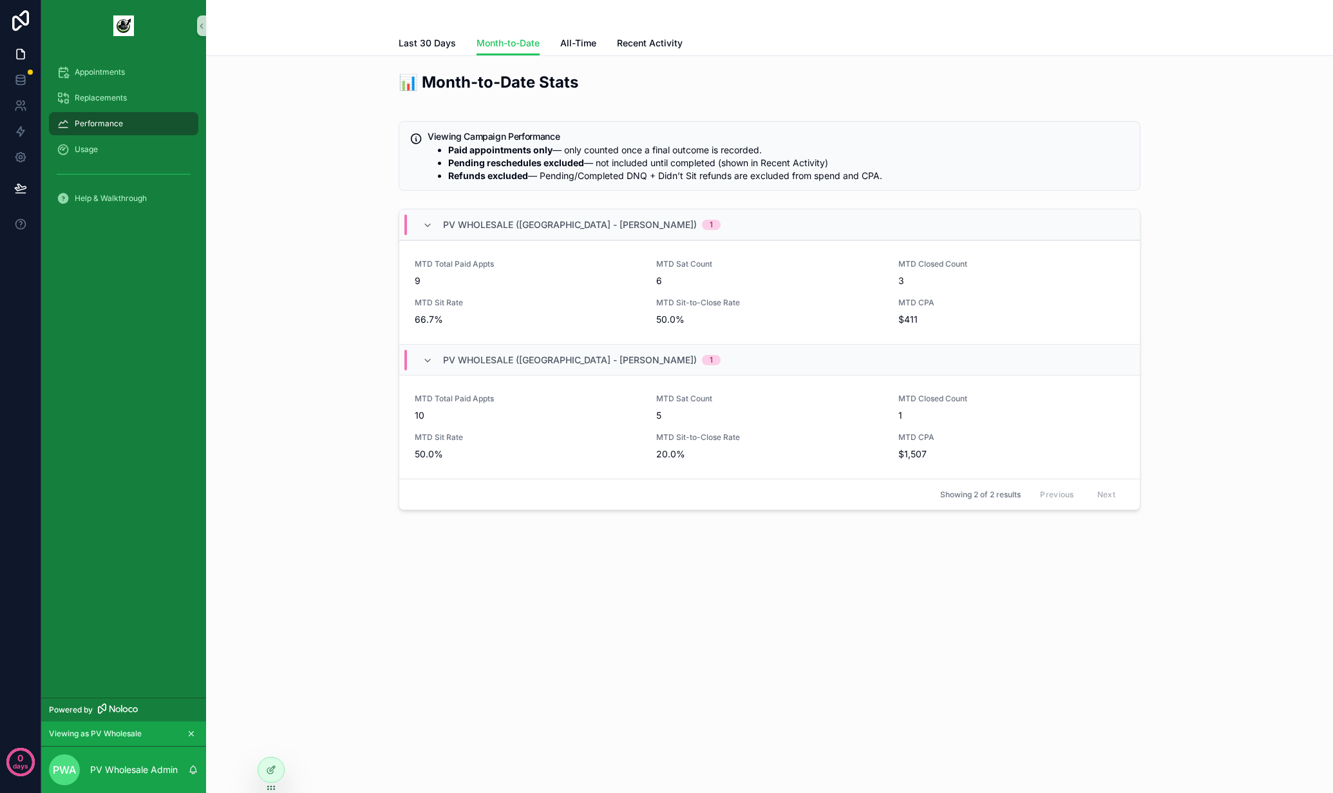
click at [389, 70] on div "📊 Month-to-Date Stats Viewing Campaign Performance Paid appointments only — onl…" at bounding box center [769, 293] width 1106 height 454
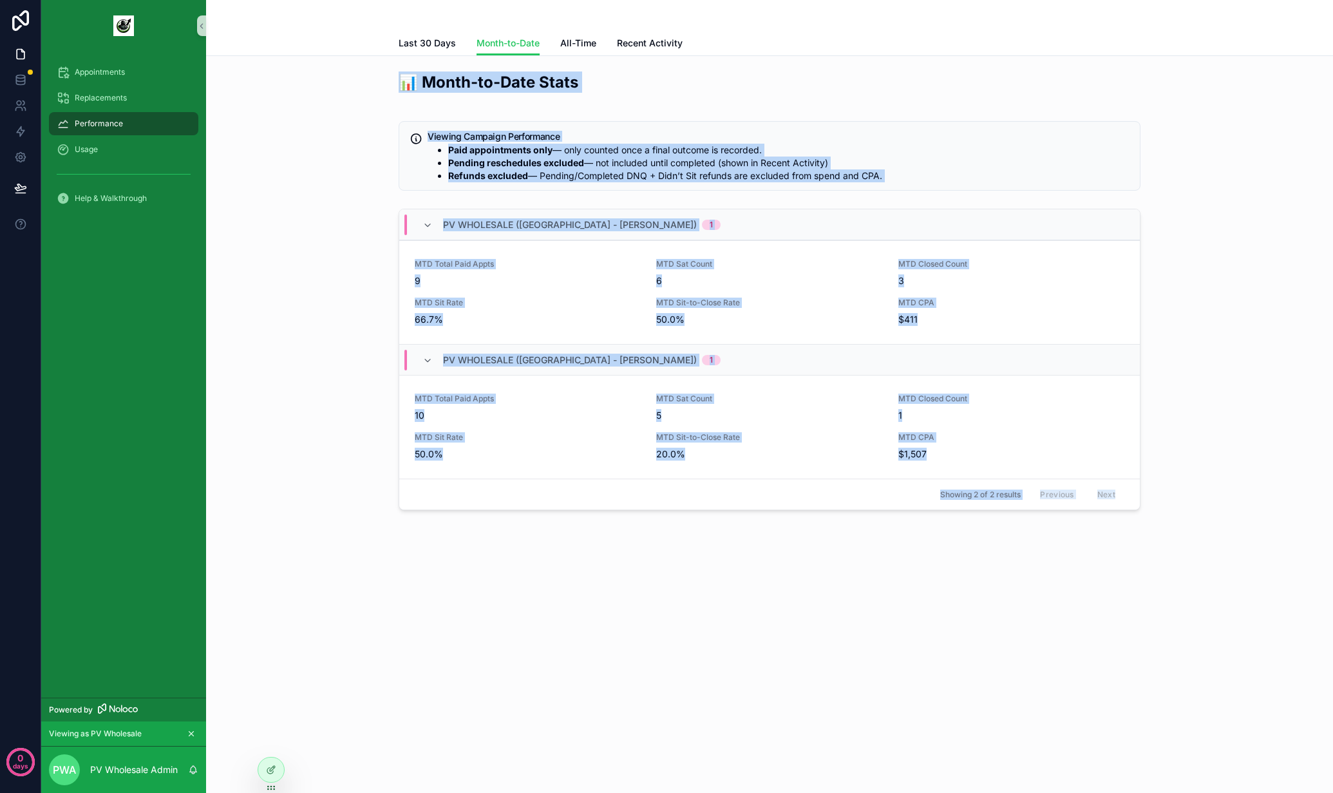
drag, startPoint x: 370, startPoint y: 73, endPoint x: 1111, endPoint y: 609, distance: 914.1
click at [1111, 609] on div "Month-to-Date Last 30 Days Month-to-Date All-Time Recent Activity 📊 Month-to-Da…" at bounding box center [769, 311] width 1127 height 623
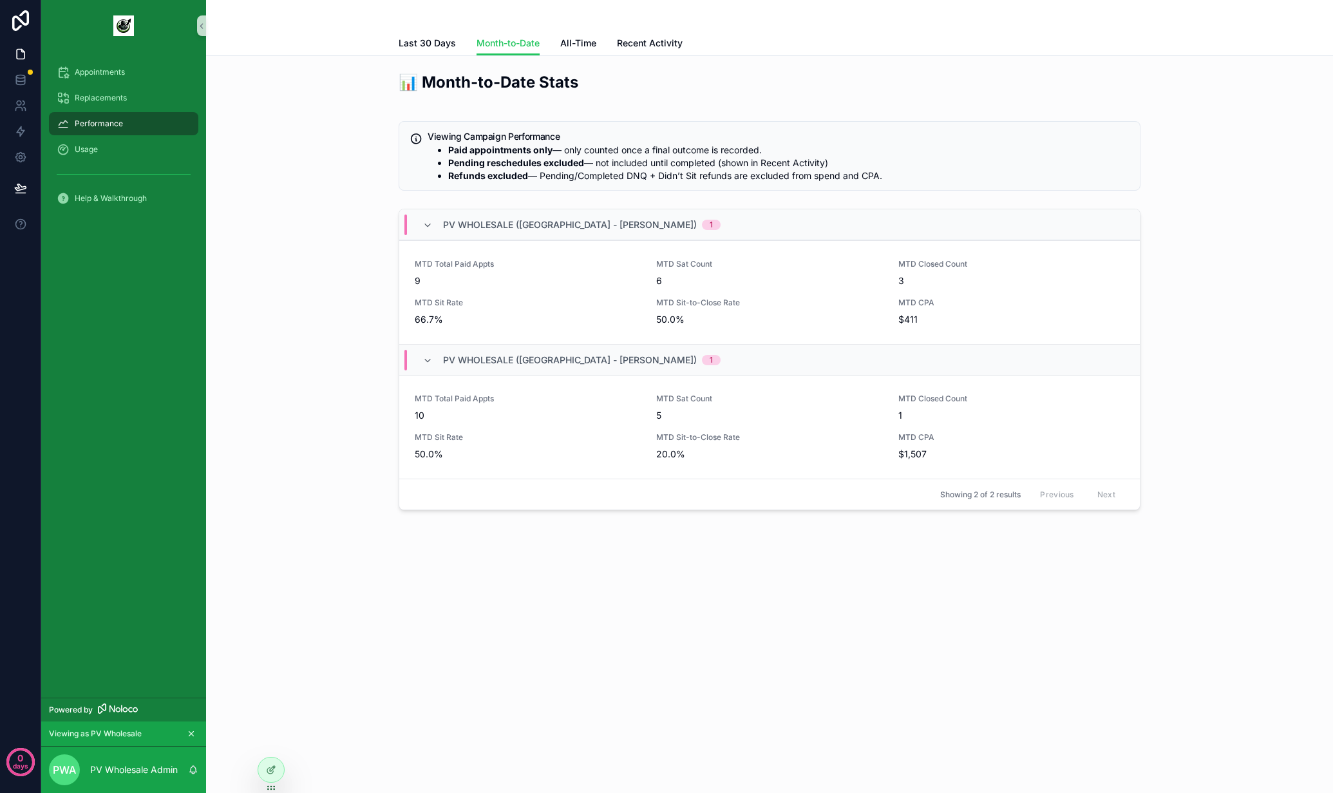
click at [261, 182] on div "📊 Month-to-Date Stats Viewing Campaign Performance Paid appointments only — onl…" at bounding box center [769, 293] width 1106 height 454
click at [117, 71] on span "Appointments" at bounding box center [100, 72] width 50 height 10
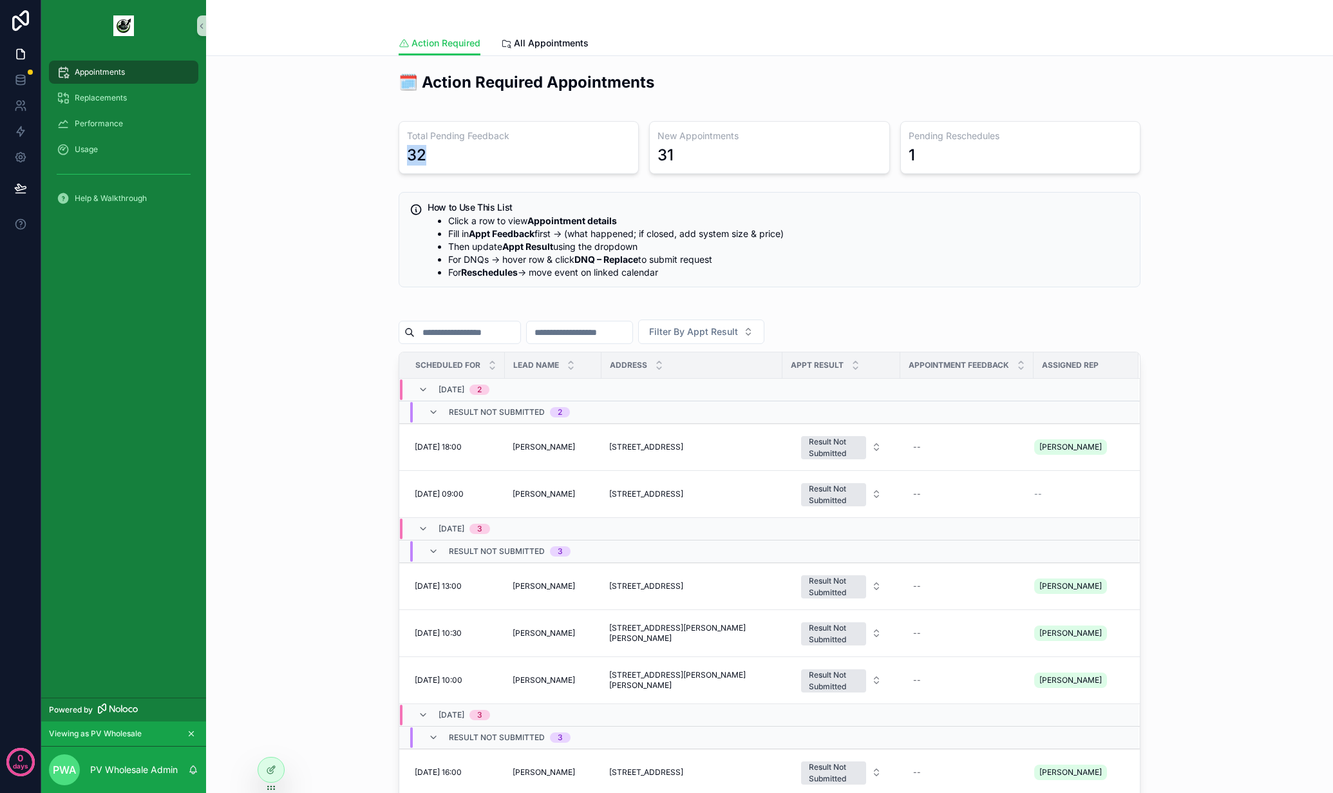
drag, startPoint x: 394, startPoint y: 151, endPoint x: 464, endPoint y: 153, distance: 70.2
click at [464, 153] on div "Total Pending Feedback 32" at bounding box center [519, 147] width 240 height 53
click at [305, 102] on div "🗓️ Action Required Appointments Total Pending Feedback 32 New Appointments 31 P…" at bounding box center [769, 509] width 1106 height 886
click at [114, 120] on span "Performance" at bounding box center [99, 123] width 48 height 10
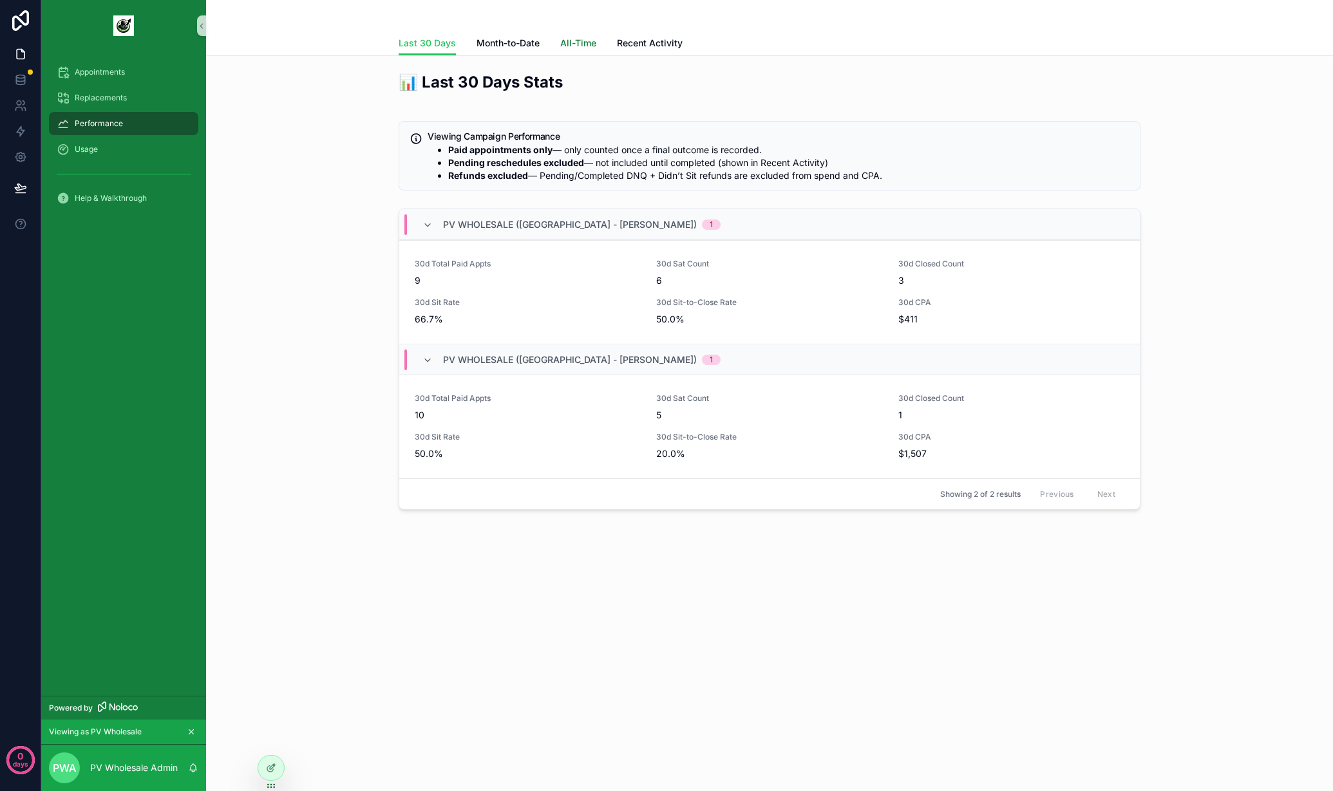
click at [578, 44] on span "All-Time" at bounding box center [578, 43] width 36 height 13
click at [576, 35] on link "All-Time" at bounding box center [578, 44] width 36 height 24
drag, startPoint x: 932, startPoint y: 454, endPoint x: 906, endPoint y: 456, distance: 25.8
click at [906, 456] on span "$754" at bounding box center [1011, 454] width 226 height 13
click at [913, 303] on span "All CPA" at bounding box center [1011, 303] width 226 height 10
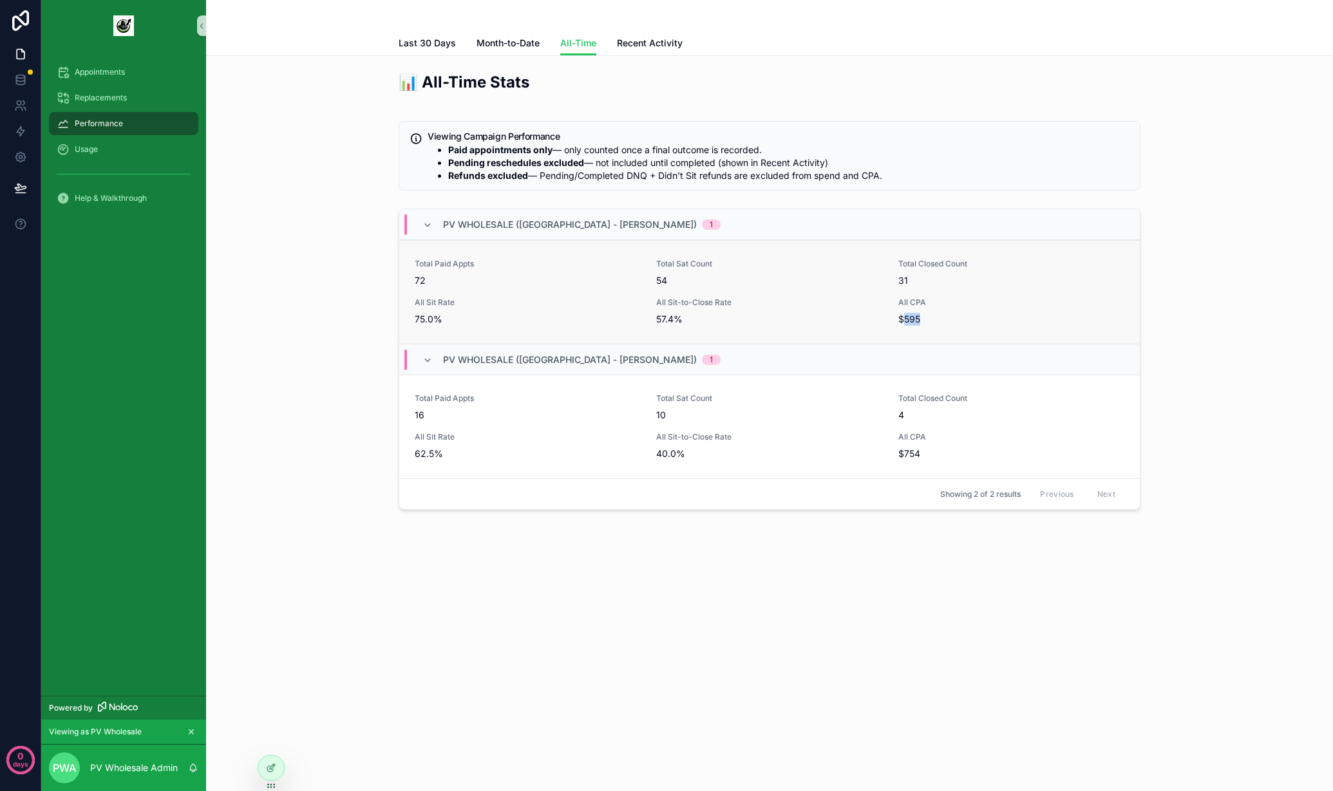
drag, startPoint x: 924, startPoint y: 328, endPoint x: 904, endPoint y: 322, distance: 21.4
click at [904, 322] on div "Total Paid Appts 72 Total Sat Count 54 Total Closed Count 31 All Sit Rate 75.0%…" at bounding box center [769, 292] width 741 height 104
click at [949, 311] on div "All CPA $595" at bounding box center [1011, 312] width 226 height 28
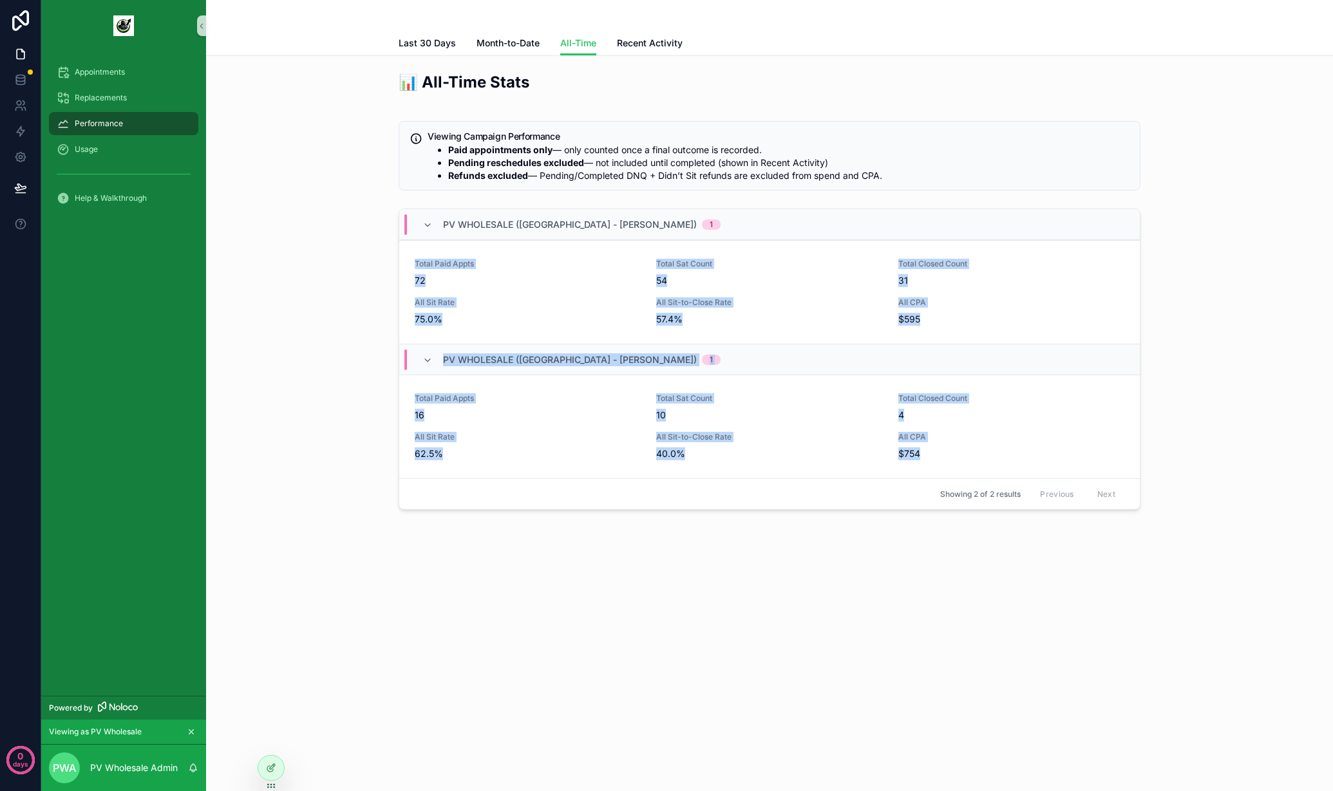
drag, startPoint x: 1019, startPoint y: 459, endPoint x: 397, endPoint y: 262, distance: 652.6
click at [397, 262] on div "PV Wholesale ([GEOGRAPHIC_DATA] - [PERSON_NAME]) 1 Total Paid Appts 72 Total Sa…" at bounding box center [769, 361] width 757 height 317
click at [404, 265] on div "Total Paid Appts 72 Total Sat Count 54 Total Closed Count 31 All Sit Rate 75.0%…" at bounding box center [769, 292] width 741 height 104
drag, startPoint x: 398, startPoint y: 261, endPoint x: 992, endPoint y: 464, distance: 627.8
click at [992, 464] on div "PV Wholesale ([GEOGRAPHIC_DATA] - [PERSON_NAME]) 1 Total Paid Appts 72 Total Sa…" at bounding box center [770, 359] width 742 height 301
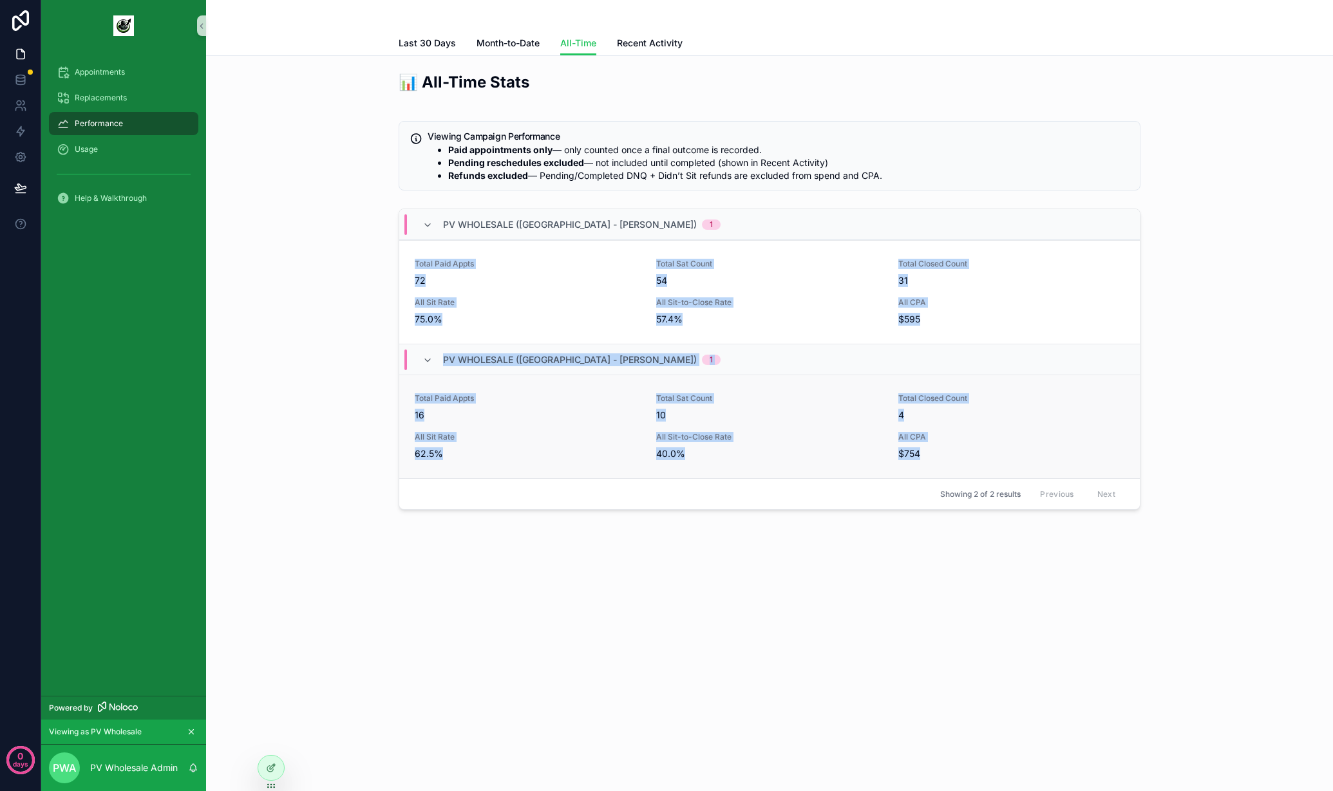
click at [987, 464] on div "Total Paid Appts 16 Total Sat Count 10 Total Closed Count 4 All Sit Rate 62.5% …" at bounding box center [769, 427] width 741 height 104
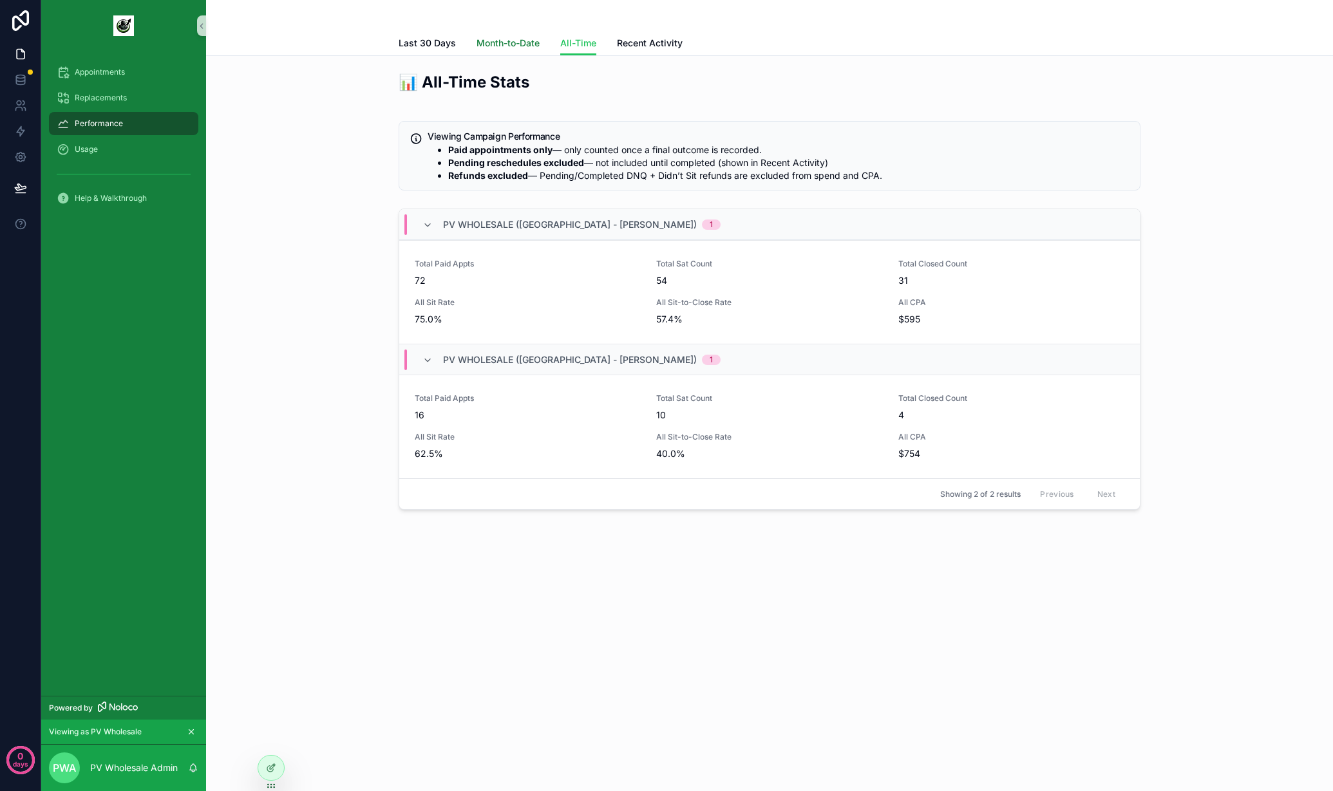
click at [520, 34] on link "Month-to-Date" at bounding box center [508, 45] width 63 height 26
click at [432, 39] on span "Last 30 Days" at bounding box center [427, 43] width 57 height 13
